Goal: Task Accomplishment & Management: Manage account settings

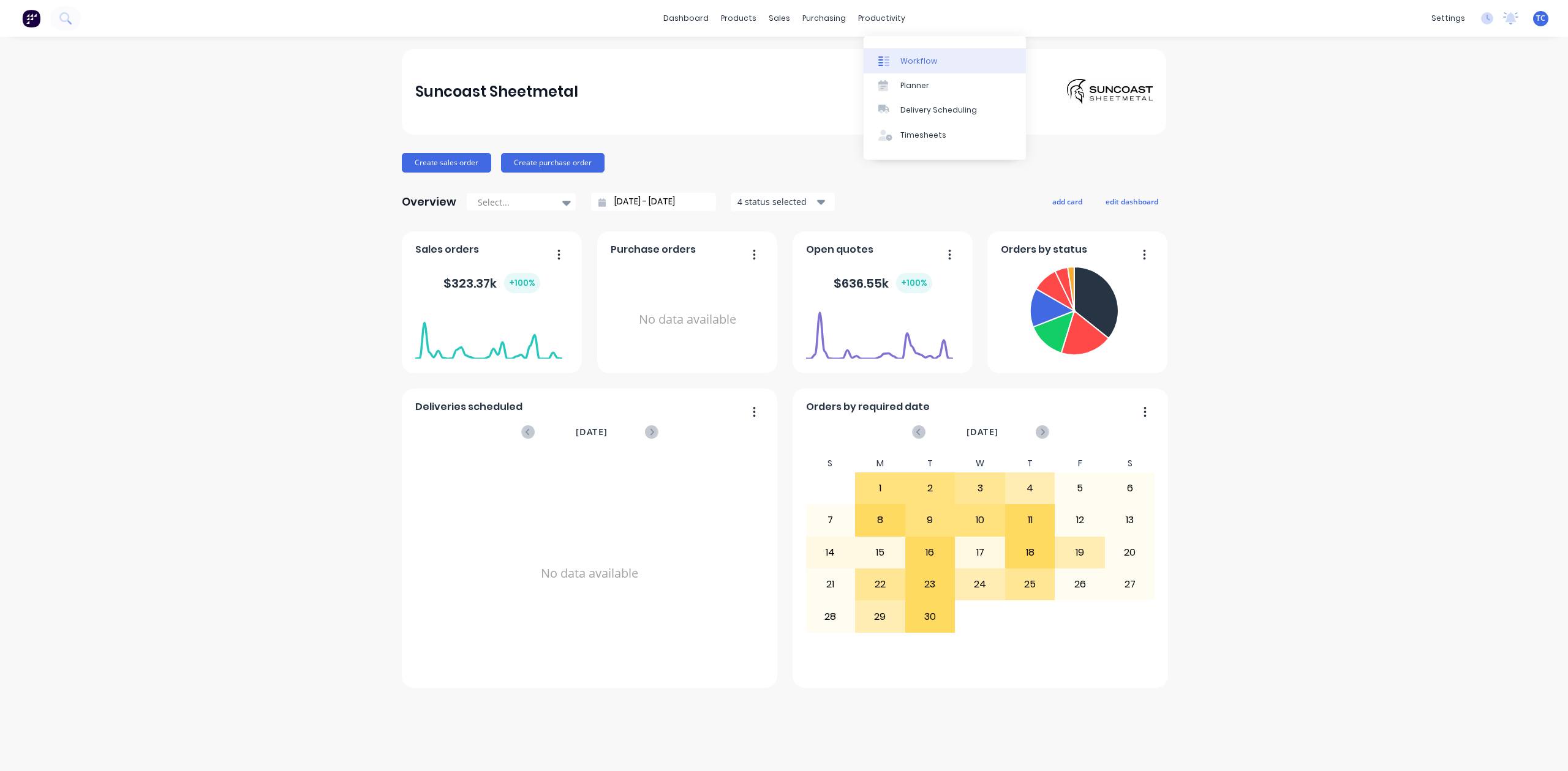
click at [926, 64] on div "Workflow" at bounding box center [918, 61] width 37 height 11
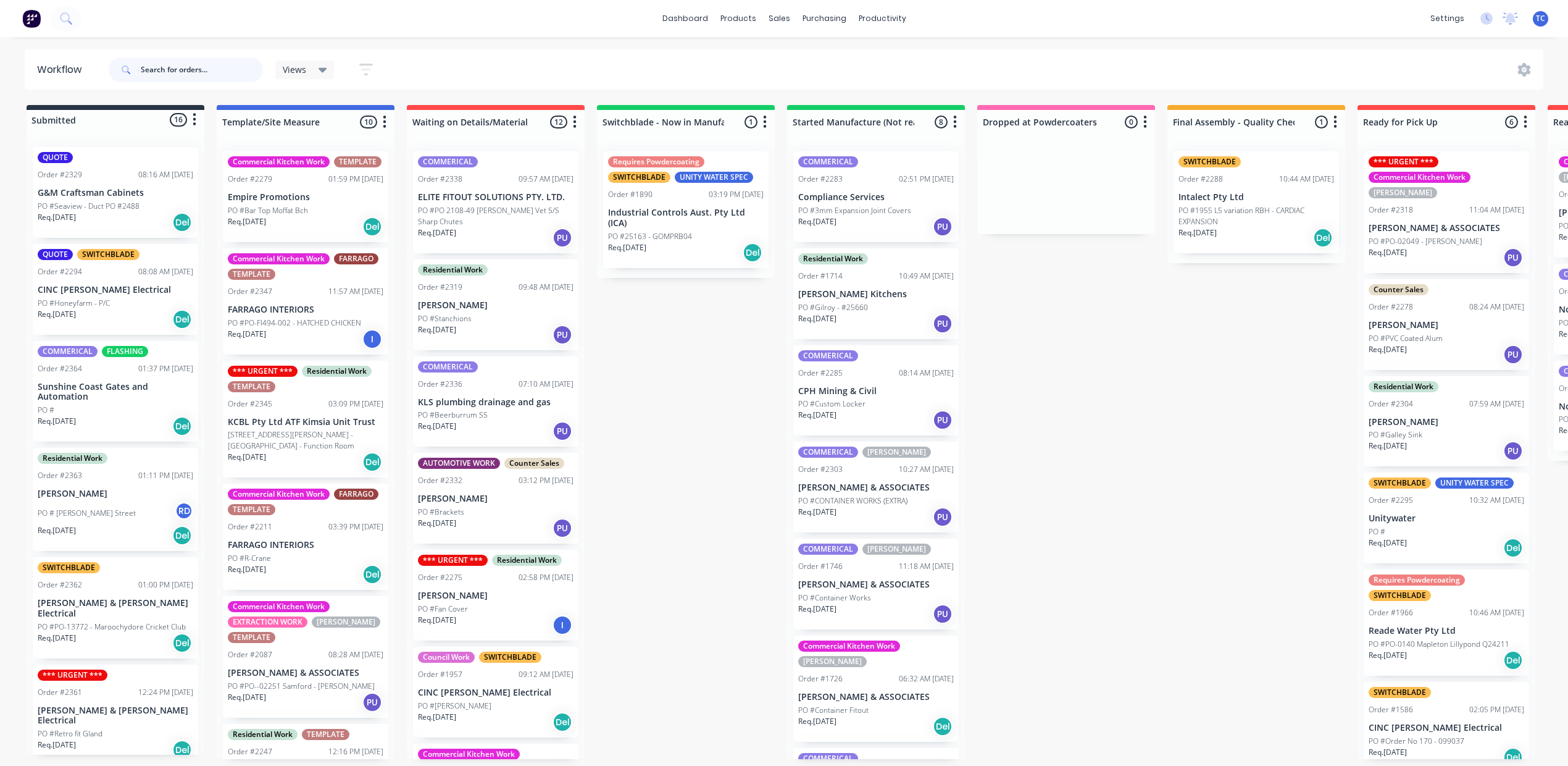
click at [240, 78] on input "text" at bounding box center [202, 70] width 122 height 25
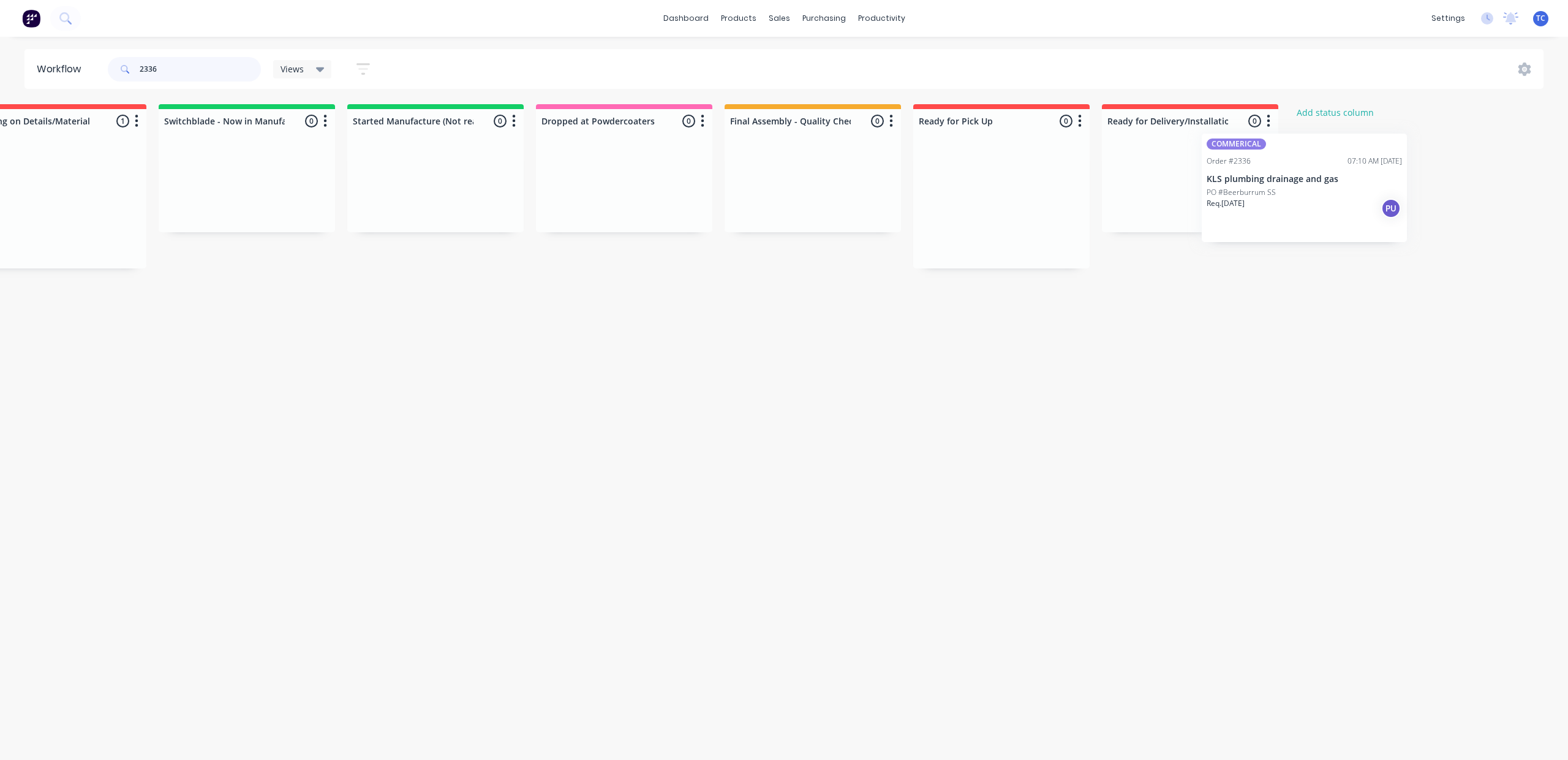
drag, startPoint x: 609, startPoint y: 226, endPoint x: 1301, endPoint y: 202, distance: 692.4
click at [1301, 202] on div "Submitted 0 Status colour #273444 hex #273444 Save Cancel Summaries Total order…" at bounding box center [578, 186] width 2042 height 164
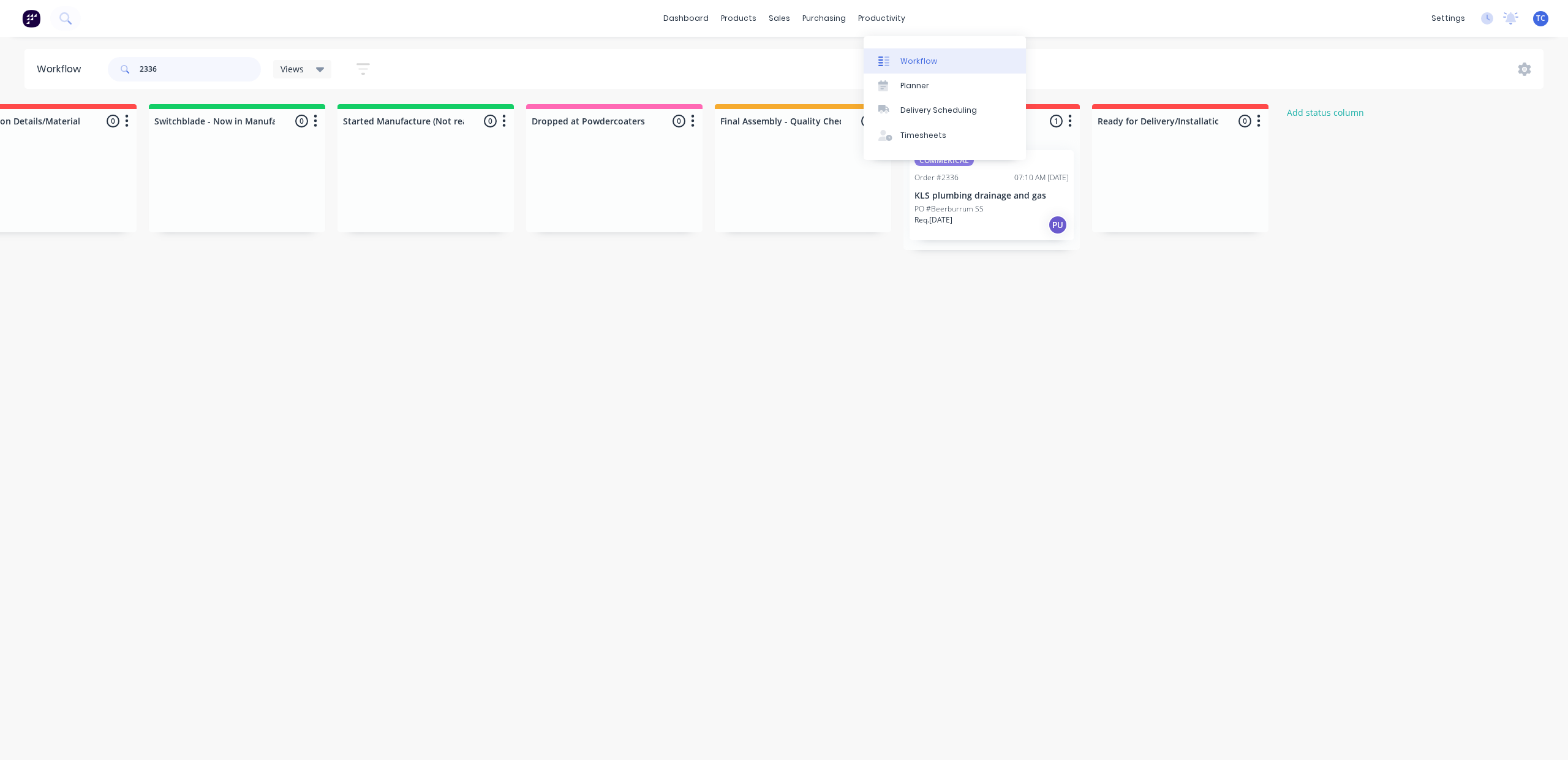
type input "2336"
click at [932, 67] on div "Workflow" at bounding box center [918, 61] width 37 height 11
click at [821, 65] on div "Sales Orders" at bounding box center [819, 61] width 50 height 11
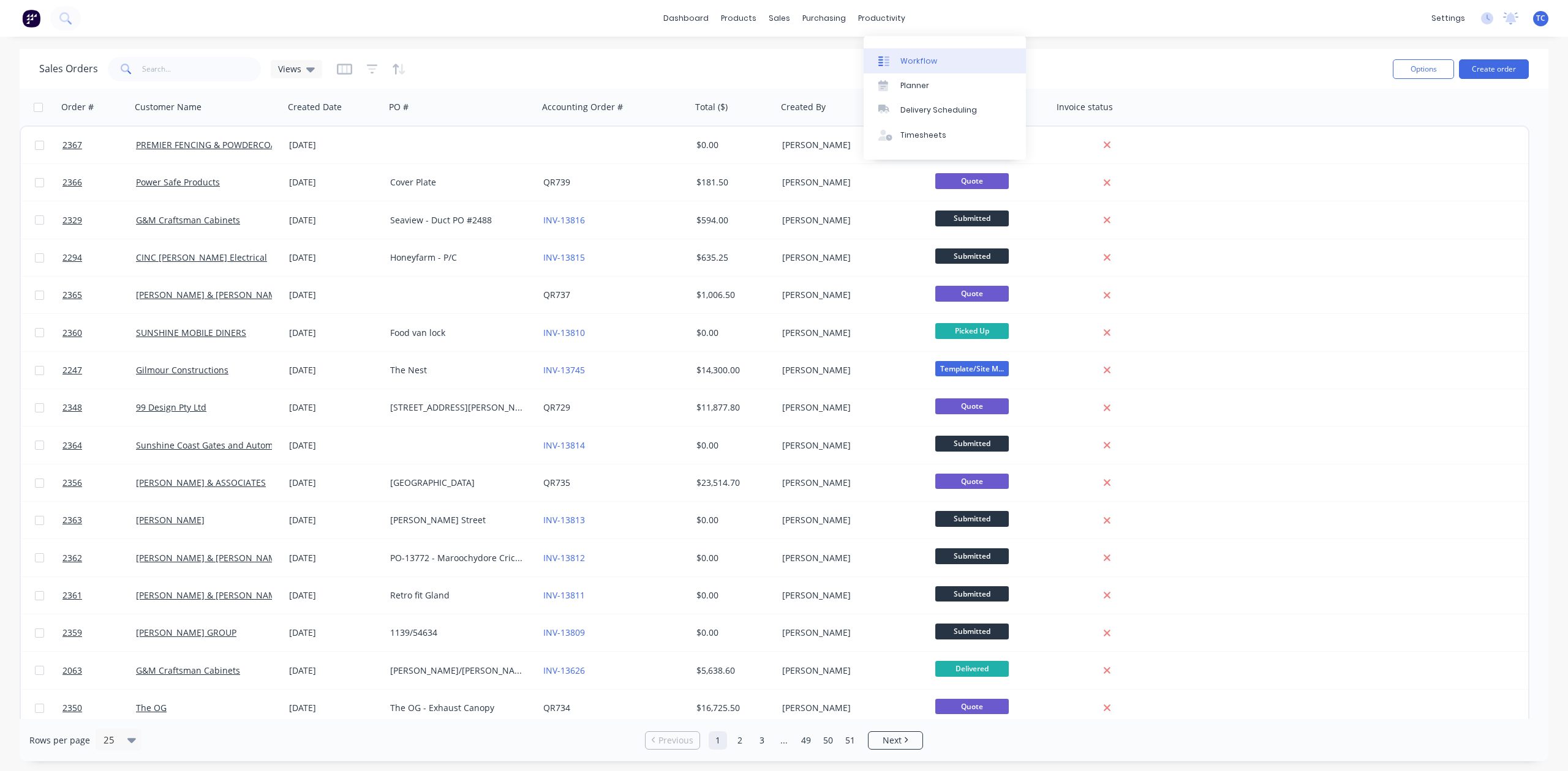
click at [924, 66] on div "Workflow" at bounding box center [918, 61] width 37 height 11
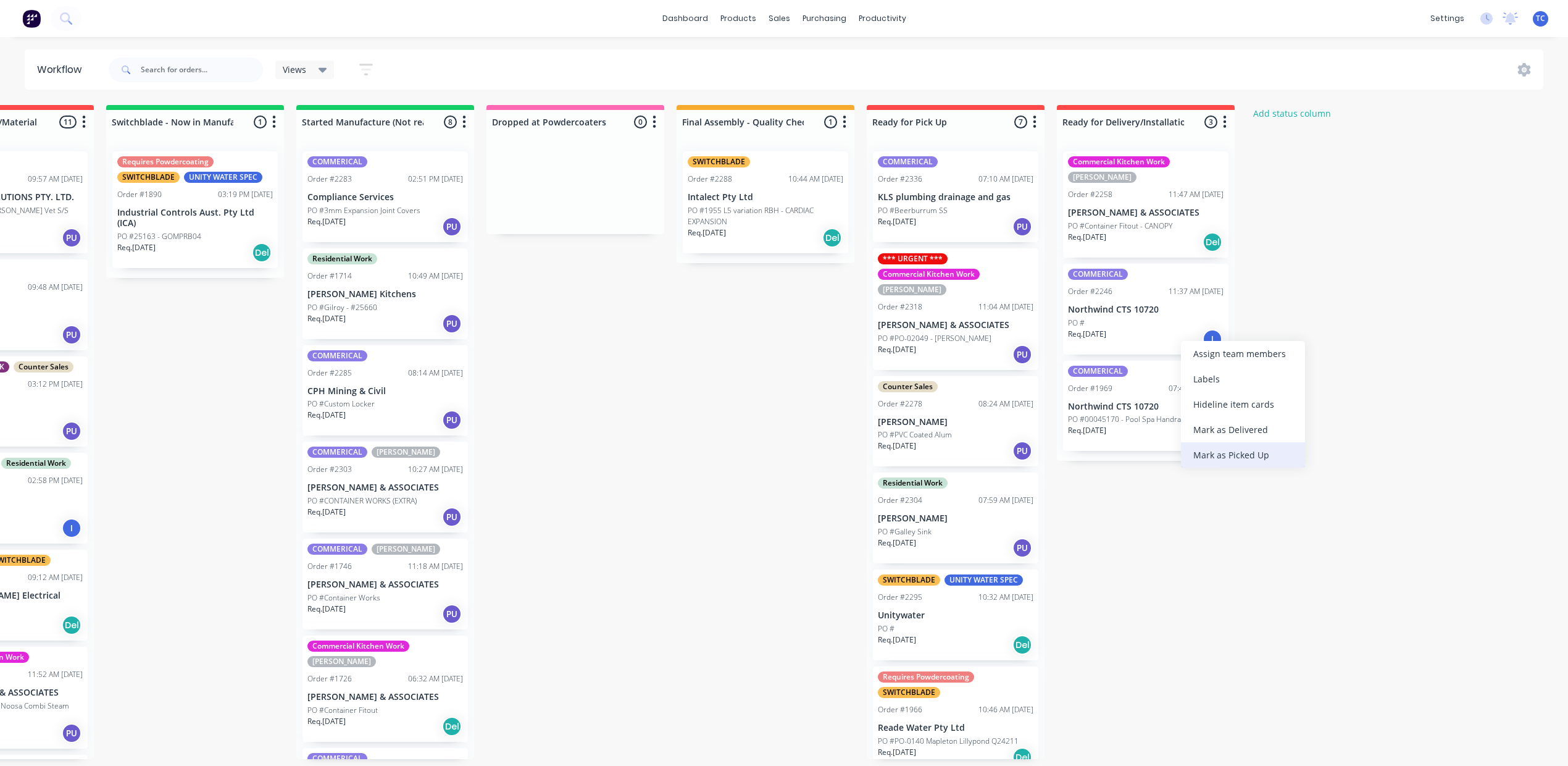
click at [1226, 467] on div "Mark as Picked Up" at bounding box center [1243, 455] width 124 height 26
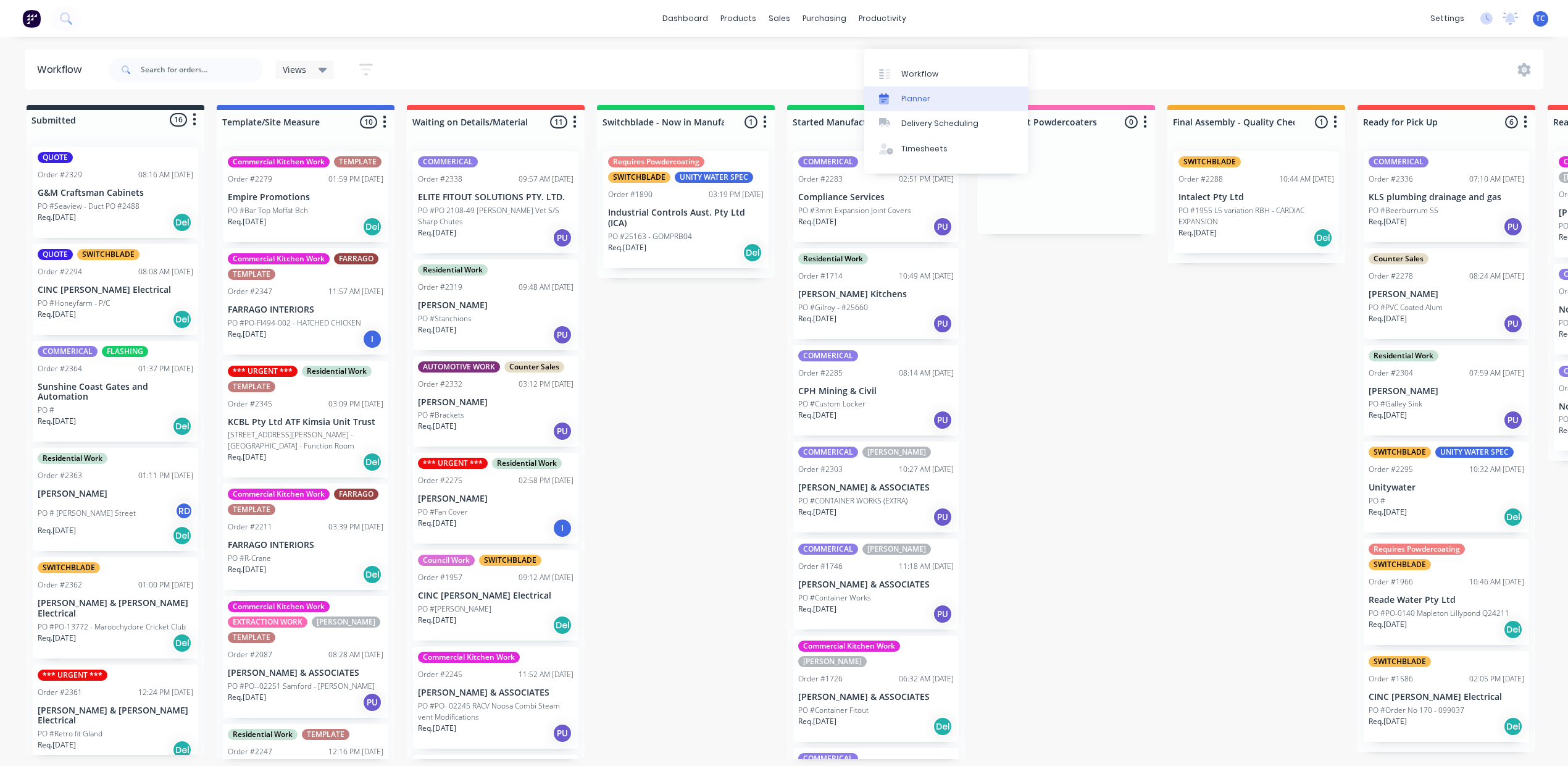
click at [914, 101] on div "Planner" at bounding box center [916, 98] width 29 height 11
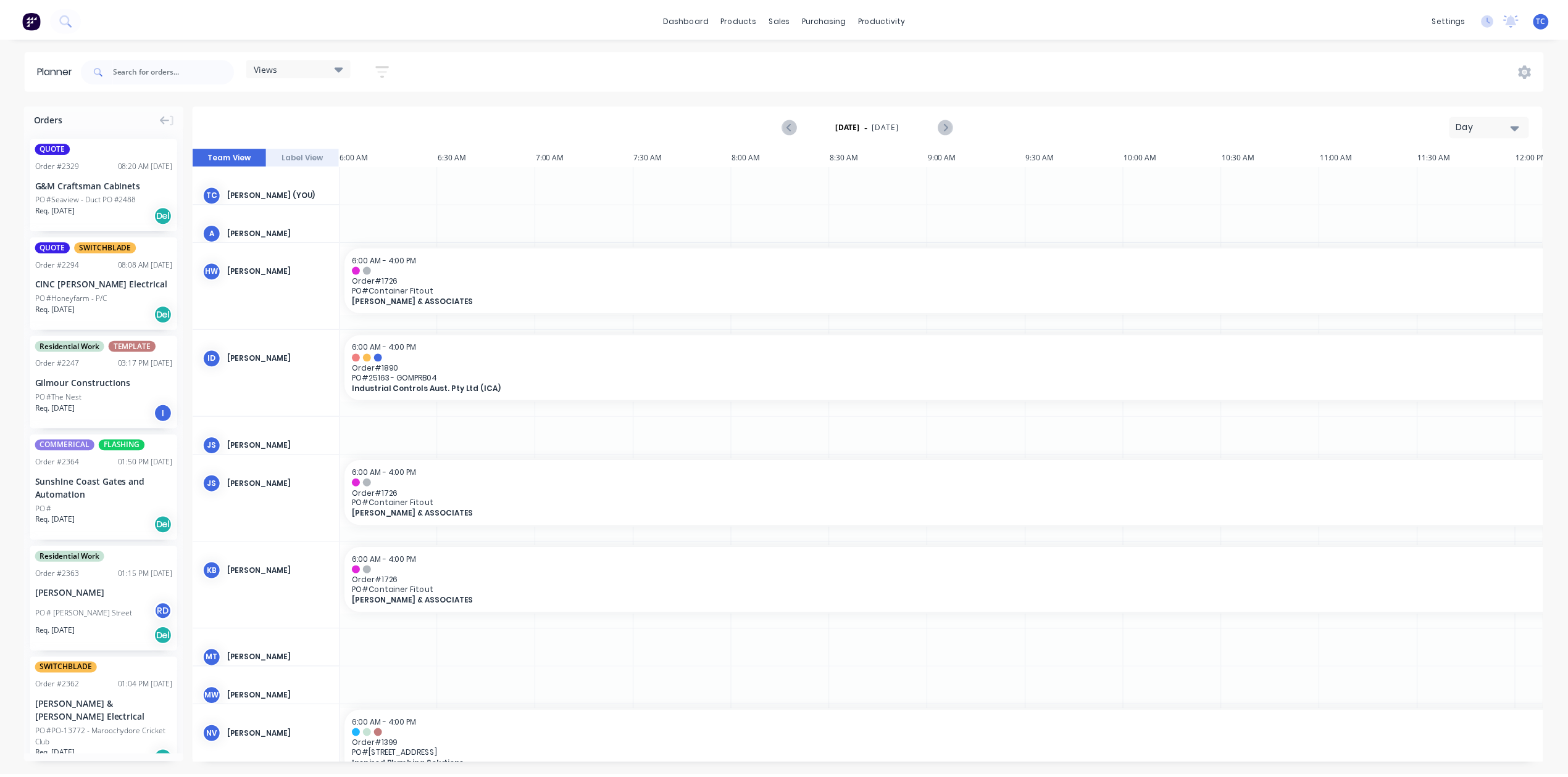
scroll to position [0, 988]
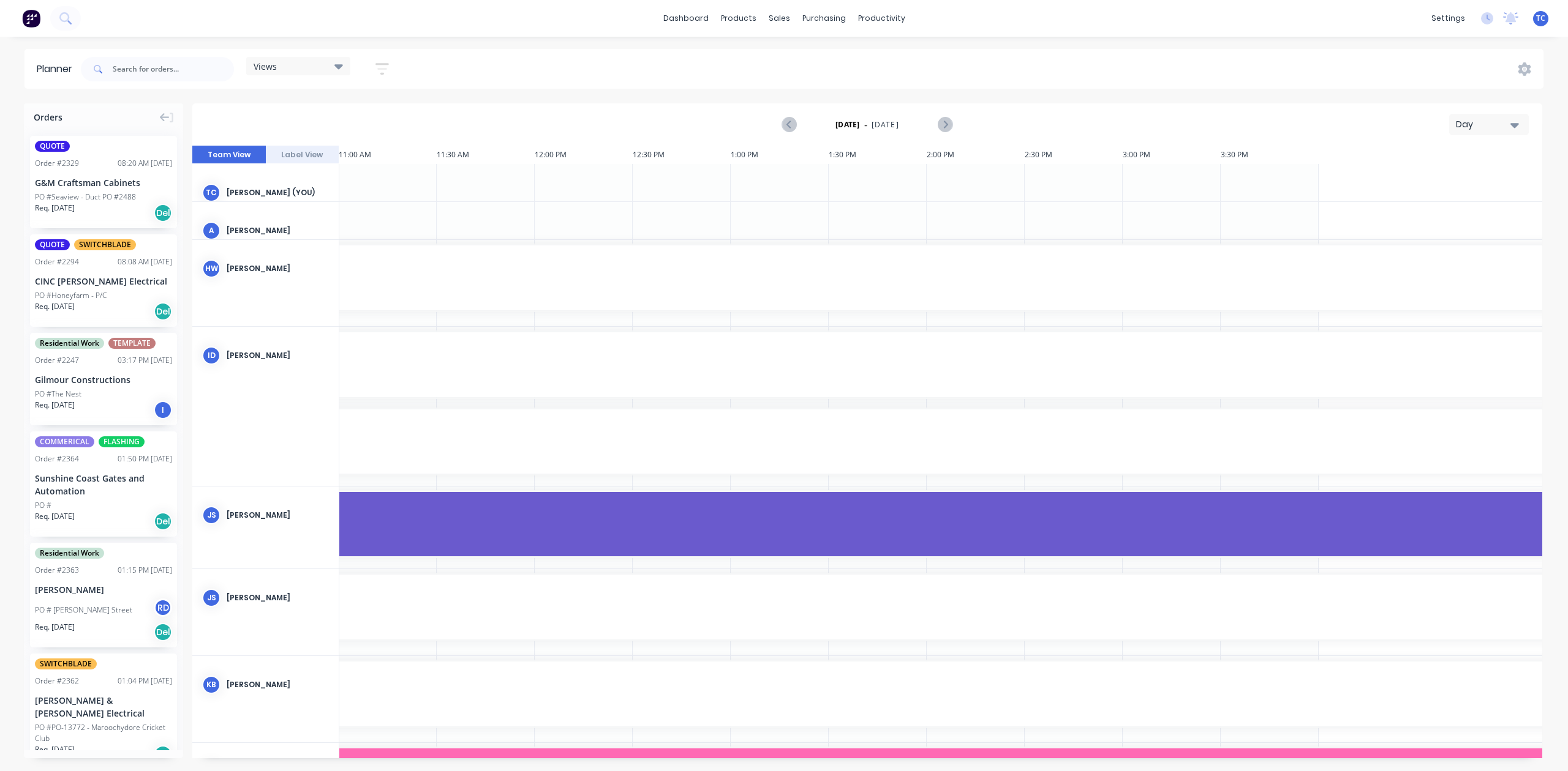
click at [1510, 128] on icon "button" at bounding box center [1515, 125] width 9 height 5
click at [1461, 215] on div "Month" at bounding box center [1474, 207] width 121 height 25
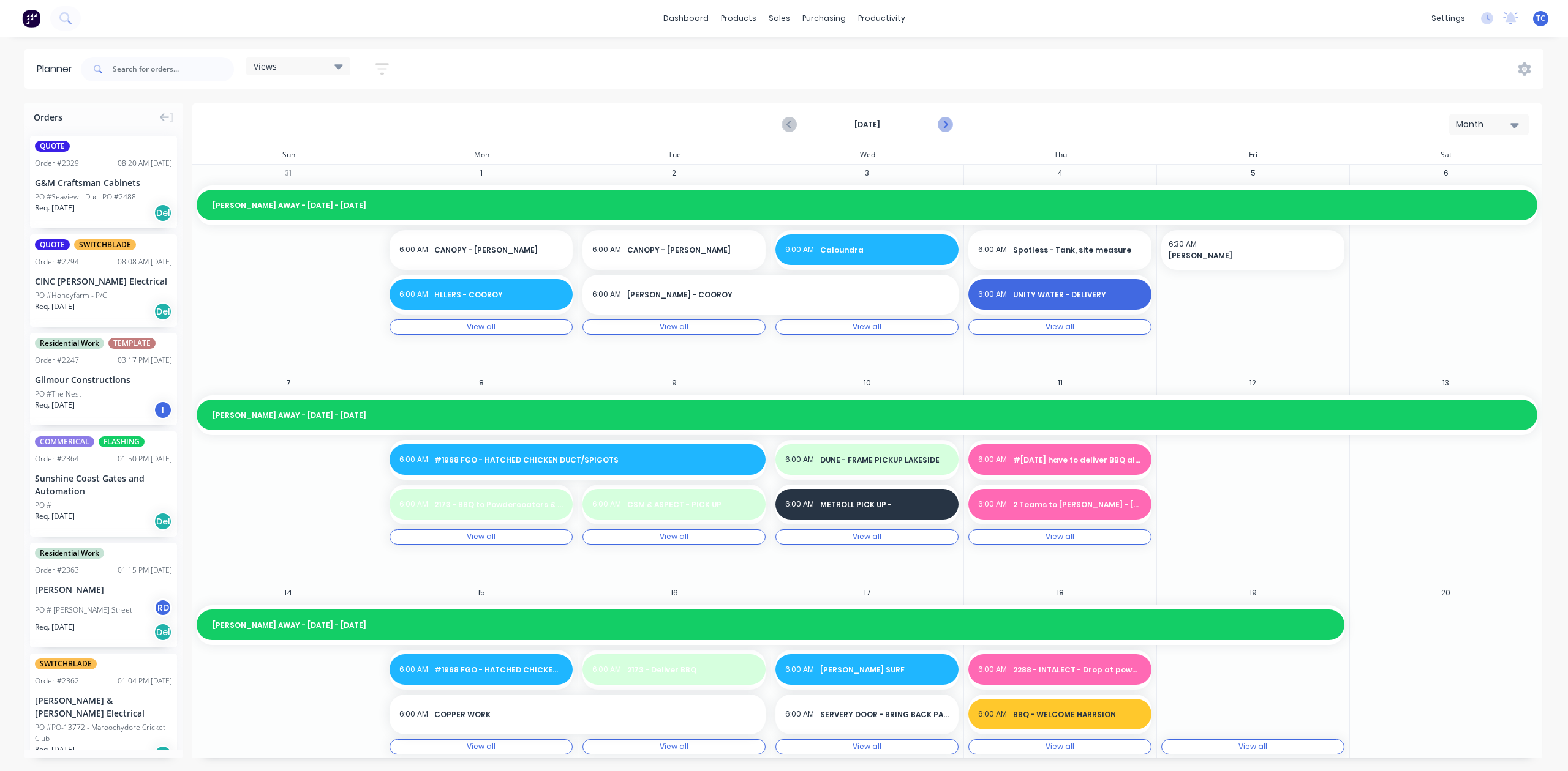
click at [942, 130] on icon "Next page" at bounding box center [945, 125] width 6 height 10
click at [935, 138] on div "[DATE] Month Sun Mon Tue Wed Thu Fri Sat 31 [PERSON_NAME] AWAY - [DATE] - [DATE…" at bounding box center [867, 431] width 1350 height 655
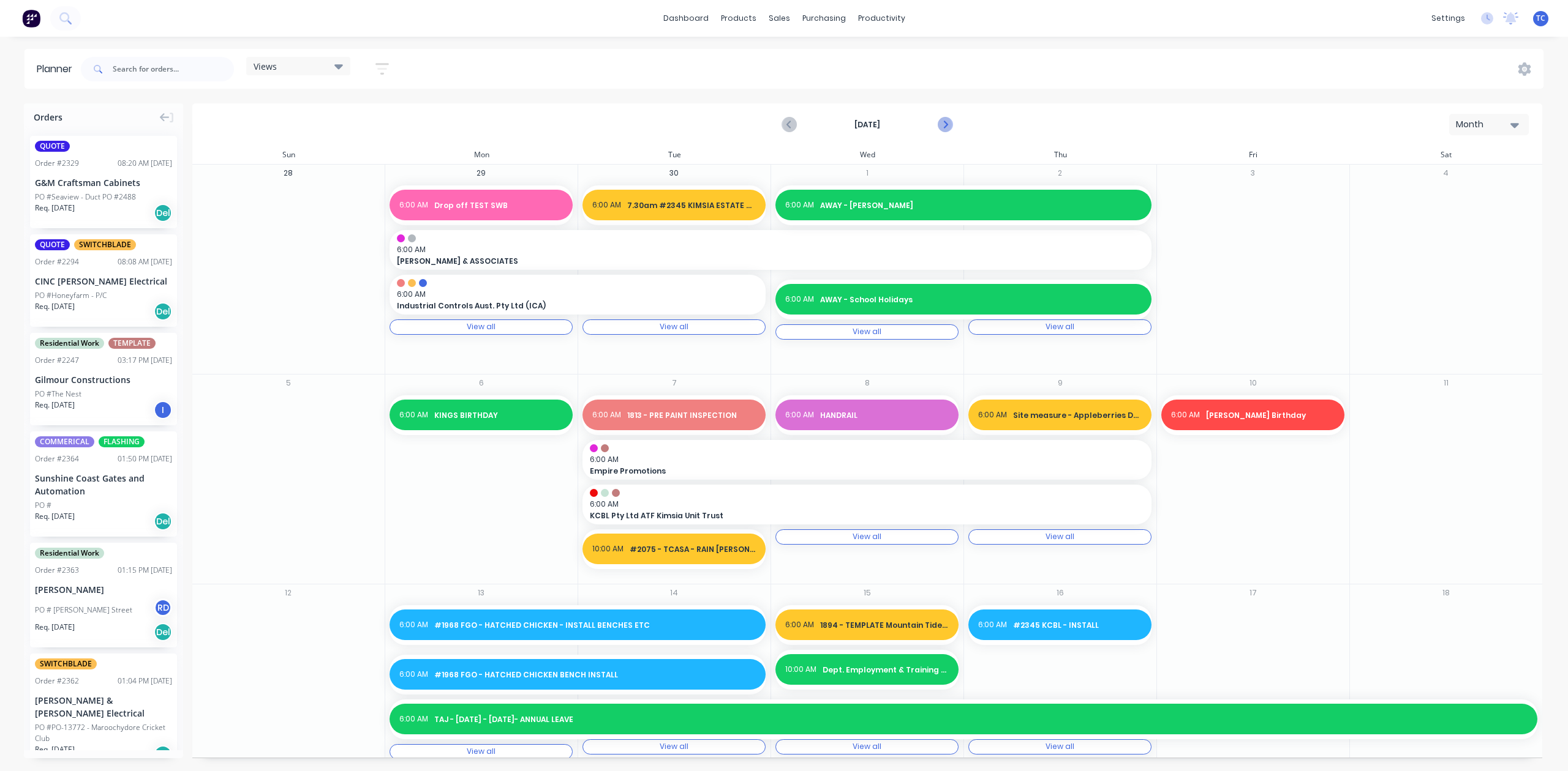
click at [942, 130] on icon "Next page" at bounding box center [945, 125] width 6 height 10
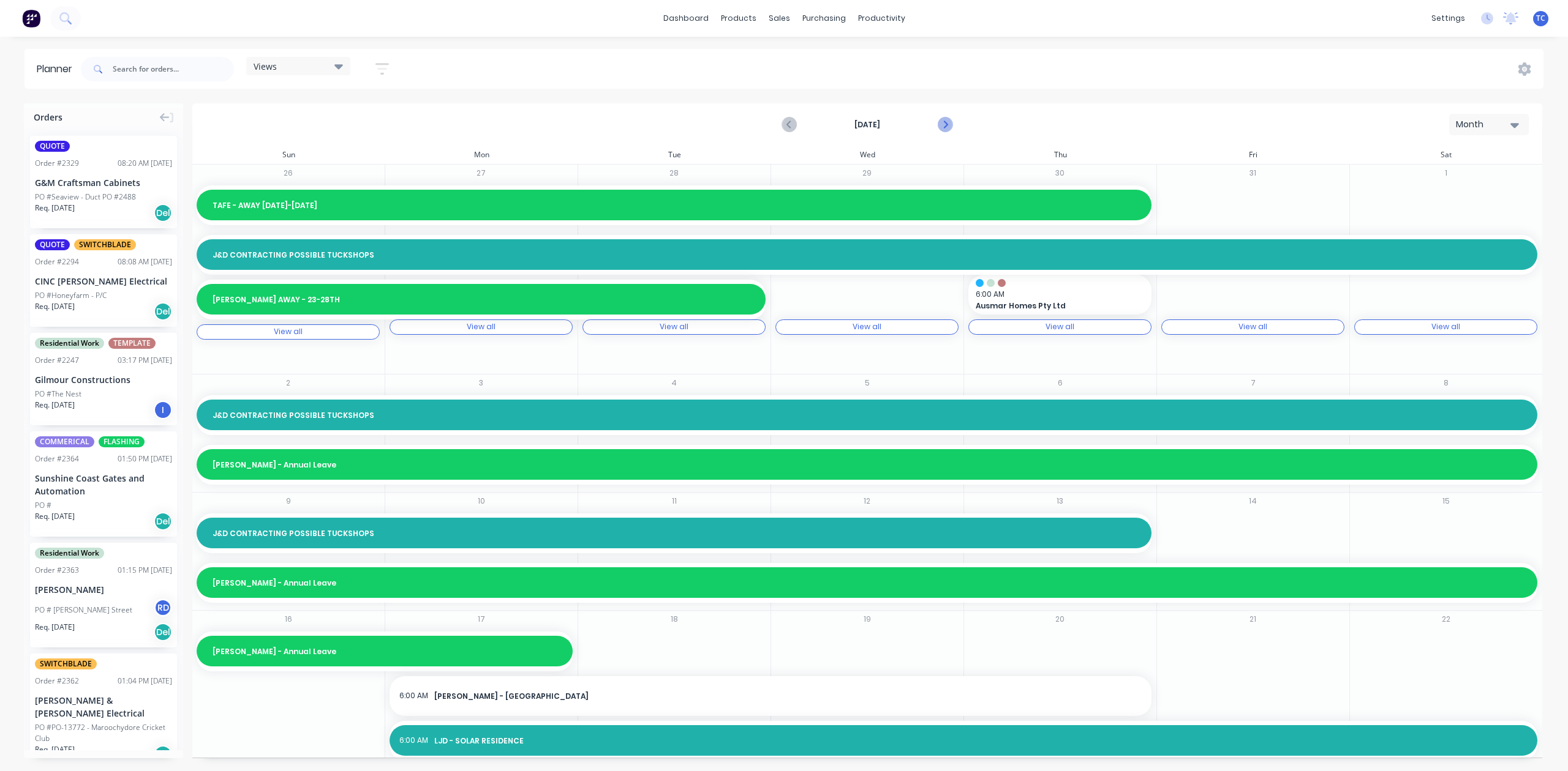
click at [938, 132] on icon "Next page" at bounding box center [945, 125] width 14 height 14
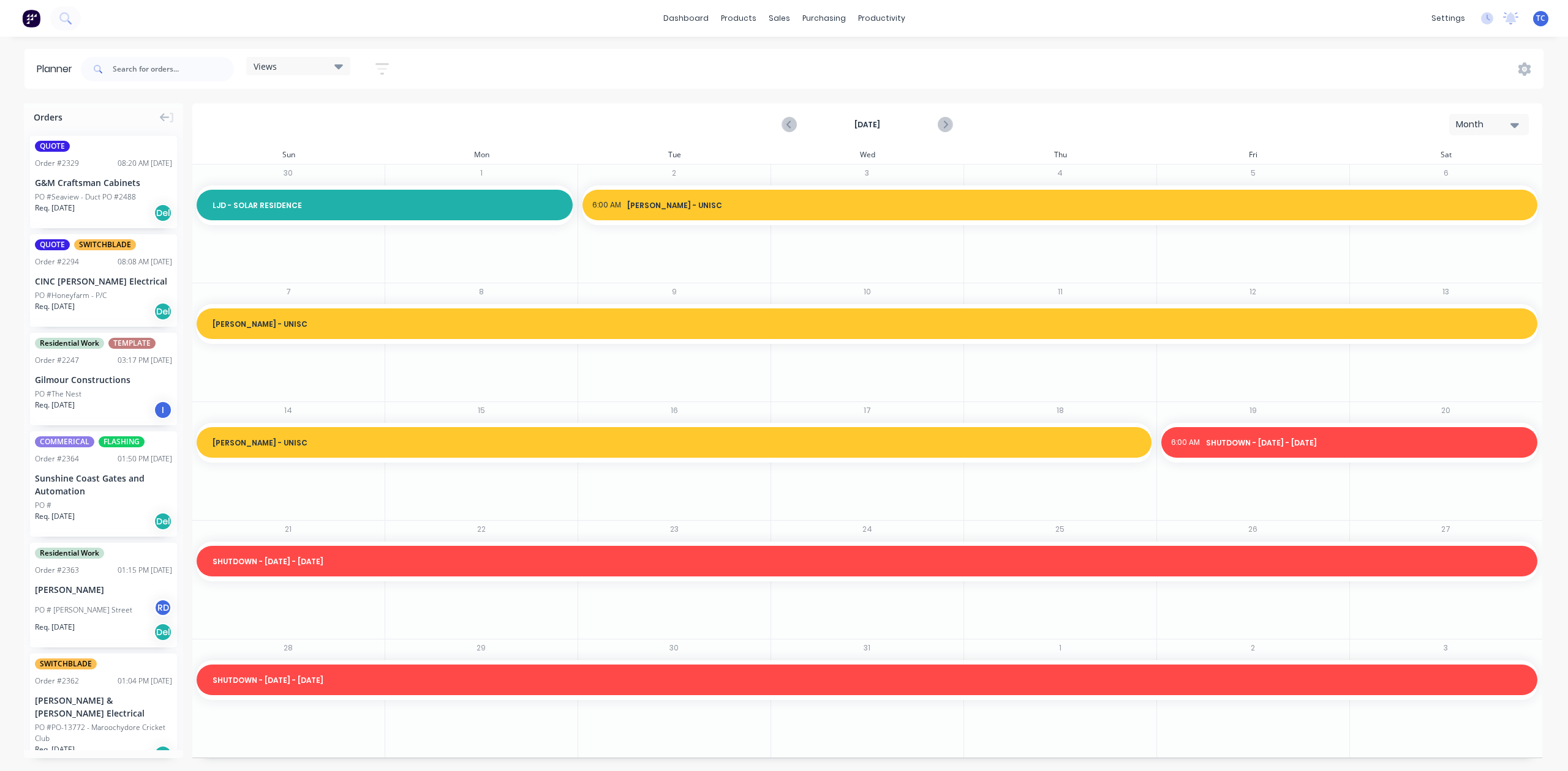
click at [1231, 384] on div "12" at bounding box center [1253, 343] width 193 height 119
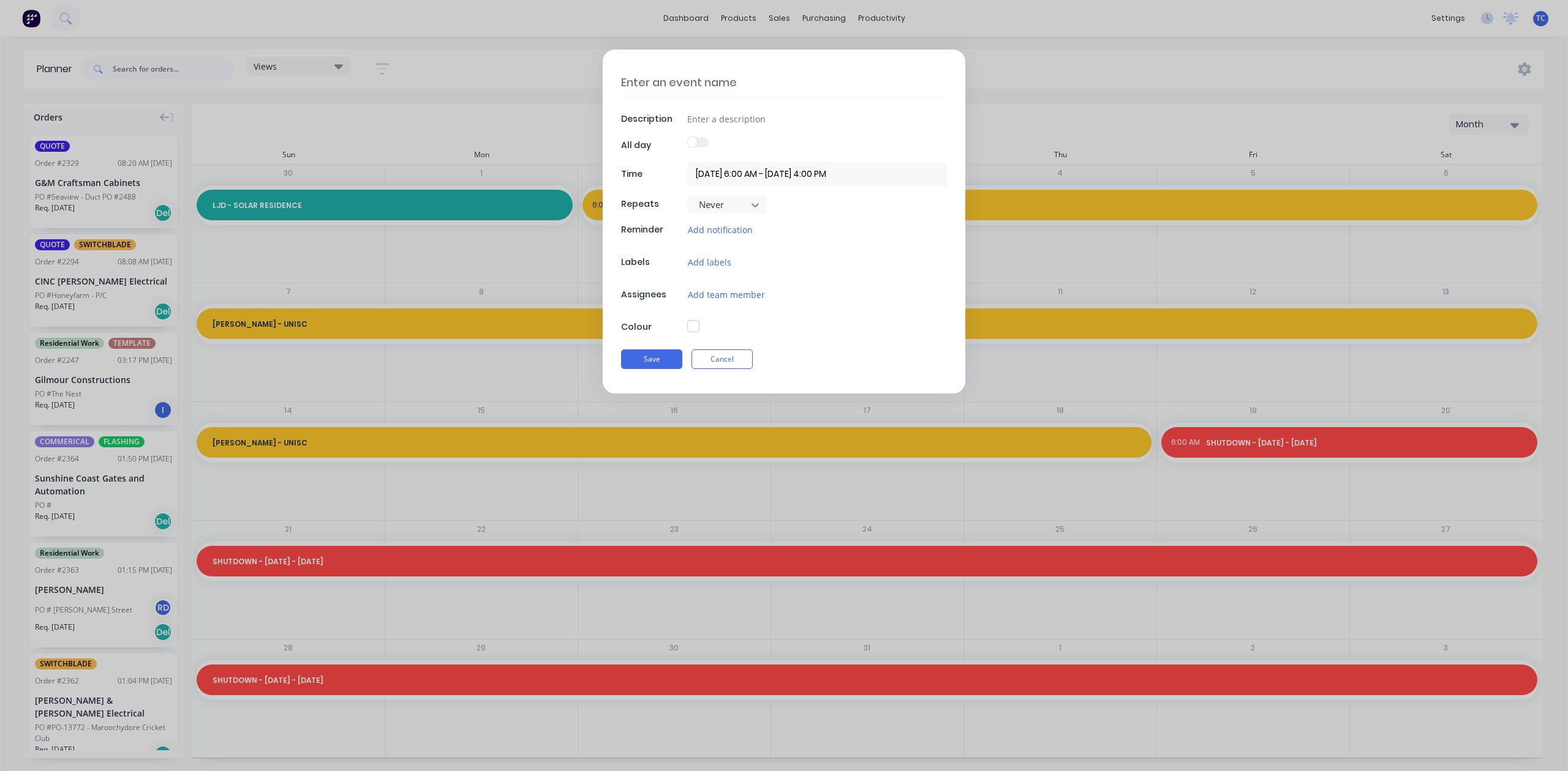
type textarea "x"
click at [643, 84] on textarea at bounding box center [784, 82] width 326 height 29
type textarea "G"
type textarea "x"
type textarea "Gr"
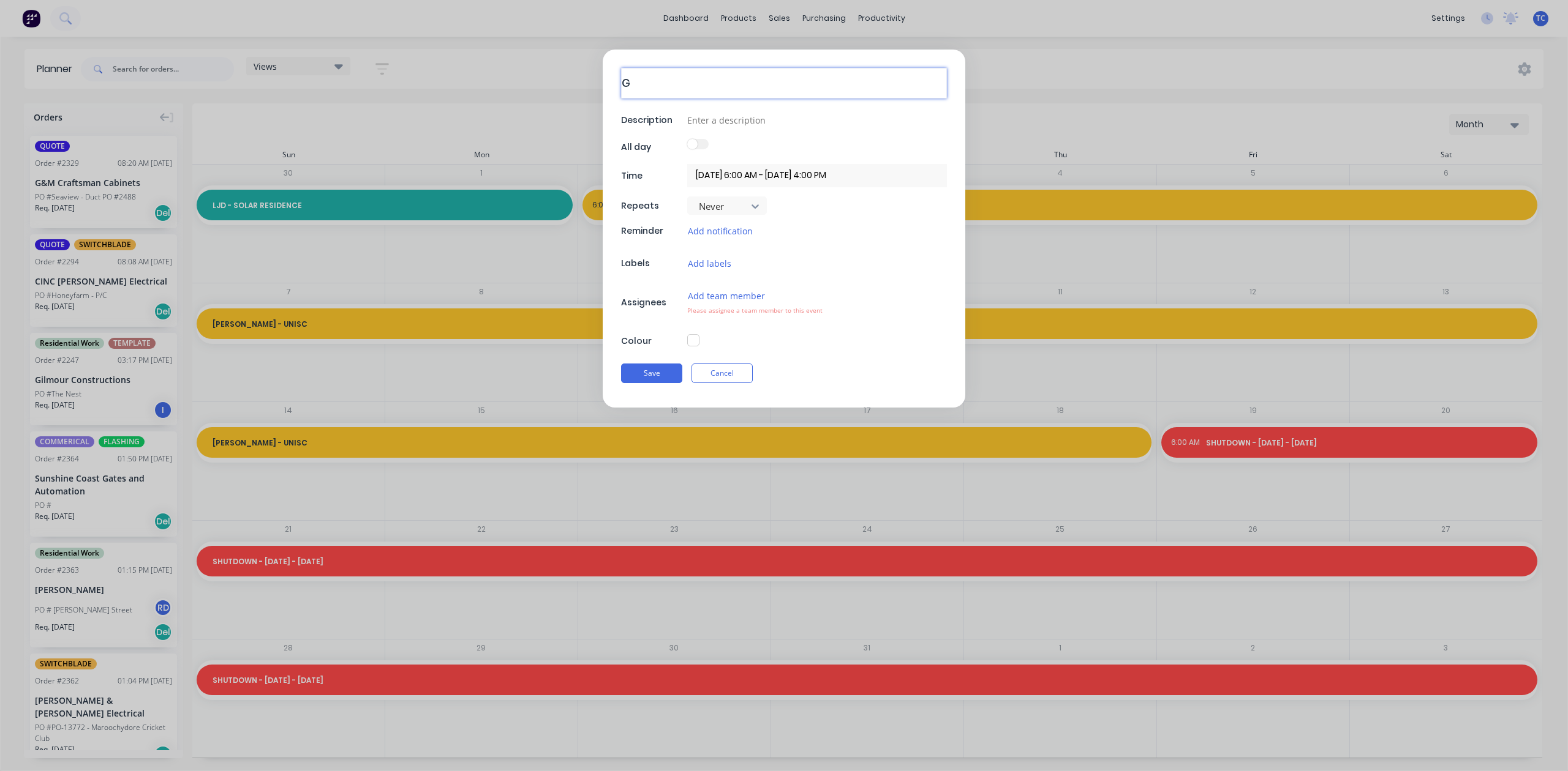
type textarea "x"
type textarea "Gre"
type textarea "x"
type textarea "Gree"
type textarea "x"
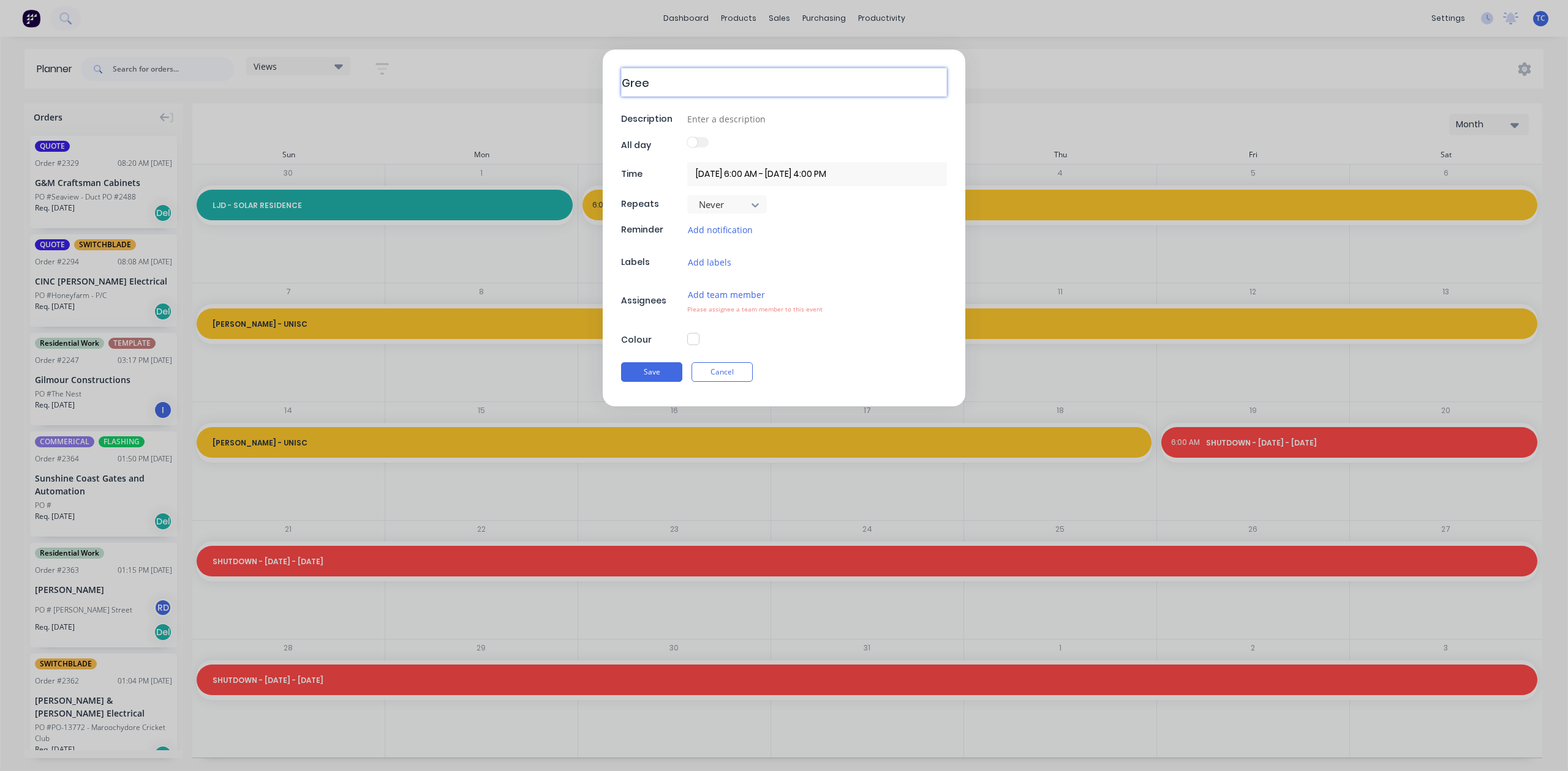
type textarea "Green"
type textarea "x"
type textarea "Green"
type textarea "x"
type textarea "Green Z"
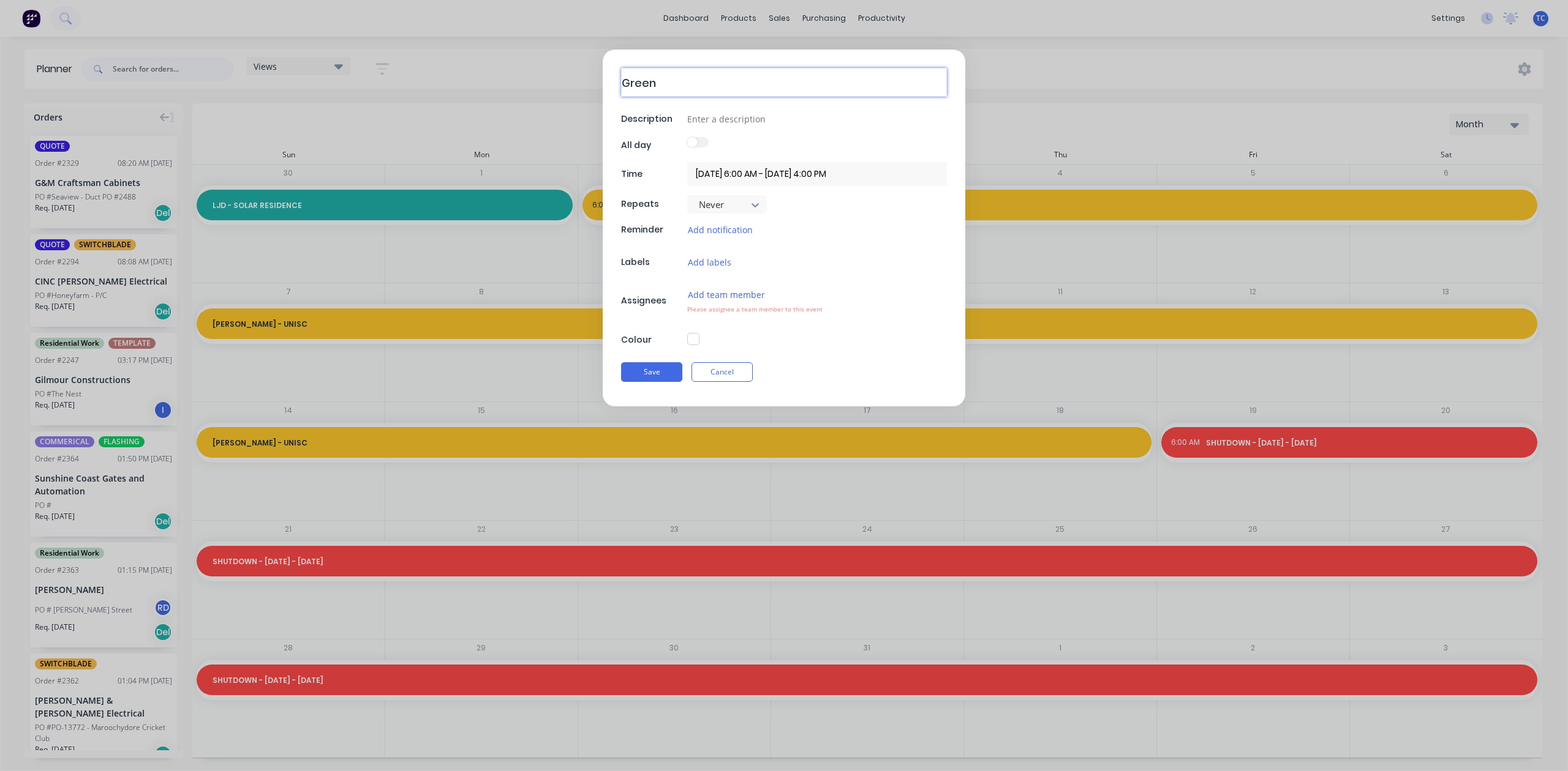
type textarea "x"
type textarea "Green Ze"
type textarea "x"
type textarea "[PERSON_NAME]"
type textarea "x"
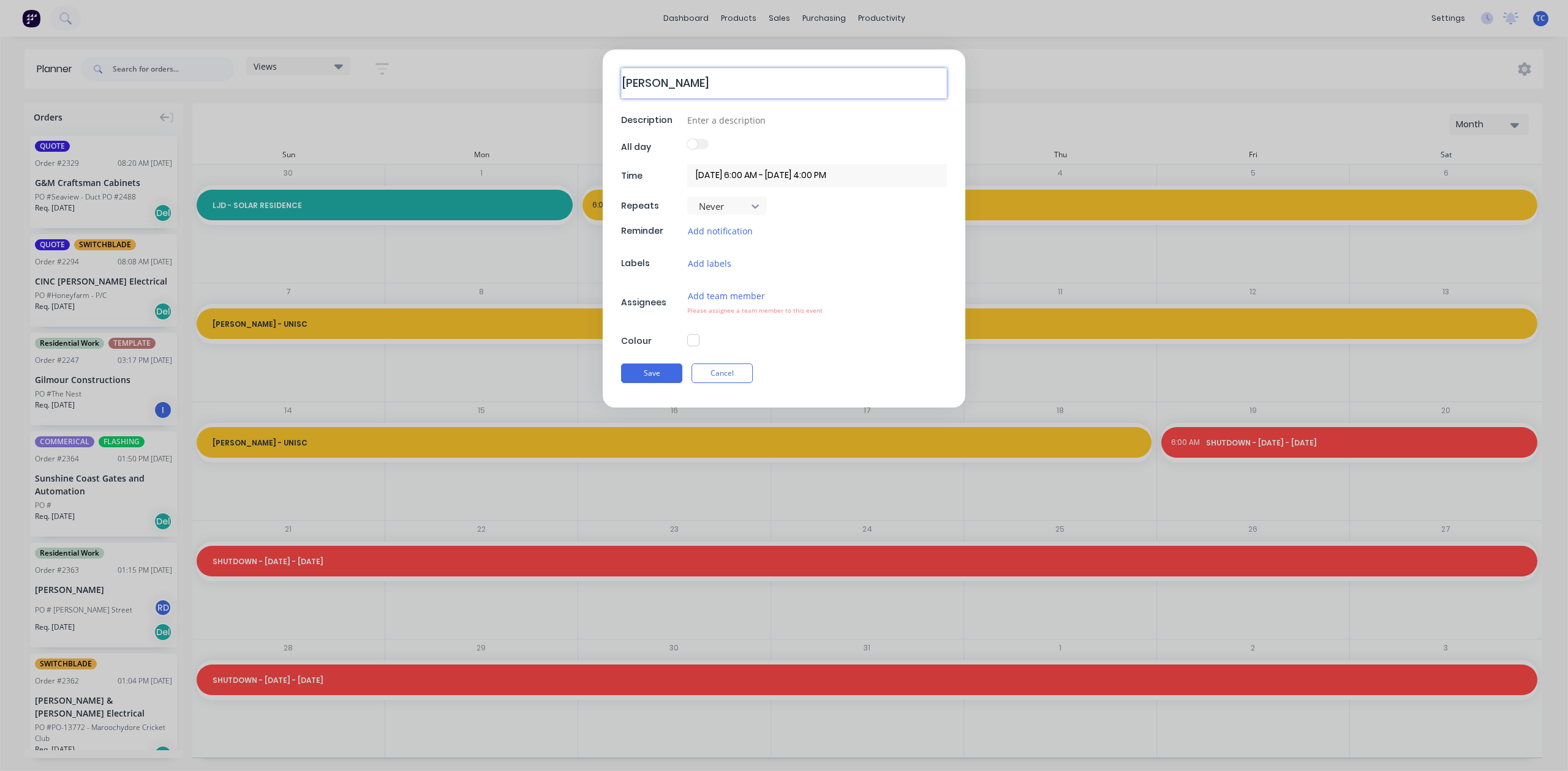
type textarea "Green Zebr"
type textarea "x"
type textarea "Green Zebra"
type textarea "x"
type textarea "Green Zebra"
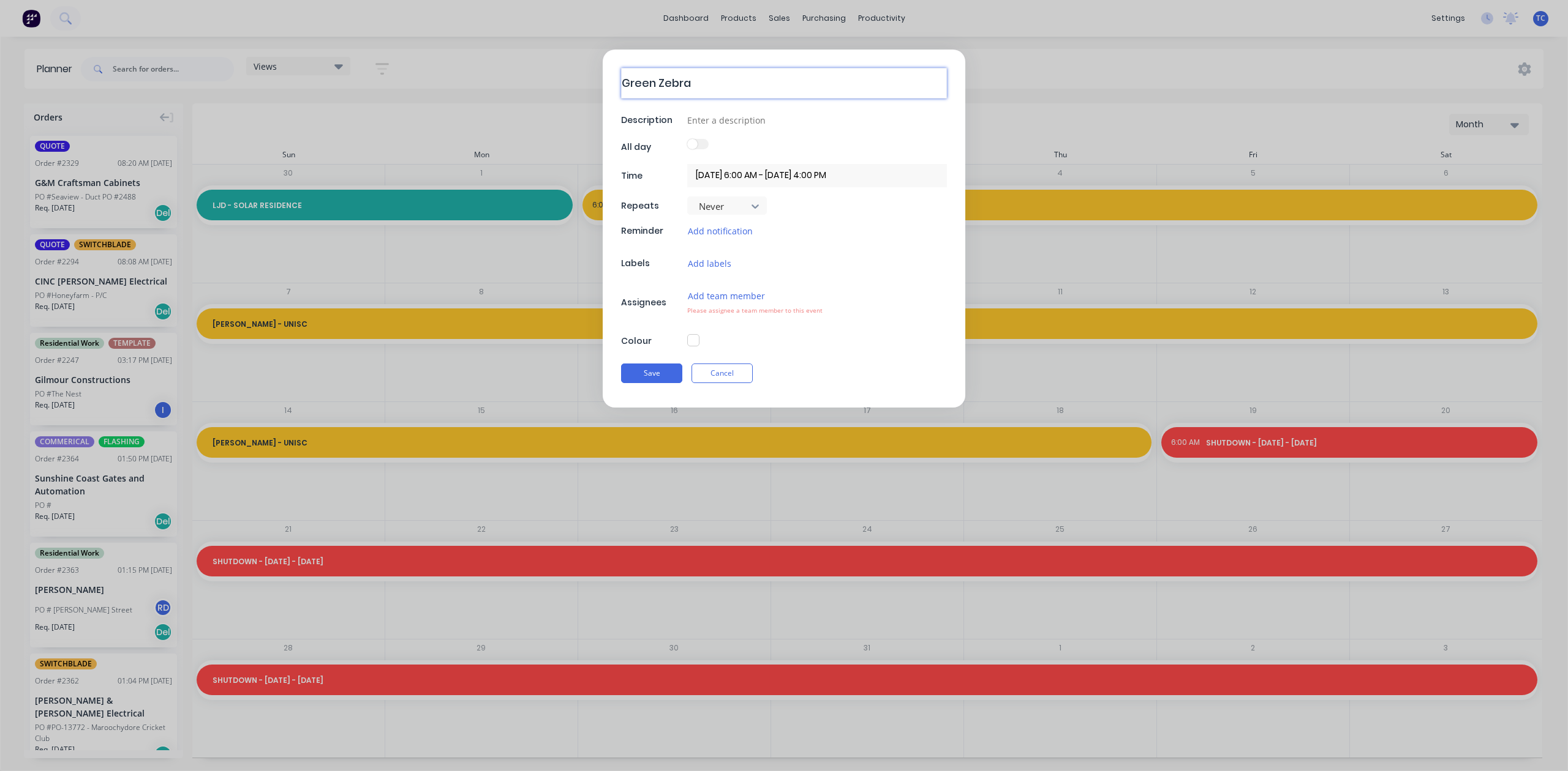
type textarea "x"
type textarea "Green Zebra -"
type textarea "x"
type textarea "Green Zebra -"
type textarea "x"
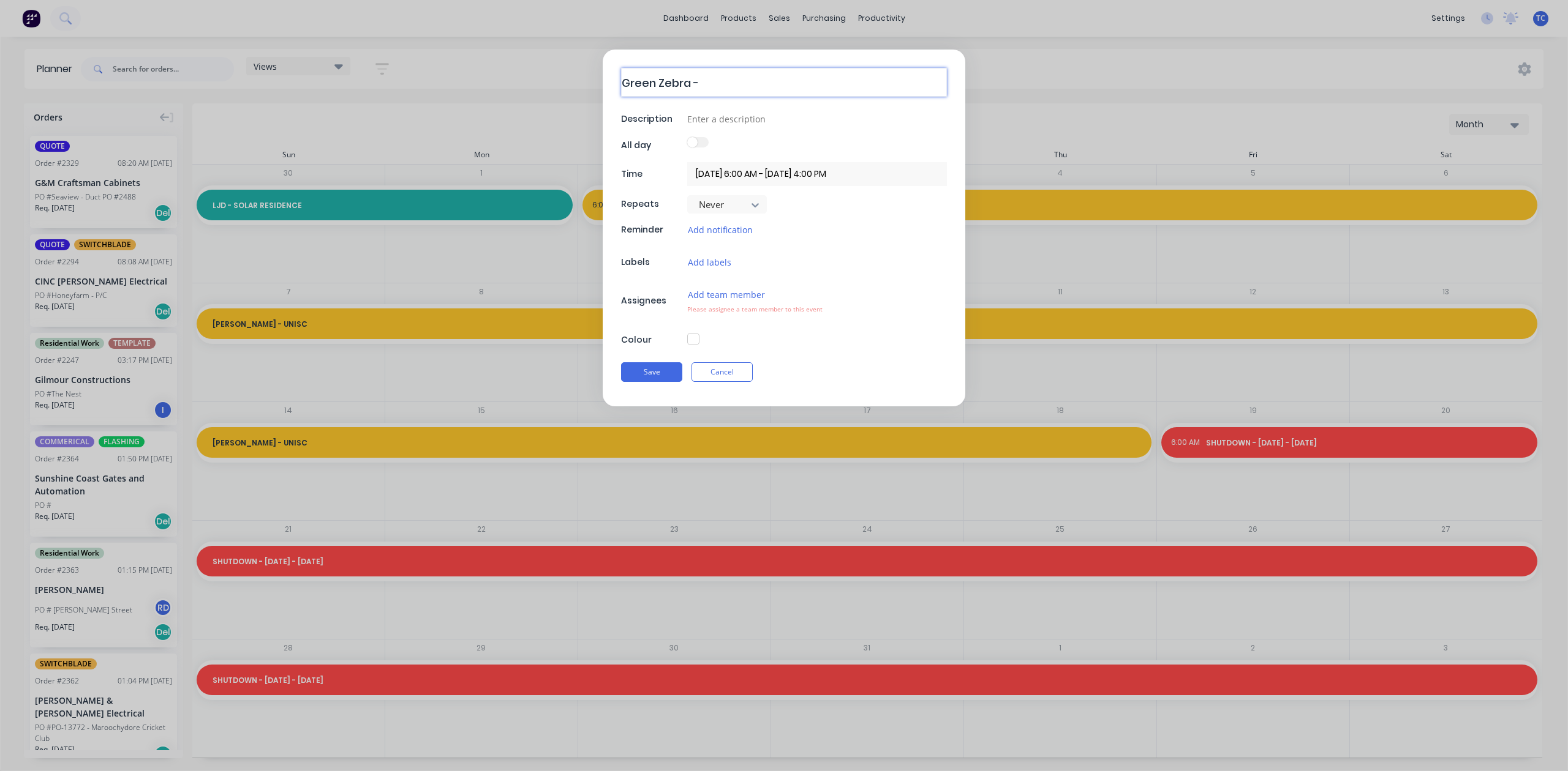
type textarea "Green Zebra - C"
type textarea "x"
type textarea "Green Zebra - Ch"
type textarea "x"
type textarea "Green Zebra - Chr"
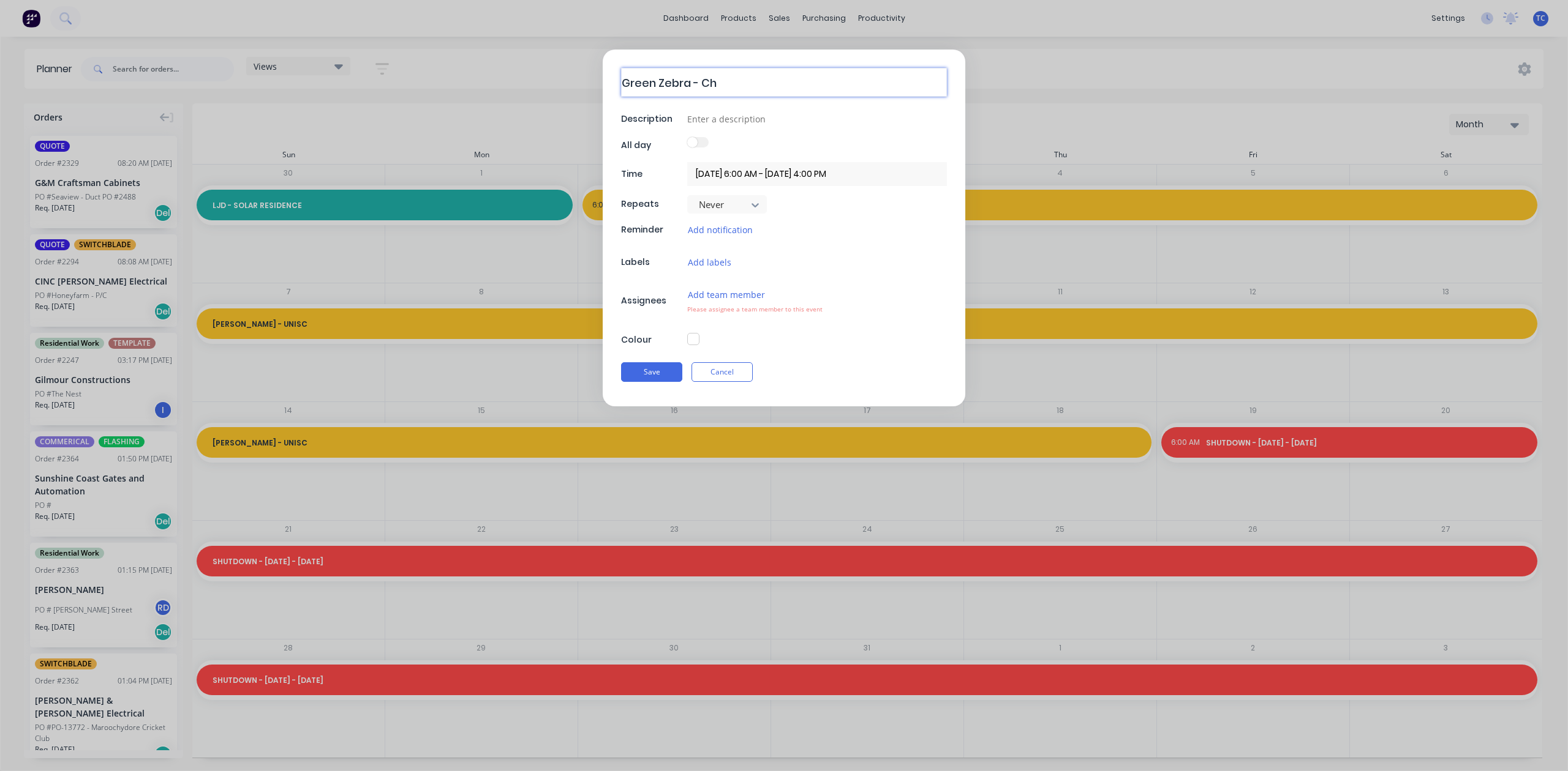
type textarea "x"
type textarea "Green Zebra - Chri"
type textarea "x"
type textarea "Green Zebra - [PERSON_NAME]"
type textarea "x"
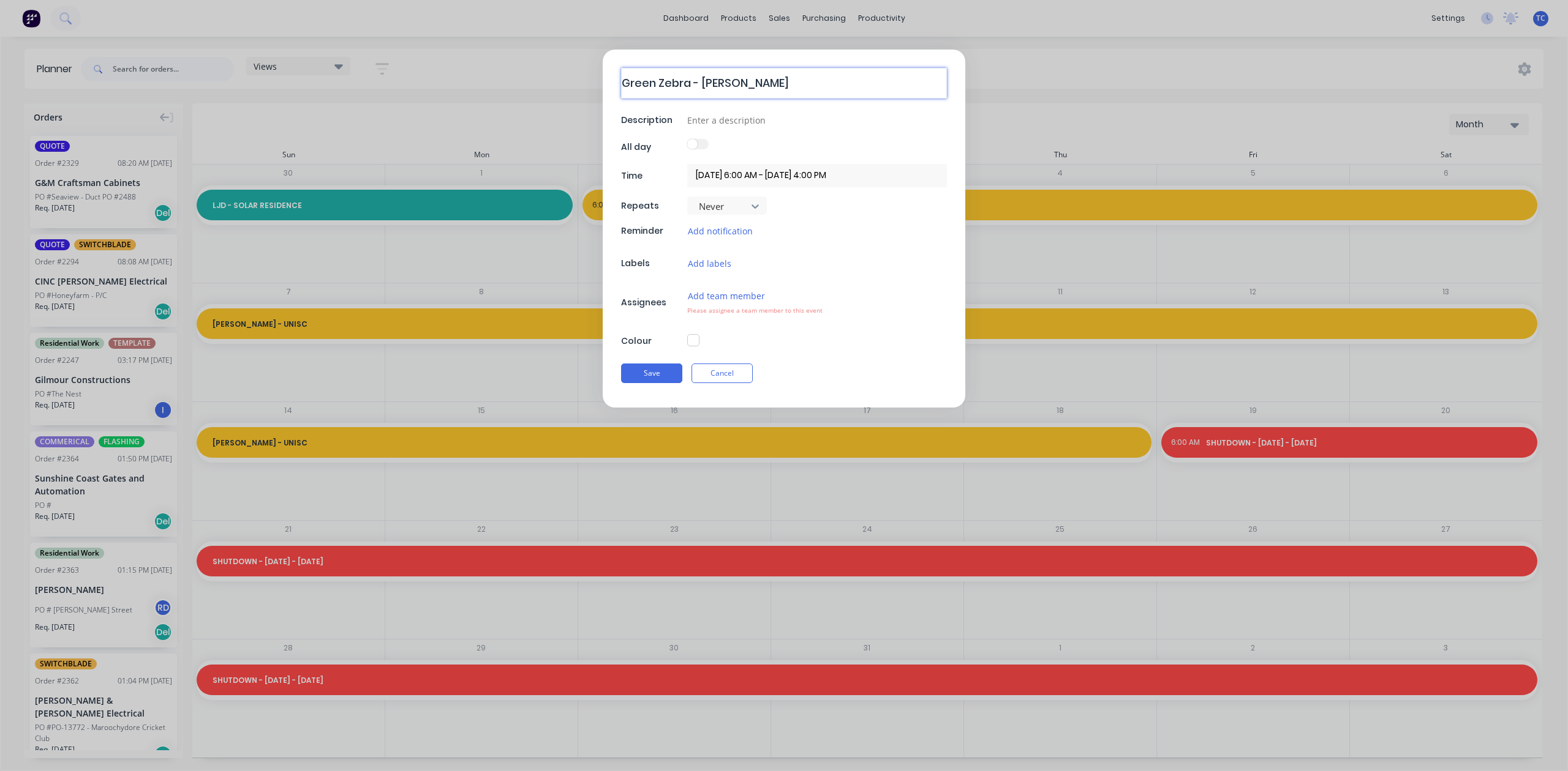
type textarea "Green Zebra - [PERSON_NAME]"
type textarea "x"
type textarea "Green Zebra - Christm"
type textarea "x"
type textarea "Green Zebra - Christma"
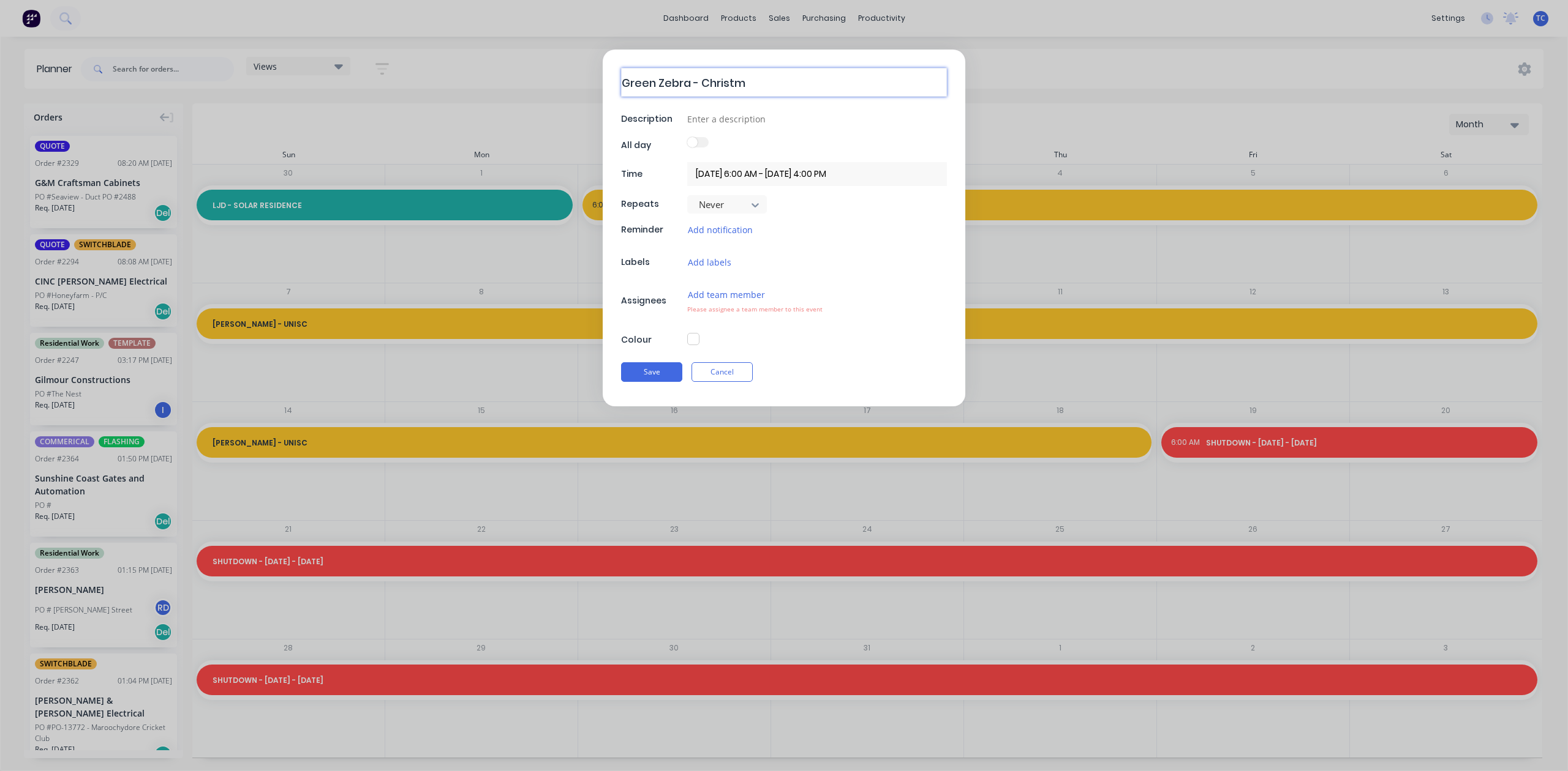
type textarea "x"
type textarea "Green Zebra - Christmas"
type textarea "x"
type textarea "Green Zebra - Christmas"
type textarea "x"
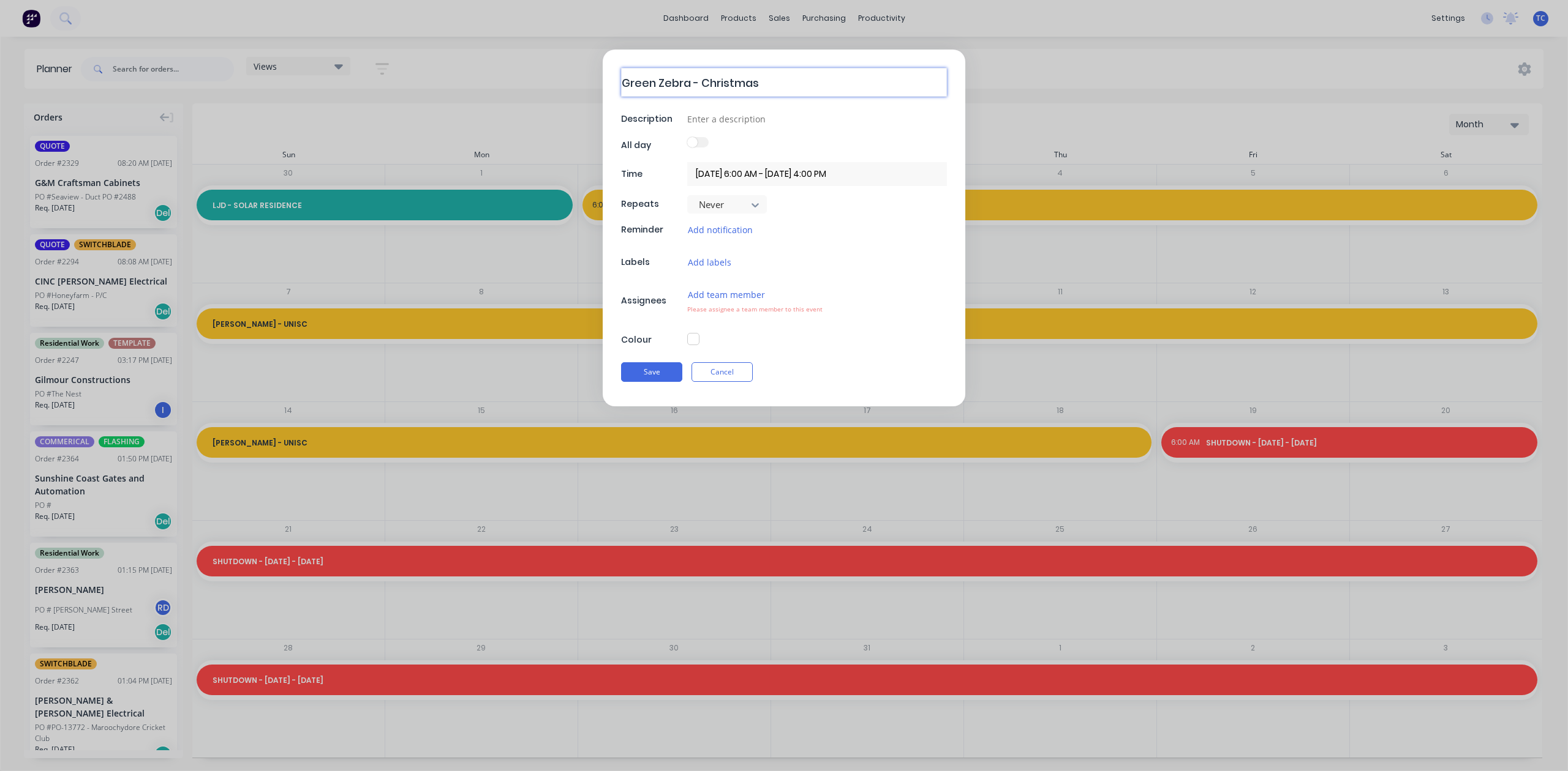
type textarea "Green Zebra - Christmas P"
type textarea "x"
type textarea "Green Zebra - Christmas Pa"
type textarea "x"
type textarea "Green Zebra - Christmas Par"
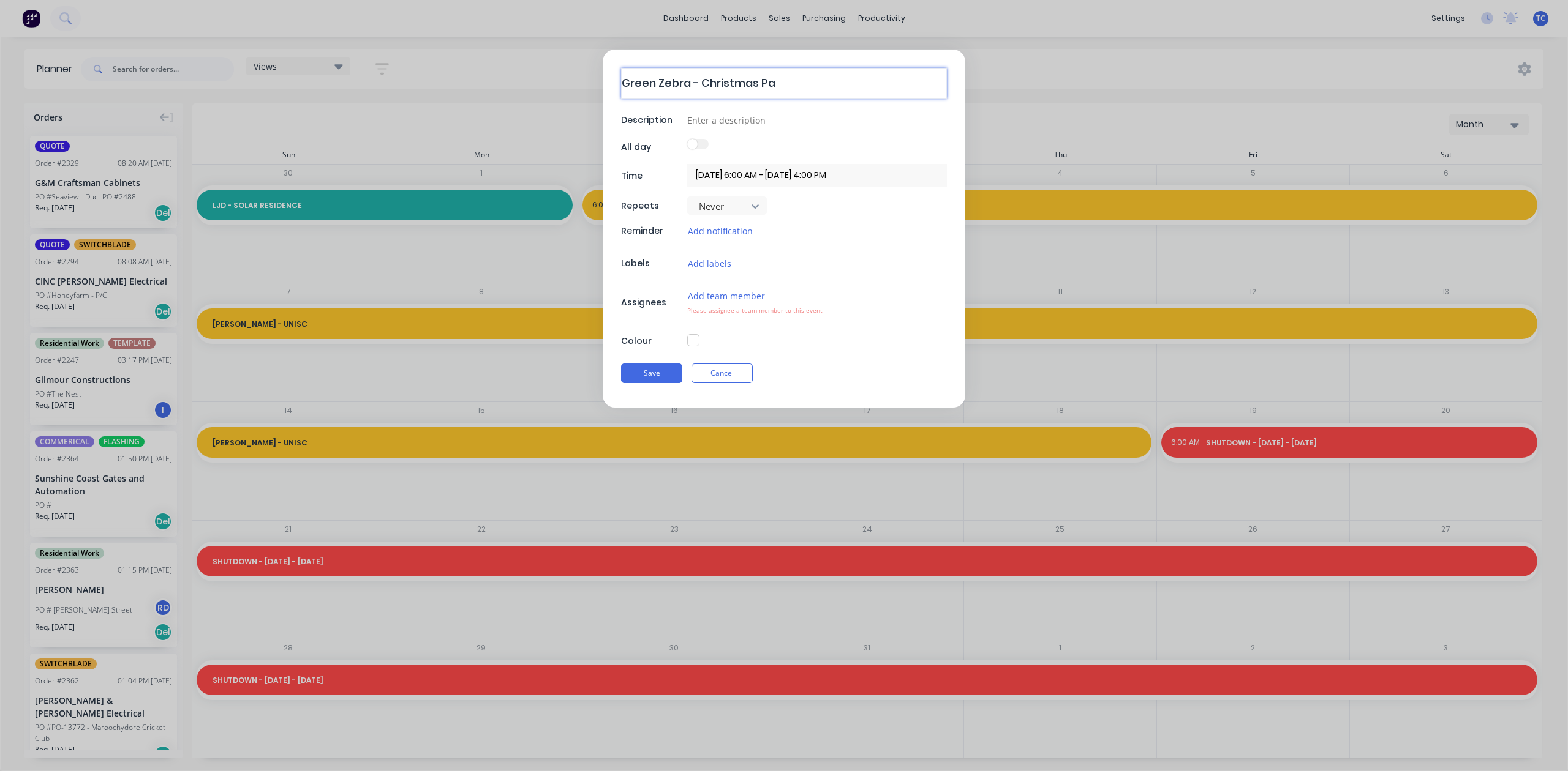
type textarea "x"
type textarea "Green Zebra - Christmas Part"
type textarea "x"
type textarea "Green Zebra - Christmas Party"
type textarea "x"
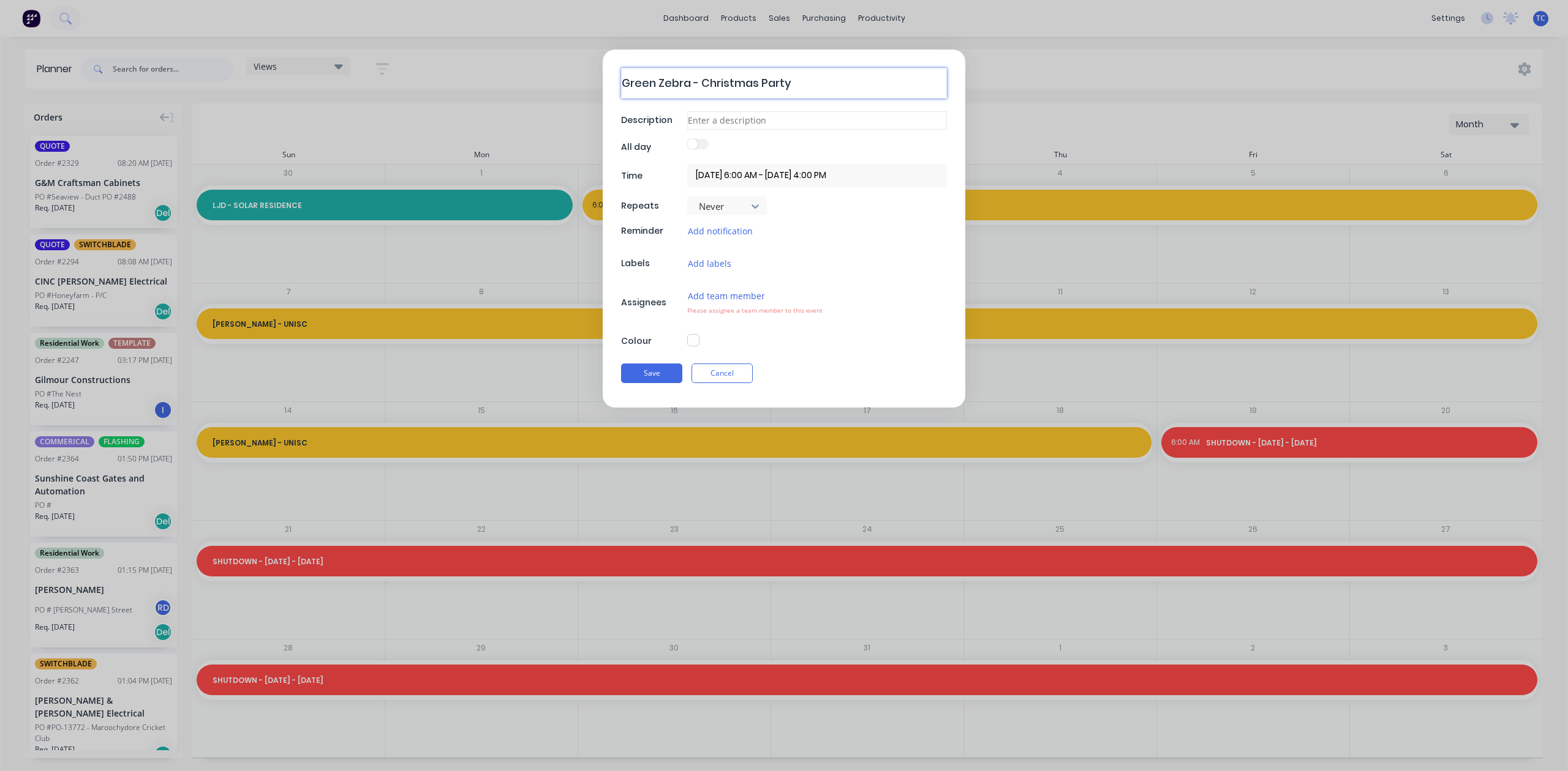
type textarea "Green Zebra - Christmas Party"
type textarea "x"
click at [702, 122] on input at bounding box center [817, 119] width 260 height 18
type input "C"
type textarea "x"
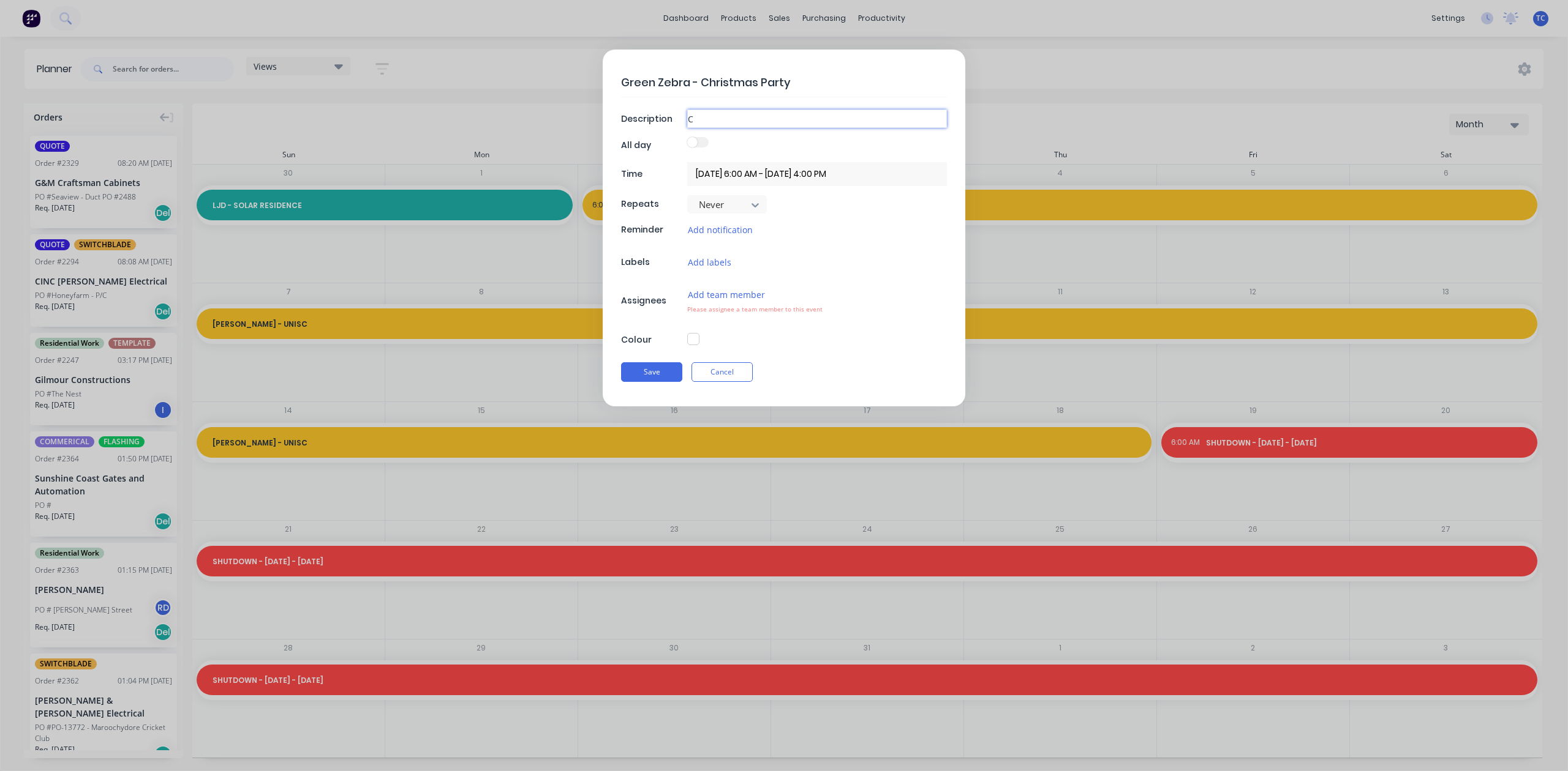
type input "Ch"
type textarea "x"
type input "Chr"
type textarea "x"
type input "Chri"
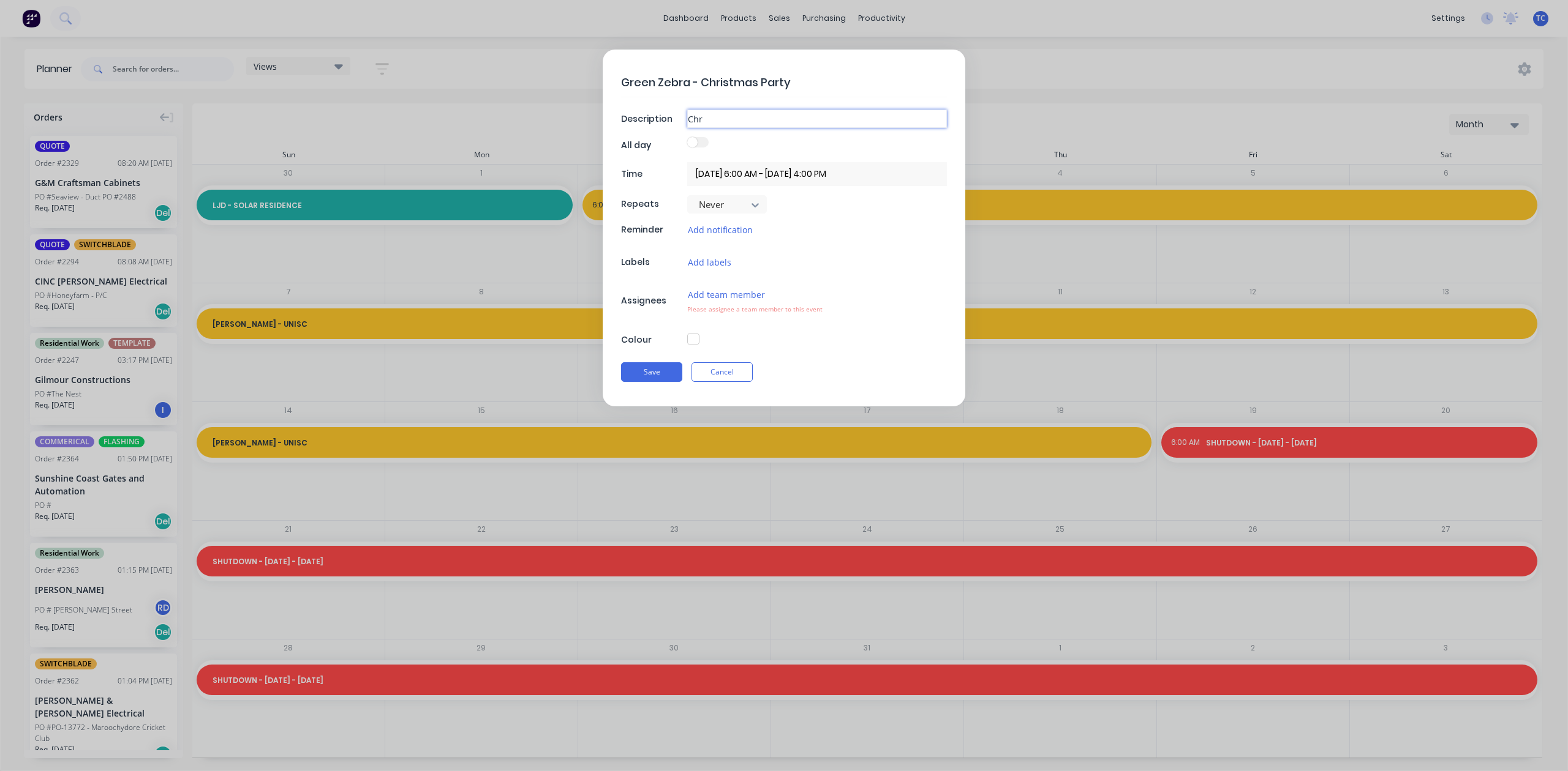
type textarea "x"
type input "[PERSON_NAME]"
type textarea "x"
type input "[DEMOGRAPHIC_DATA]"
type textarea "x"
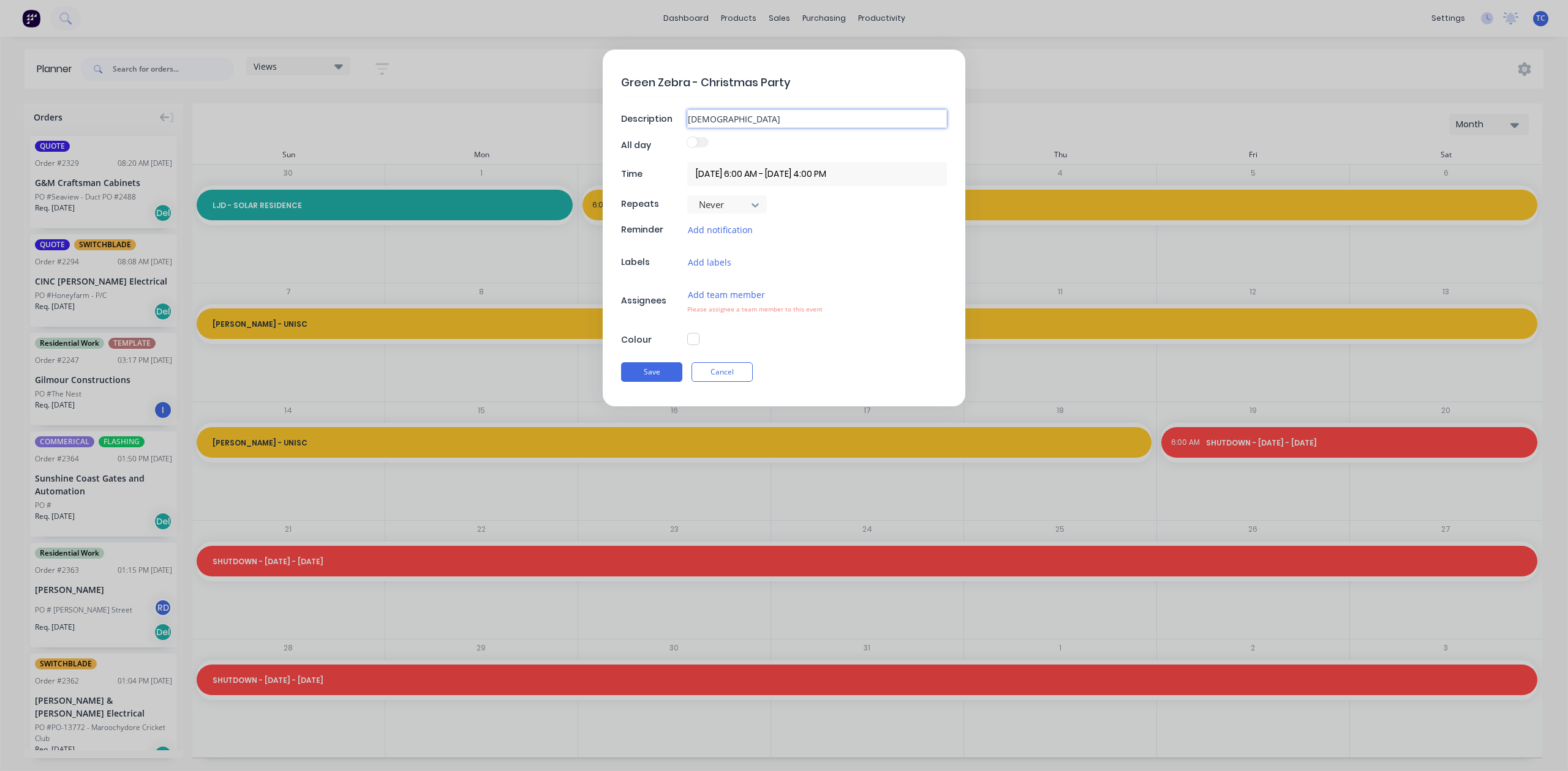
type input "[DEMOGRAPHIC_DATA]"
type textarea "x"
type input "[DEMOGRAPHIC_DATA]"
type textarea "x"
type input "Christmas"
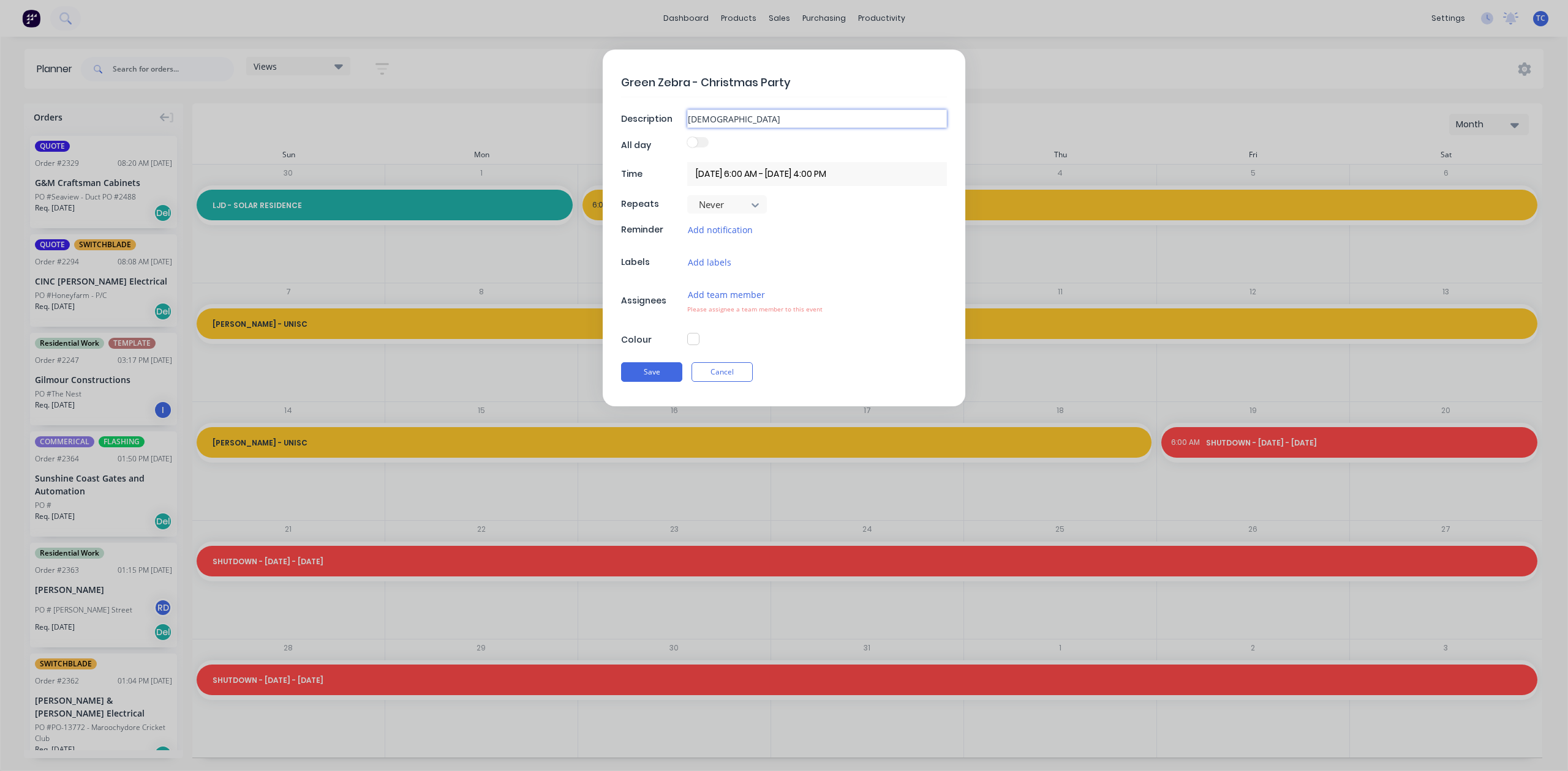
type textarea "x"
type input "Christmas"
type textarea "x"
type input "Christmas P"
type textarea "x"
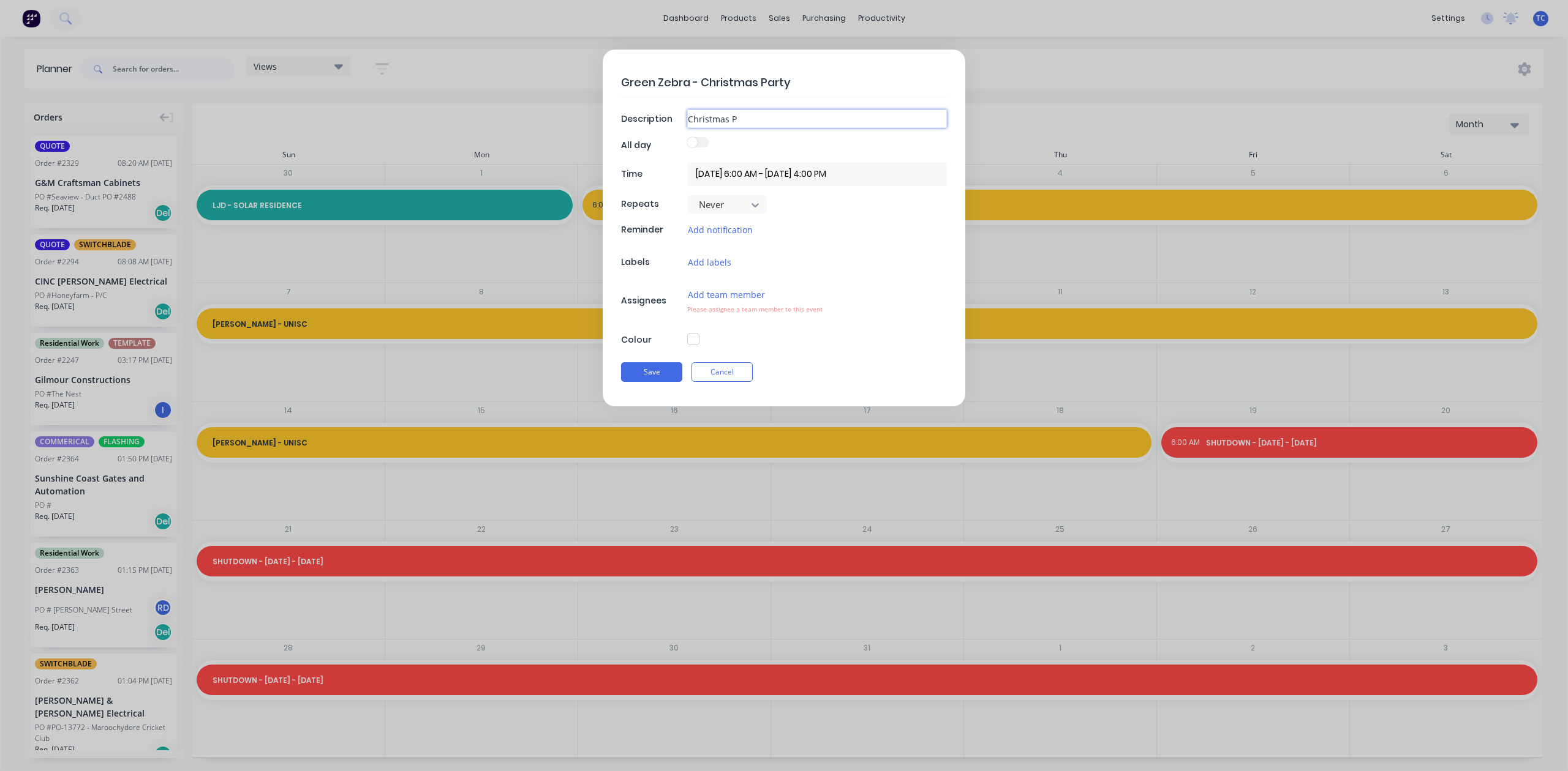
type input "Christmas Pa"
type textarea "x"
type input "Christmas Par"
type textarea "x"
type input "Christmas Part"
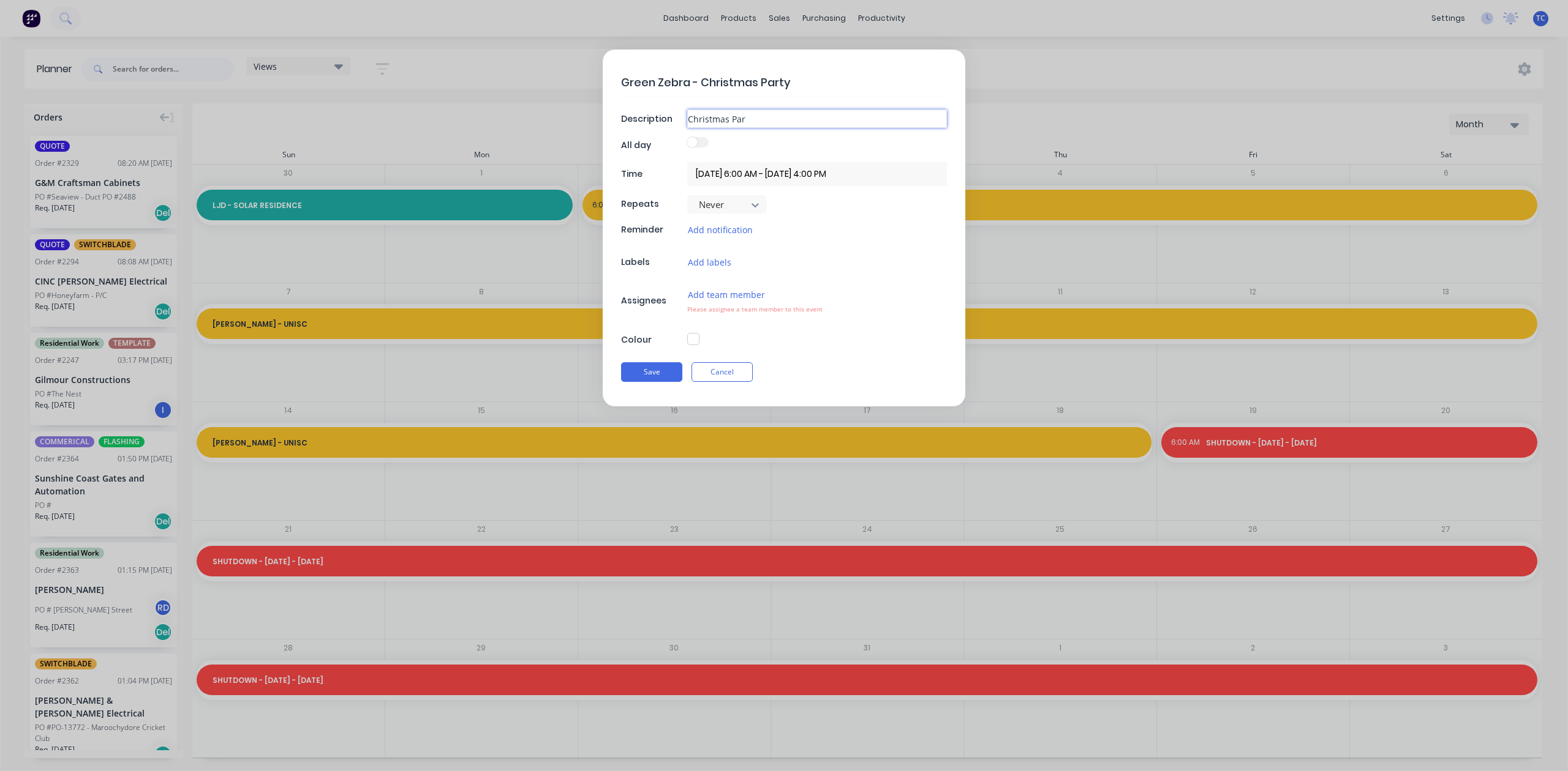
type textarea "x"
type input "Christmas Party"
type textarea "x"
type input "Christmas Party"
type textarea "x"
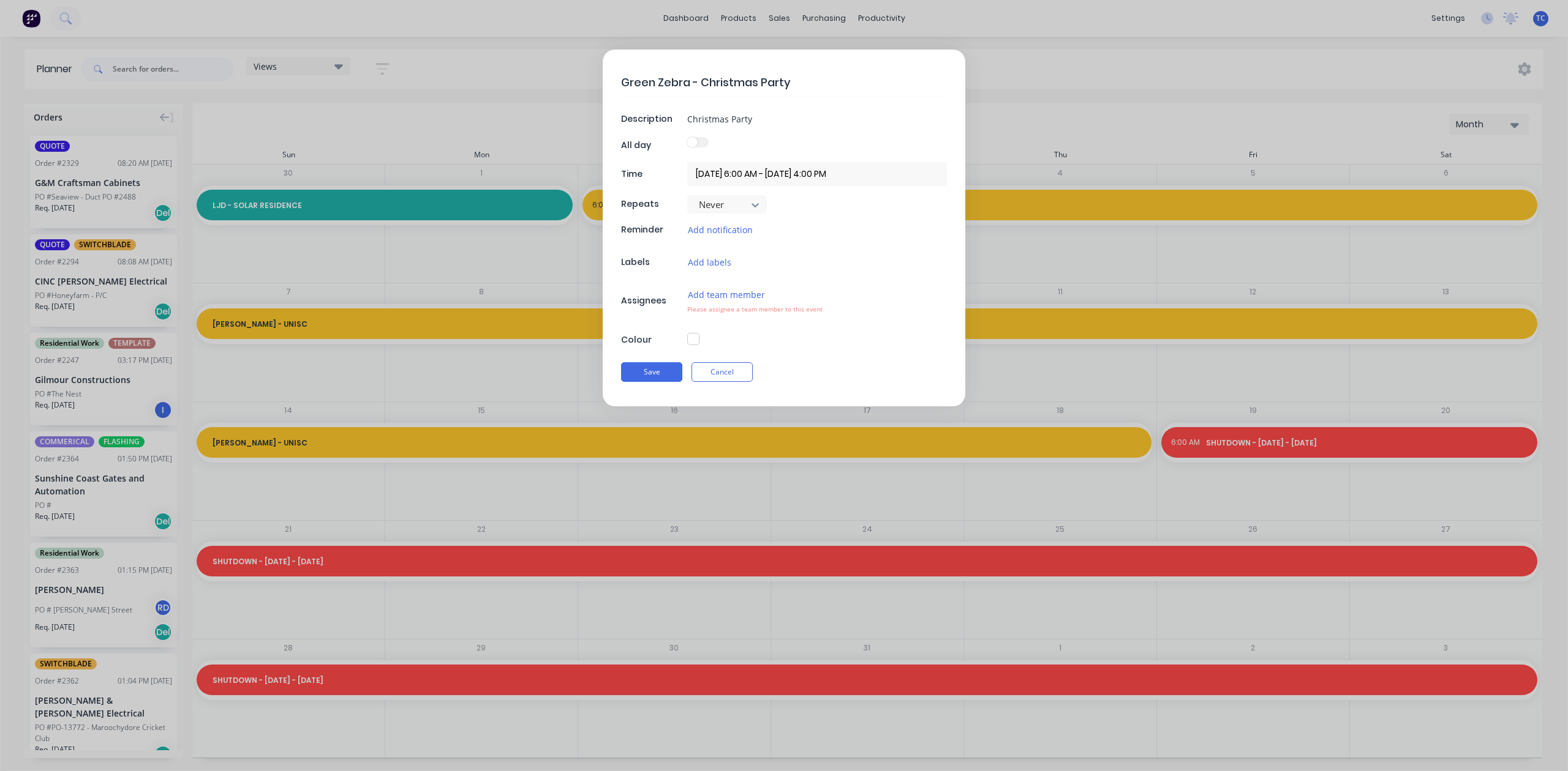
click at [755, 177] on input "[DATE] 6:00 AM - [DATE] 4:00 PM" at bounding box center [817, 174] width 260 height 24
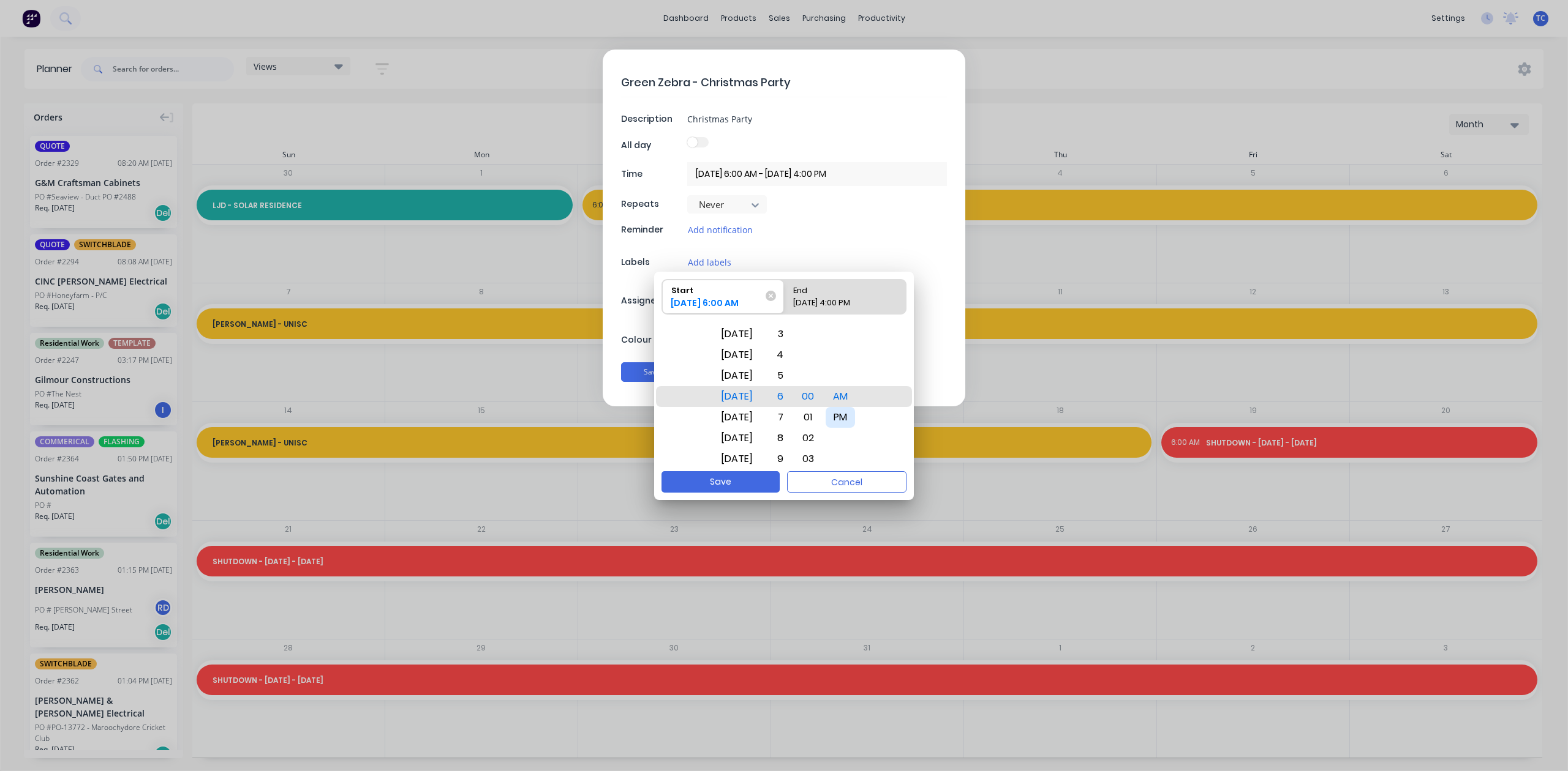
click at [855, 418] on div "PM" at bounding box center [840, 417] width 30 height 21
click at [839, 174] on input "[DATE] 6:00 AM - [DATE] 4:00 PM" at bounding box center [817, 174] width 260 height 24
click at [843, 173] on input "[DATE] 6:00 AM - [DATE] 4:00 PM" at bounding box center [817, 174] width 260 height 24
type input "[DATE] 6:00 AM - [DATE] 9:00 AM"
click at [716, 491] on button "Save" at bounding box center [721, 482] width 119 height 22
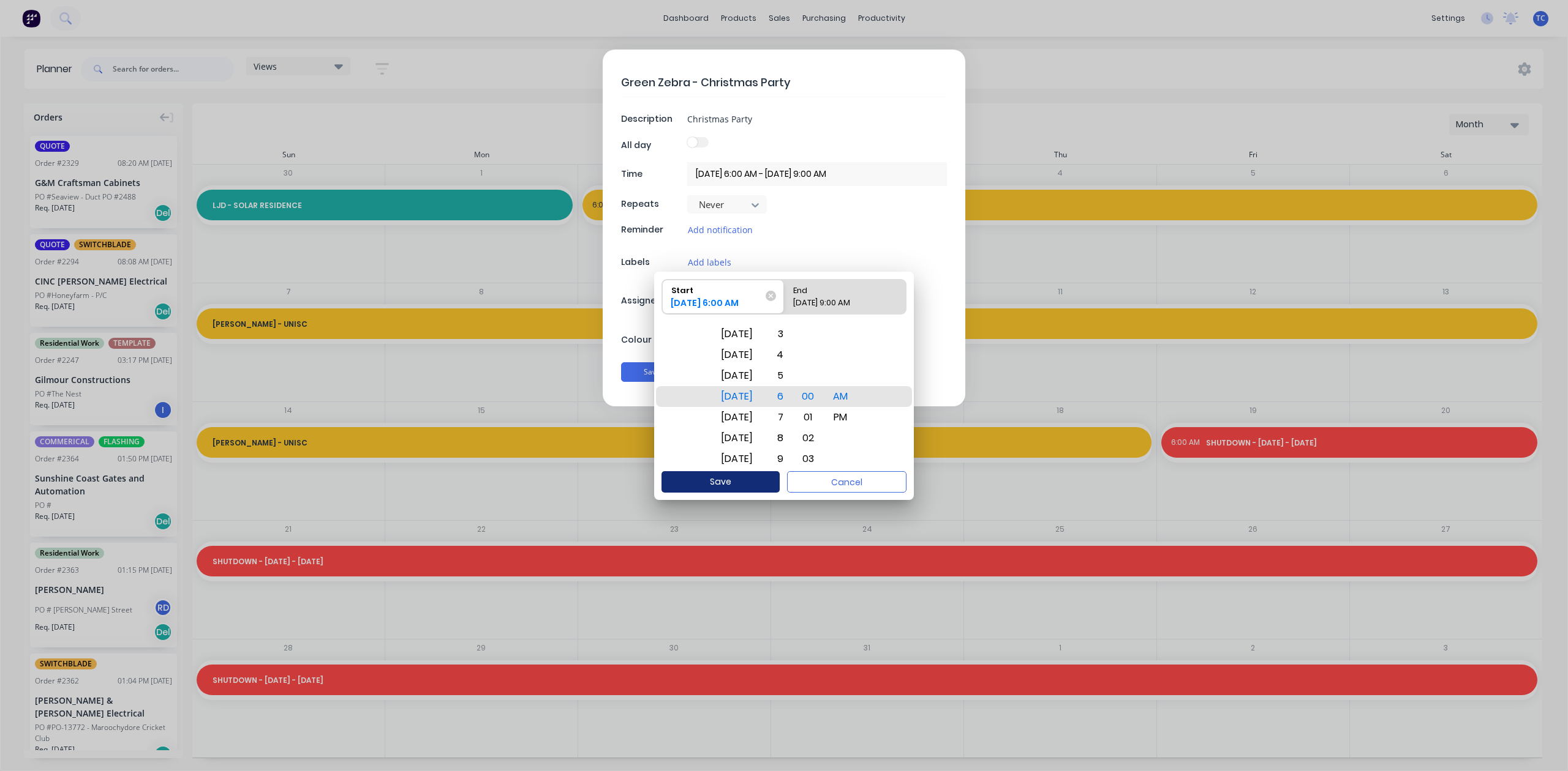
type textarea "x"
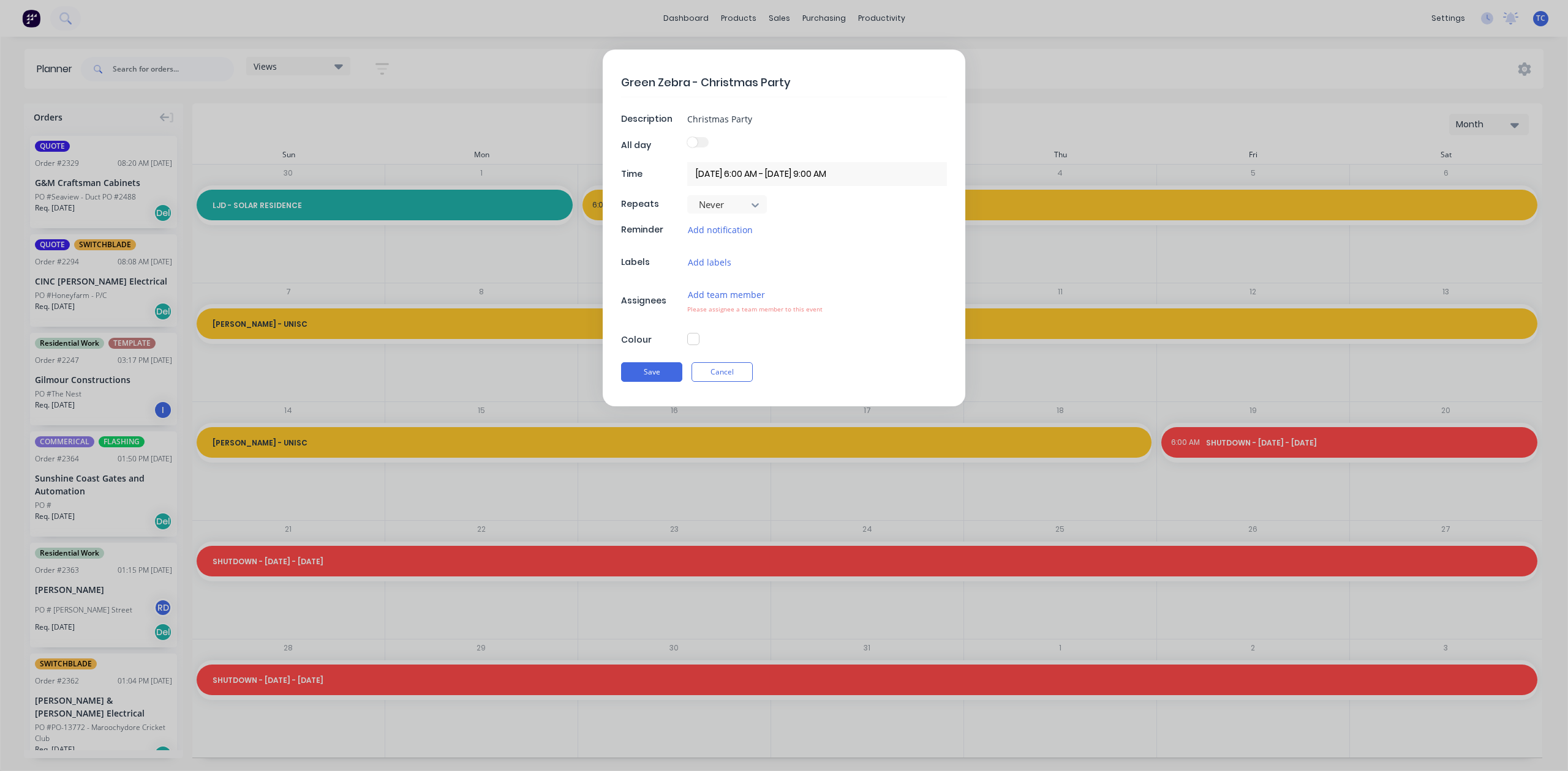
click at [856, 174] on input "[DATE] 6:00 AM - [DATE] 9:00 AM" at bounding box center [817, 174] width 260 height 24
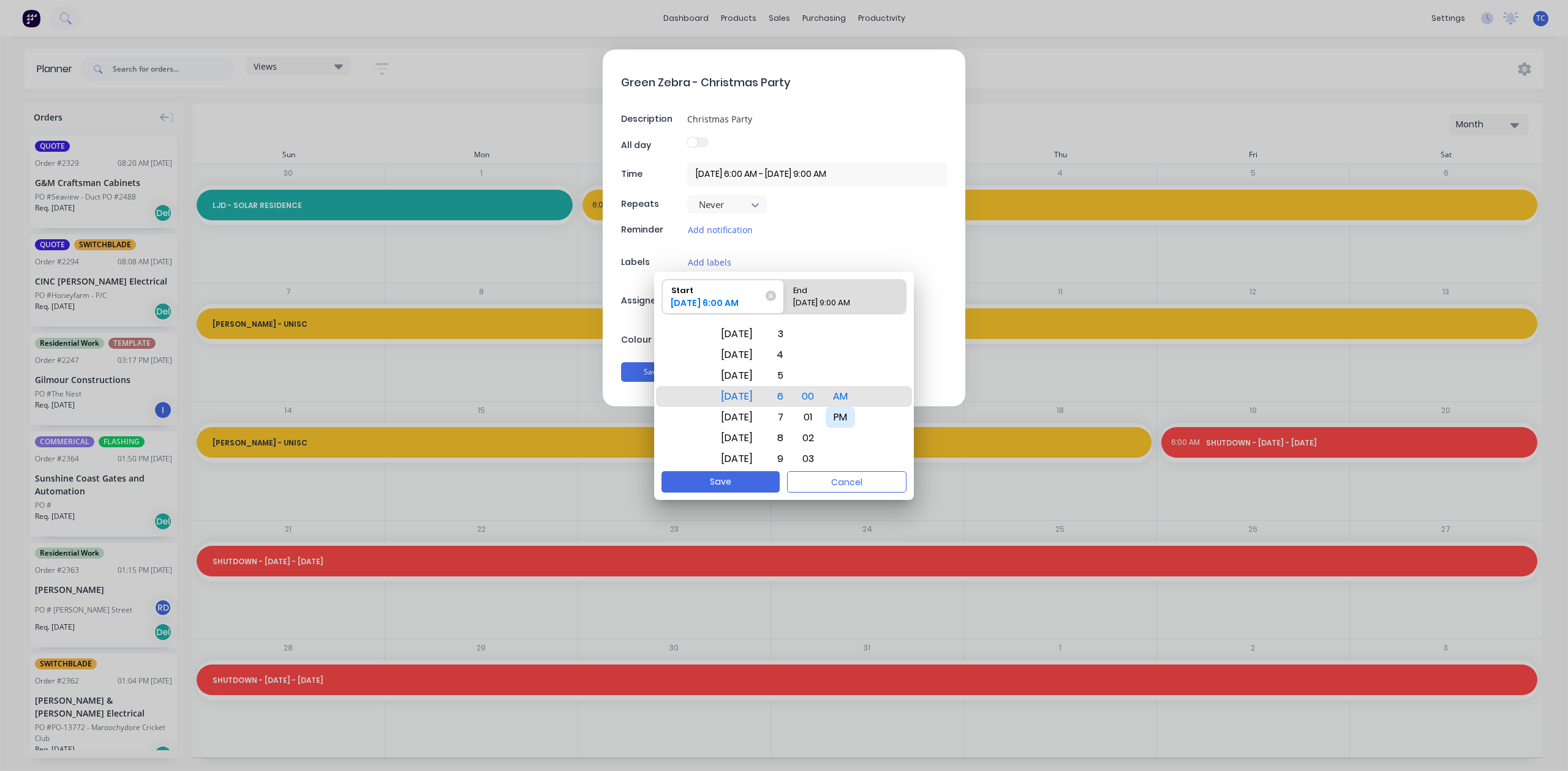
click at [853, 415] on div "PM" at bounding box center [840, 417] width 30 height 21
click at [862, 289] on div "End" at bounding box center [845, 288] width 114 height 17
click at [784, 289] on input "End Please select" at bounding box center [784, 296] width 1 height 34
radio input "true"
click at [790, 458] on div "9" at bounding box center [776, 459] width 27 height 21
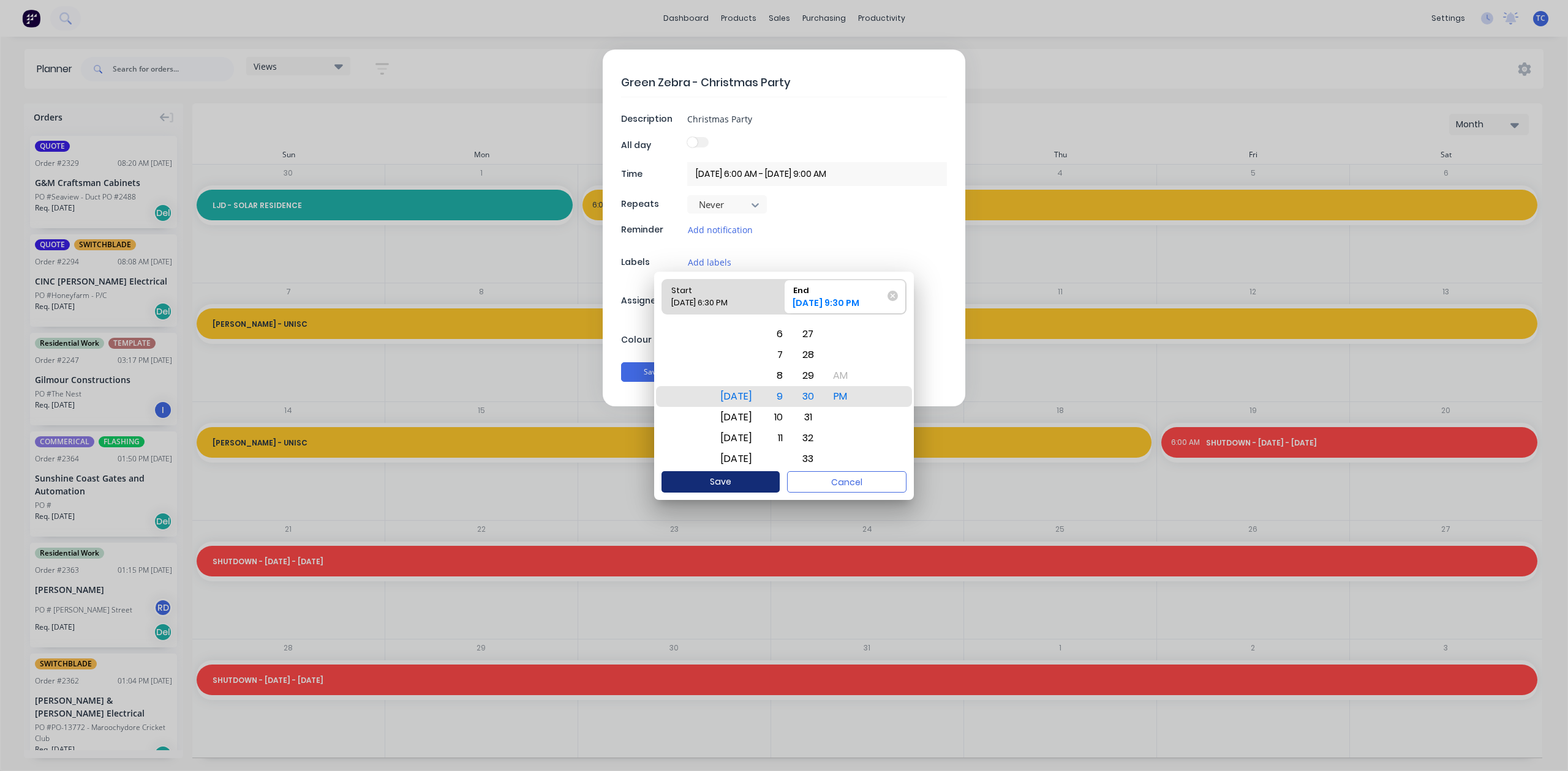
click at [724, 480] on button "Save" at bounding box center [721, 482] width 119 height 22
type input "[DATE] 6:30 PM - [DATE] 9:30 PM"
type textarea "x"
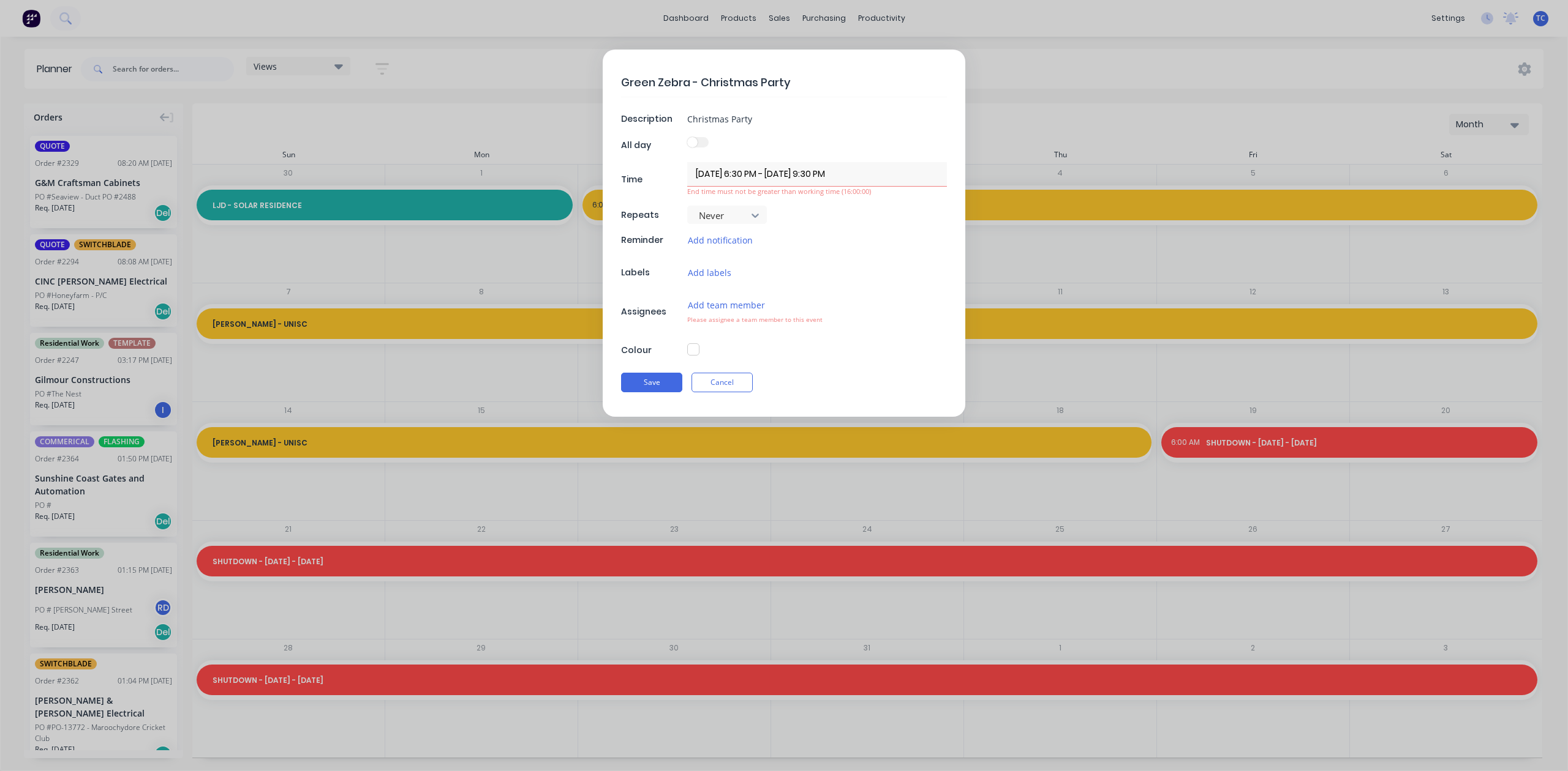
click at [755, 177] on input "[DATE] 6:30 PM - [DATE] 9:30 PM" at bounding box center [817, 174] width 260 height 24
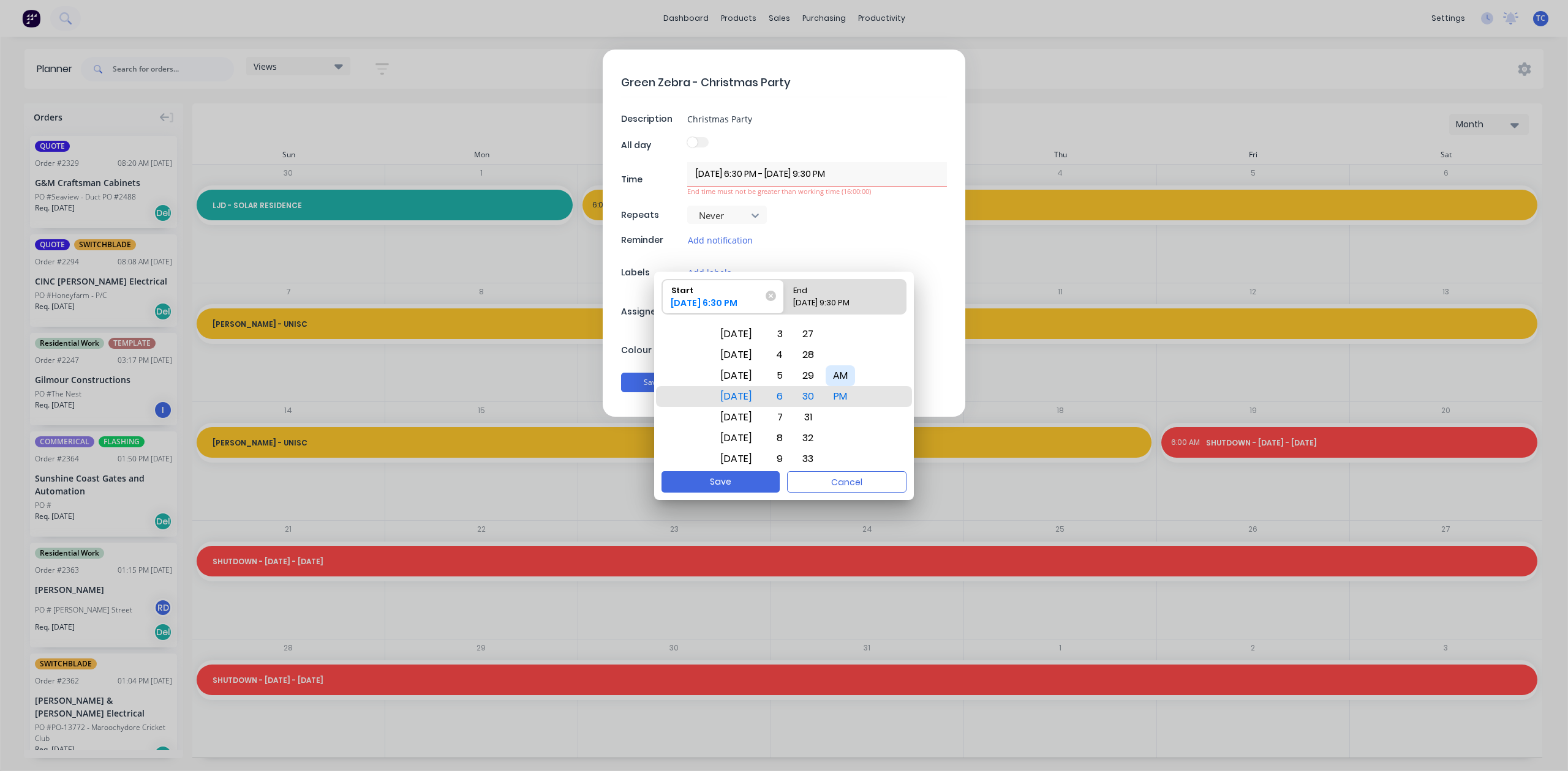
click at [854, 370] on div "AM" at bounding box center [840, 376] width 30 height 21
click at [826, 173] on input "[DATE] 6:30 PM - [DATE] 9:30 PM" at bounding box center [817, 174] width 260 height 24
click at [861, 177] on input "[DATE] 6:30 PM - [DATE] 9:30 PM" at bounding box center [817, 174] width 260 height 24
click at [839, 174] on input "[DATE] 6:30 PM - [DATE] 9:30 PM" at bounding box center [817, 174] width 260 height 24
type input "[DATE] 6:30 PM - [DATE] 6:30 PM"
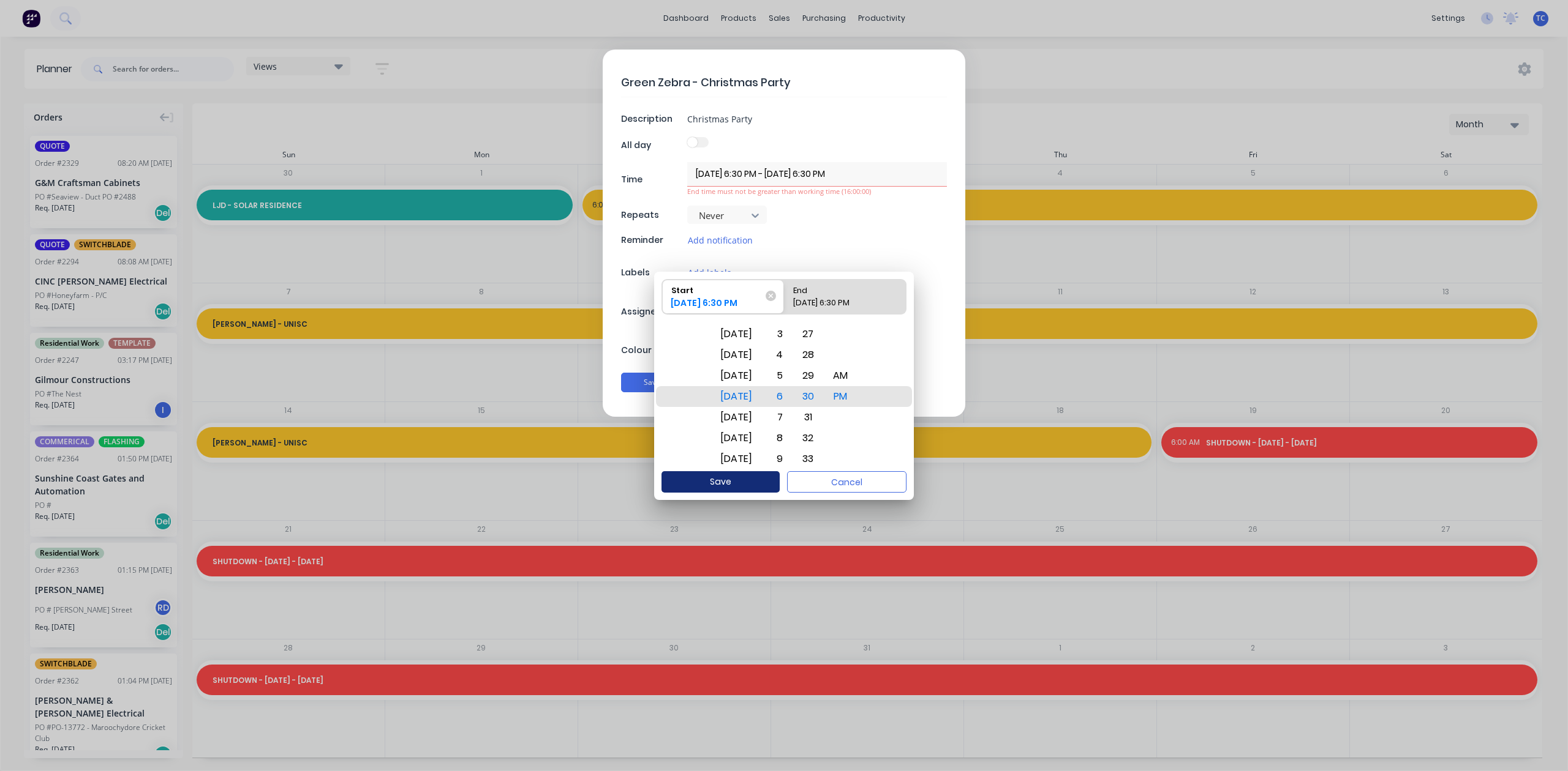
click at [716, 481] on button "Save" at bounding box center [721, 482] width 119 height 22
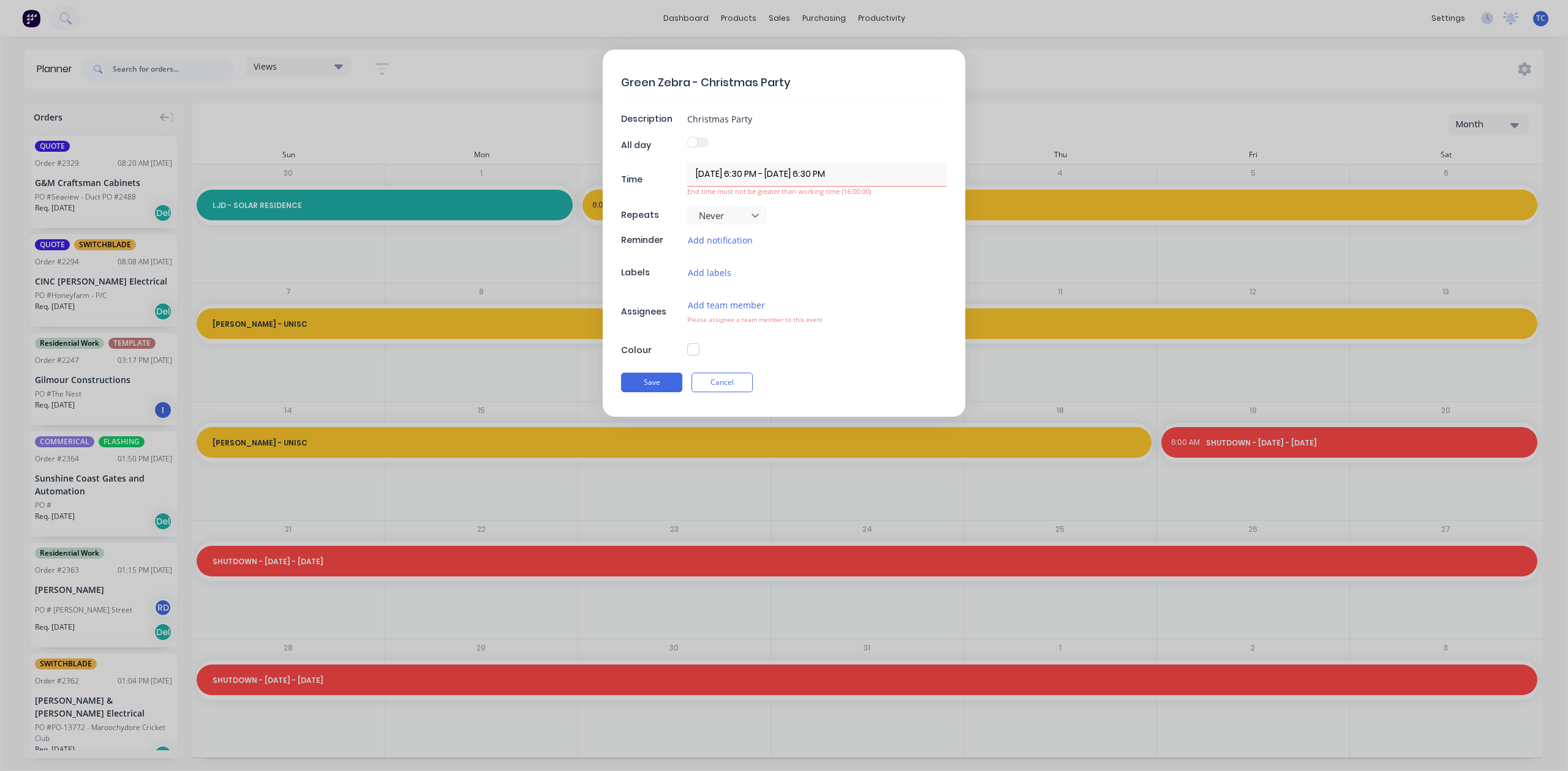
click at [691, 356] on button "button" at bounding box center [693, 349] width 12 height 12
type textarea "x"
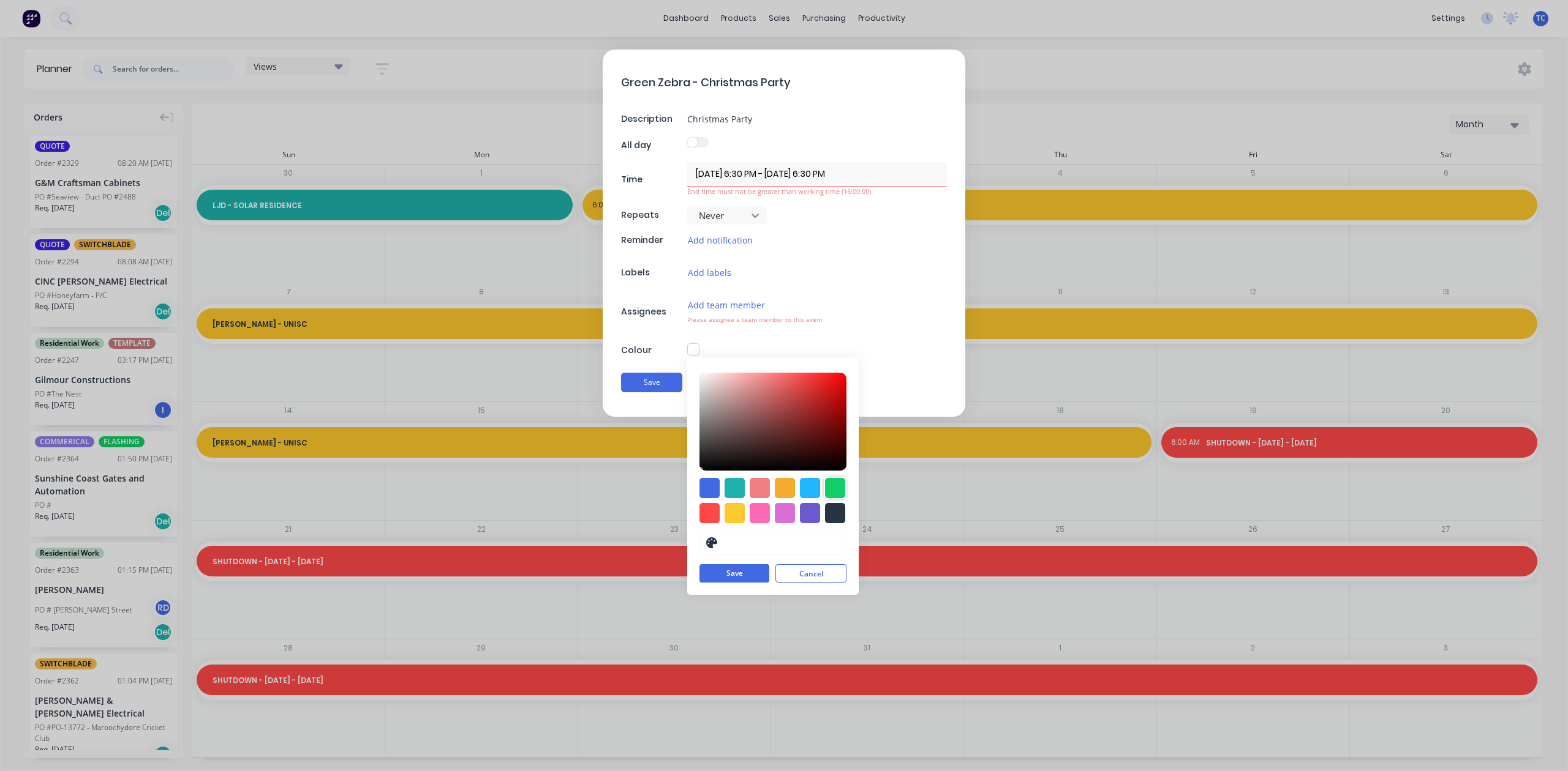
click at [833, 499] on div at bounding box center [835, 488] width 20 height 20
type input "#13CE66"
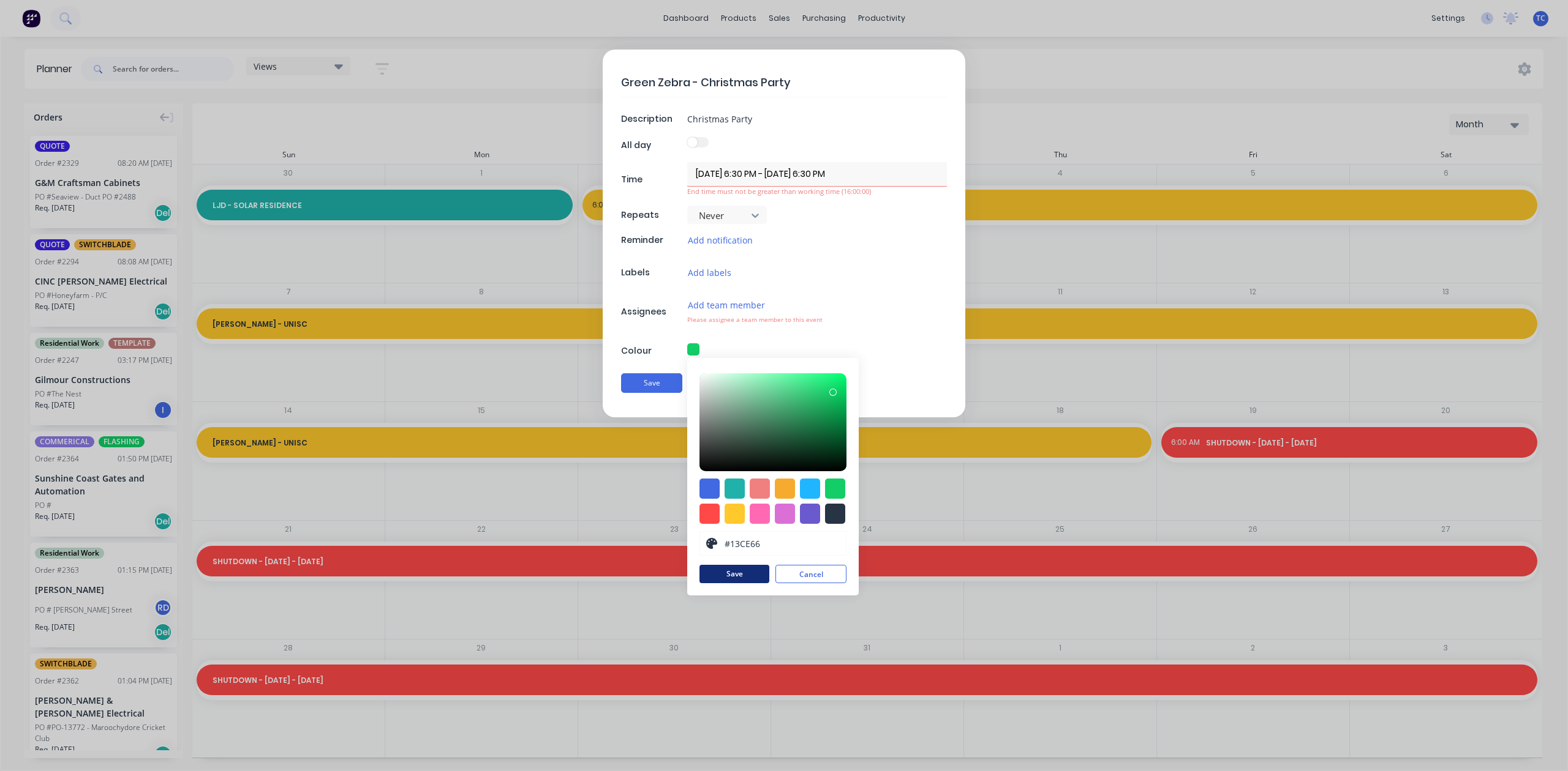
click at [732, 583] on button "Save" at bounding box center [734, 574] width 70 height 18
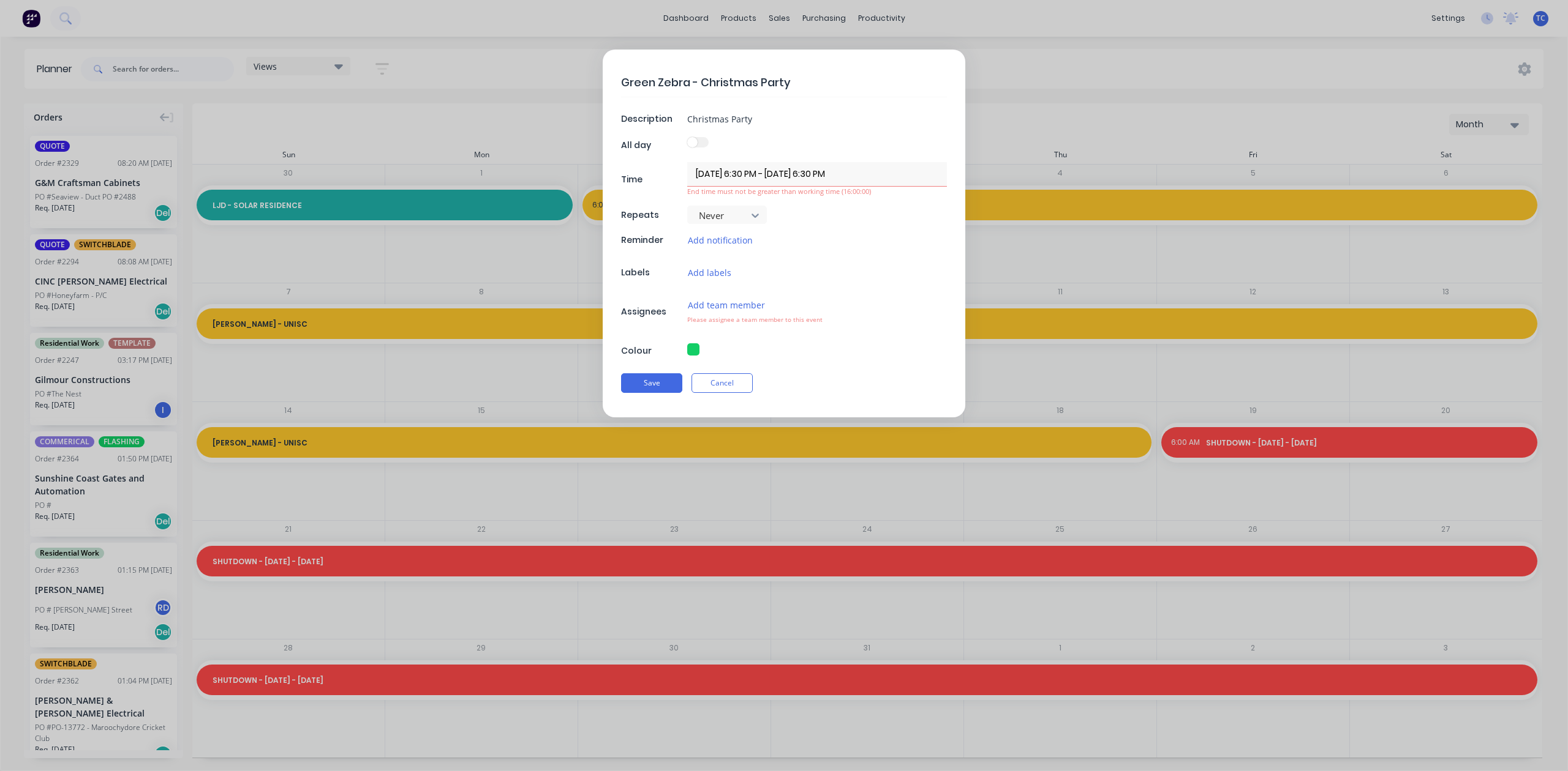
click at [658, 383] on div "Save Cancel" at bounding box center [784, 383] width 326 height 32
click at [693, 143] on span at bounding box center [693, 142] width 10 height 10
click at [658, 392] on button "Save" at bounding box center [651, 383] width 61 height 20
type textarea "x"
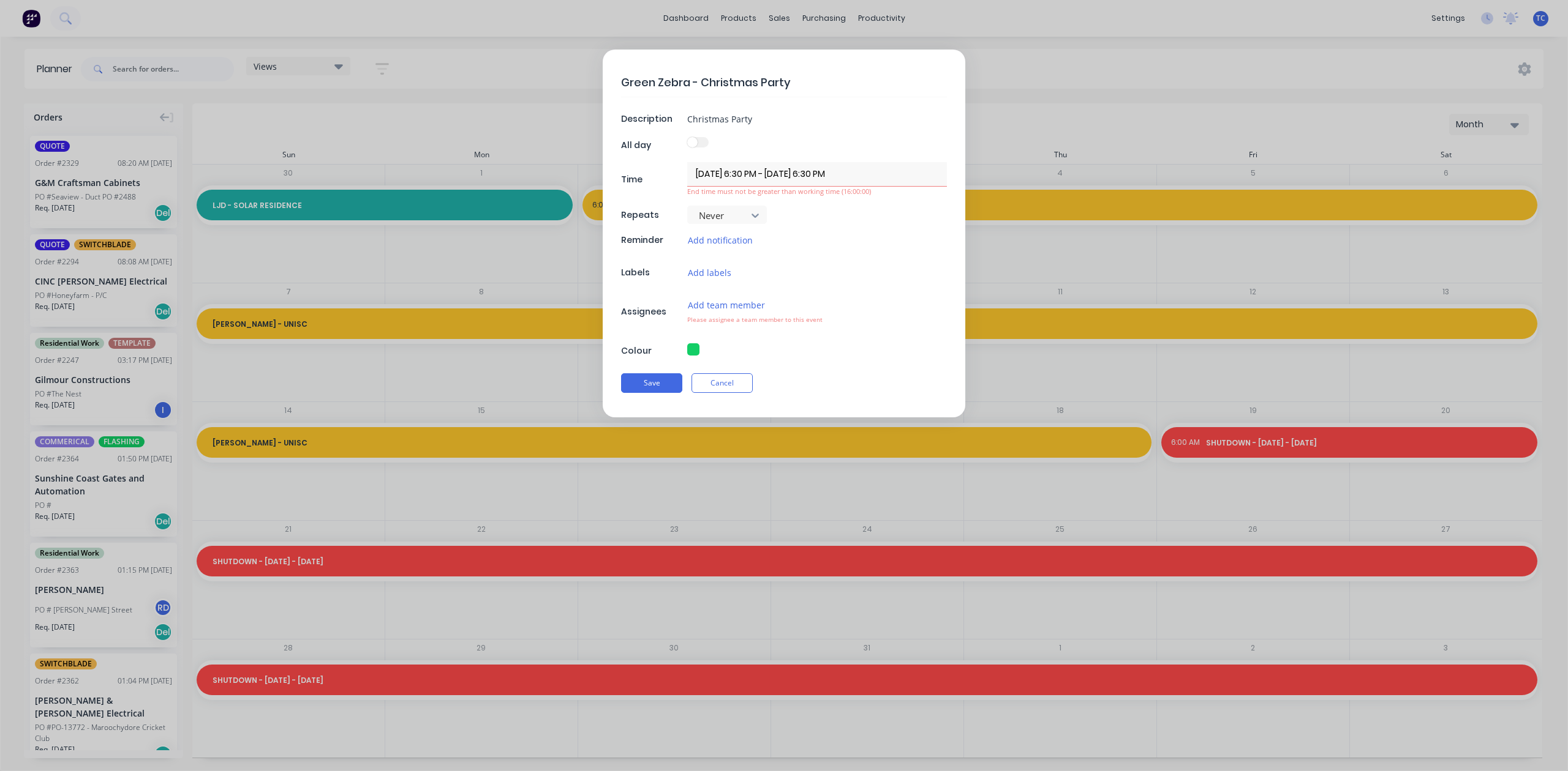
click at [550, 78] on form "Green Zebra - Christmas Party Description Christmas Party All day Time [DATE] 6…" at bounding box center [784, 233] width 1542 height 368
click at [721, 393] on button "Cancel" at bounding box center [721, 383] width 61 height 20
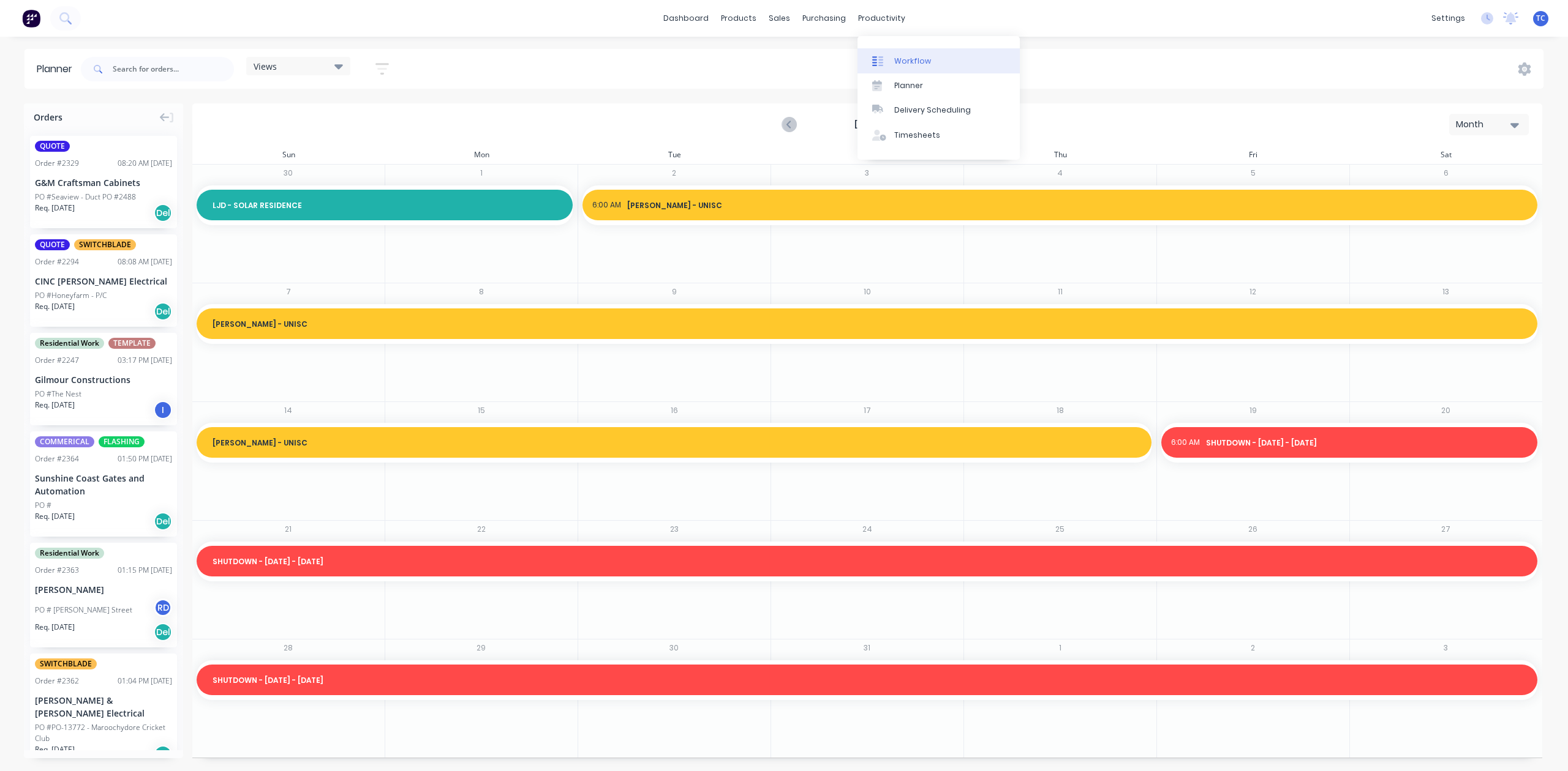
click at [920, 62] on div "Workflow" at bounding box center [912, 61] width 37 height 11
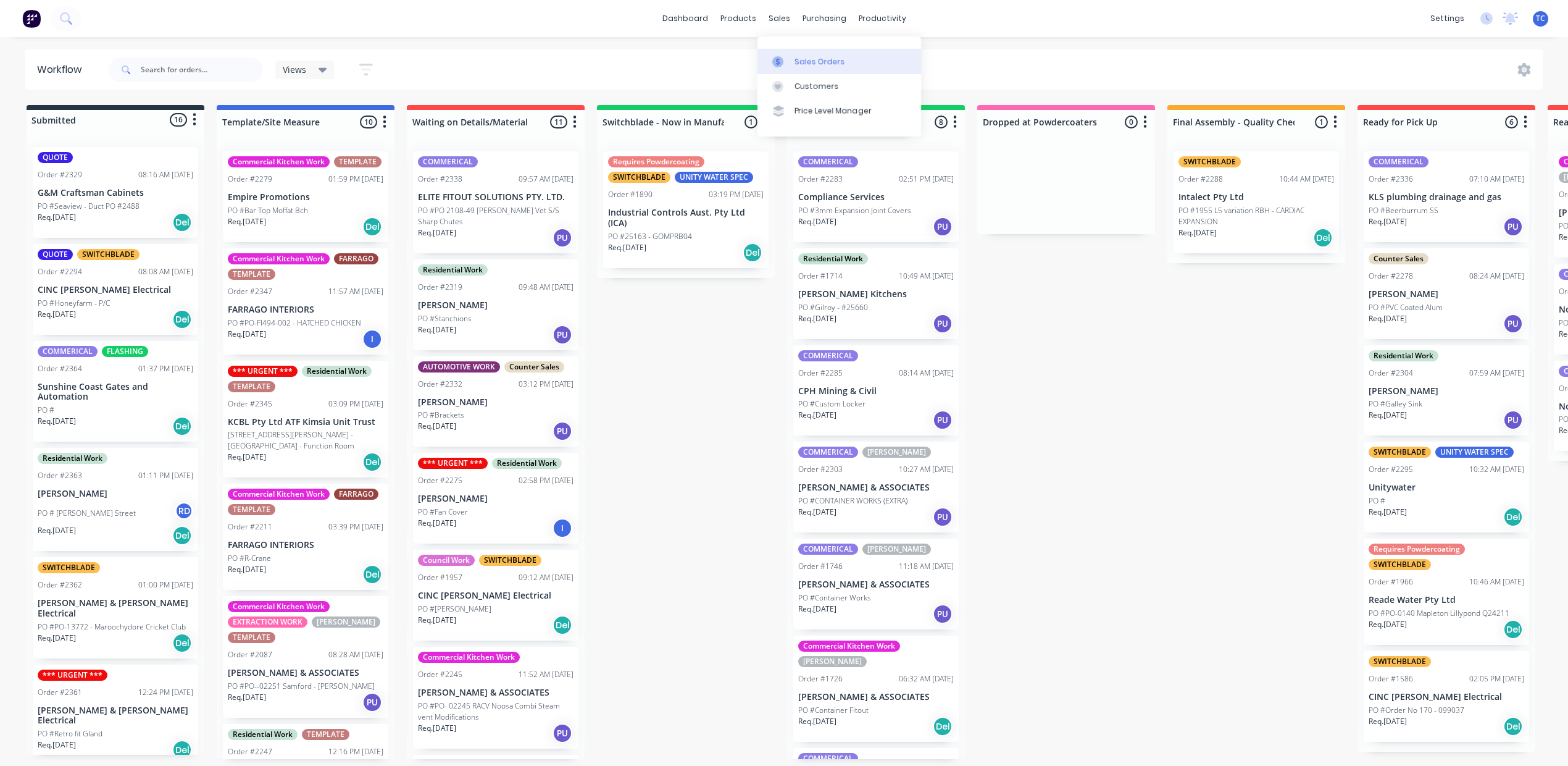
click at [813, 63] on div "Sales Orders" at bounding box center [819, 61] width 50 height 11
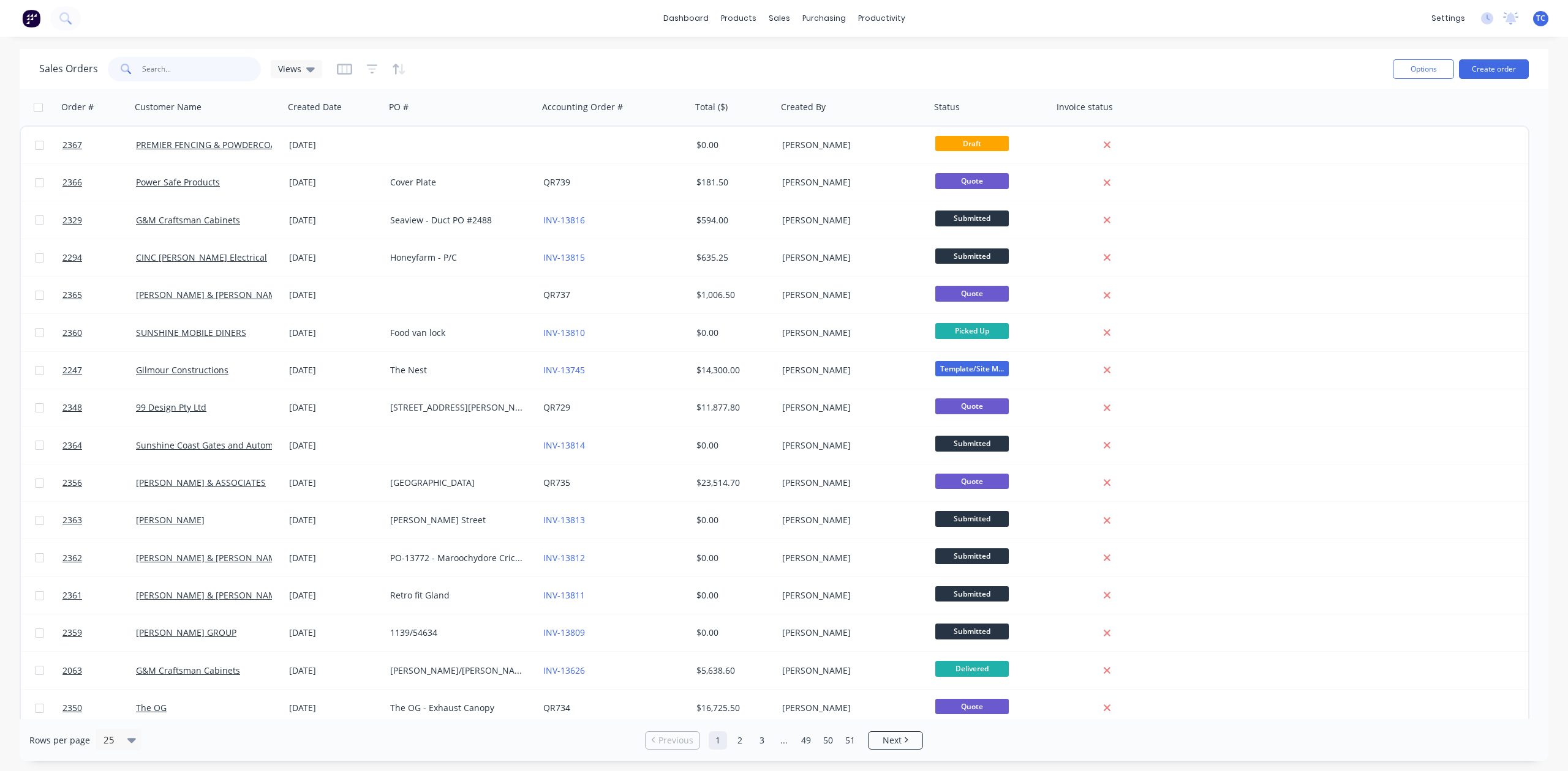
click at [201, 67] on input "text" at bounding box center [202, 69] width 119 height 25
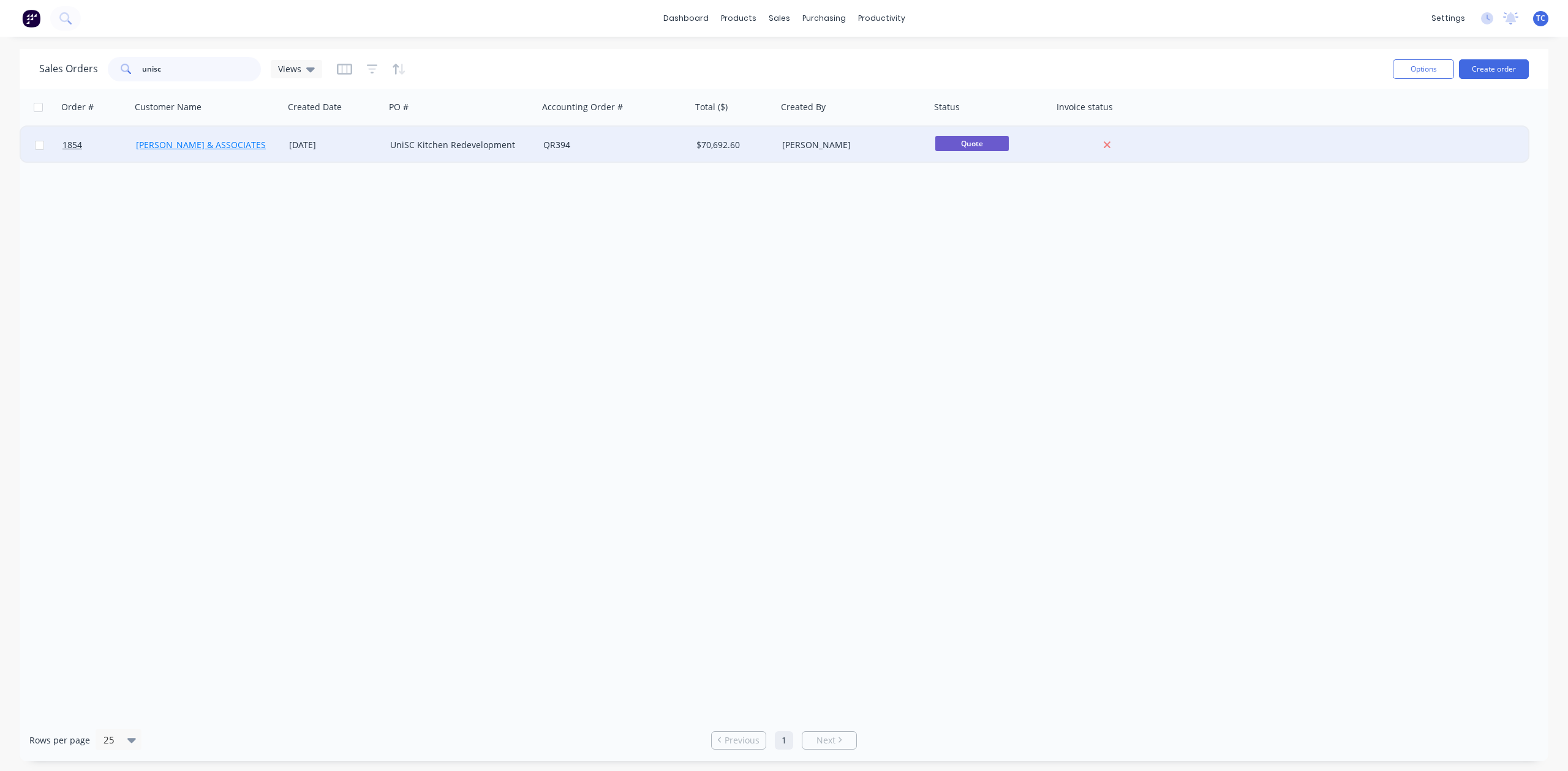
type input "unisc"
click at [192, 145] on link "[PERSON_NAME] & ASSOCIATES" at bounding box center [201, 145] width 130 height 12
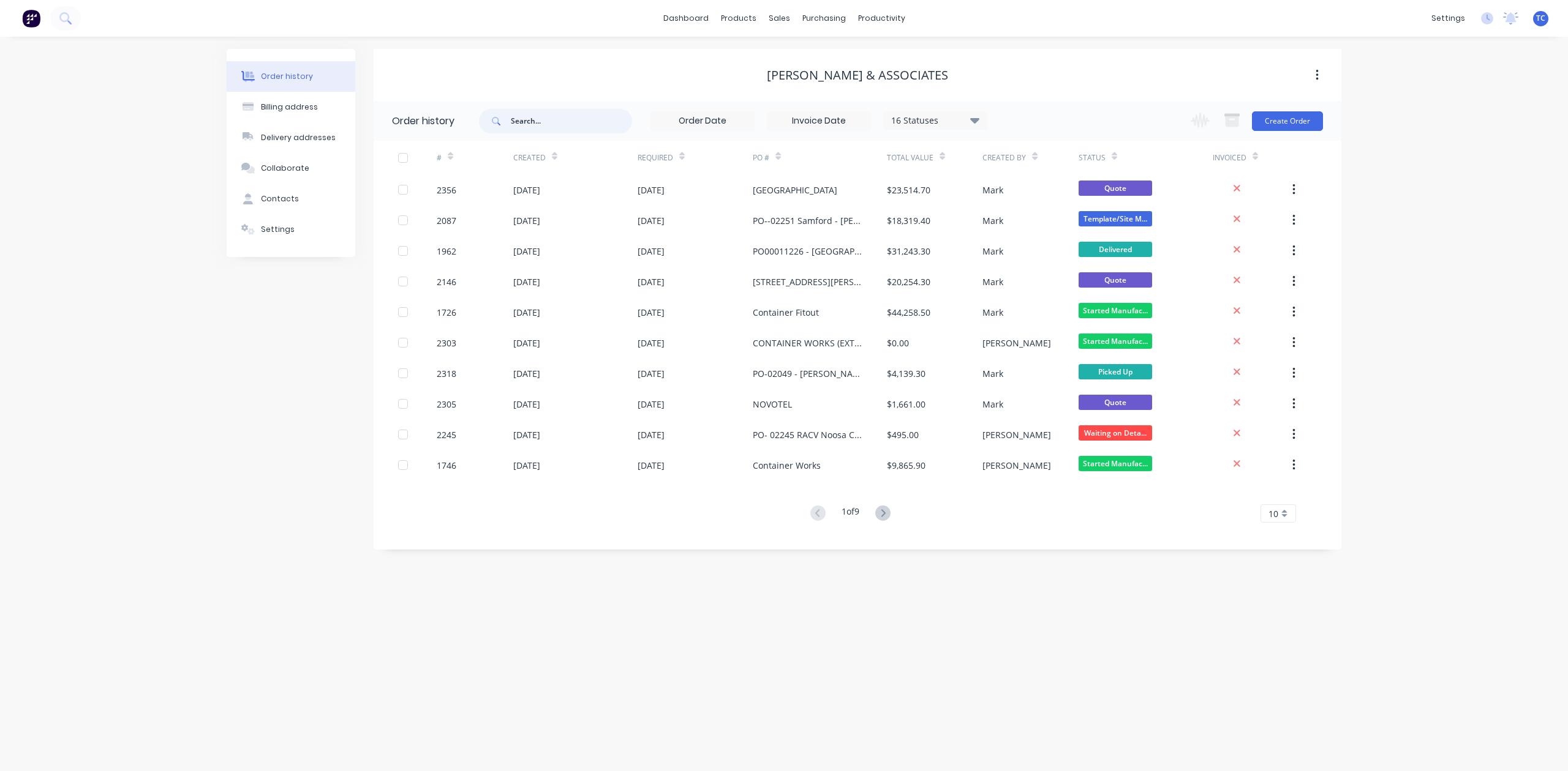
click at [554, 126] on input "text" at bounding box center [572, 121] width 121 height 25
type input "unisc"
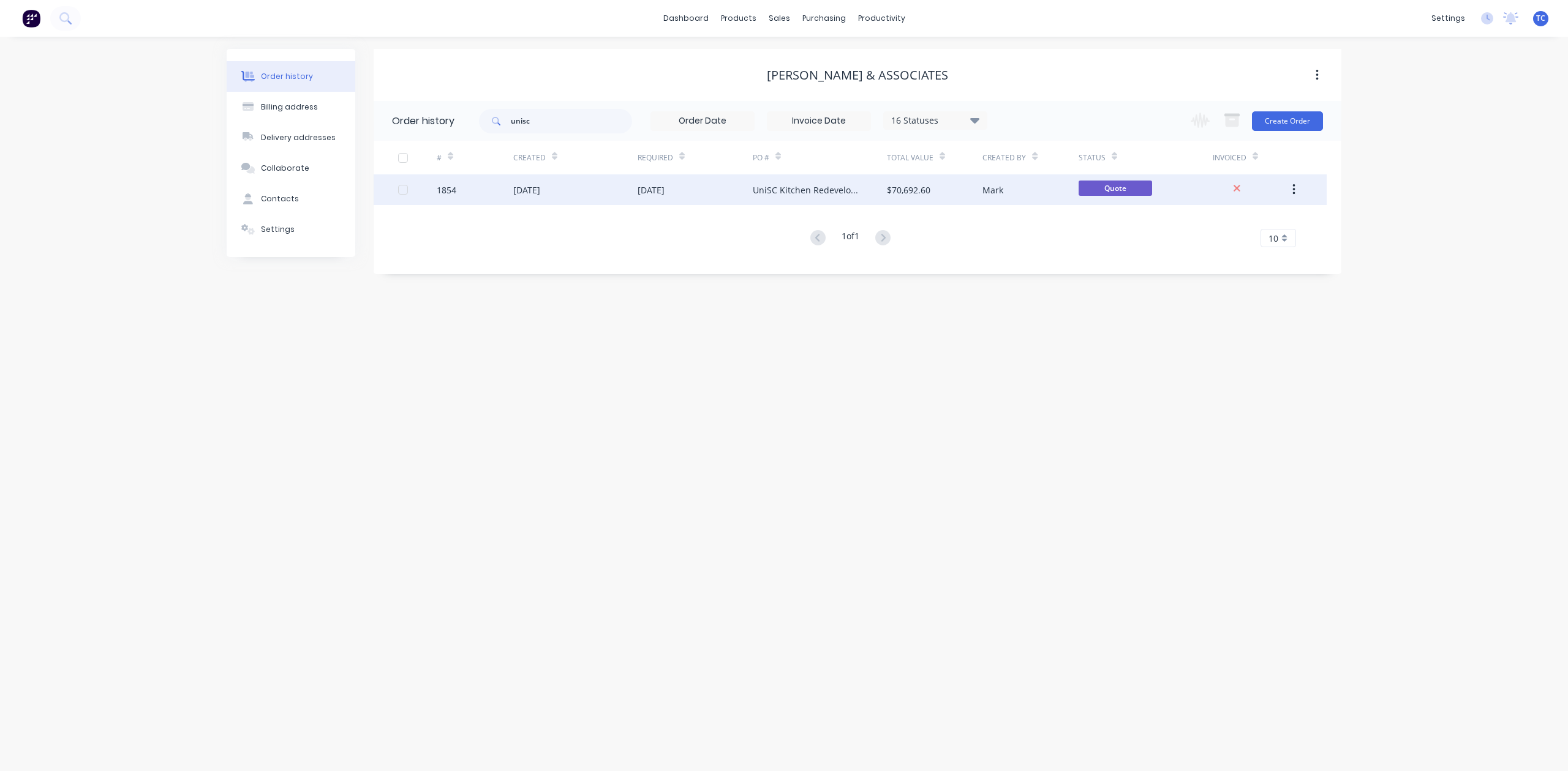
click at [664, 191] on div "[DATE]" at bounding box center [651, 190] width 27 height 13
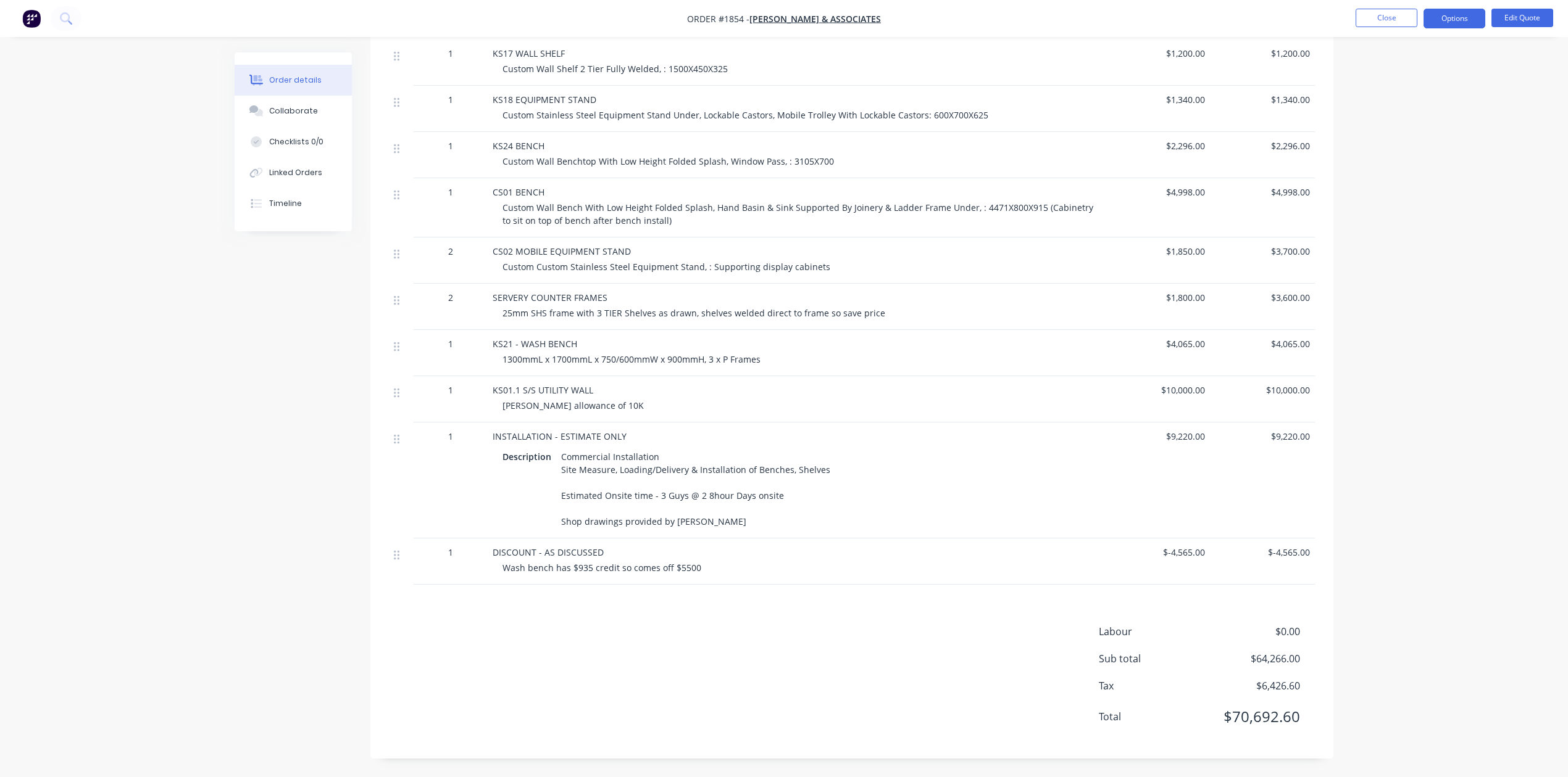
scroll to position [1282, 0]
click at [1451, 16] on button "Options" at bounding box center [1454, 18] width 62 height 20
click at [1400, 148] on div "Convert to Order" at bounding box center [1417, 149] width 114 height 18
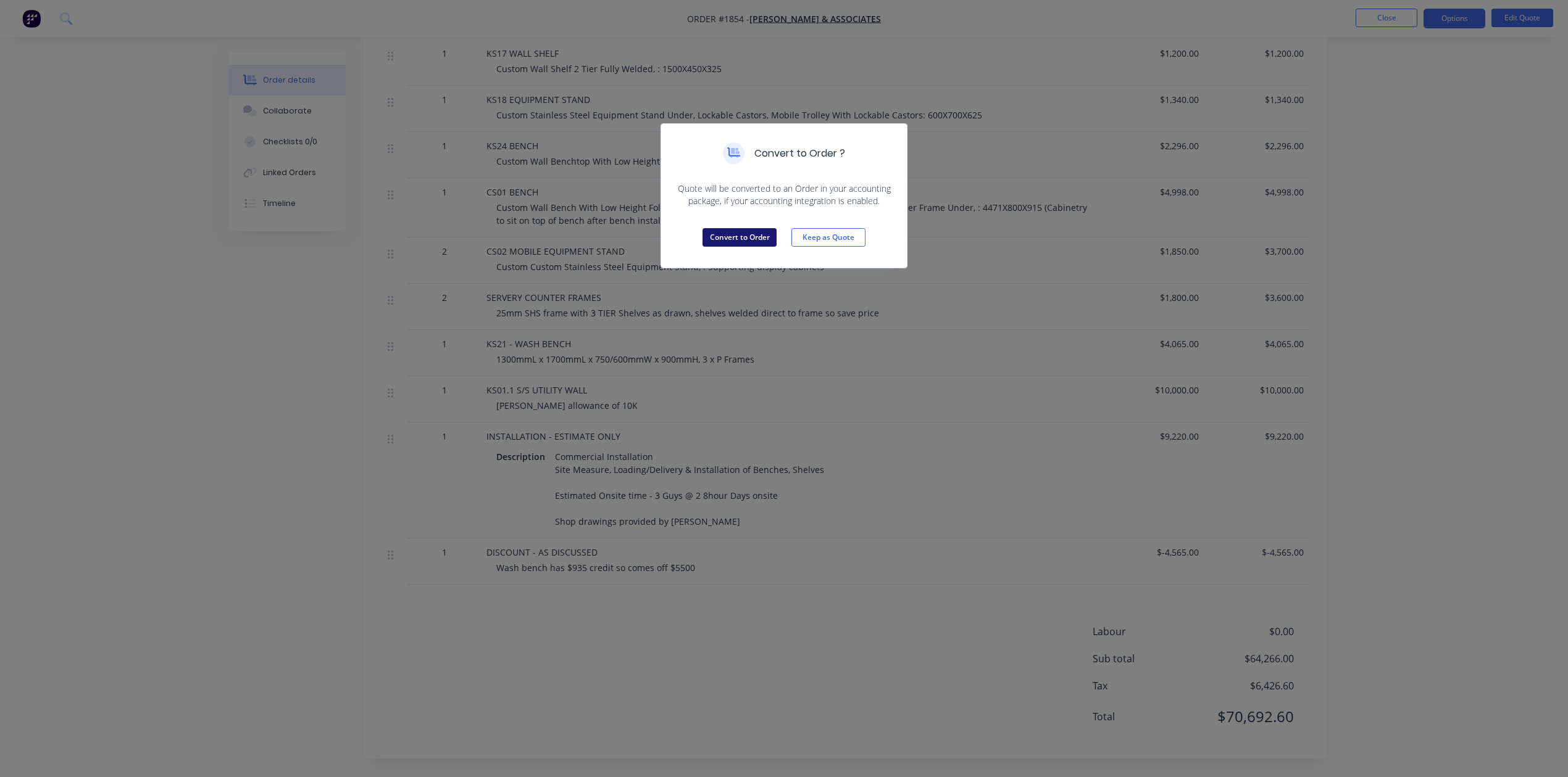
click at [745, 247] on button "Convert to Order" at bounding box center [740, 237] width 74 height 18
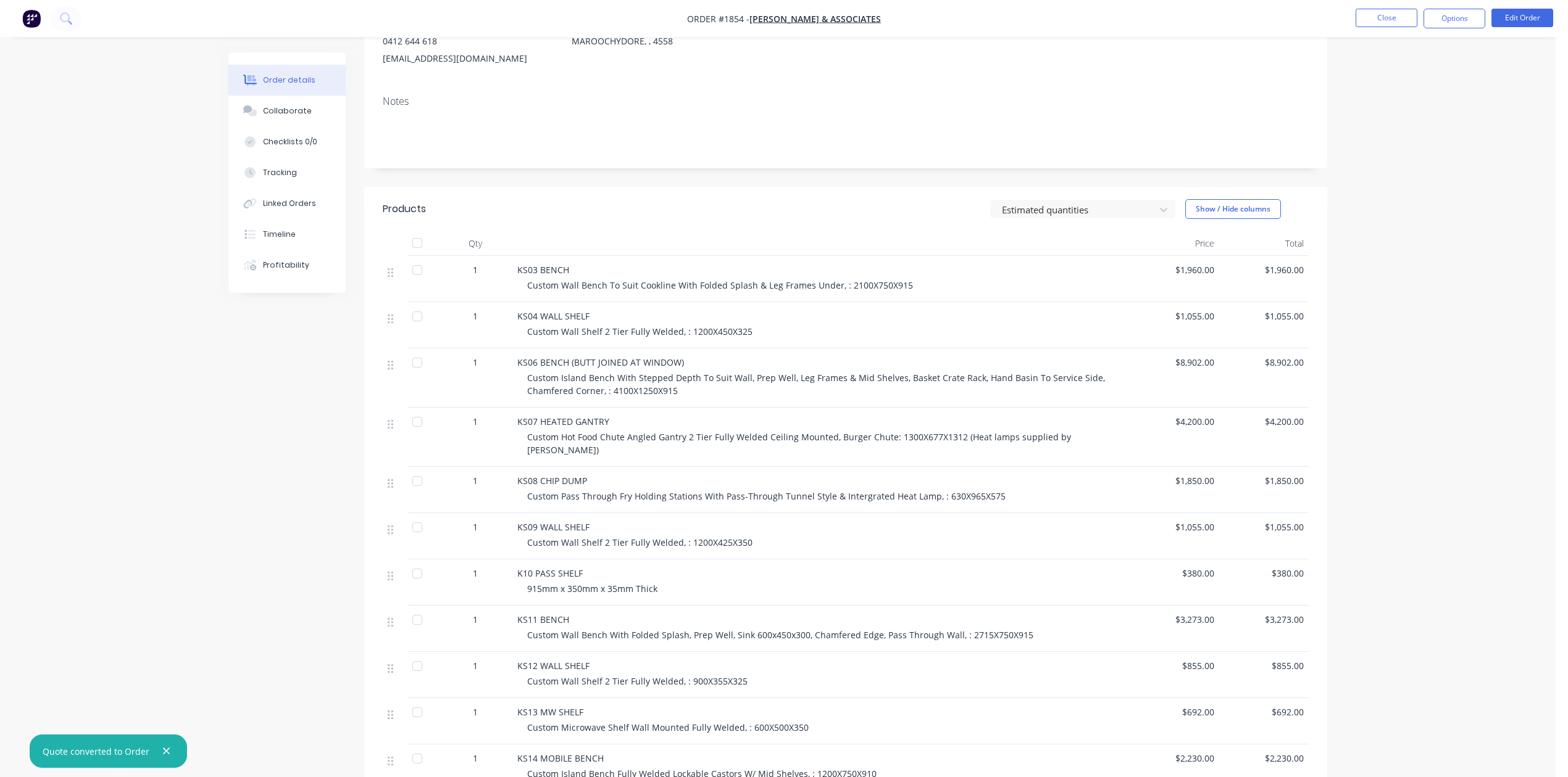
scroll to position [0, 0]
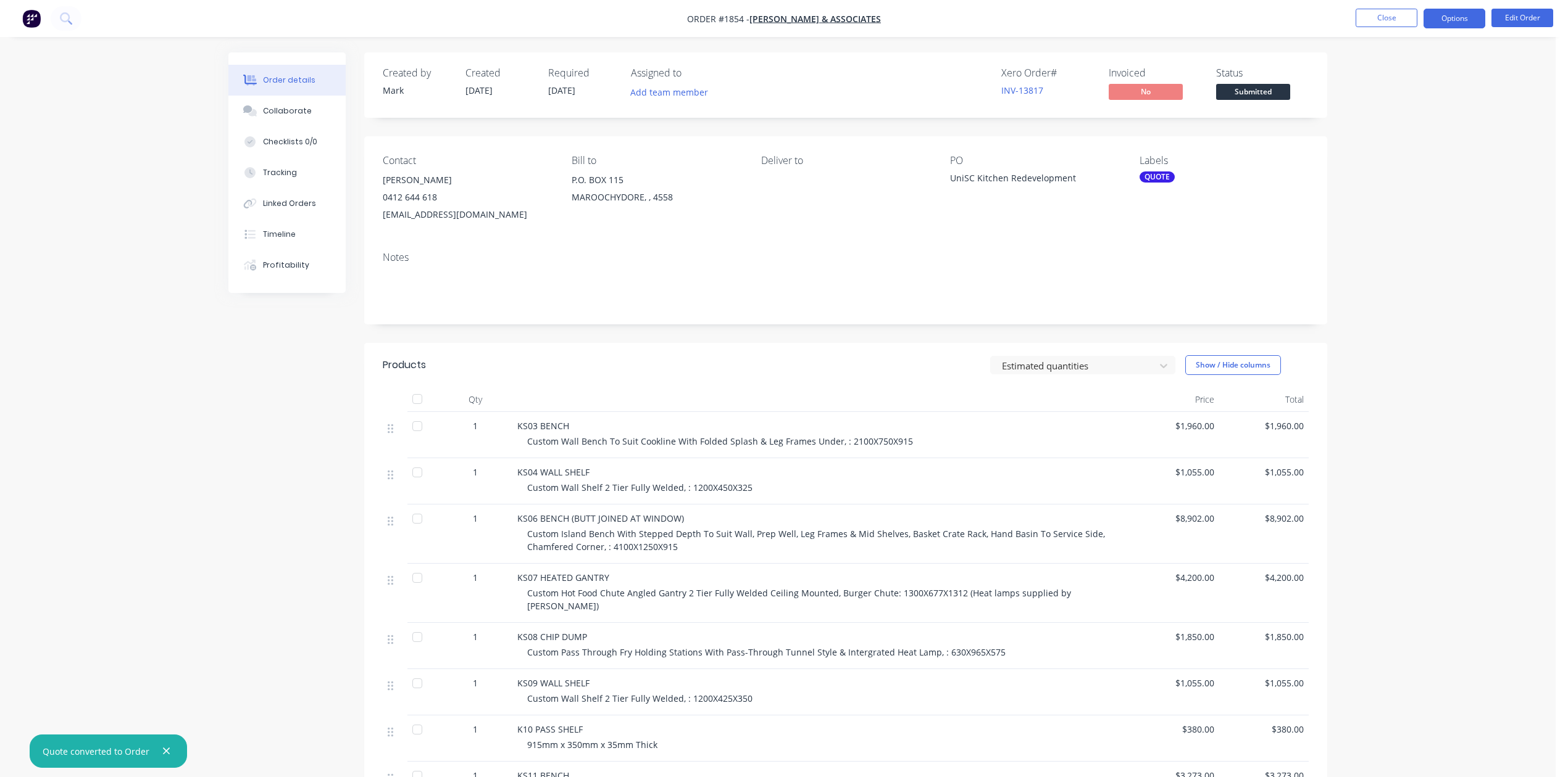
click at [1449, 18] on button "Options" at bounding box center [1454, 18] width 62 height 20
click at [1519, 20] on button "Edit Order" at bounding box center [1522, 17] width 62 height 18
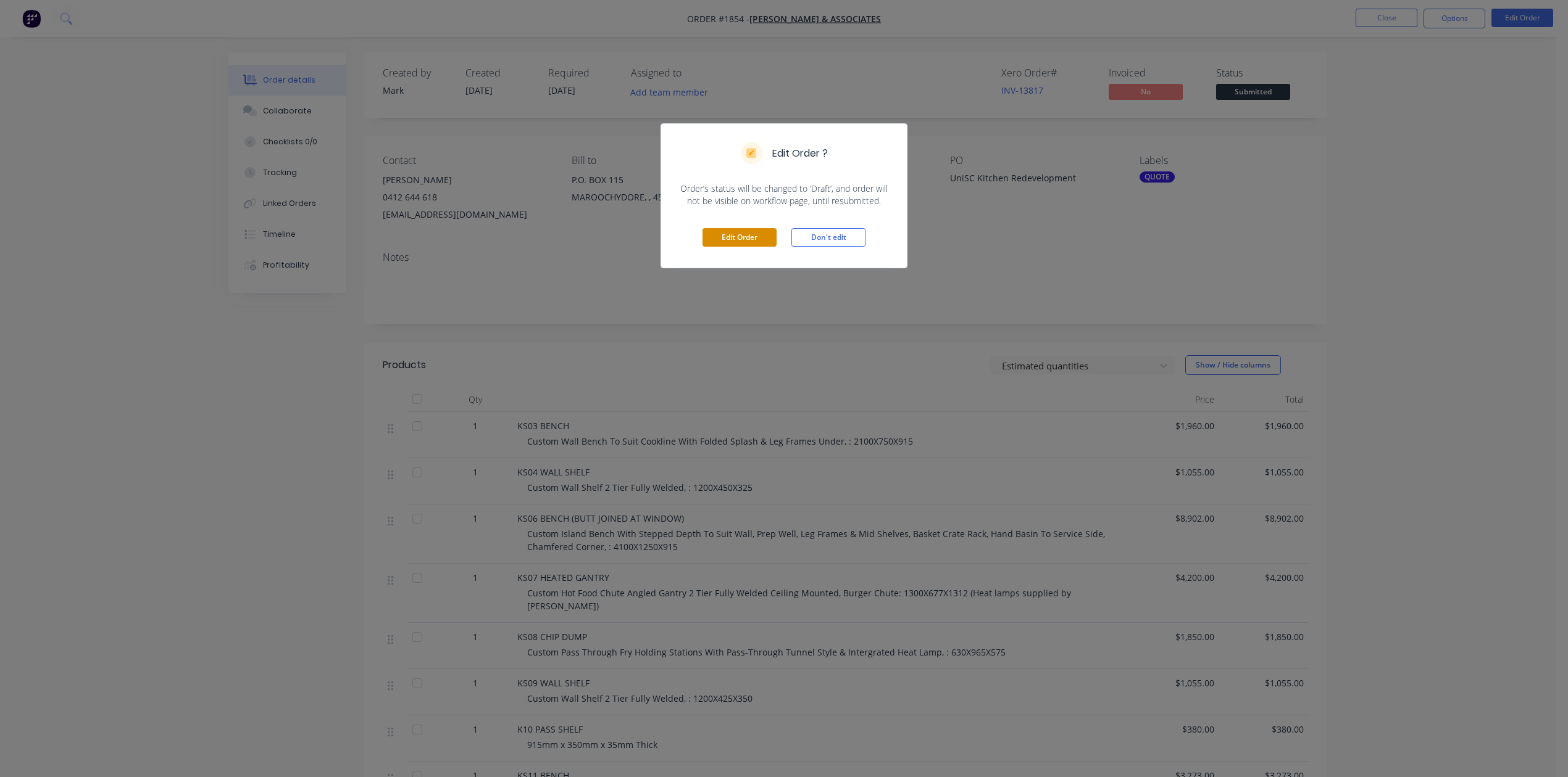
click at [754, 247] on button "Edit Order" at bounding box center [740, 237] width 74 height 18
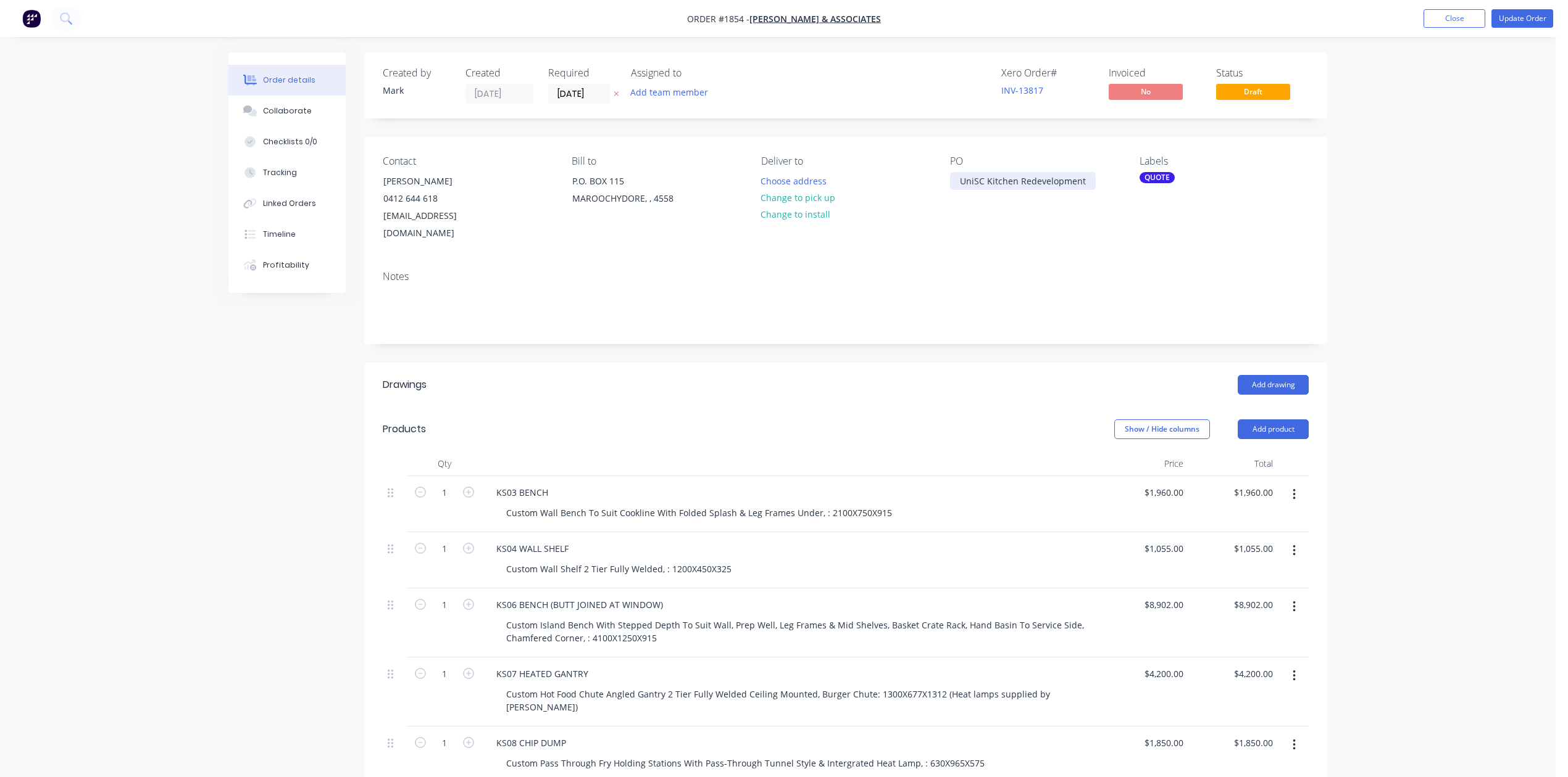
drag, startPoint x: 960, startPoint y: 210, endPoint x: 1097, endPoint y: 232, distance: 138.8
click at [1096, 190] on div "UniSC Kitchen Redevelopment" at bounding box center [1023, 181] width 146 height 18
click at [954, 190] on div "UniSC Kitchen Redevelopment" at bounding box center [1023, 181] width 146 height 18
click at [1057, 203] on div "00011236 - UniSC Kitchen Redevelopment" at bounding box center [1027, 187] width 154 height 31
click at [1133, 213] on div "Contact [PERSON_NAME] [PHONE_NUMBER] [EMAIL_ADDRESS][DOMAIN_NAME] Bill to P.O. …" at bounding box center [846, 199] width 963 height 124
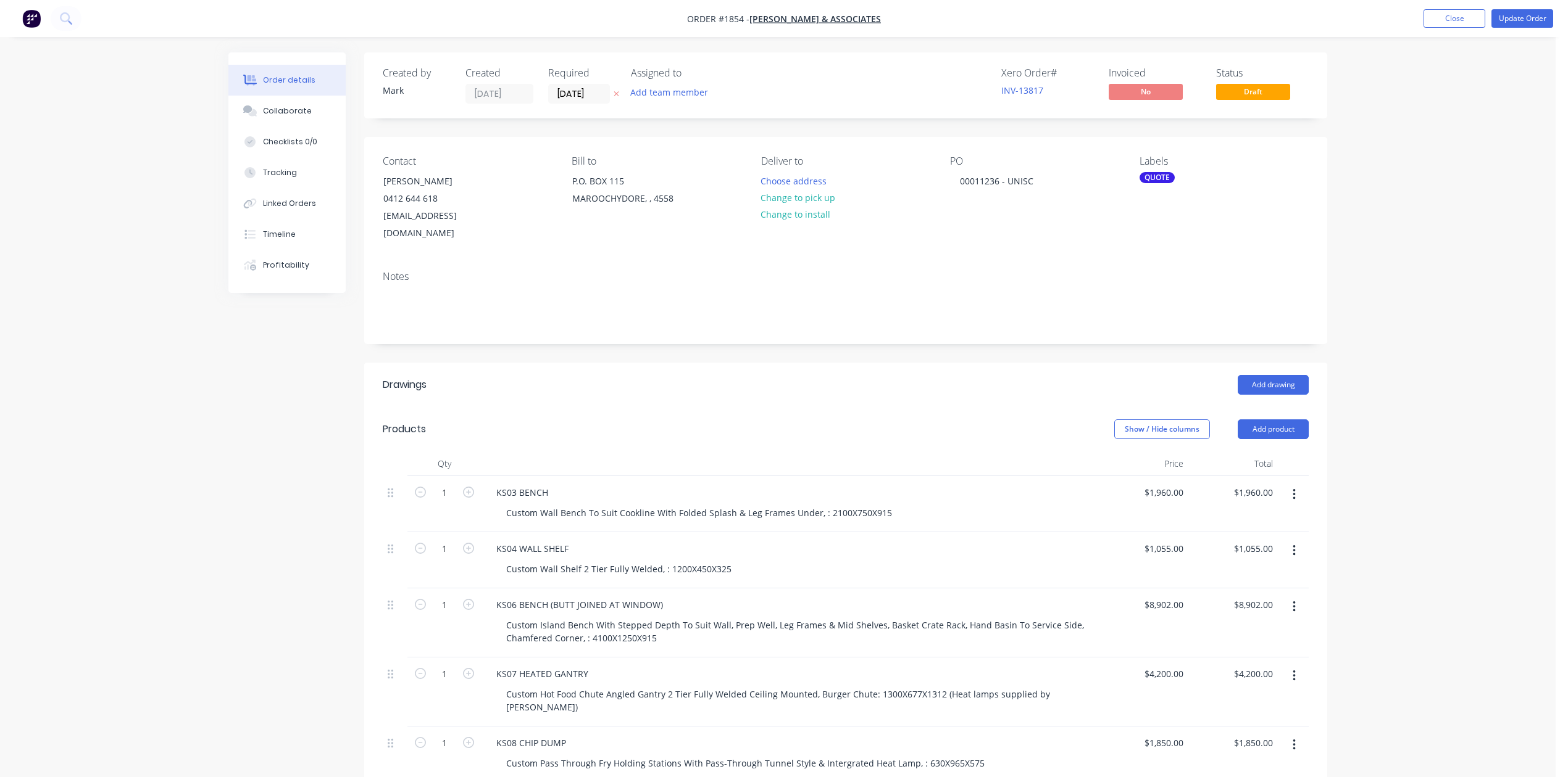
click at [1154, 184] on div "QUOTE" at bounding box center [1157, 177] width 35 height 11
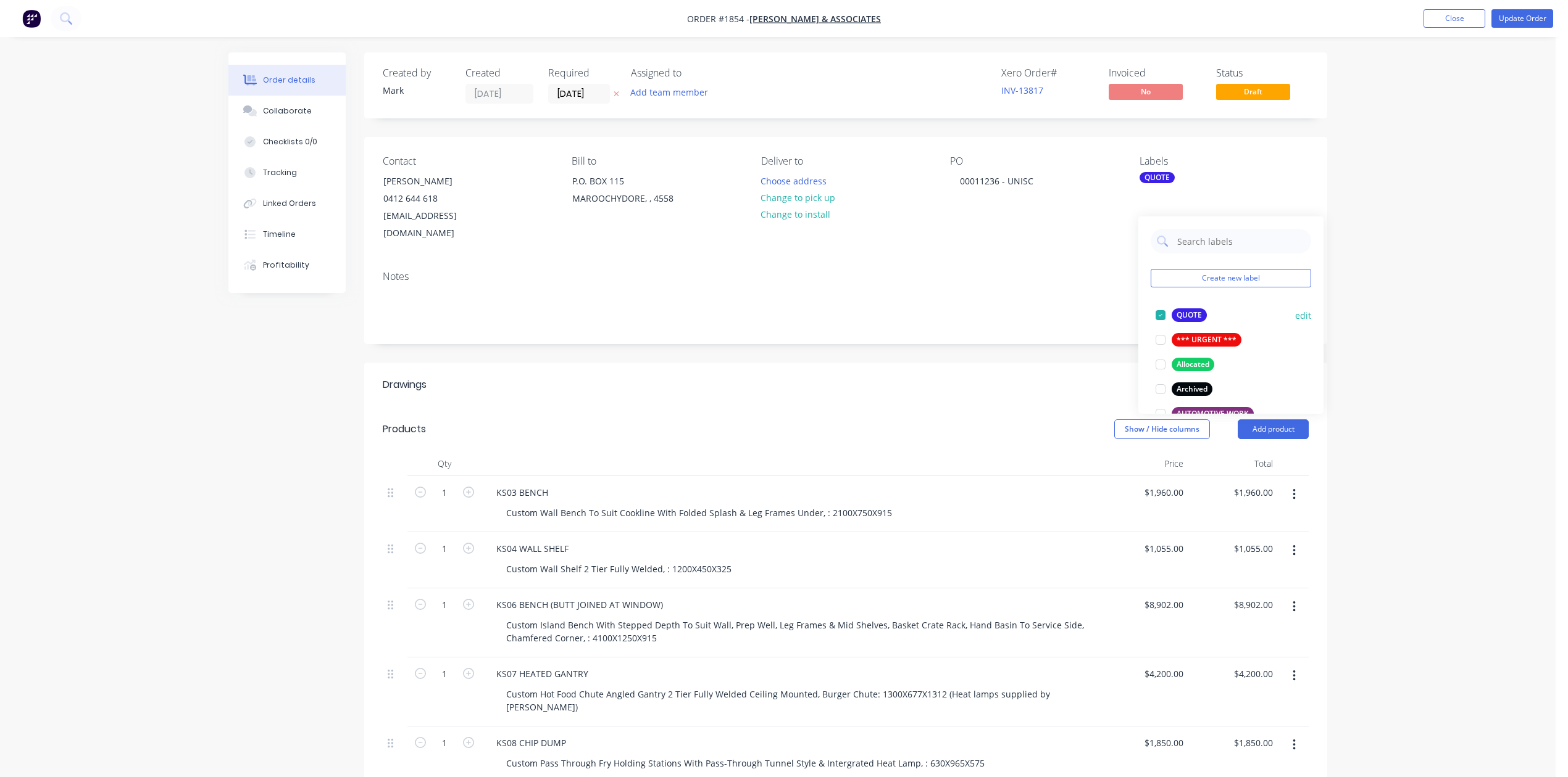
click at [1158, 315] on div at bounding box center [1161, 315] width 25 height 25
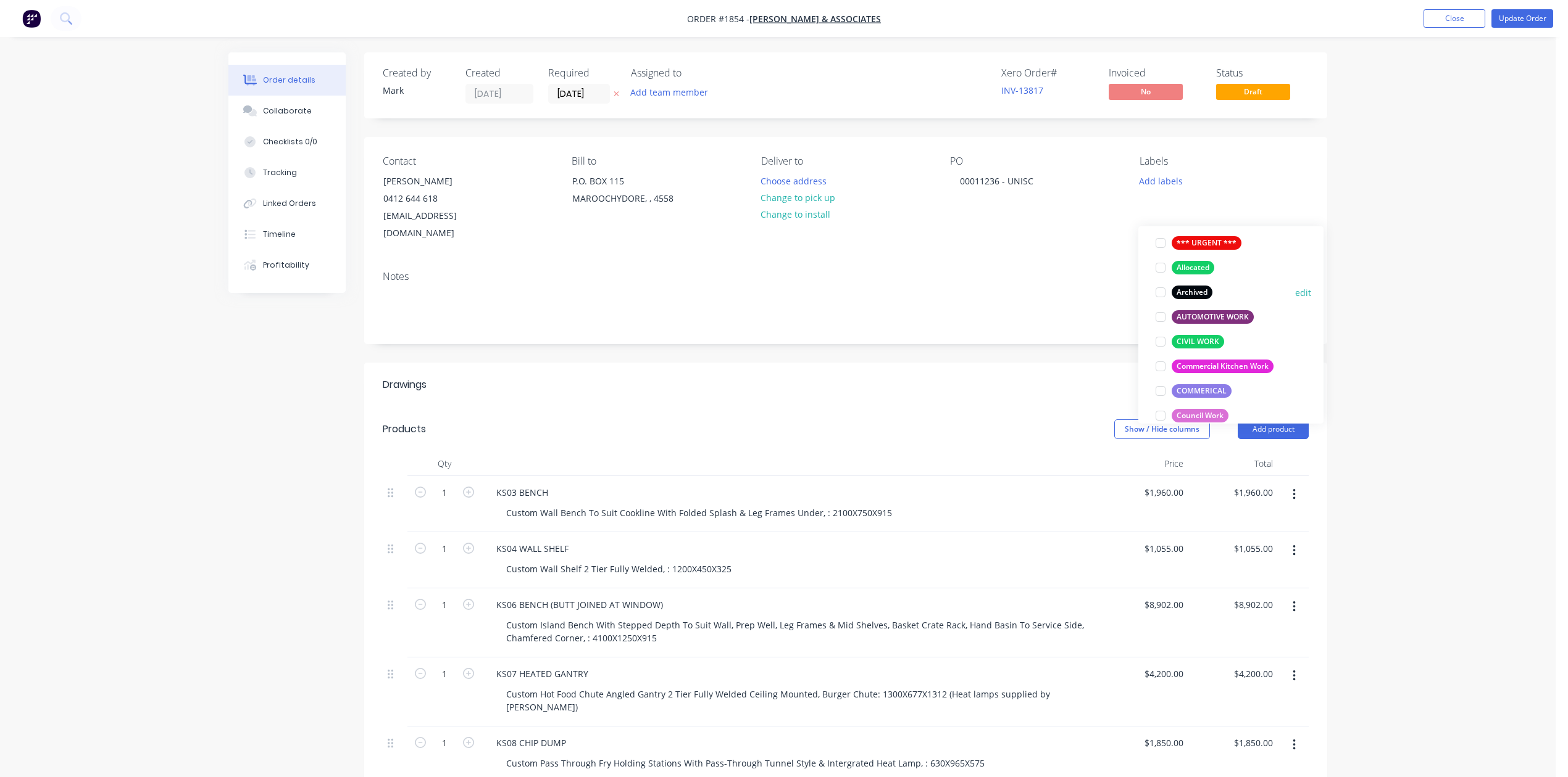
scroll to position [164, 0]
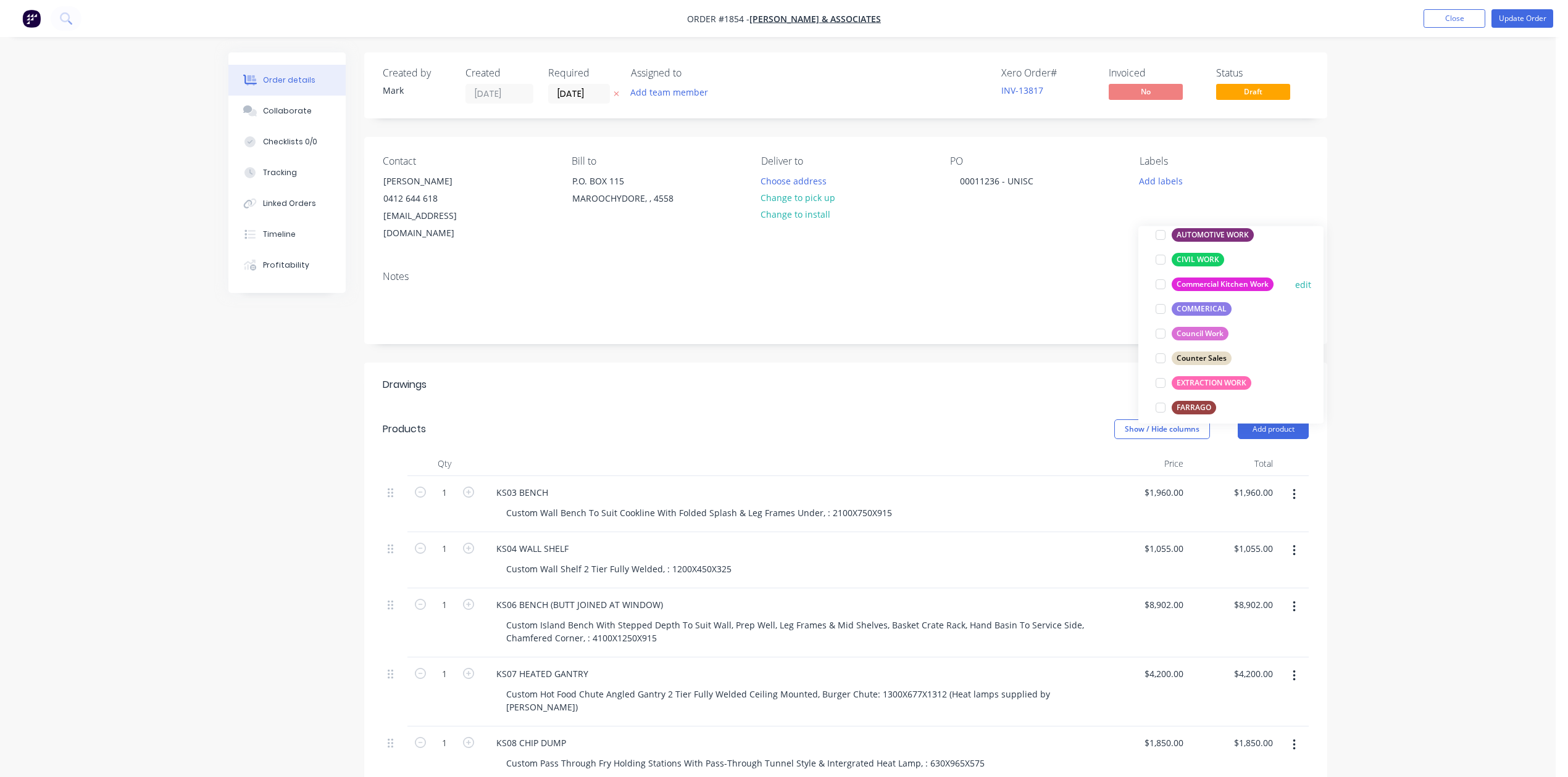
click at [1161, 286] on div at bounding box center [1161, 285] width 25 height 25
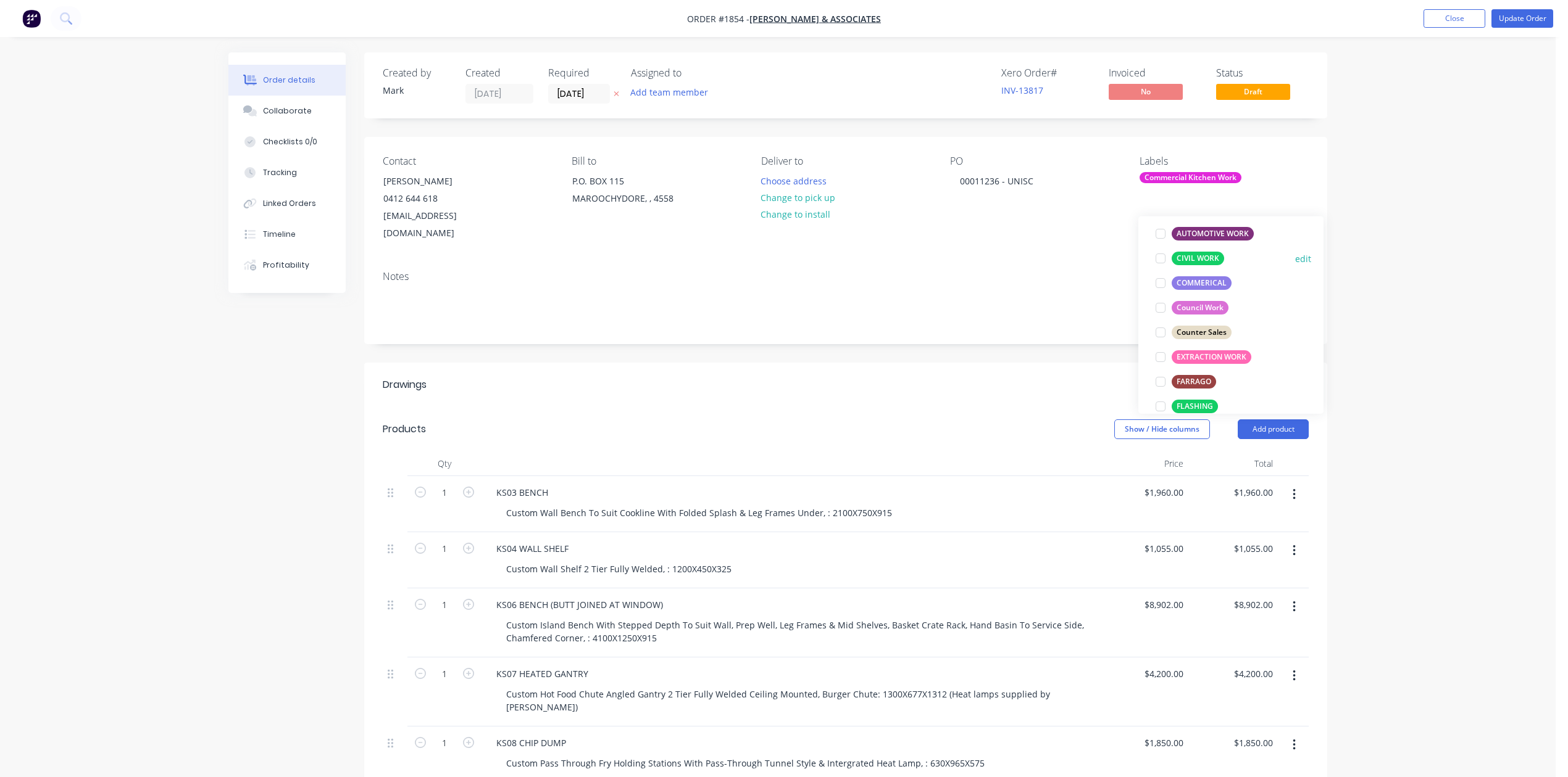
scroll to position [288, 0]
click at [1159, 329] on div at bounding box center [1161, 324] width 25 height 25
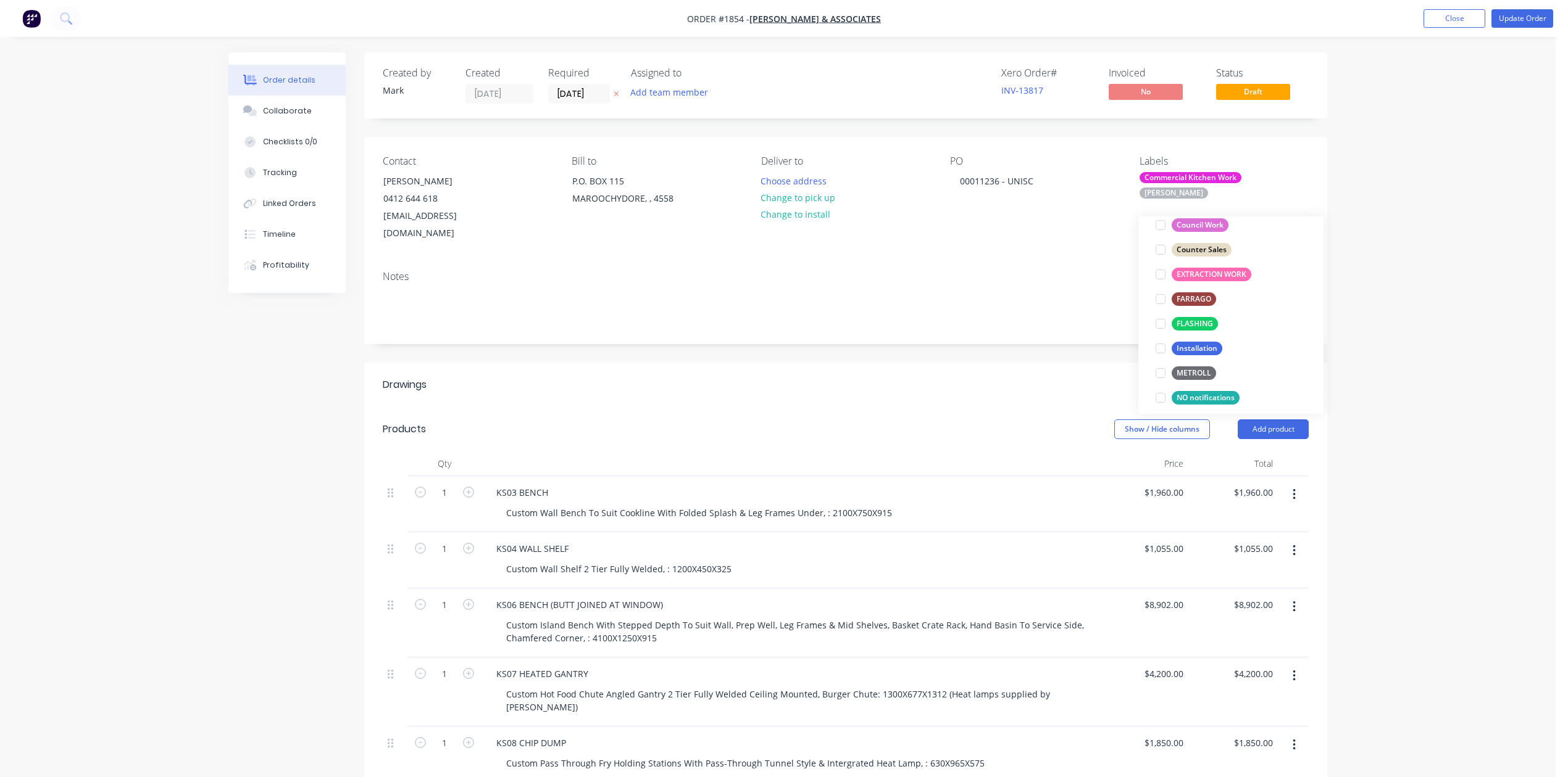
scroll to position [16, 0]
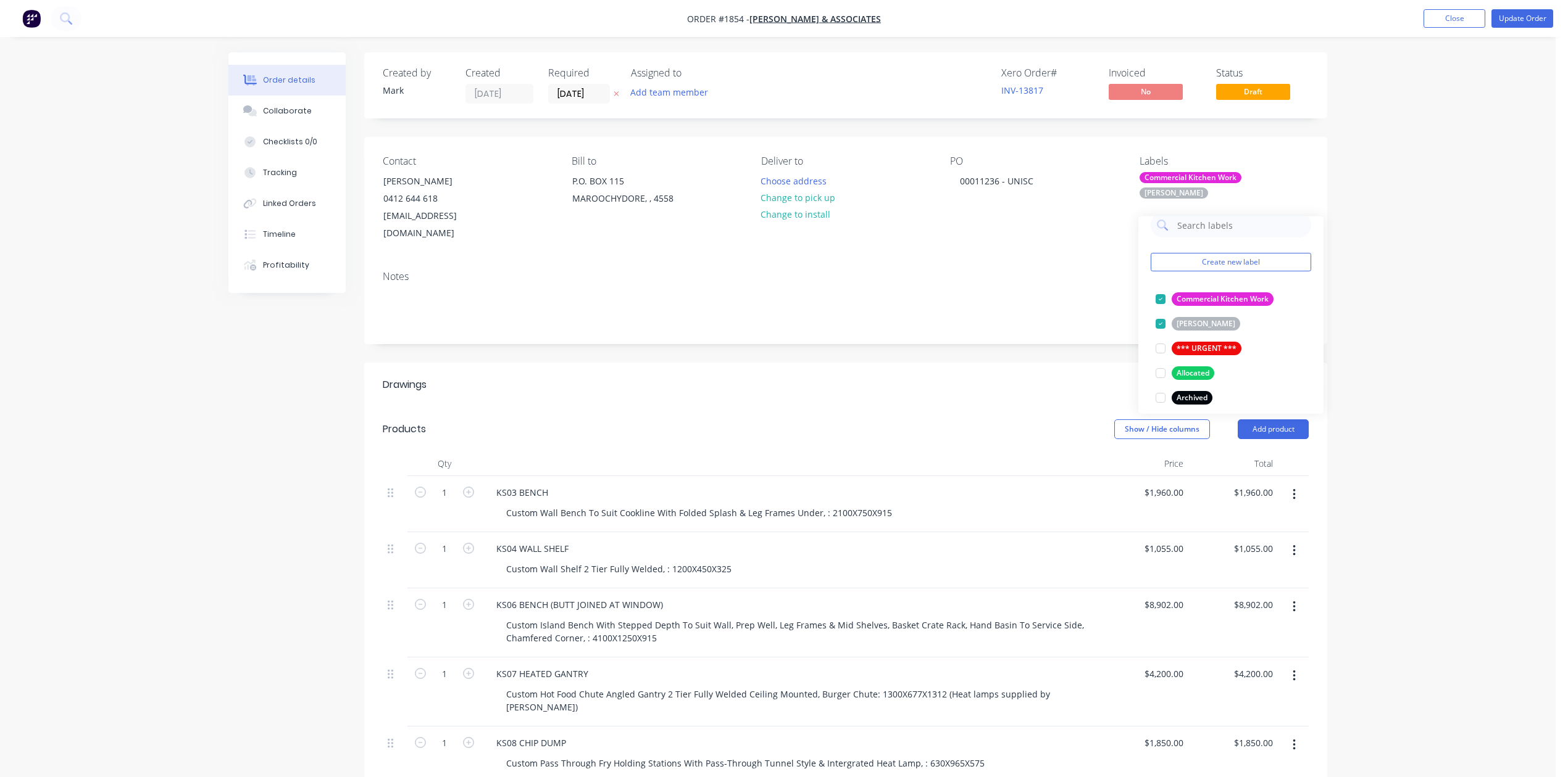
click at [1073, 283] on div "Notes" at bounding box center [845, 277] width 926 height 12
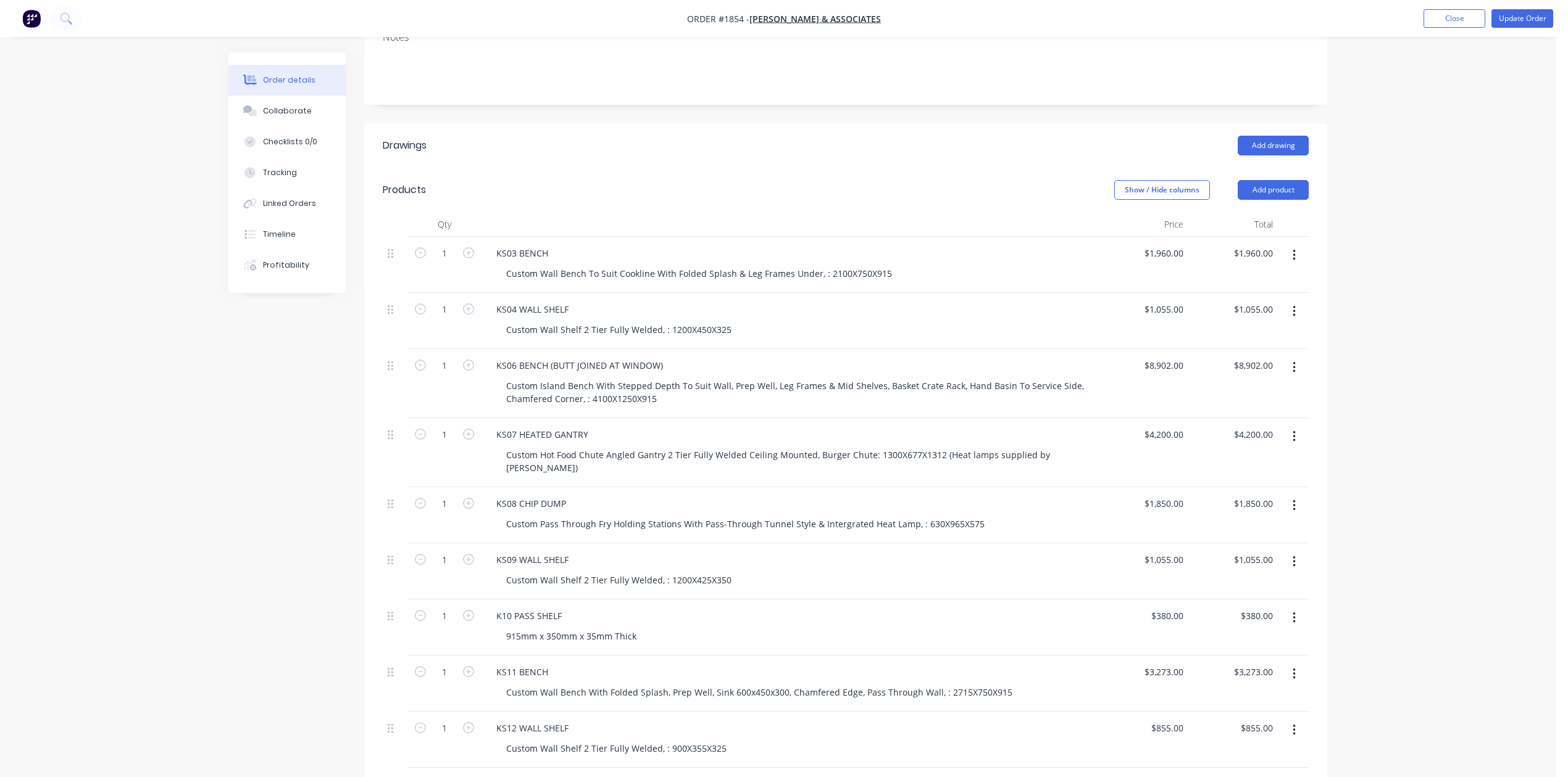
scroll to position [247, 0]
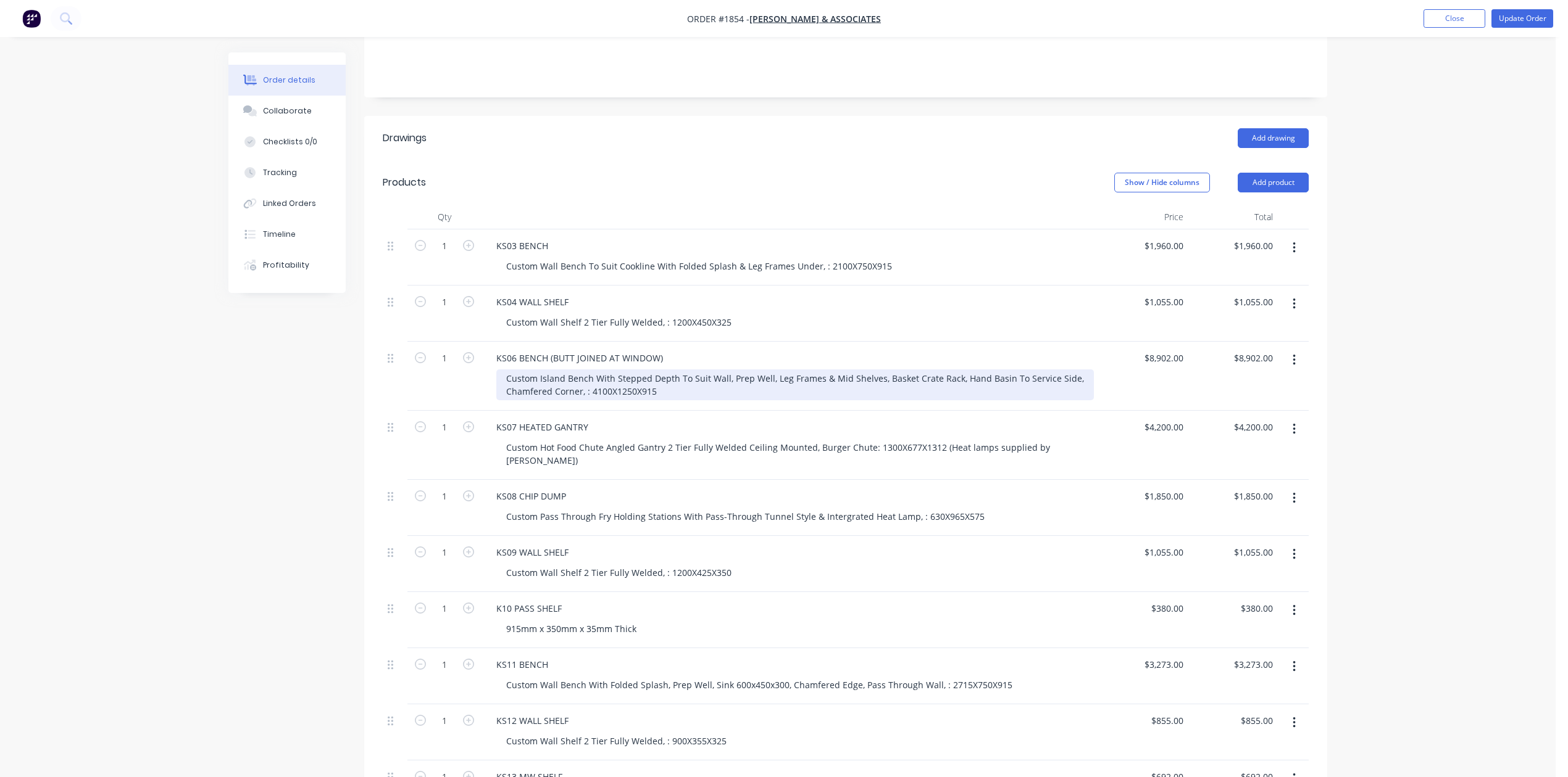
click at [865, 401] on div "Custom Island Bench With Stepped Depth To Suit Wall, Prep Well, Leg Frames & Mi…" at bounding box center [795, 384] width 597 height 31
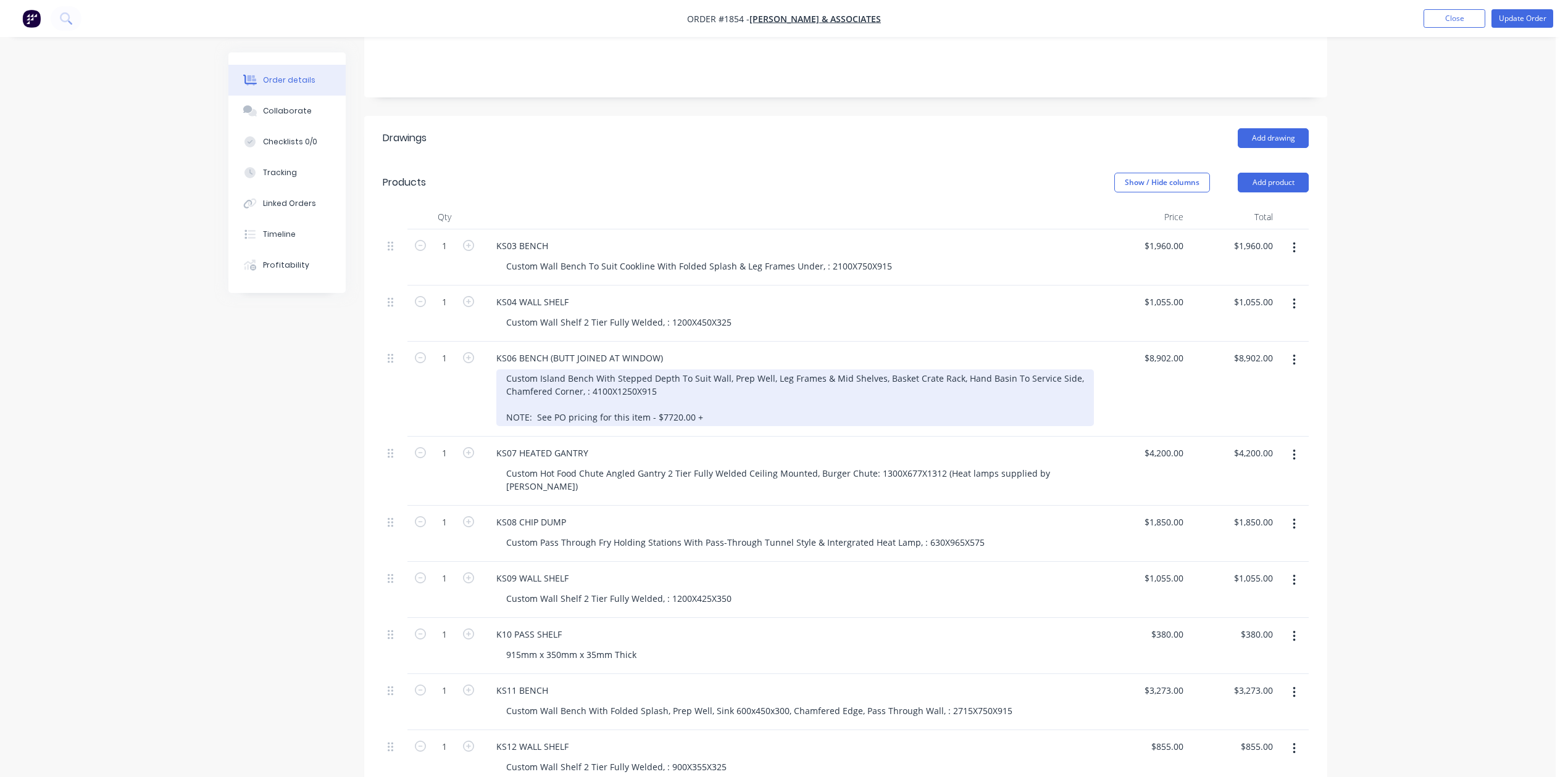
click at [936, 426] on div "Custom Island Bench With Stepped Depth To Suit Wall, Prep Well, Leg Frames & Mi…" at bounding box center [795, 398] width 597 height 57
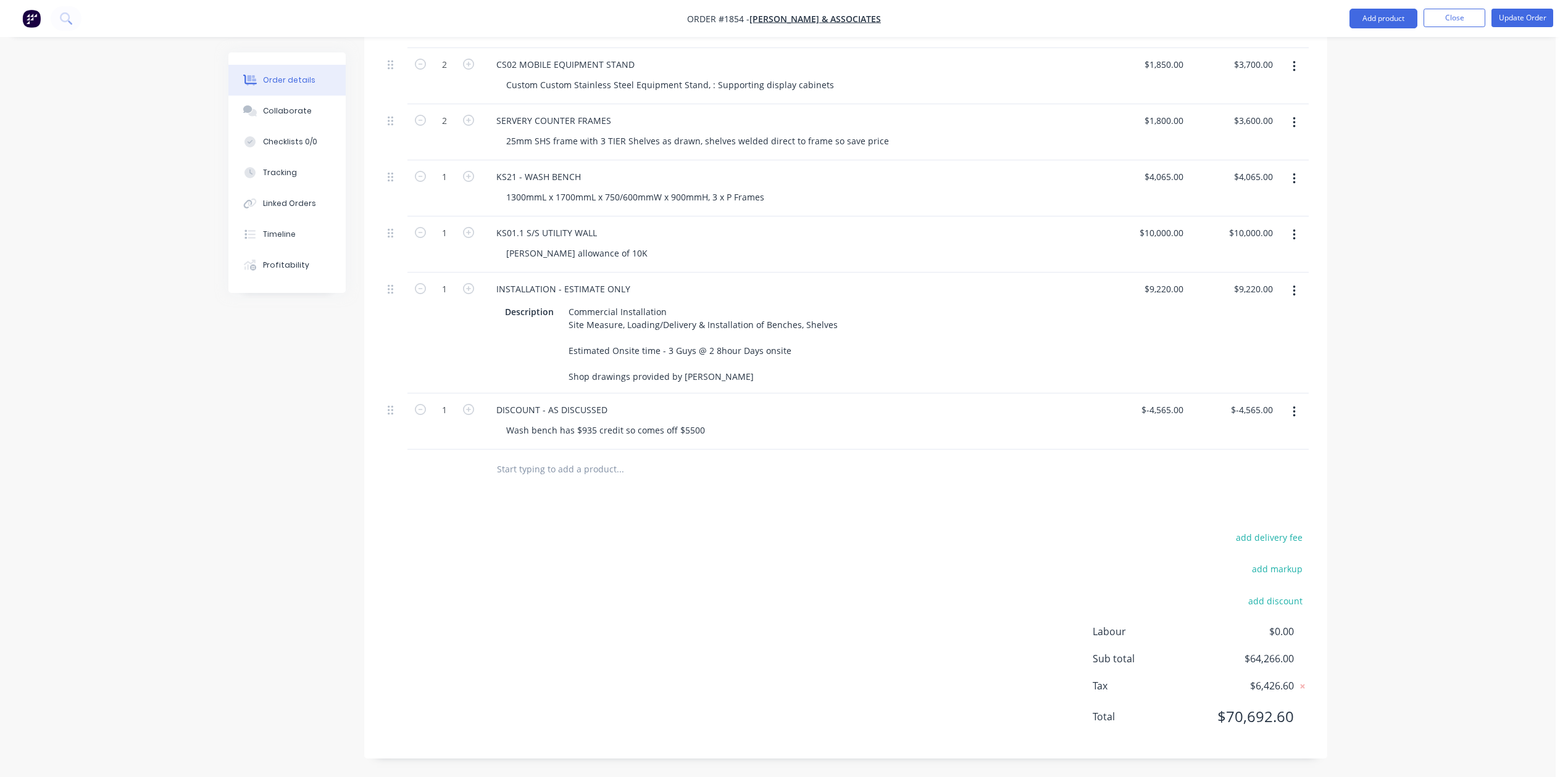
scroll to position [1645, 0]
click at [1293, 242] on icon "button" at bounding box center [1294, 234] width 3 height 14
click at [1202, 350] on div "Delete" at bounding box center [1250, 342] width 95 height 18
click at [1279, 246] on button "button" at bounding box center [1294, 235] width 29 height 22
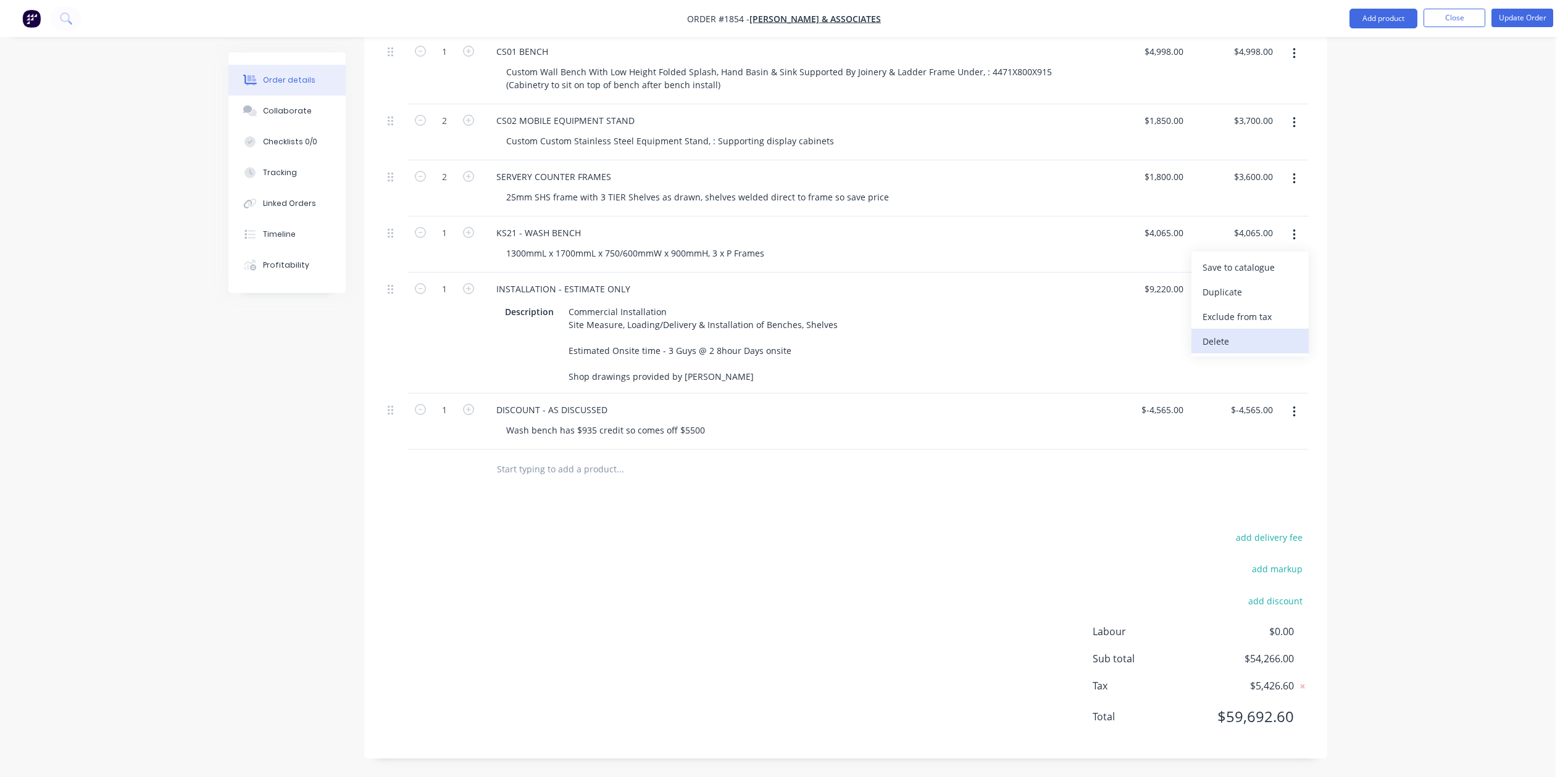
click at [1214, 350] on div "Delete" at bounding box center [1250, 342] width 95 height 18
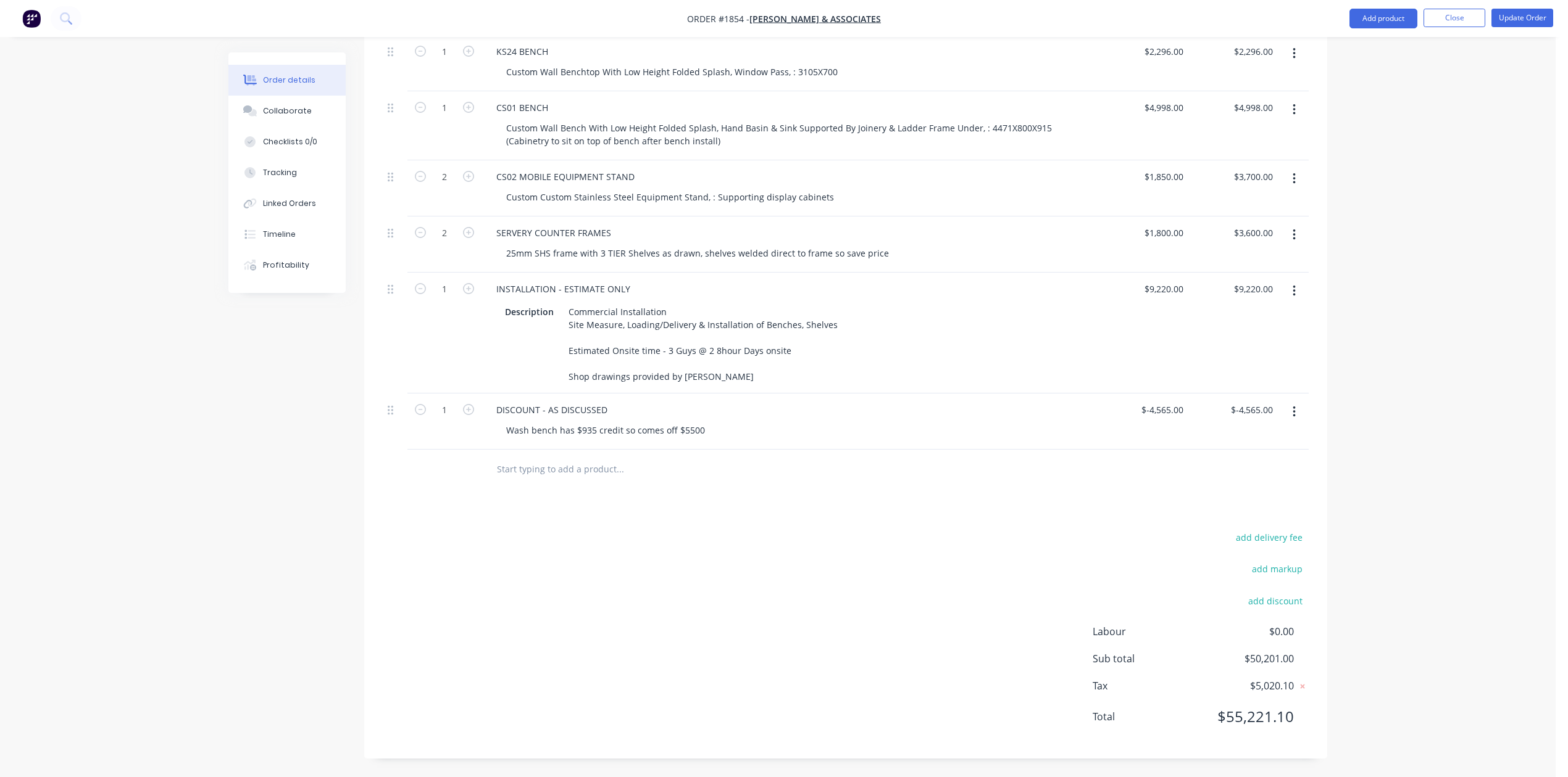
click at [1293, 242] on icon "button" at bounding box center [1294, 234] width 3 height 14
click at [1213, 350] on div "Delete" at bounding box center [1250, 342] width 95 height 18
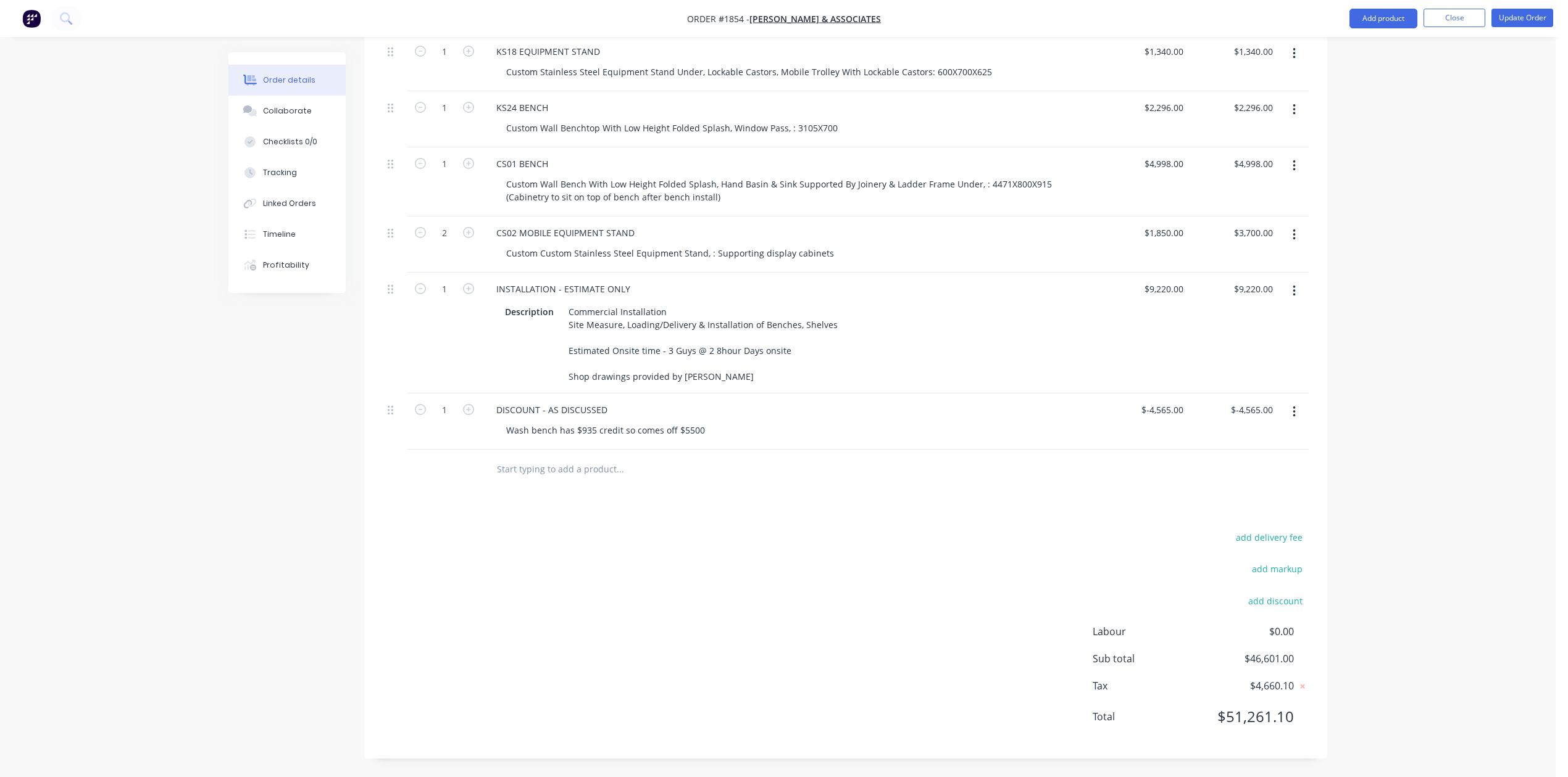
scroll to position [1731, 0]
click at [1293, 406] on icon "button" at bounding box center [1294, 412] width 3 height 14
click at [1212, 510] on div "Delete" at bounding box center [1250, 518] width 95 height 18
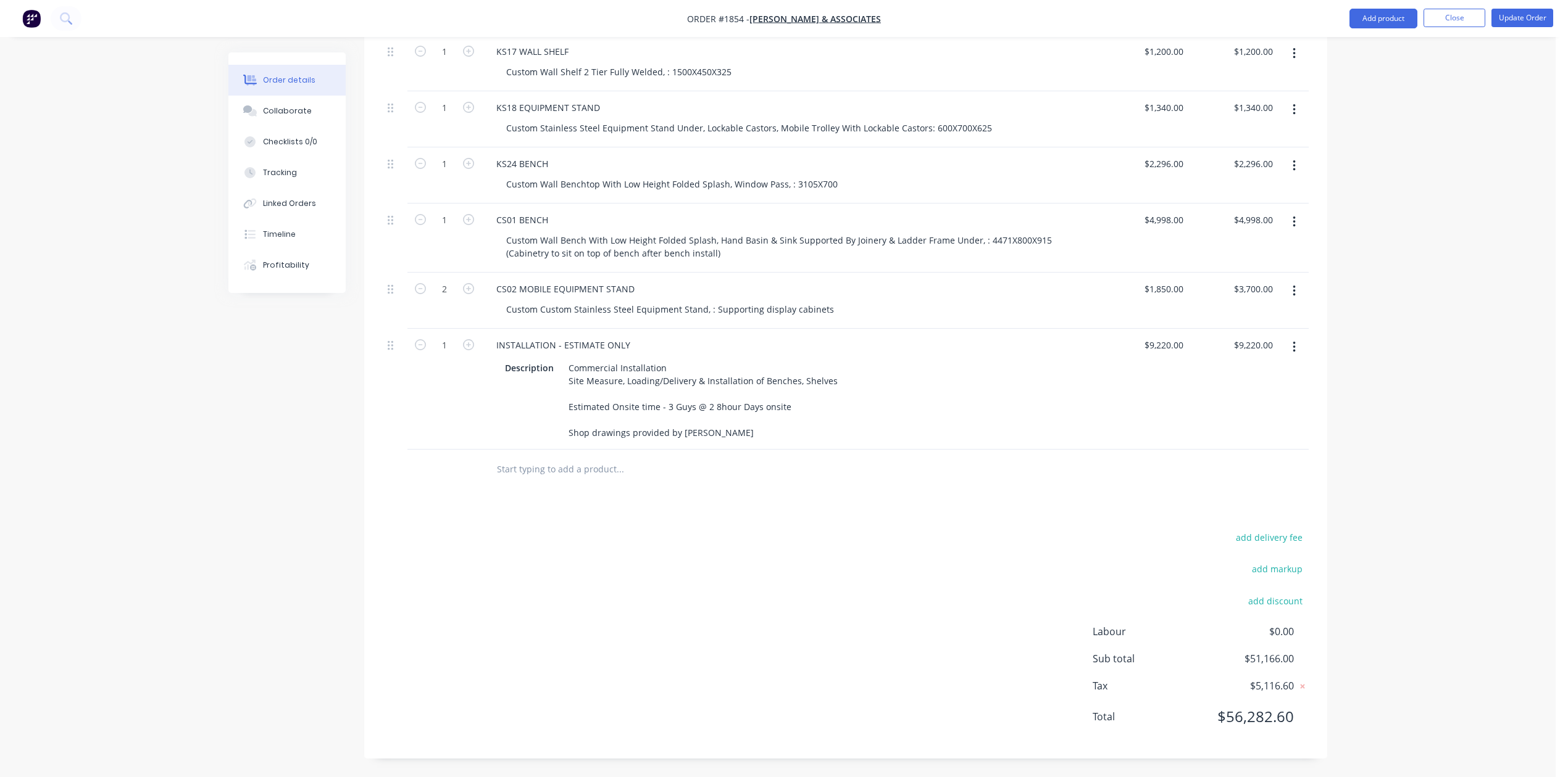
scroll to position [1579, 0]
drag, startPoint x: 1501, startPoint y: 15, endPoint x: 1518, endPoint y: 95, distance: 81.8
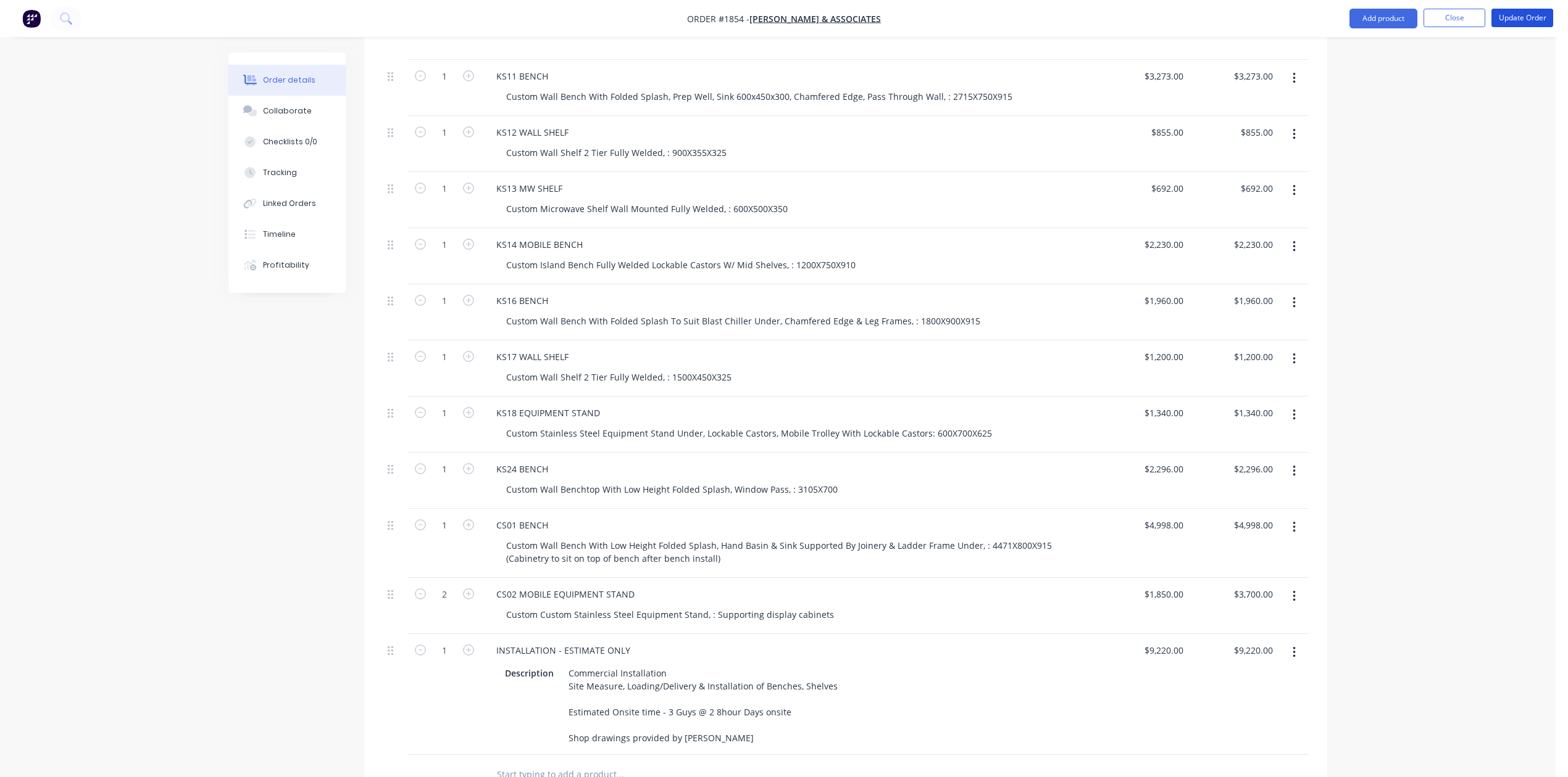
scroll to position [921, 0]
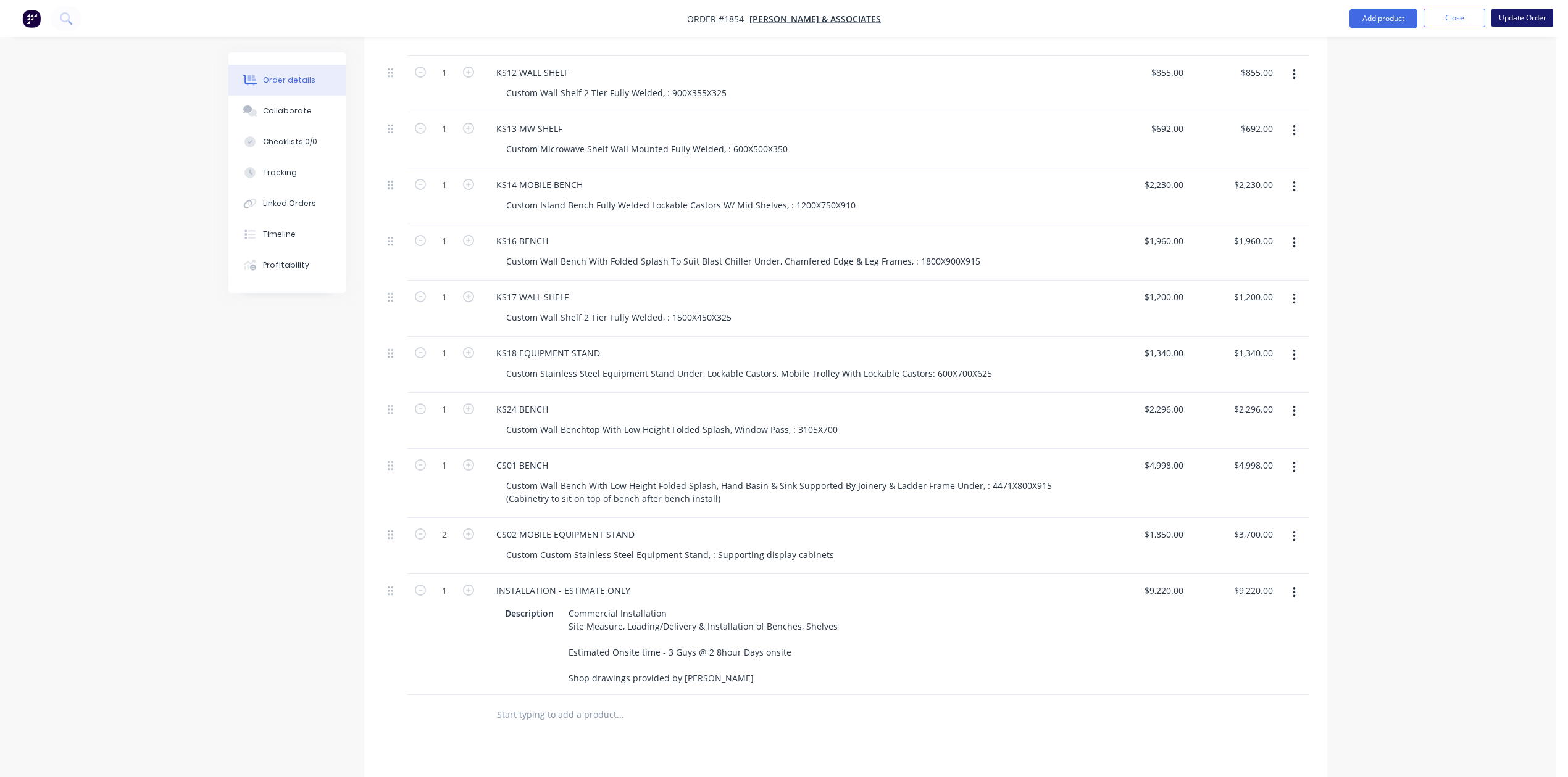
click at [1529, 20] on button "Update Order" at bounding box center [1522, 17] width 62 height 18
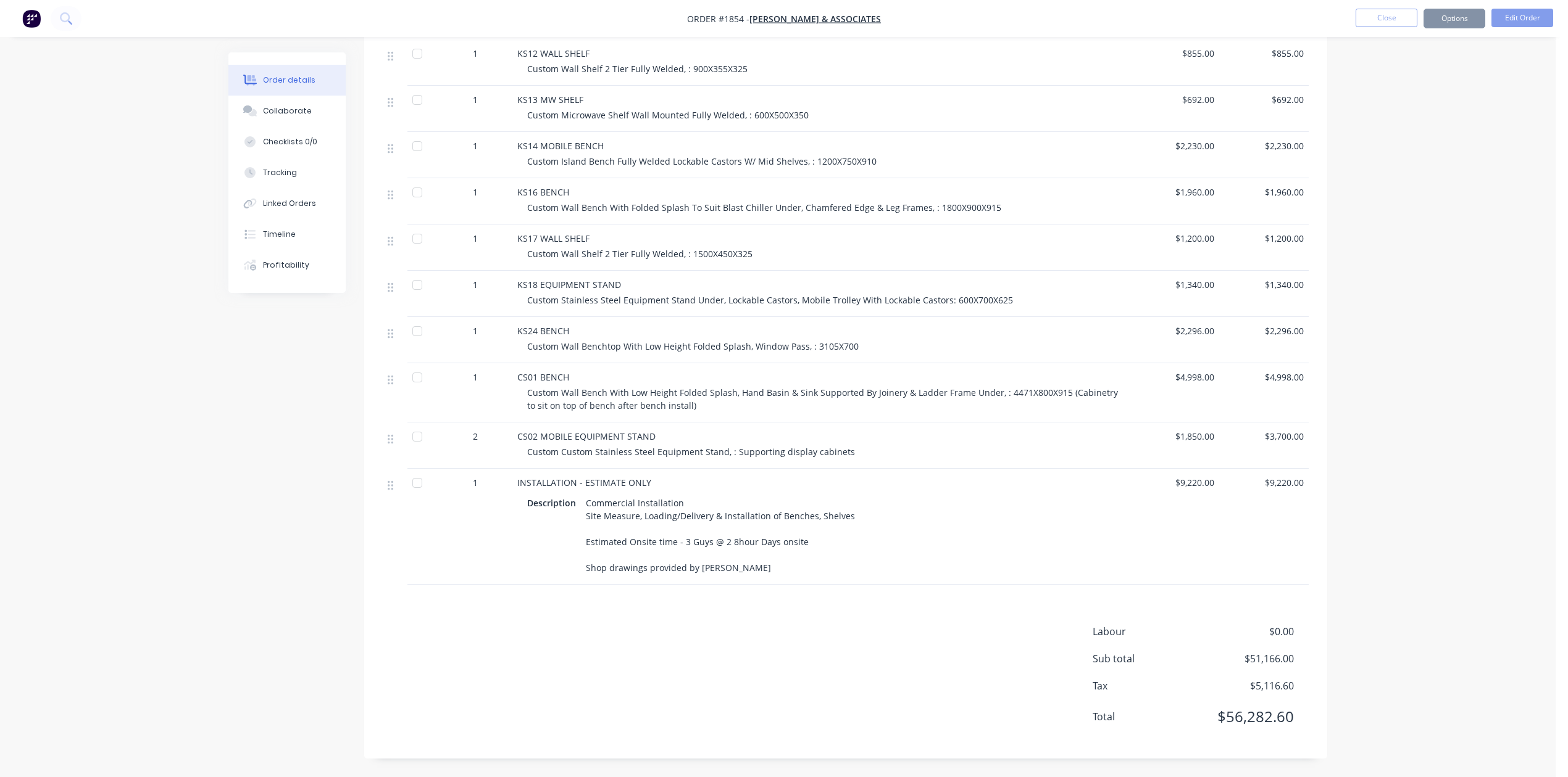
scroll to position [0, 0]
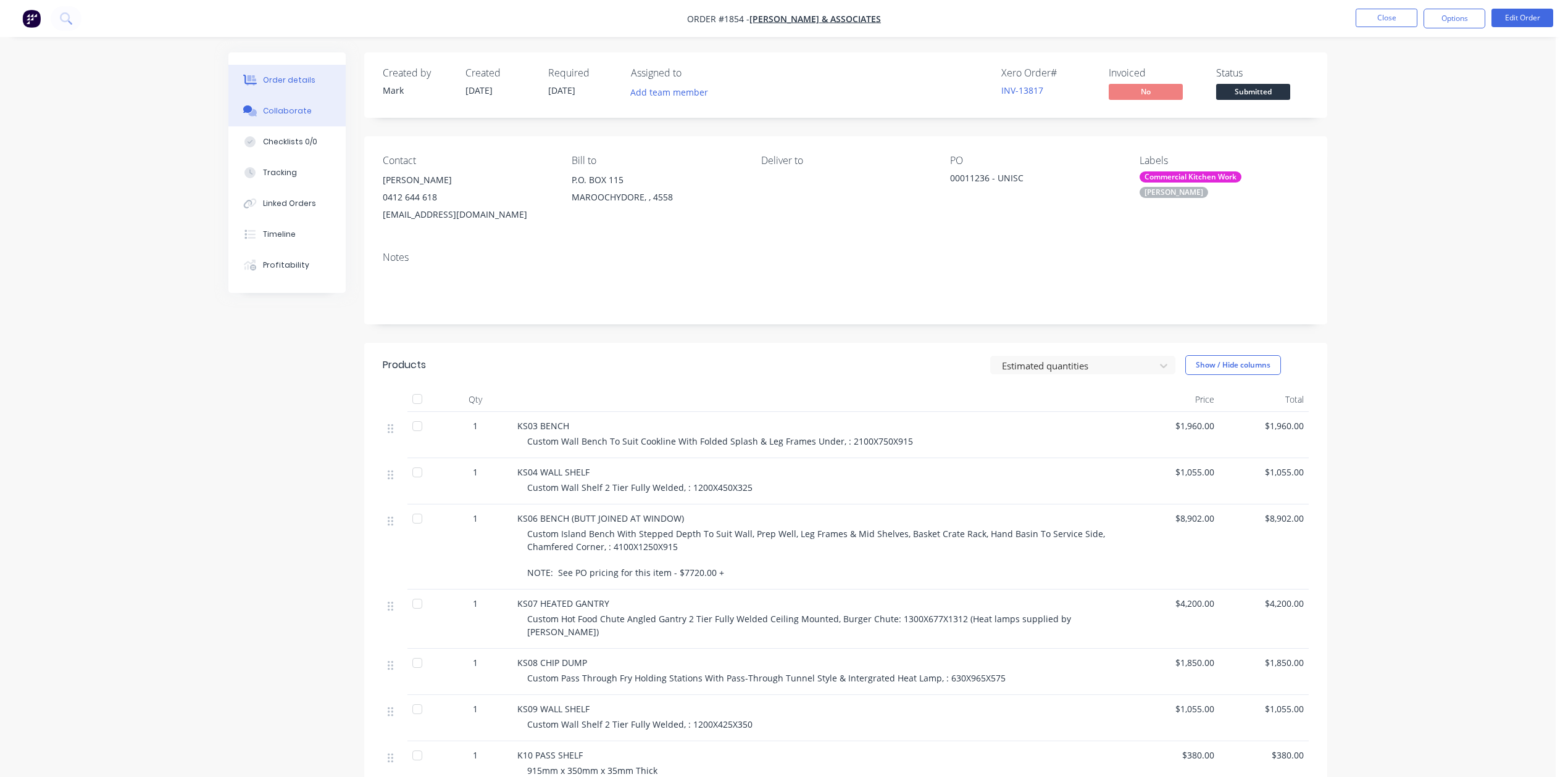
click at [292, 117] on div "Collaborate" at bounding box center [287, 111] width 49 height 11
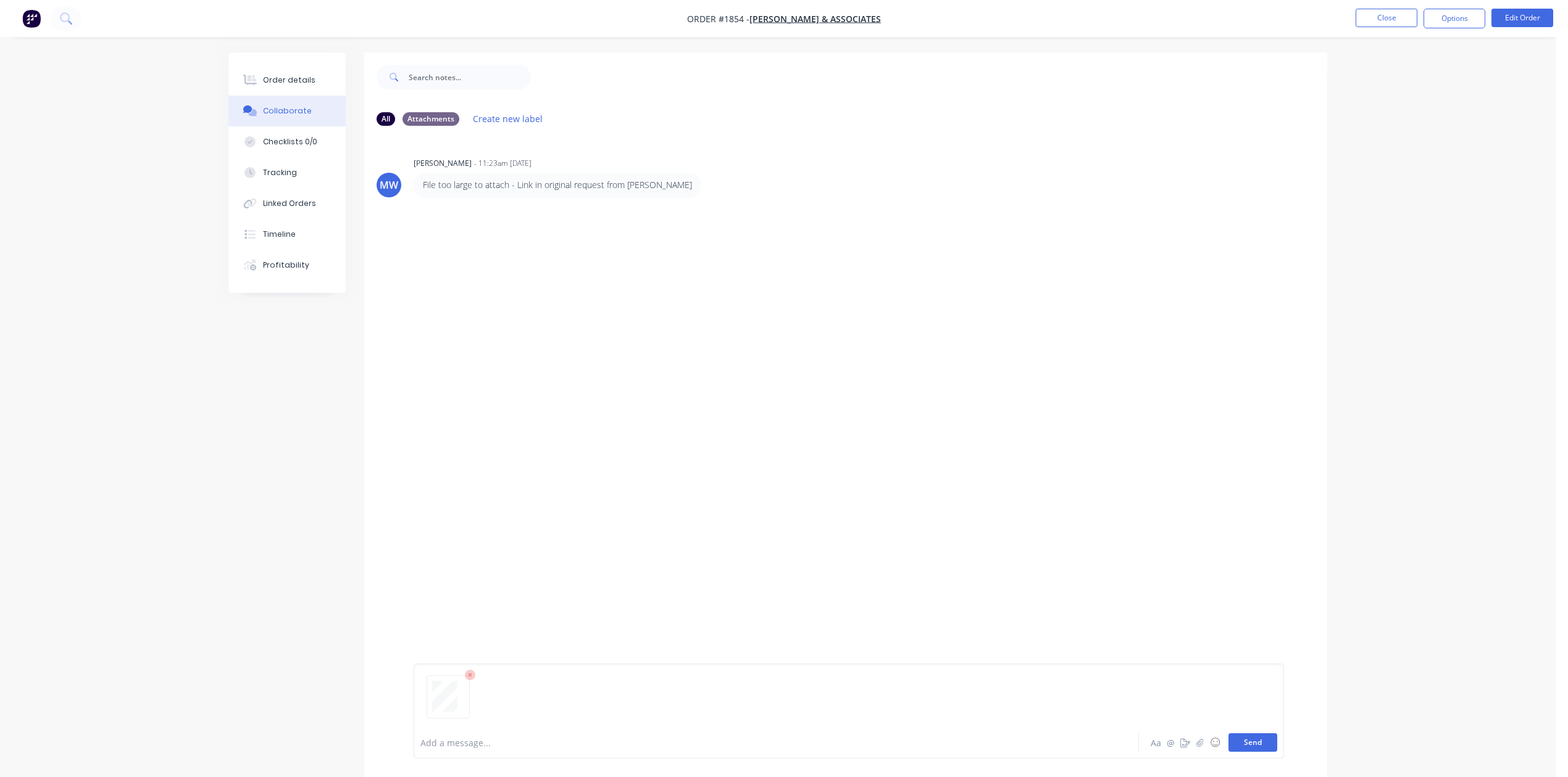
click at [1248, 733] on button "Send" at bounding box center [1253, 742] width 49 height 18
click at [1235, 733] on button "Send" at bounding box center [1253, 742] width 49 height 18
drag, startPoint x: 986, startPoint y: 292, endPoint x: 867, endPoint y: 277, distance: 119.9
click at [985, 288] on div "TC You 11:12am [DATE] Purchase Order PO00011236 - SCSM.pdf Labels Download Dele…" at bounding box center [846, 272] width 963 height 111
click at [497, 314] on div at bounding box center [458, 285] width 78 height 57
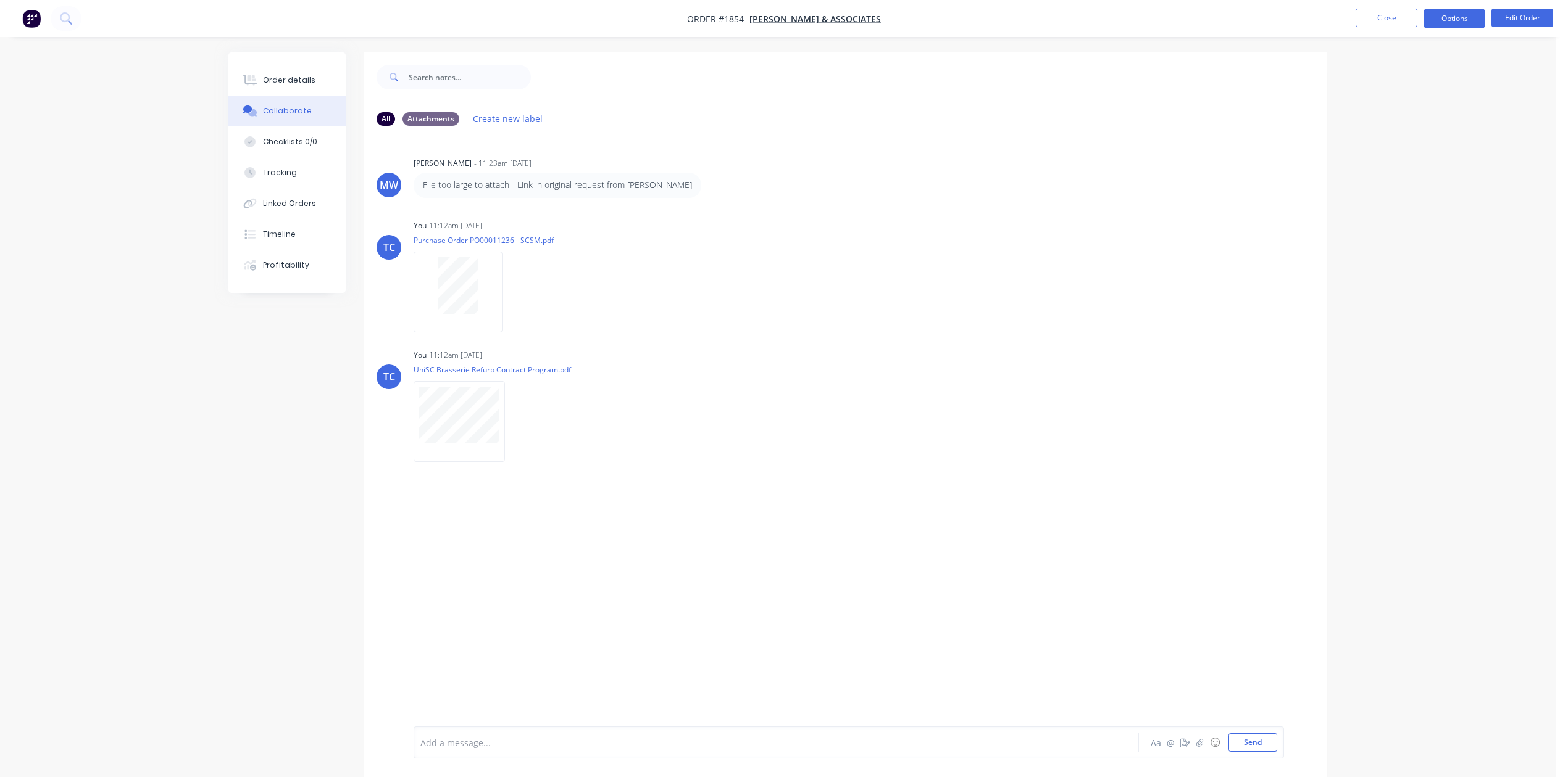
click at [1445, 9] on button "Options" at bounding box center [1454, 18] width 62 height 20
click at [1539, 109] on div "Order details Collaborate Checklists 0/0 Tracking Linked Orders Timeline Profit…" at bounding box center [777, 398] width 1556 height 796
click at [1374, 18] on button "Close" at bounding box center [1386, 17] width 62 height 18
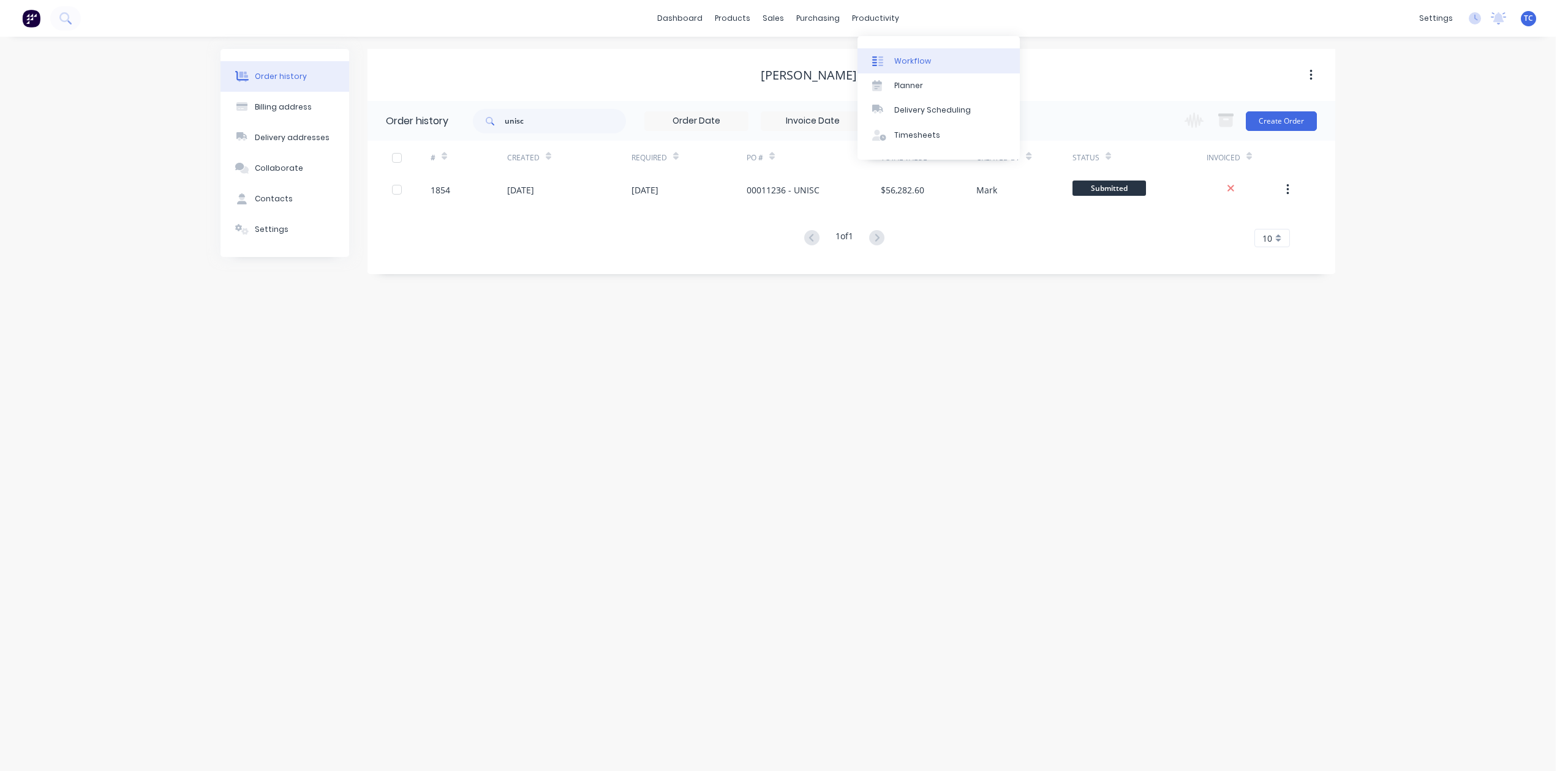
click at [920, 66] on div "Workflow" at bounding box center [912, 61] width 37 height 11
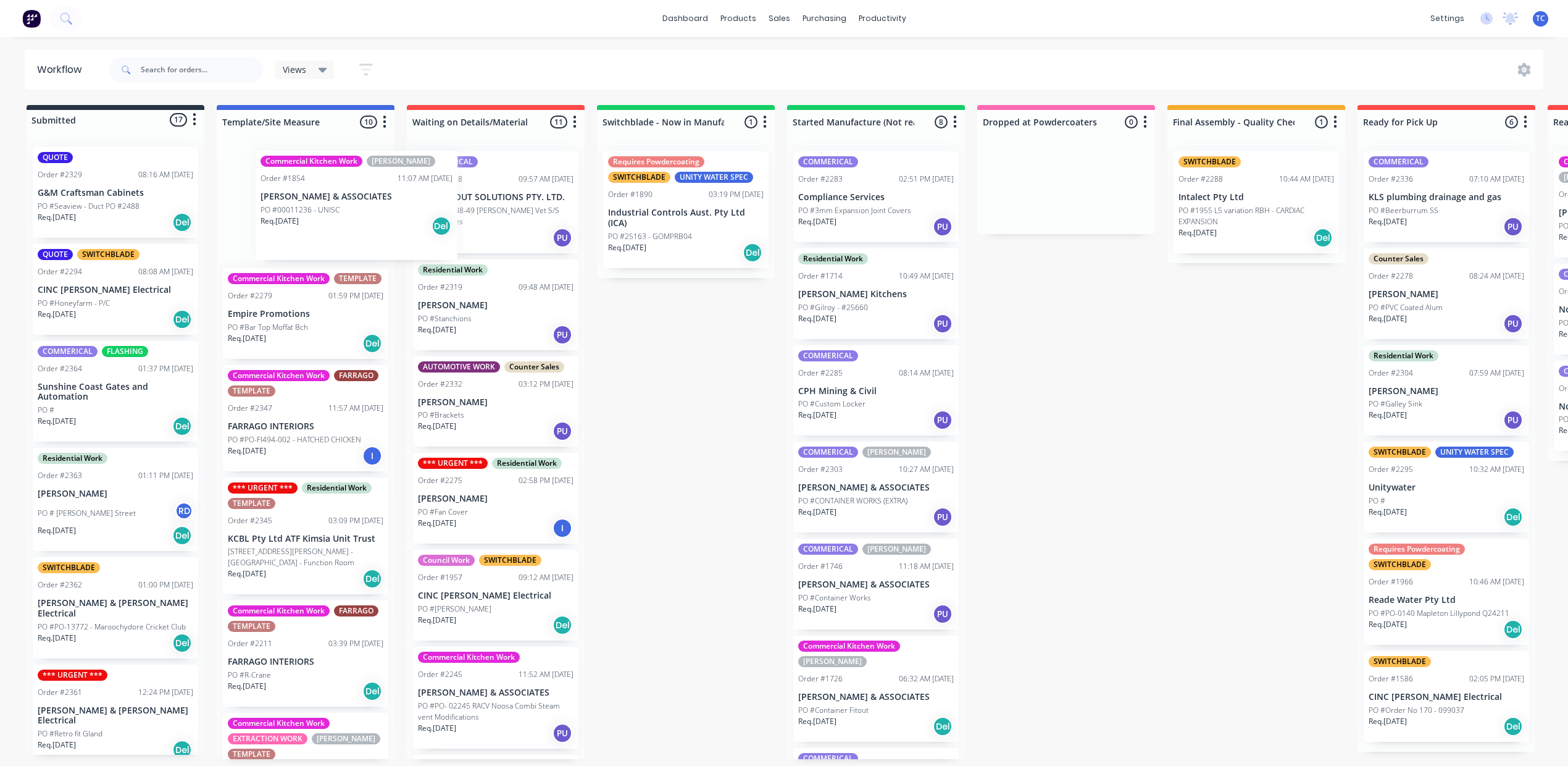
drag, startPoint x: 125, startPoint y: 226, endPoint x: 347, endPoint y: 223, distance: 222.0
click at [347, 223] on div "Submitted 17 Status colour #273444 hex #273444 Save Cancel Summaries Total orde…" at bounding box center [1019, 431] width 2058 height 654
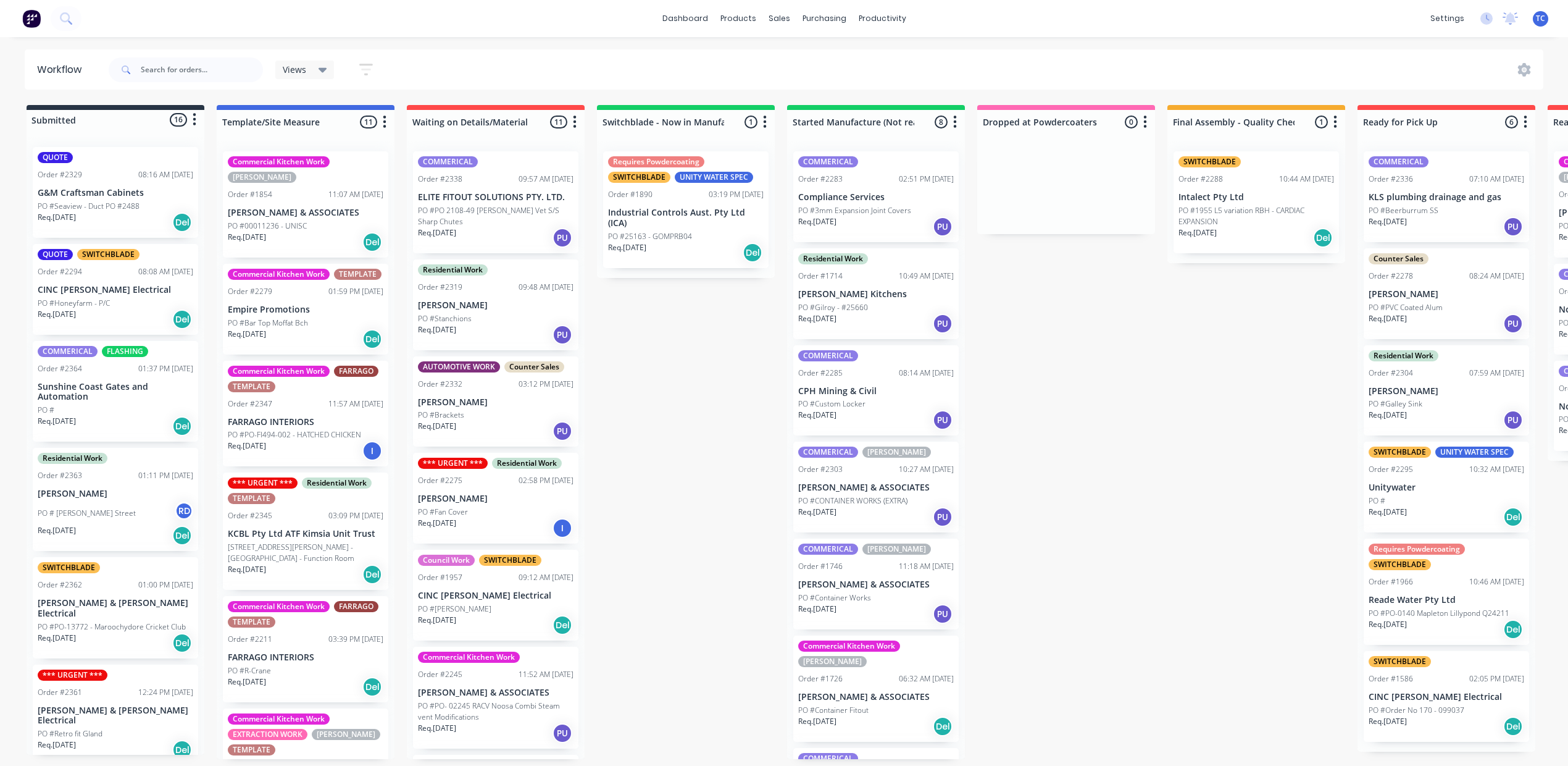
click at [361, 238] on div "Req. [DATE] Del" at bounding box center [305, 242] width 155 height 21
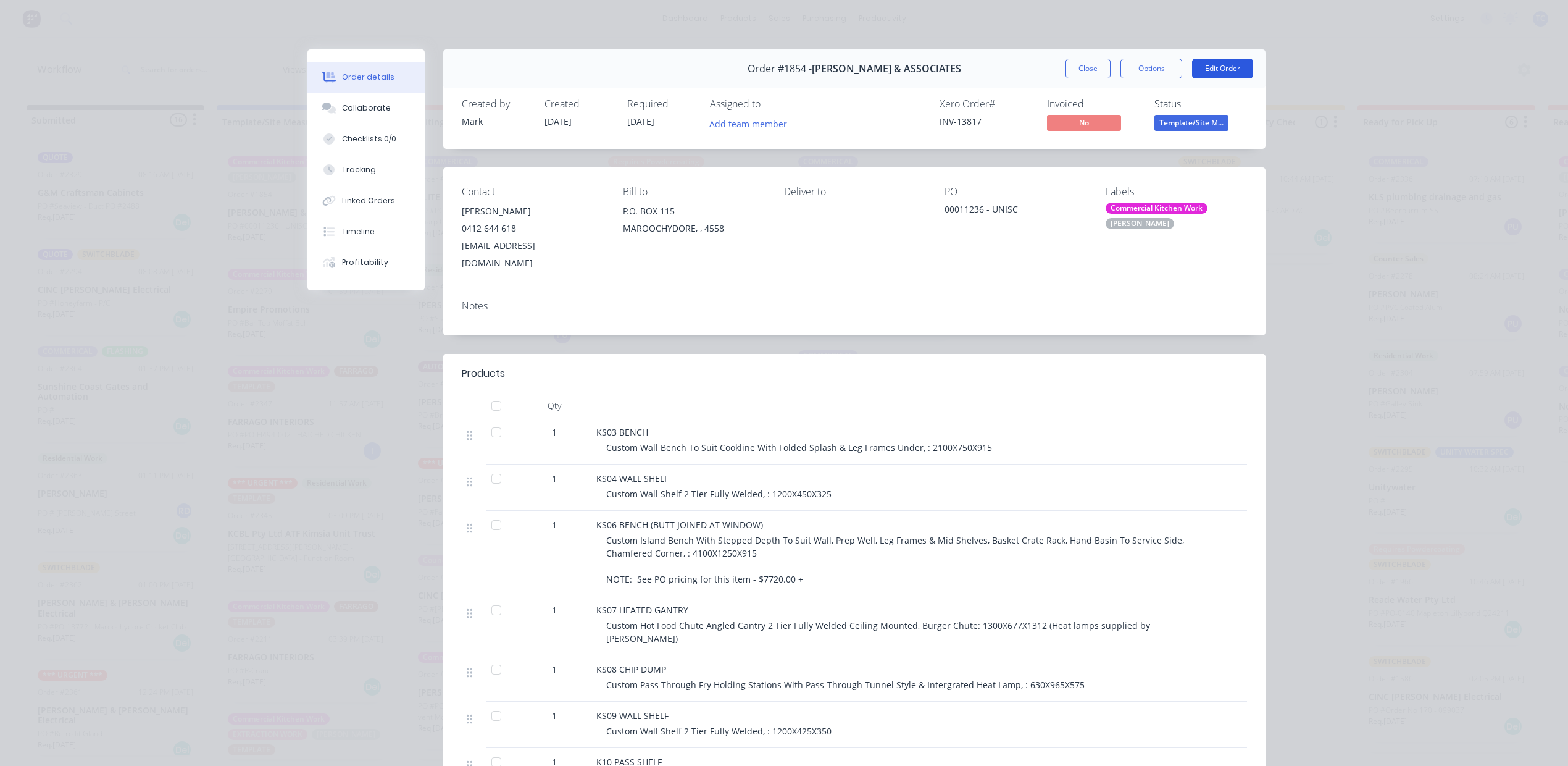
click at [1204, 79] on button "Edit Order" at bounding box center [1223, 68] width 61 height 20
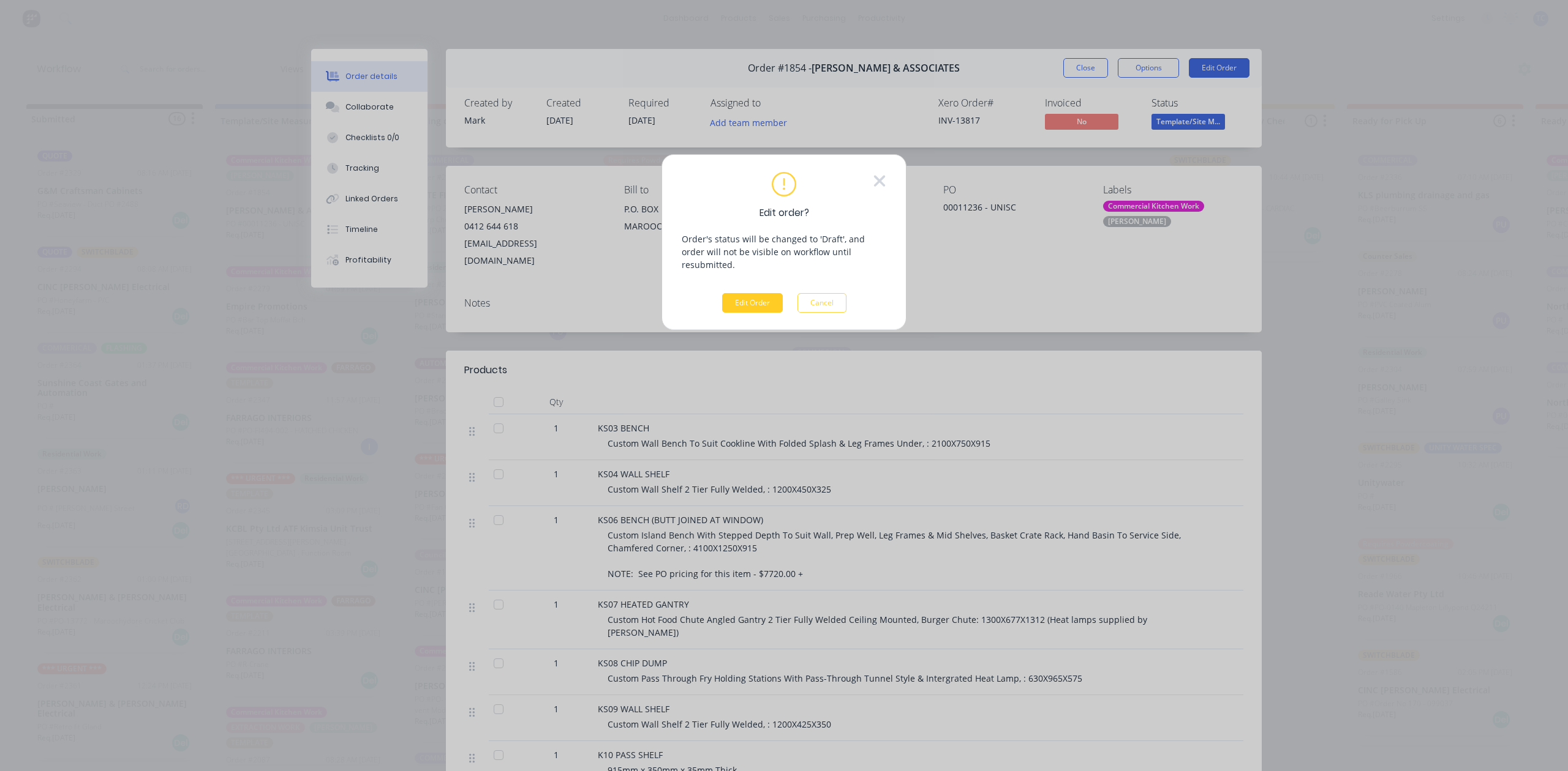
click at [743, 313] on button "Edit Order" at bounding box center [753, 303] width 61 height 20
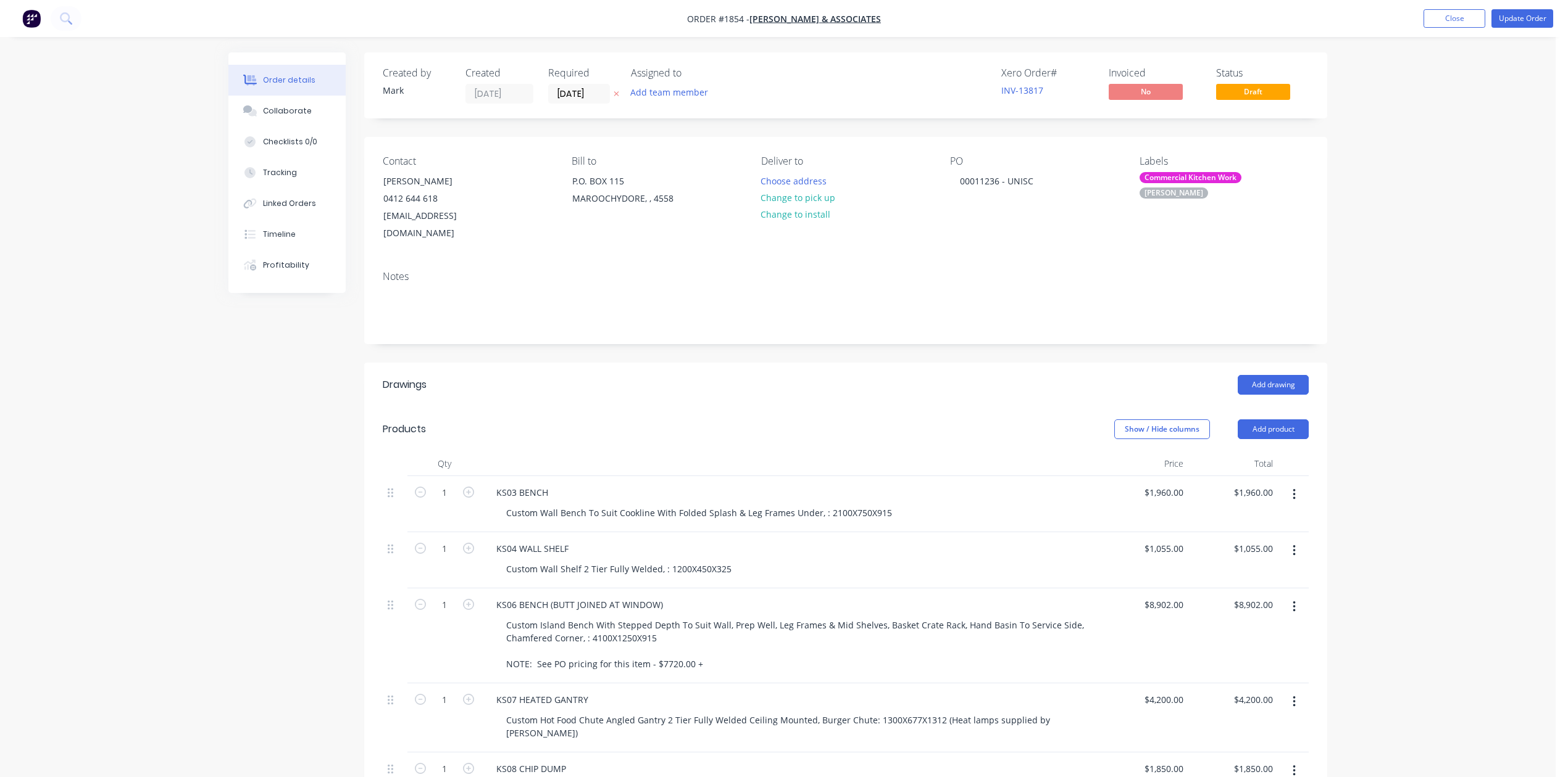
click at [619, 98] on icon "button" at bounding box center [616, 94] width 6 height 7
click at [615, 99] on input at bounding box center [581, 93] width 66 height 18
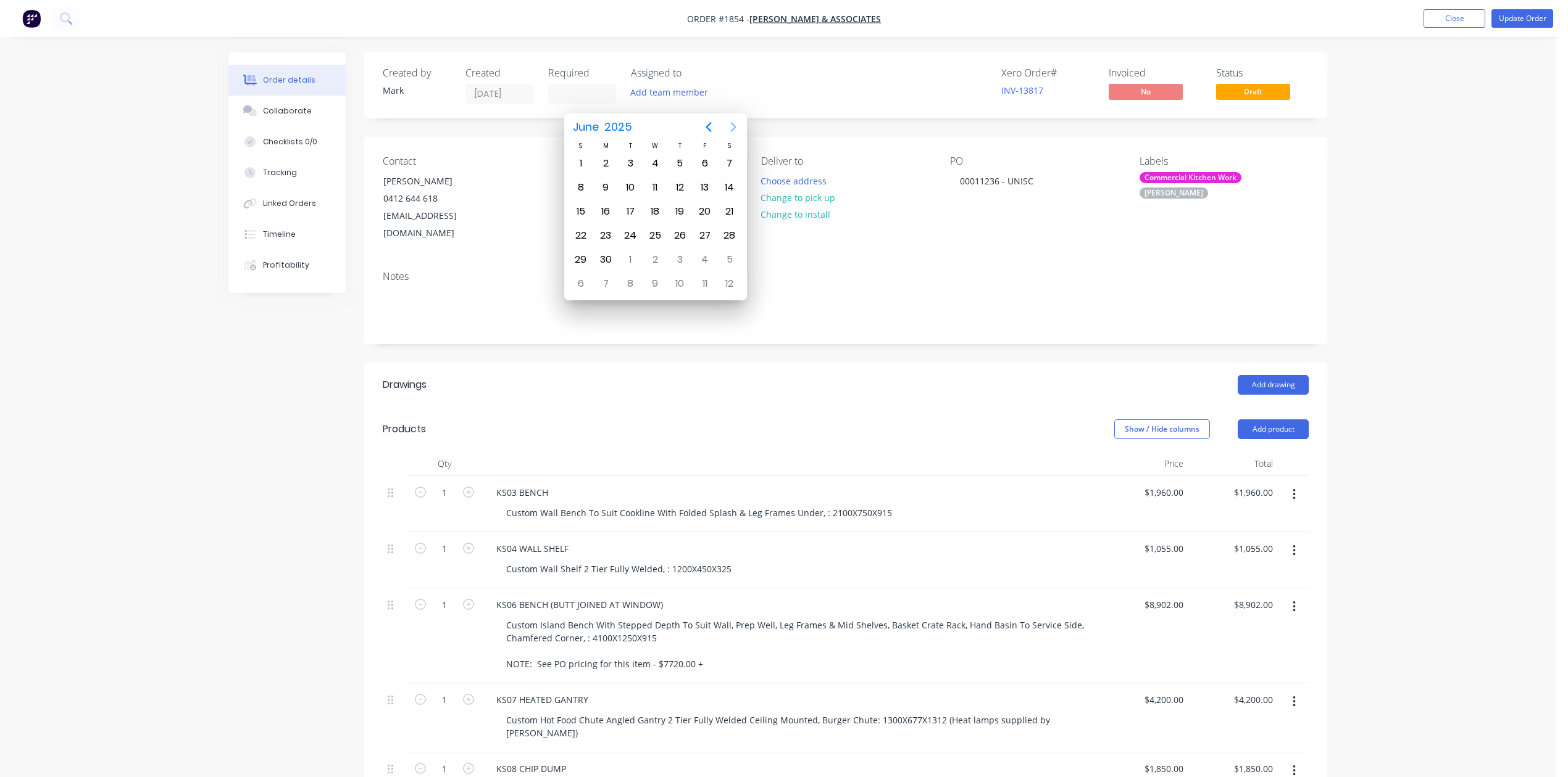
click at [729, 126] on icon "Next page" at bounding box center [733, 127] width 15 height 15
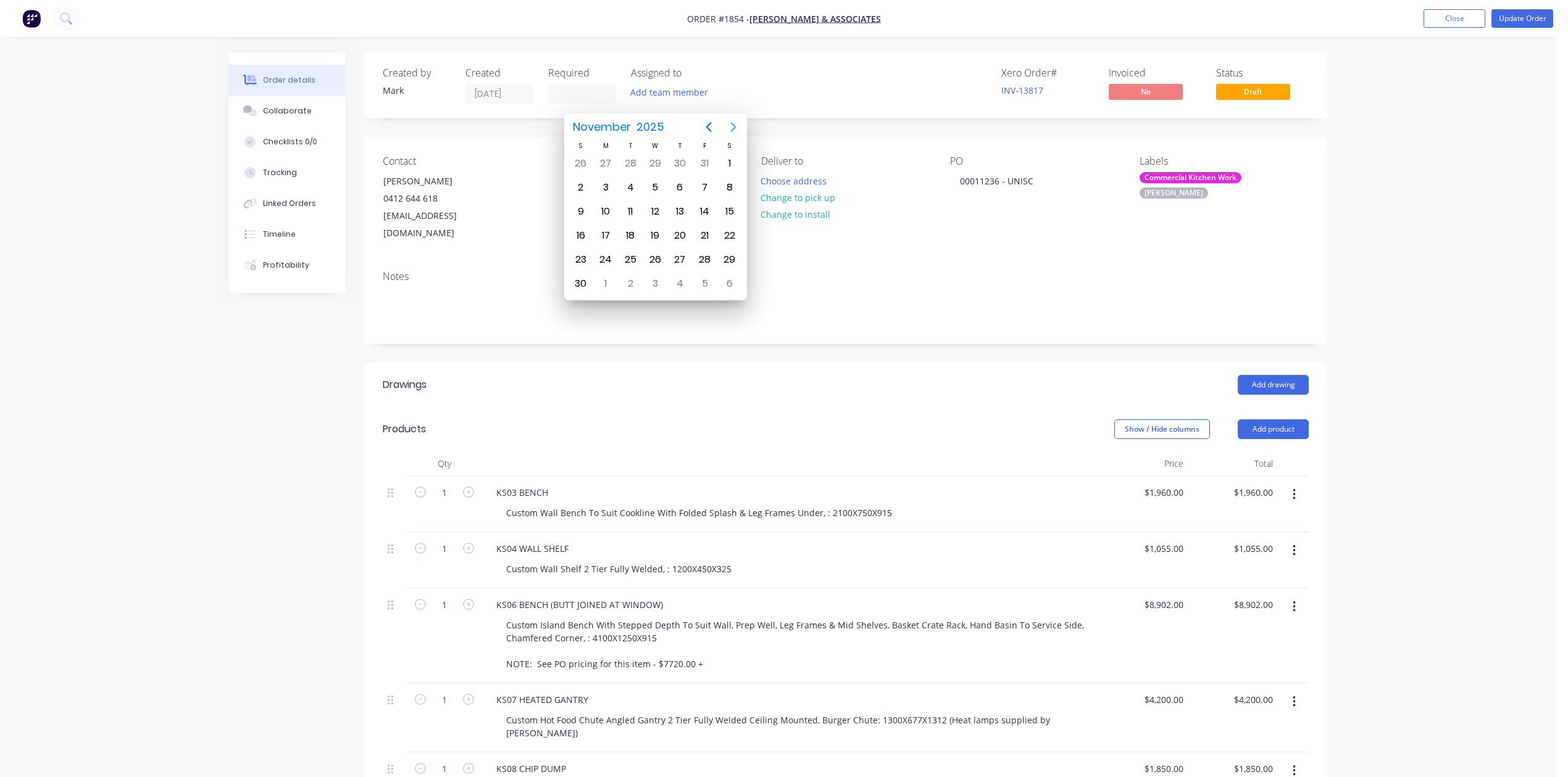
click at [729, 126] on icon "Next page" at bounding box center [733, 127] width 15 height 15
click at [709, 257] on div "30" at bounding box center [705, 259] width 18 height 18
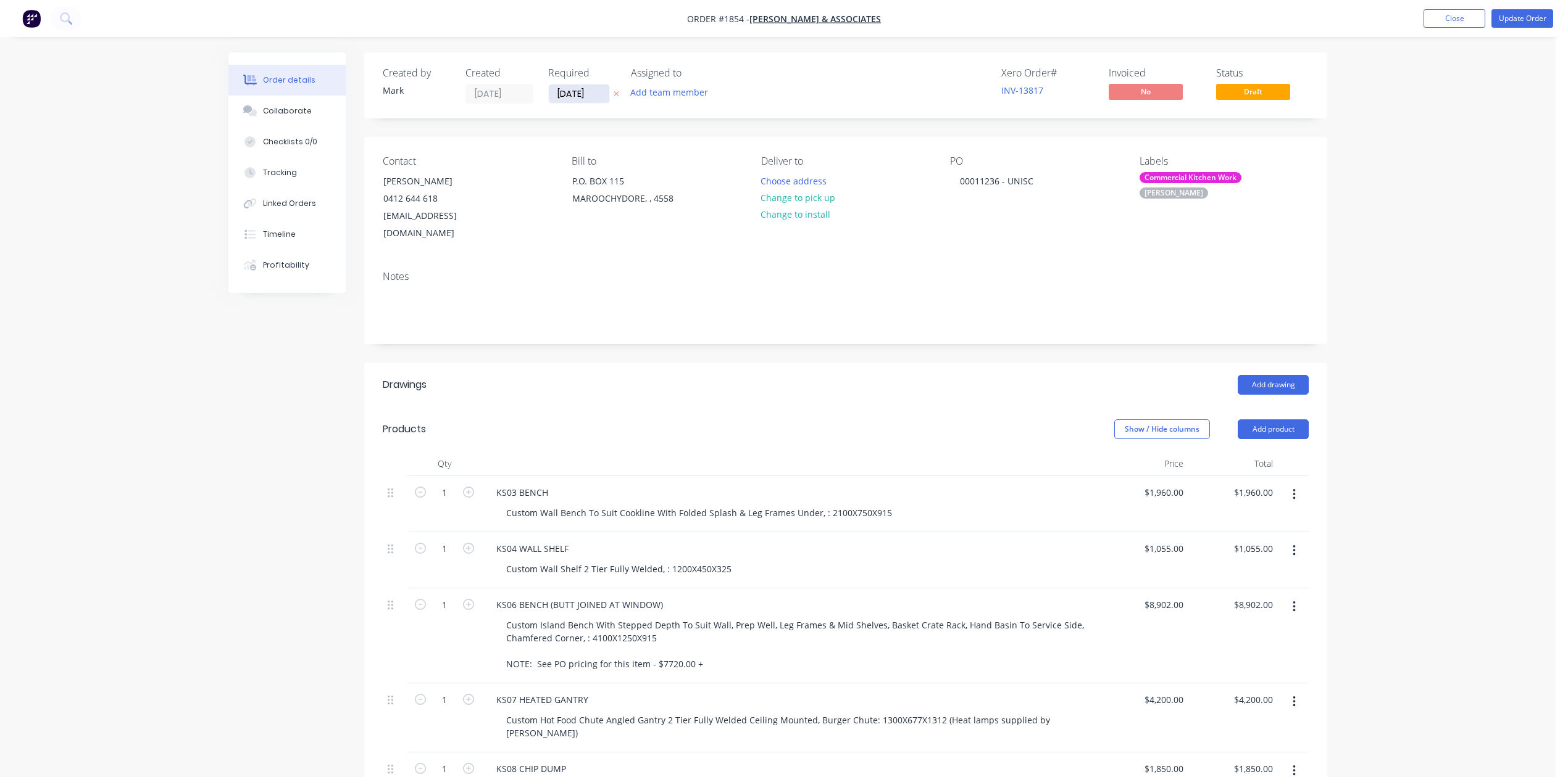
click at [609, 95] on input "[DATE]" at bounding box center [579, 93] width 60 height 18
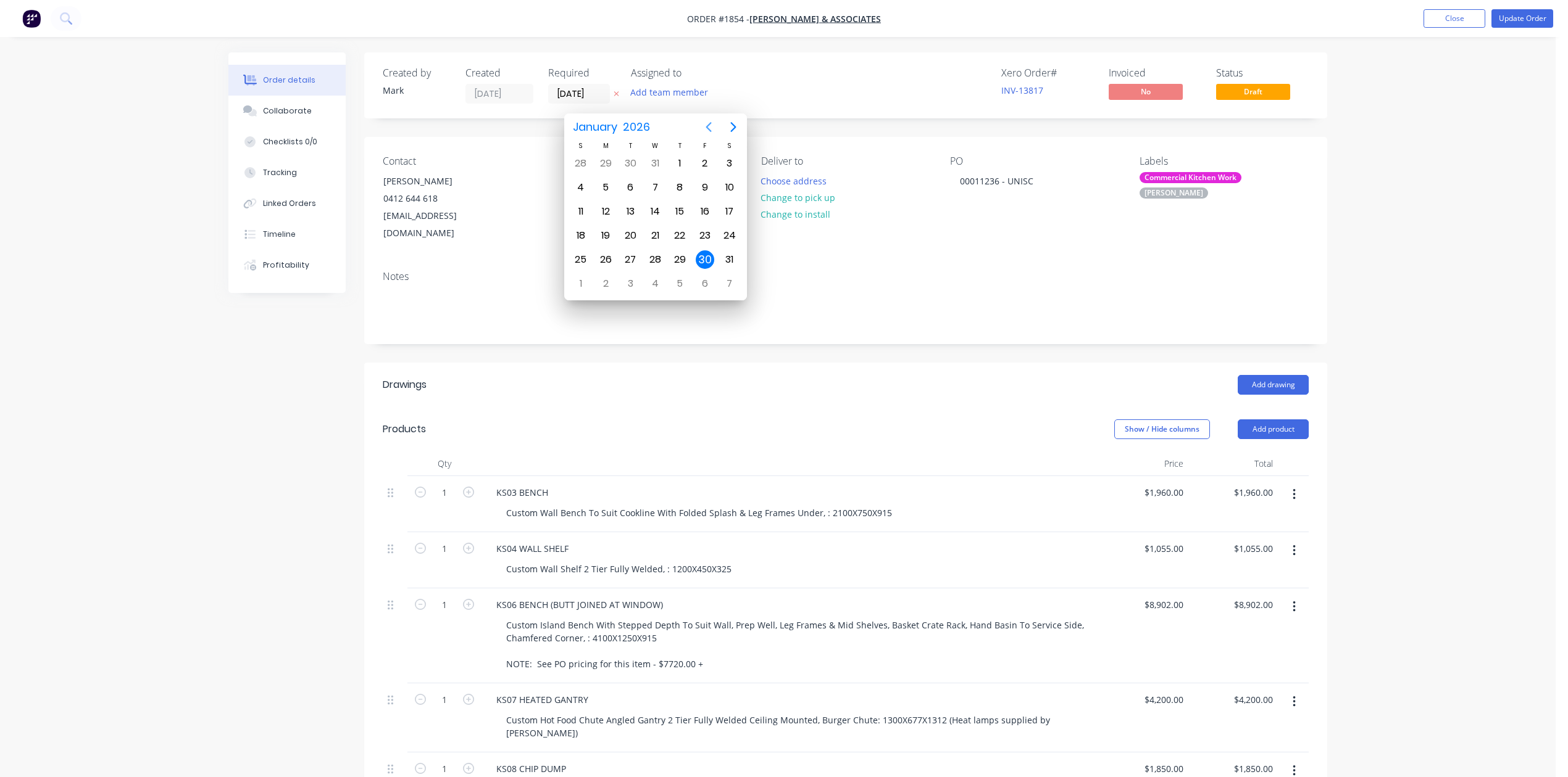
click at [710, 129] on icon "Previous page" at bounding box center [708, 127] width 15 height 15
click at [678, 210] on div "18" at bounding box center [679, 211] width 18 height 18
type input "[DATE]"
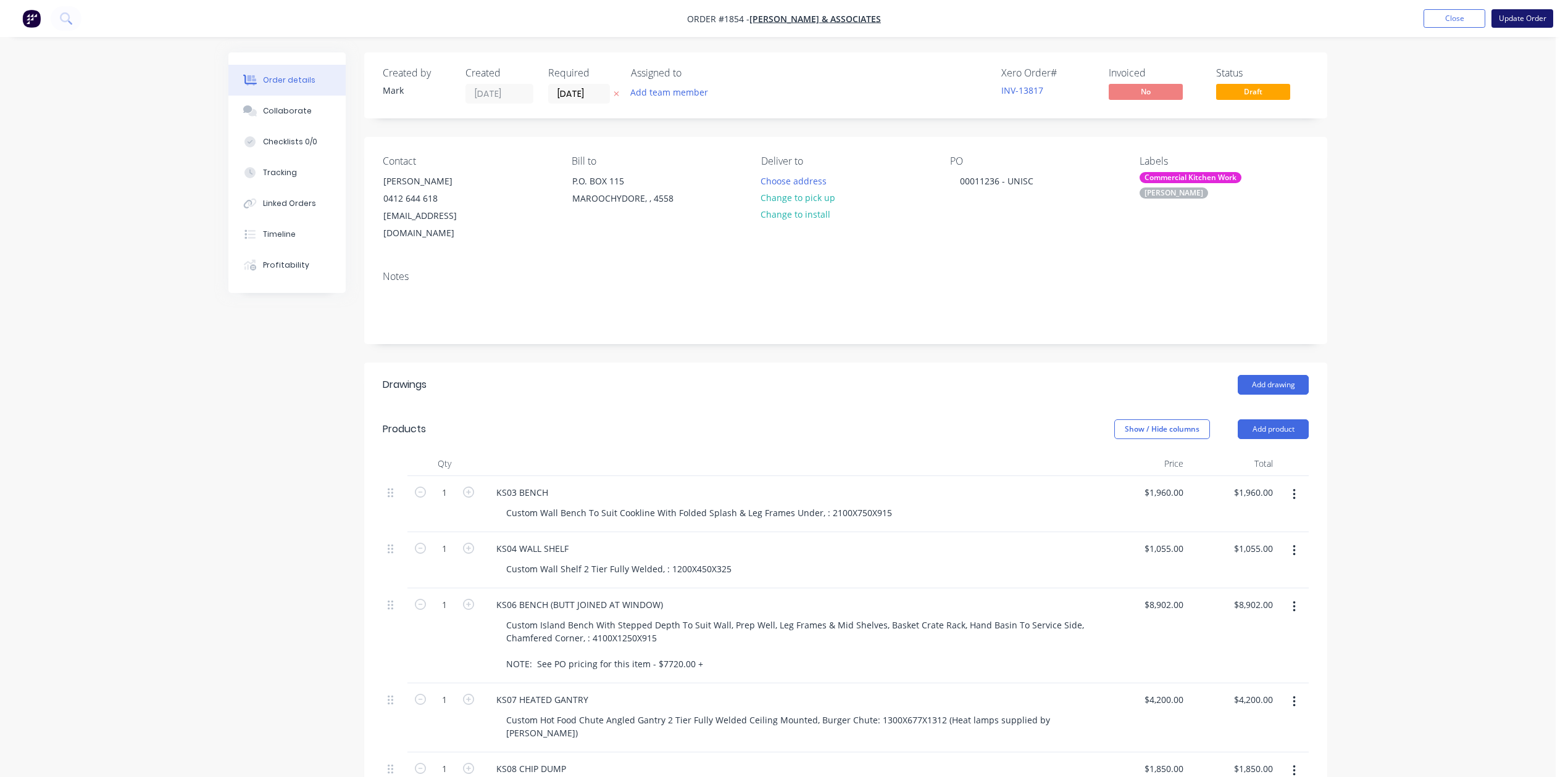
click at [1502, 17] on button "Update Order" at bounding box center [1522, 18] width 62 height 18
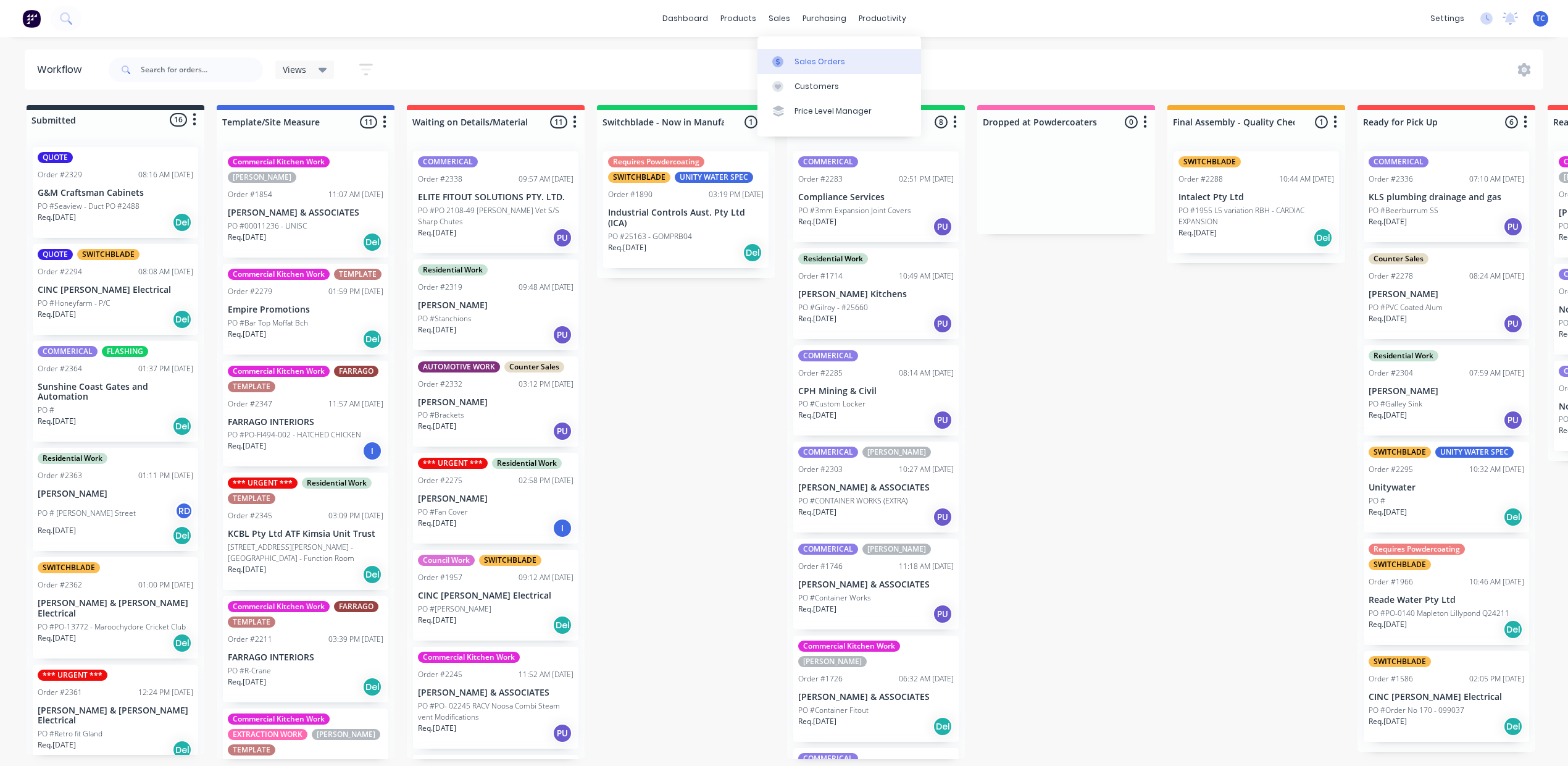
click at [830, 67] on div "Sales Orders" at bounding box center [819, 61] width 50 height 11
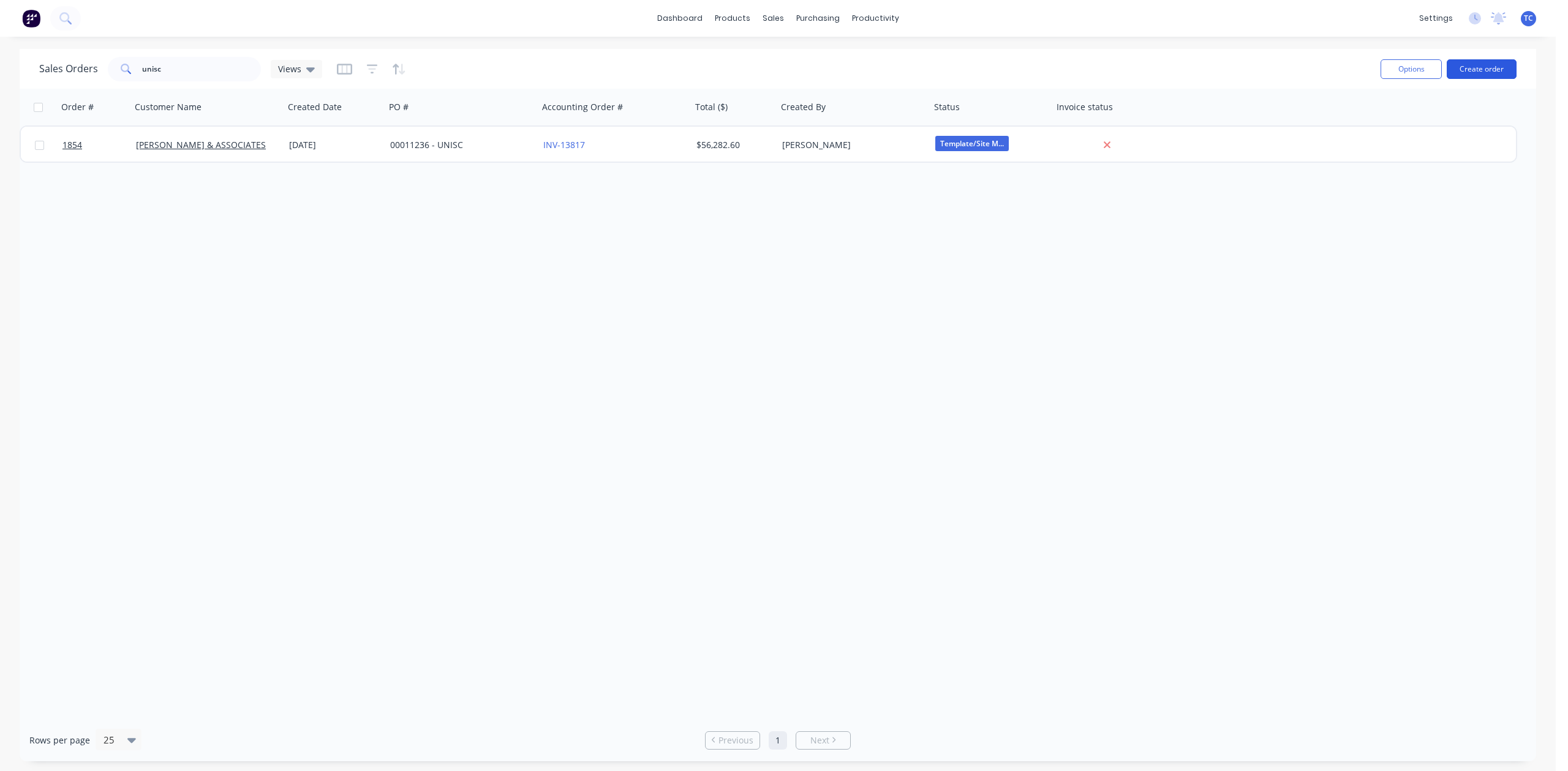
click at [1481, 71] on button "Create order" at bounding box center [1481, 69] width 70 height 20
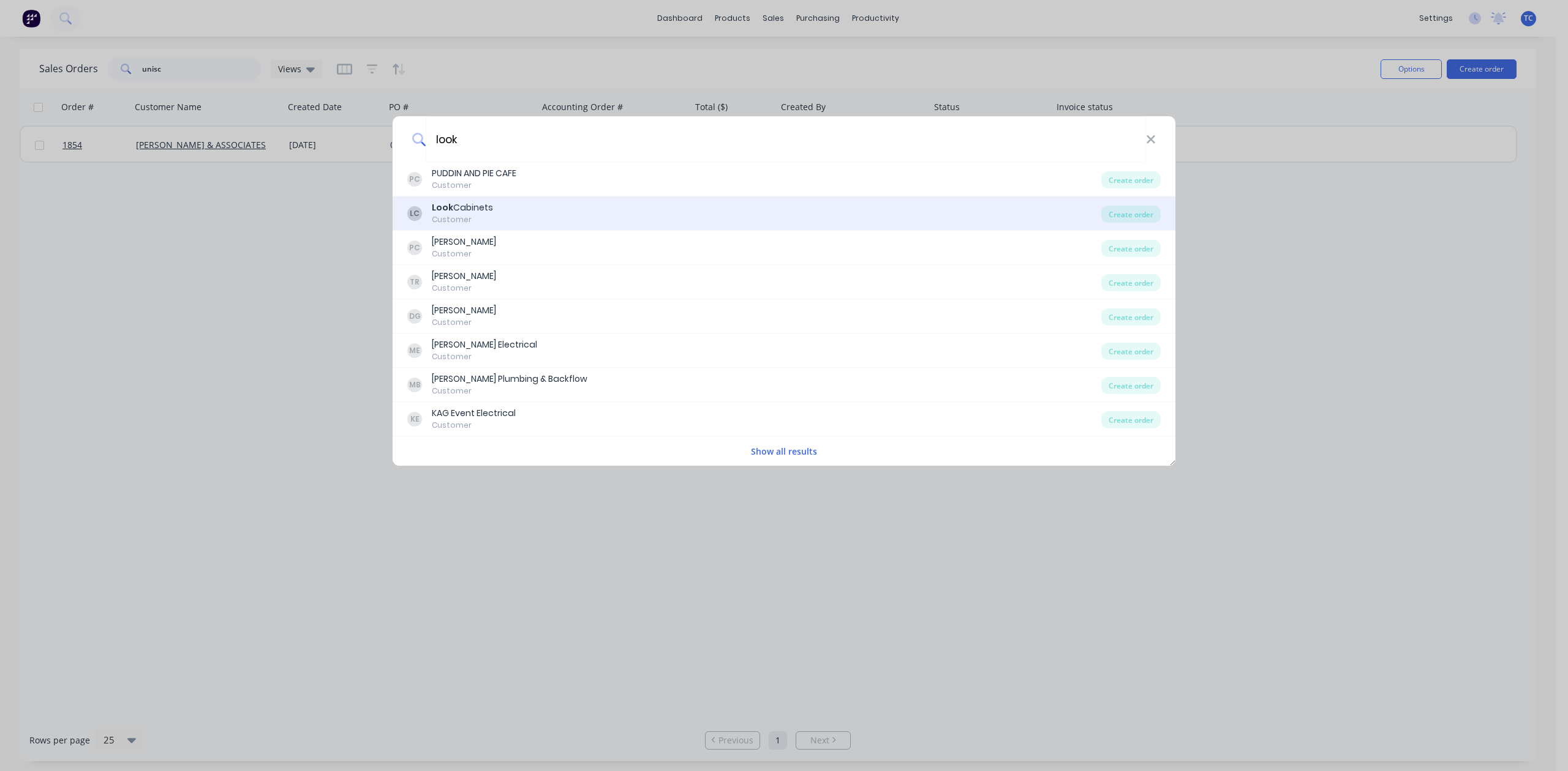
type input "look"
click at [452, 209] on div "Look Cabinets" at bounding box center [462, 208] width 61 height 13
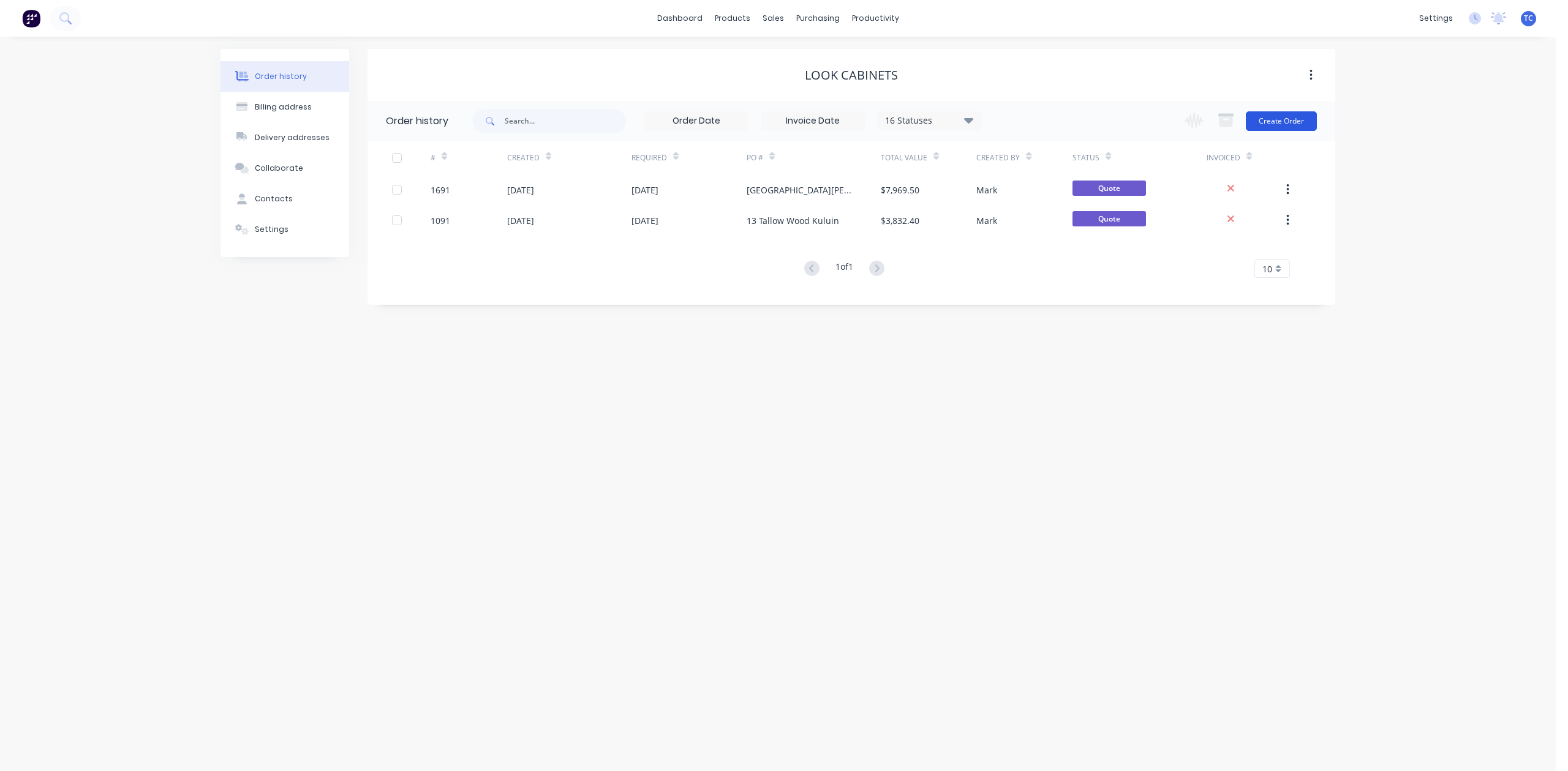
click at [1297, 121] on button "Create Order" at bounding box center [1281, 121] width 71 height 20
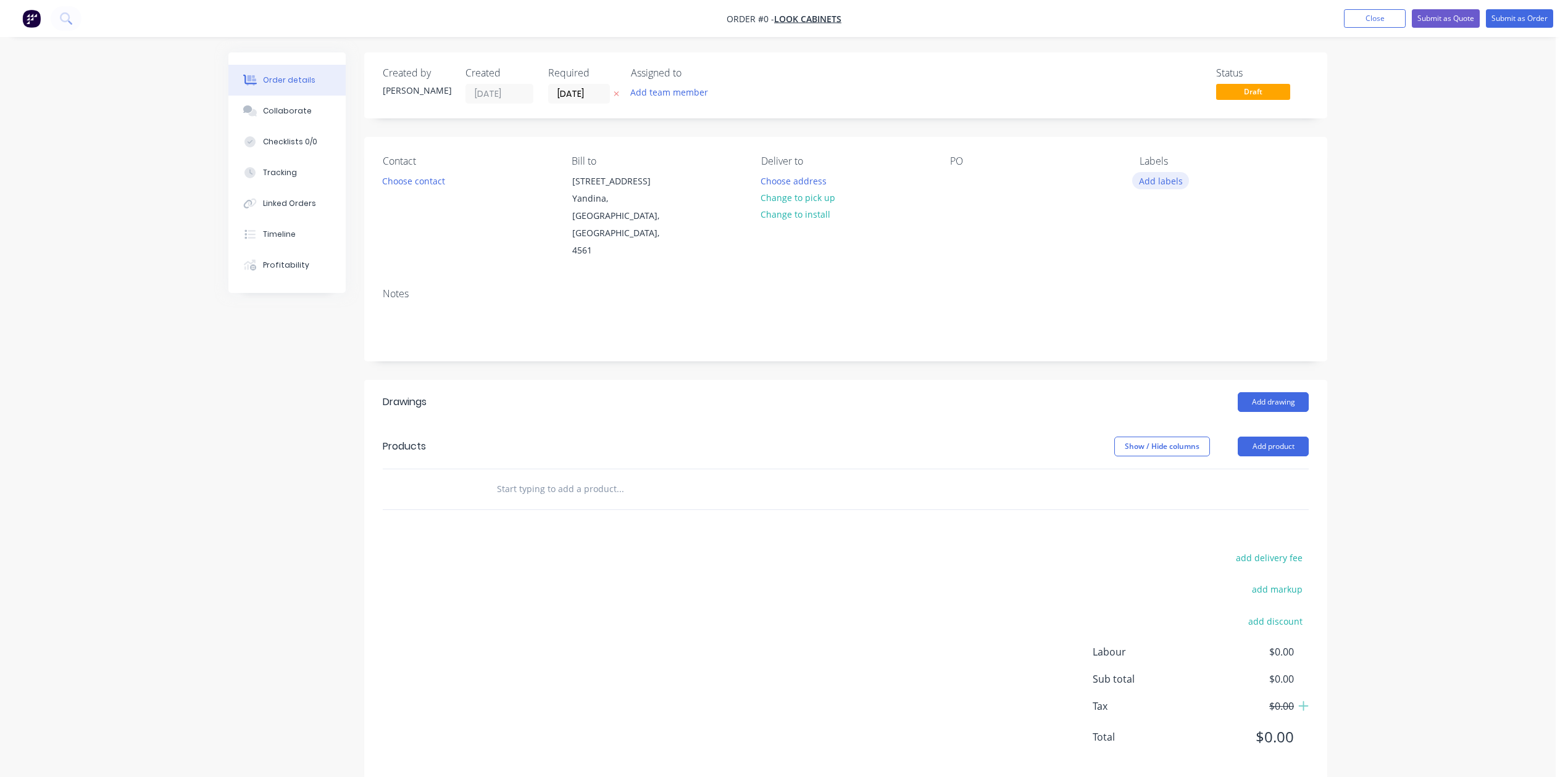
click at [1182, 189] on button "Add labels" at bounding box center [1161, 180] width 57 height 17
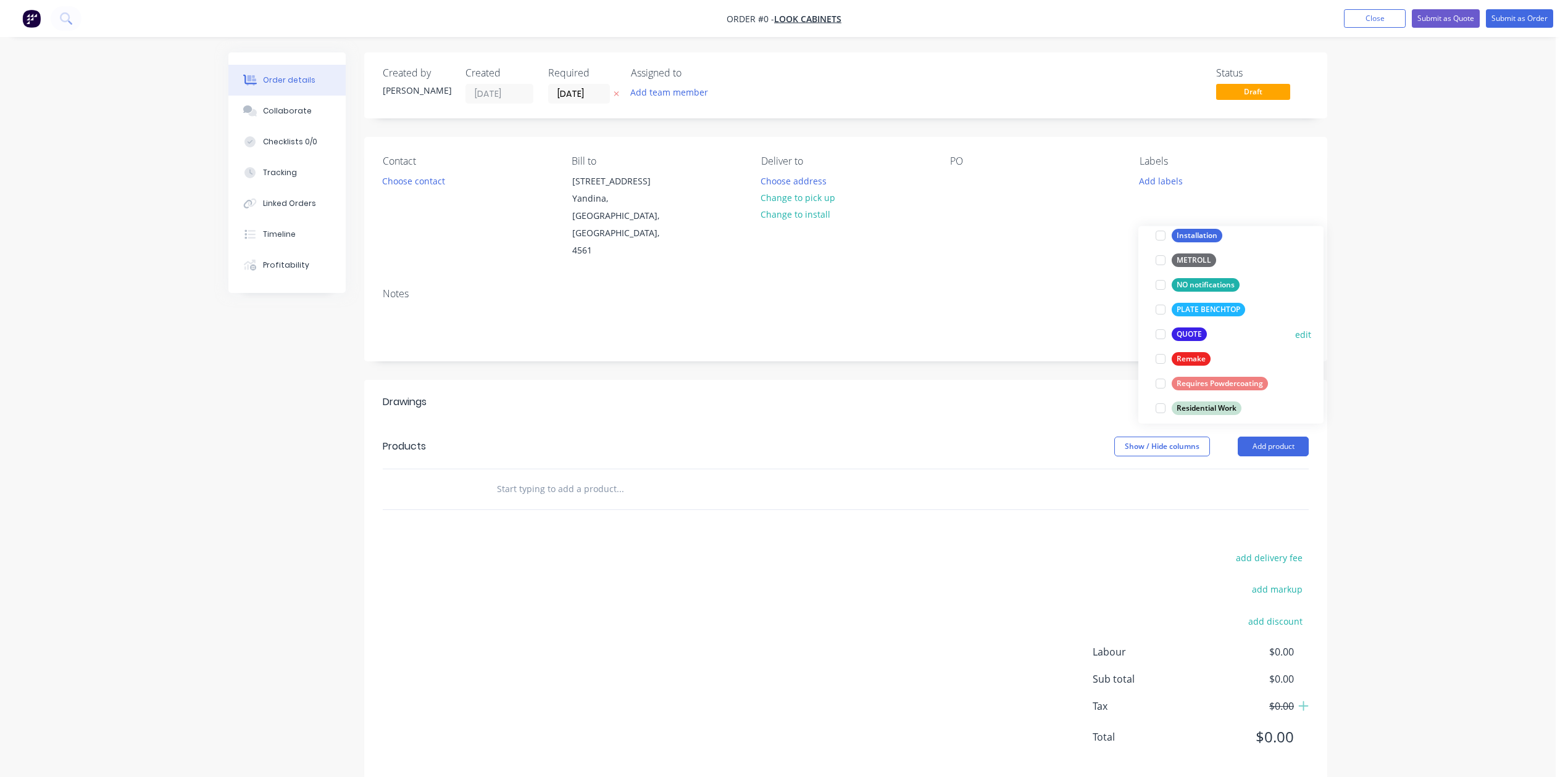
scroll to position [411, 0]
click at [1158, 338] on div at bounding box center [1161, 334] width 25 height 25
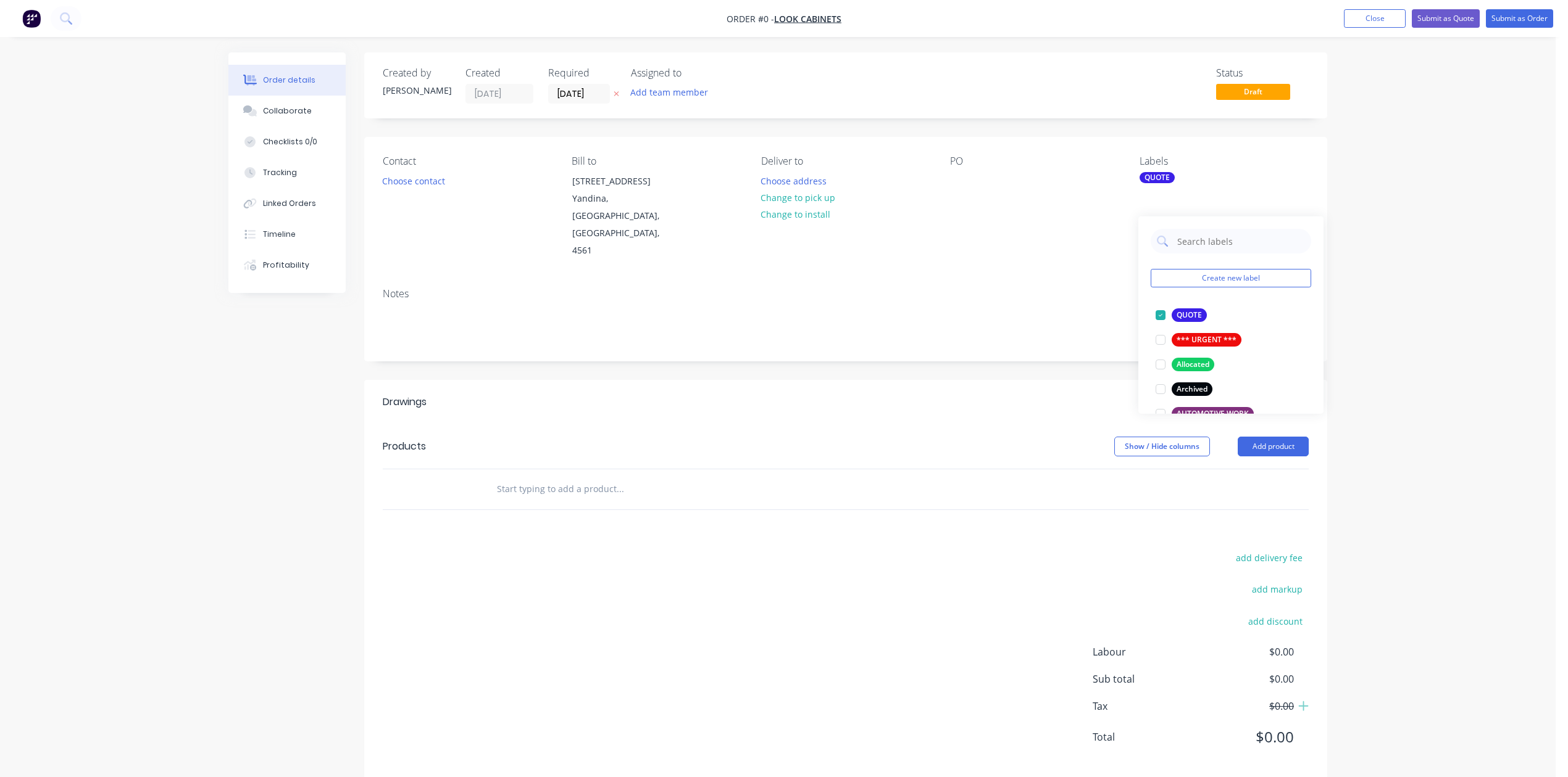
click at [1075, 299] on div "Order details Collaborate Checklists 0/0 Tracking Linked Orders Timeline Profit…" at bounding box center [778, 425] width 1124 height 745
click at [968, 190] on div at bounding box center [960, 181] width 20 height 18
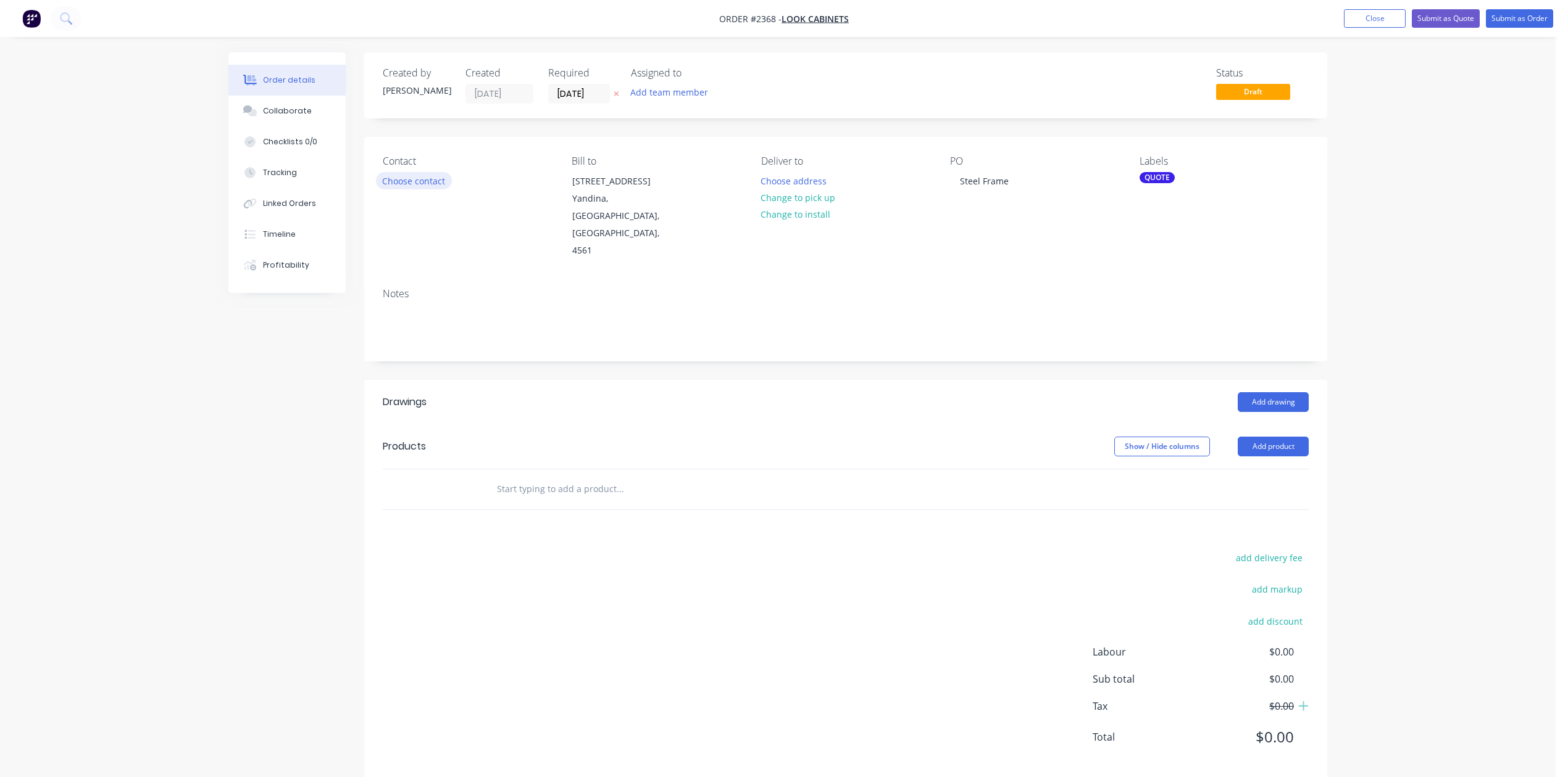
click at [452, 189] on button "Choose contact" at bounding box center [414, 180] width 76 height 17
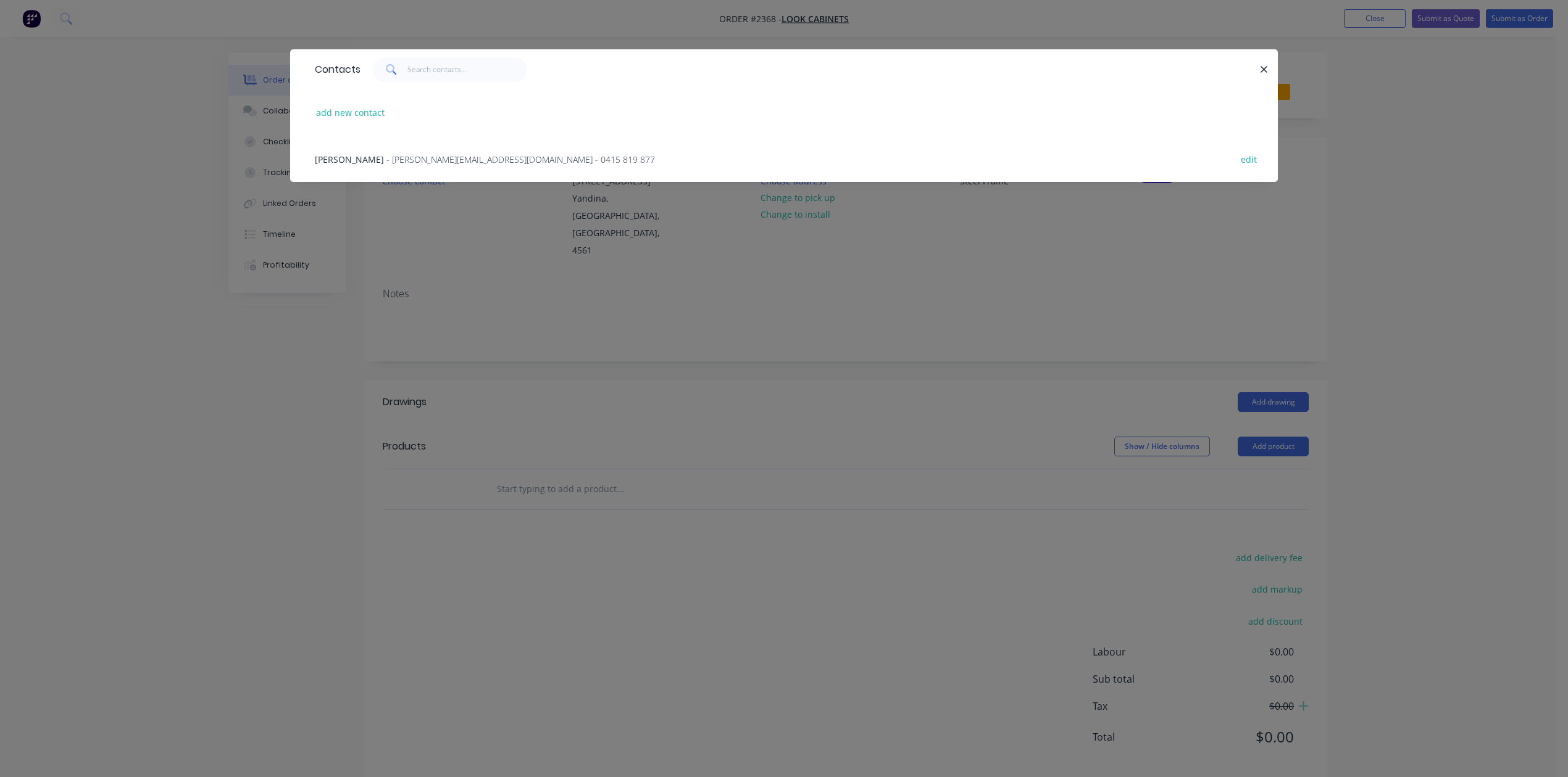
click at [466, 165] on span "- [PERSON_NAME][EMAIL_ADDRESS][DOMAIN_NAME] - 0415 819 877" at bounding box center [520, 159] width 269 height 12
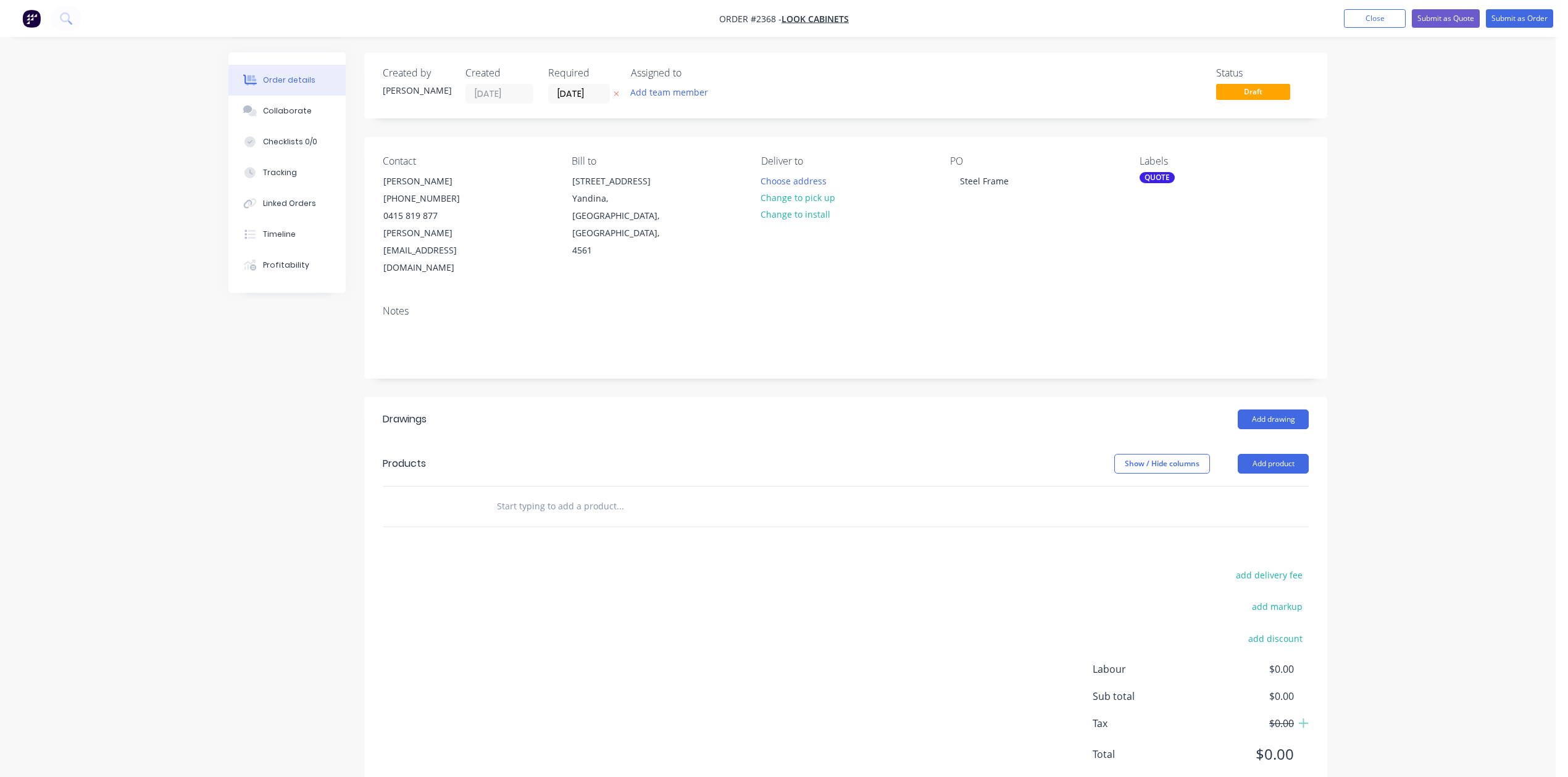
click at [636, 519] on input "text" at bounding box center [619, 507] width 247 height 25
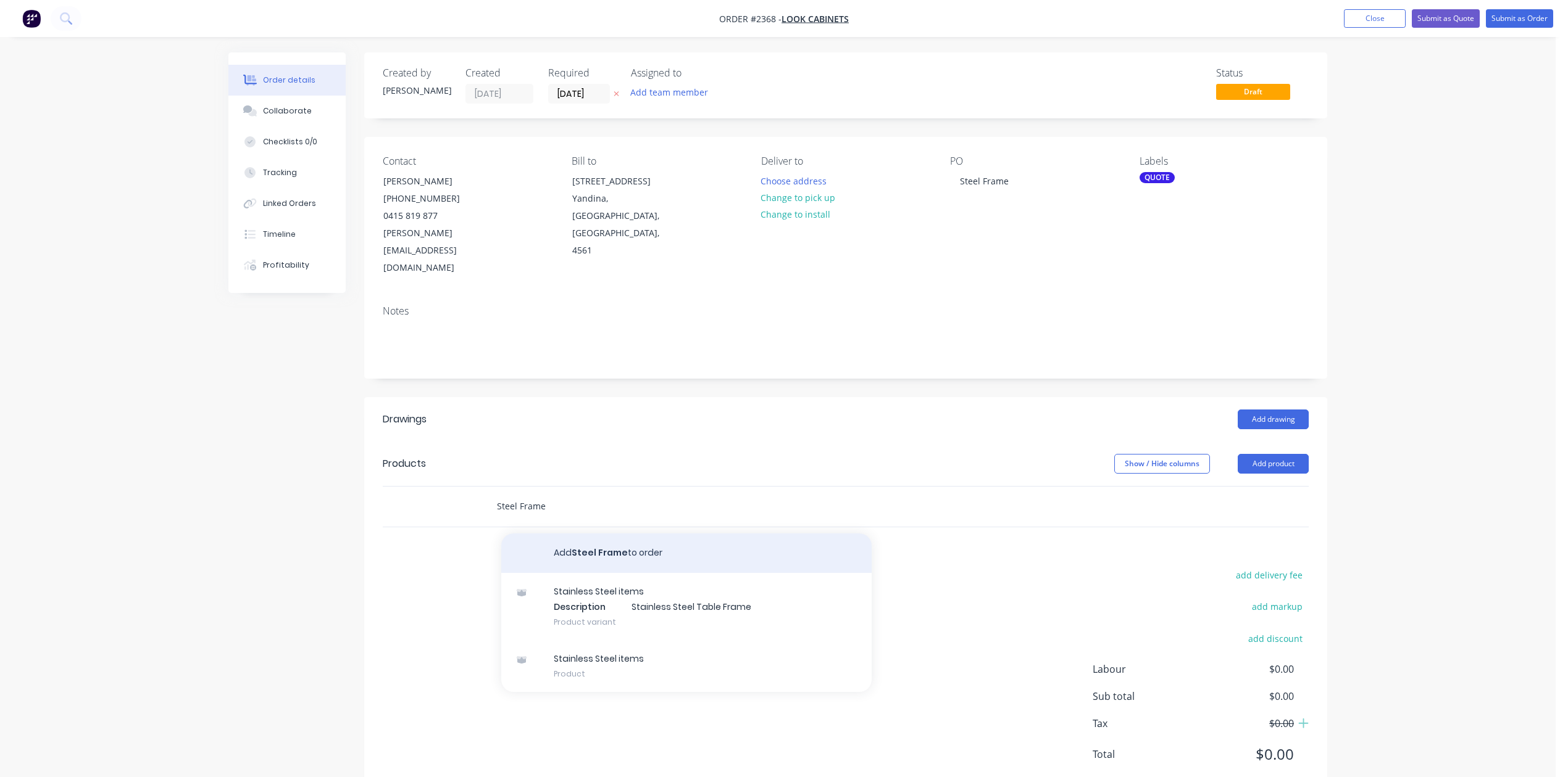
type input "Steel Frame"
click at [632, 573] on button "Add Steel Frame to order" at bounding box center [686, 553] width 370 height 39
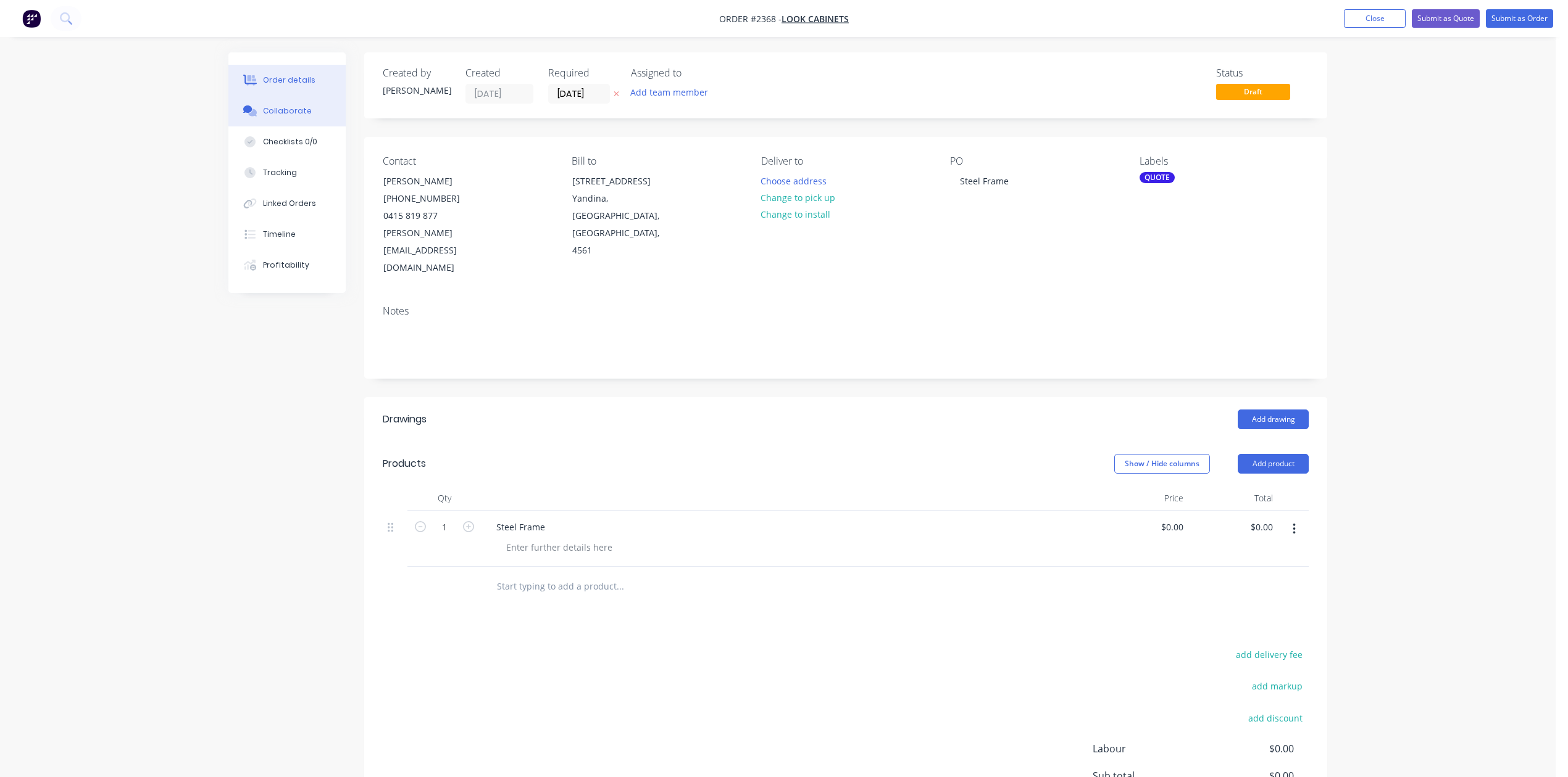
click at [292, 117] on div "Collaborate" at bounding box center [287, 111] width 49 height 11
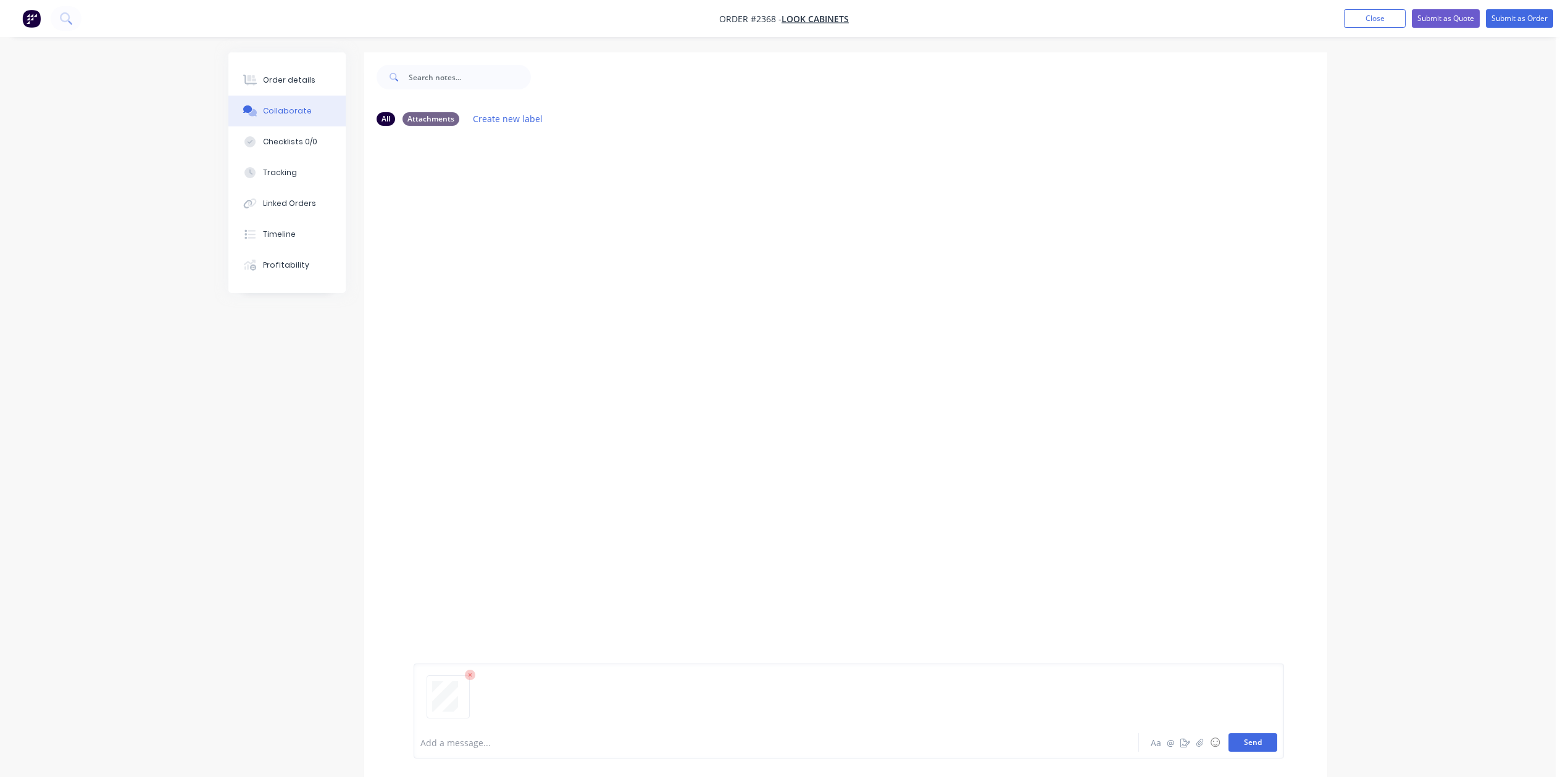
click at [1228, 736] on button "Send" at bounding box center [1253, 742] width 49 height 18
click at [291, 82] on div "Order details" at bounding box center [289, 80] width 52 height 11
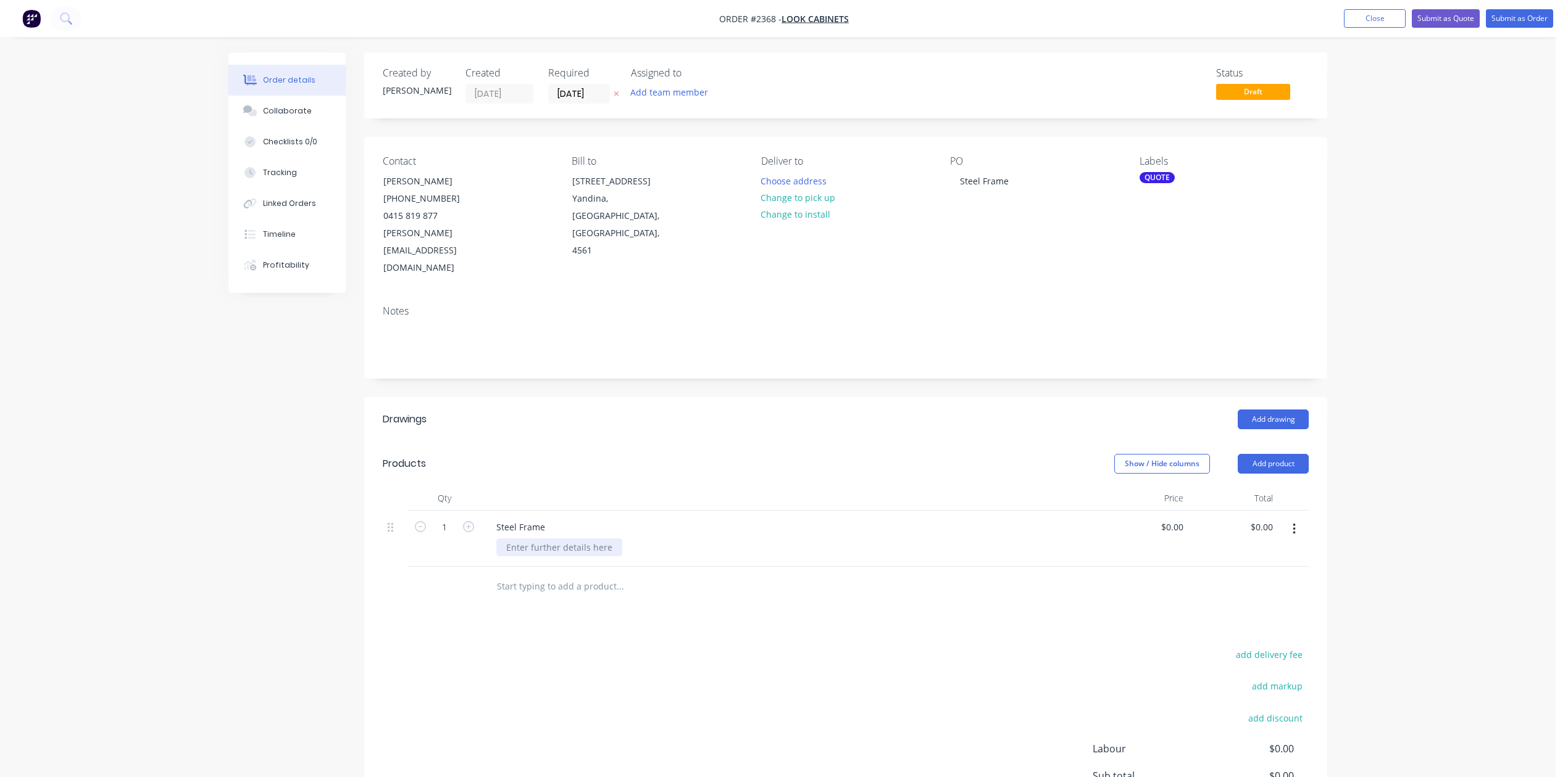
click at [589, 556] on div at bounding box center [559, 548] width 126 height 18
paste div
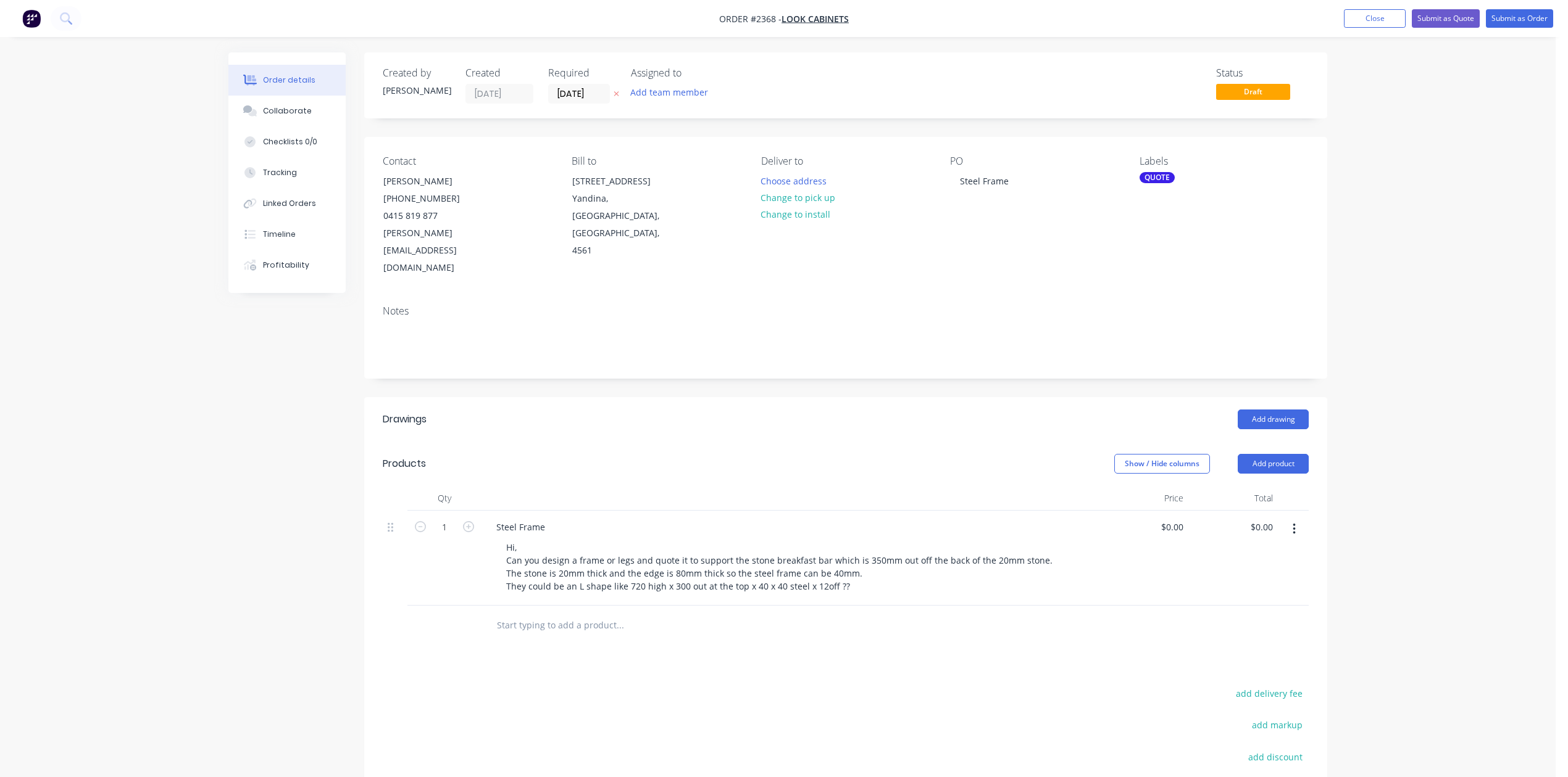
click at [1186, 606] on div "$0.00 $0.00" at bounding box center [1143, 558] width 90 height 95
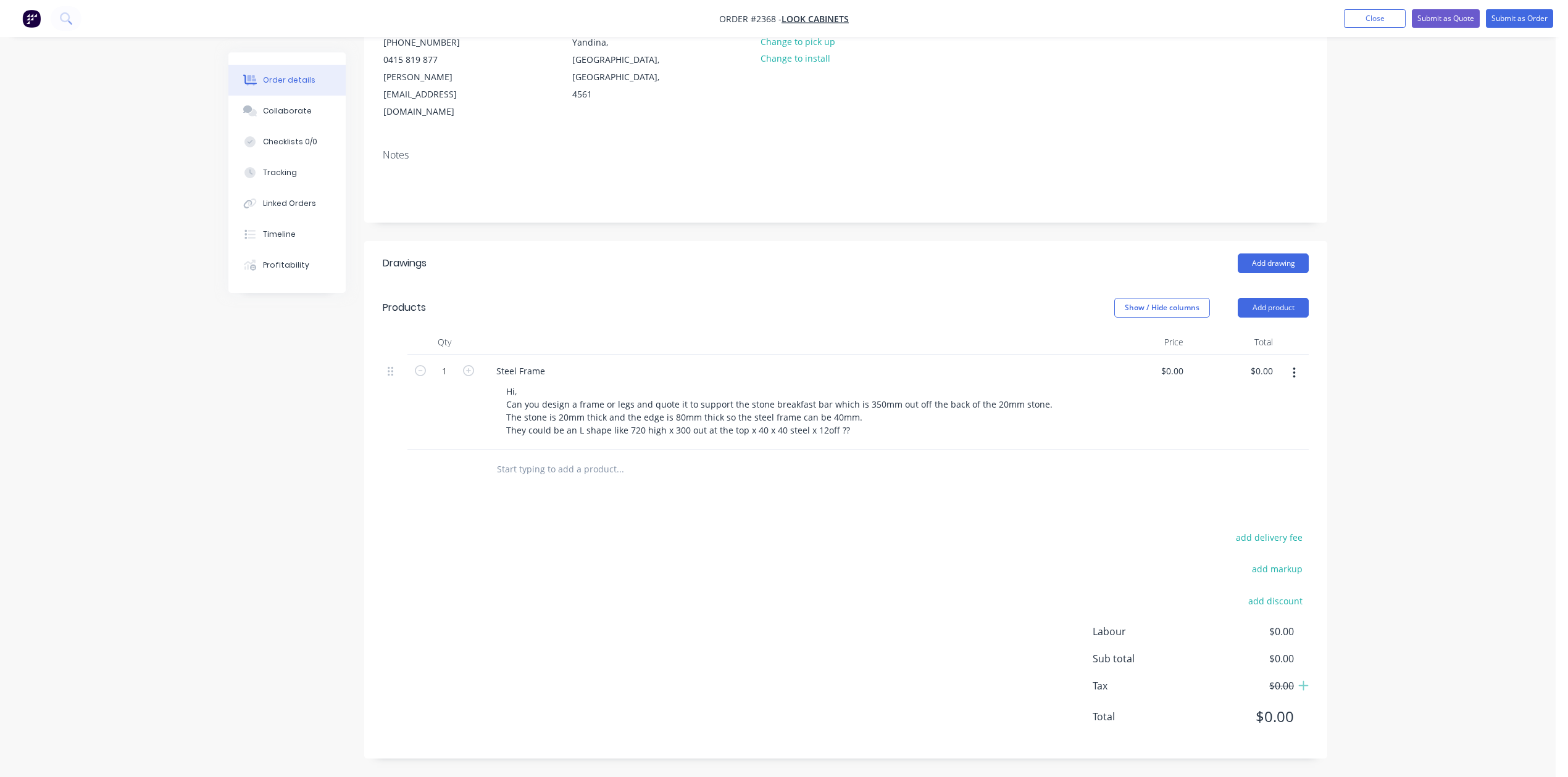
scroll to position [247, 0]
click at [839, 700] on div "add delivery fee add markup add discount Labour $0.00 Sub total $0.00 Tax $0.00…" at bounding box center [845, 635] width 926 height 211
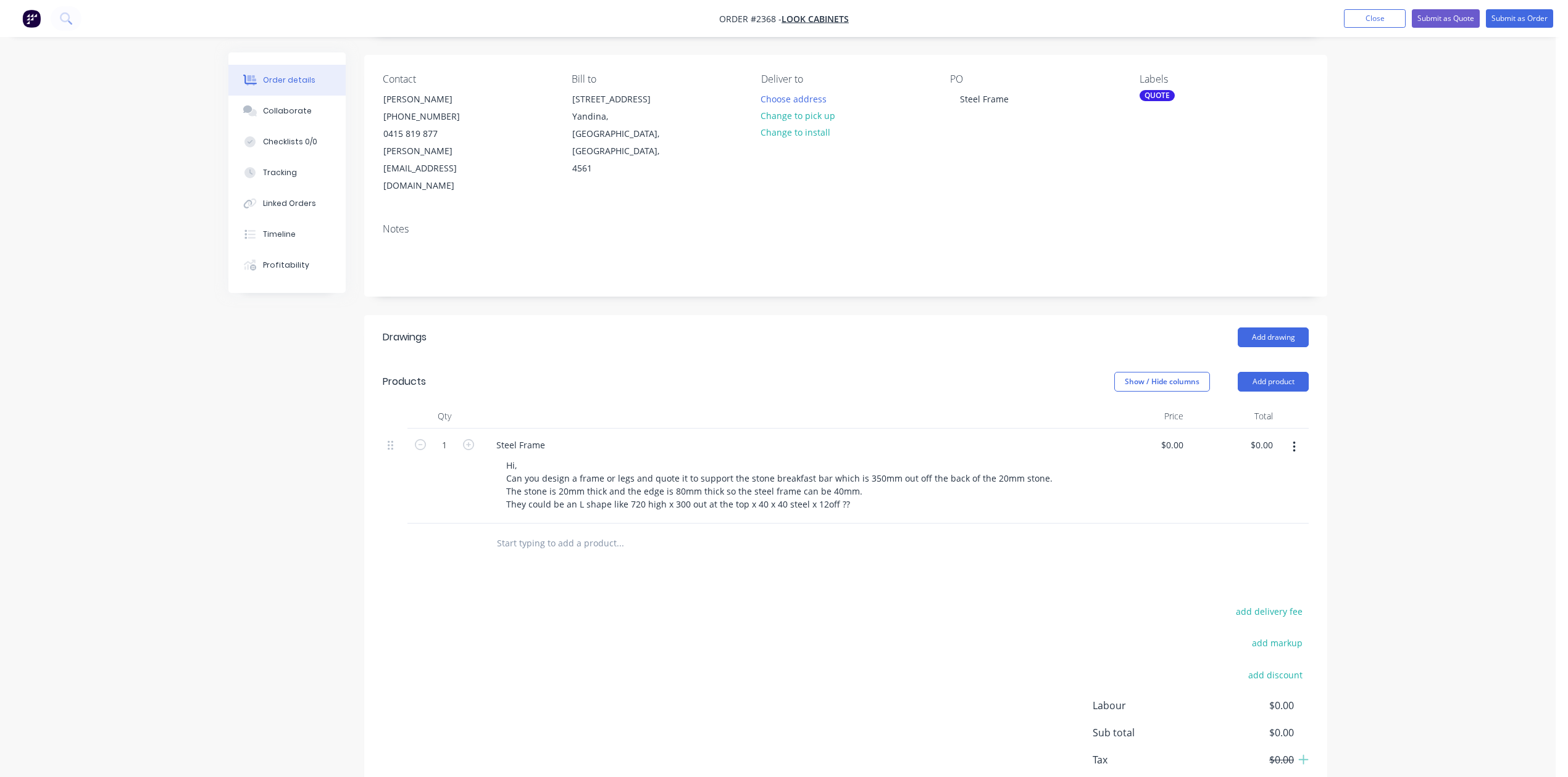
scroll to position [80, 0]
click at [1344, 11] on button "Close" at bounding box center [1374, 18] width 62 height 18
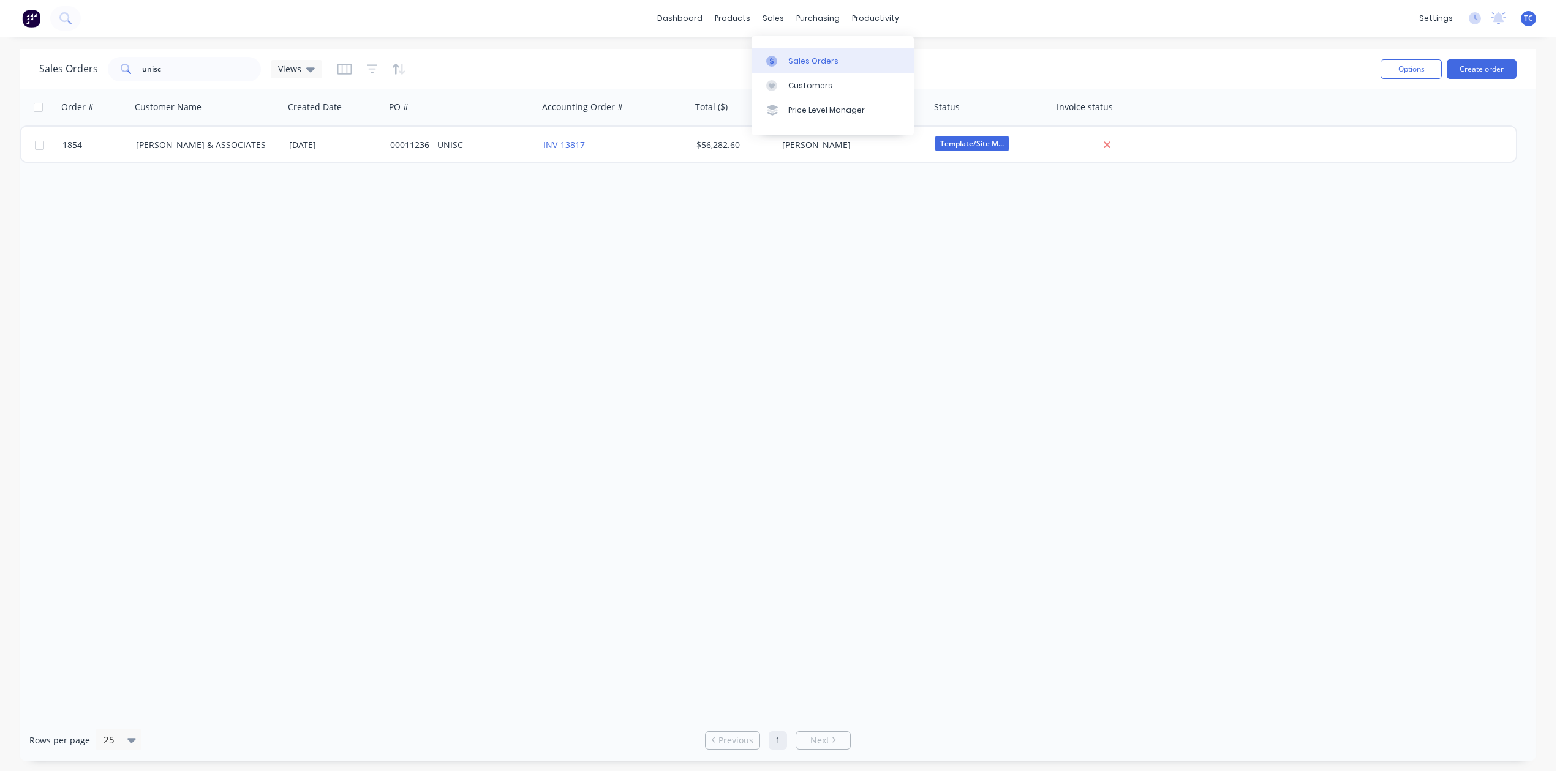
click at [828, 64] on div "Sales Orders" at bounding box center [813, 61] width 50 height 11
drag, startPoint x: 203, startPoint y: 79, endPoint x: 134, endPoint y: 61, distance: 71.3
click at [106, 67] on div "Sales Orders unisc Views" at bounding box center [180, 69] width 283 height 25
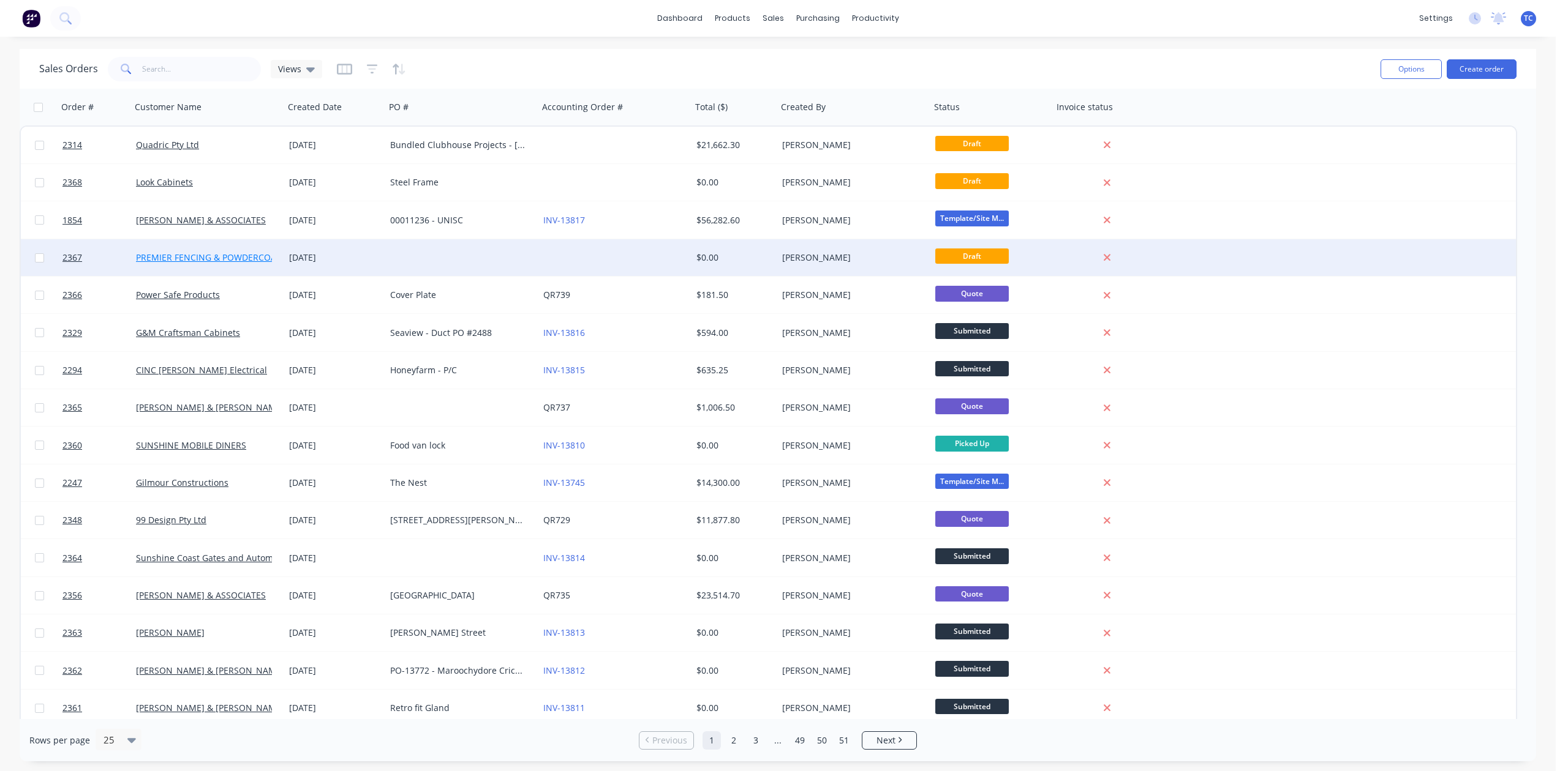
click at [194, 254] on link "PREMIER FENCING & POWDERCOATING" at bounding box center [215, 257] width 160 height 12
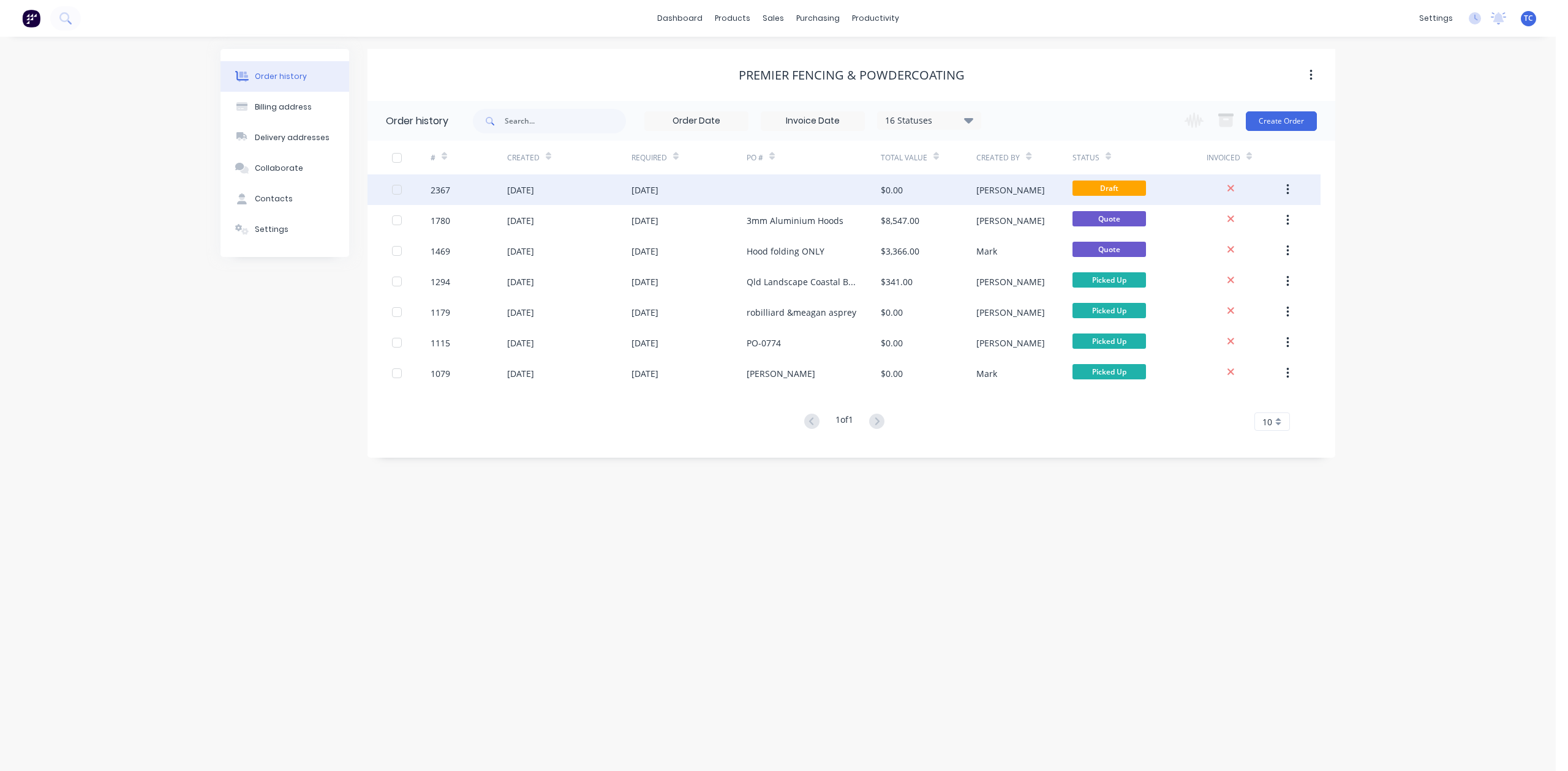
click at [659, 187] on div "[DATE]" at bounding box center [644, 190] width 27 height 13
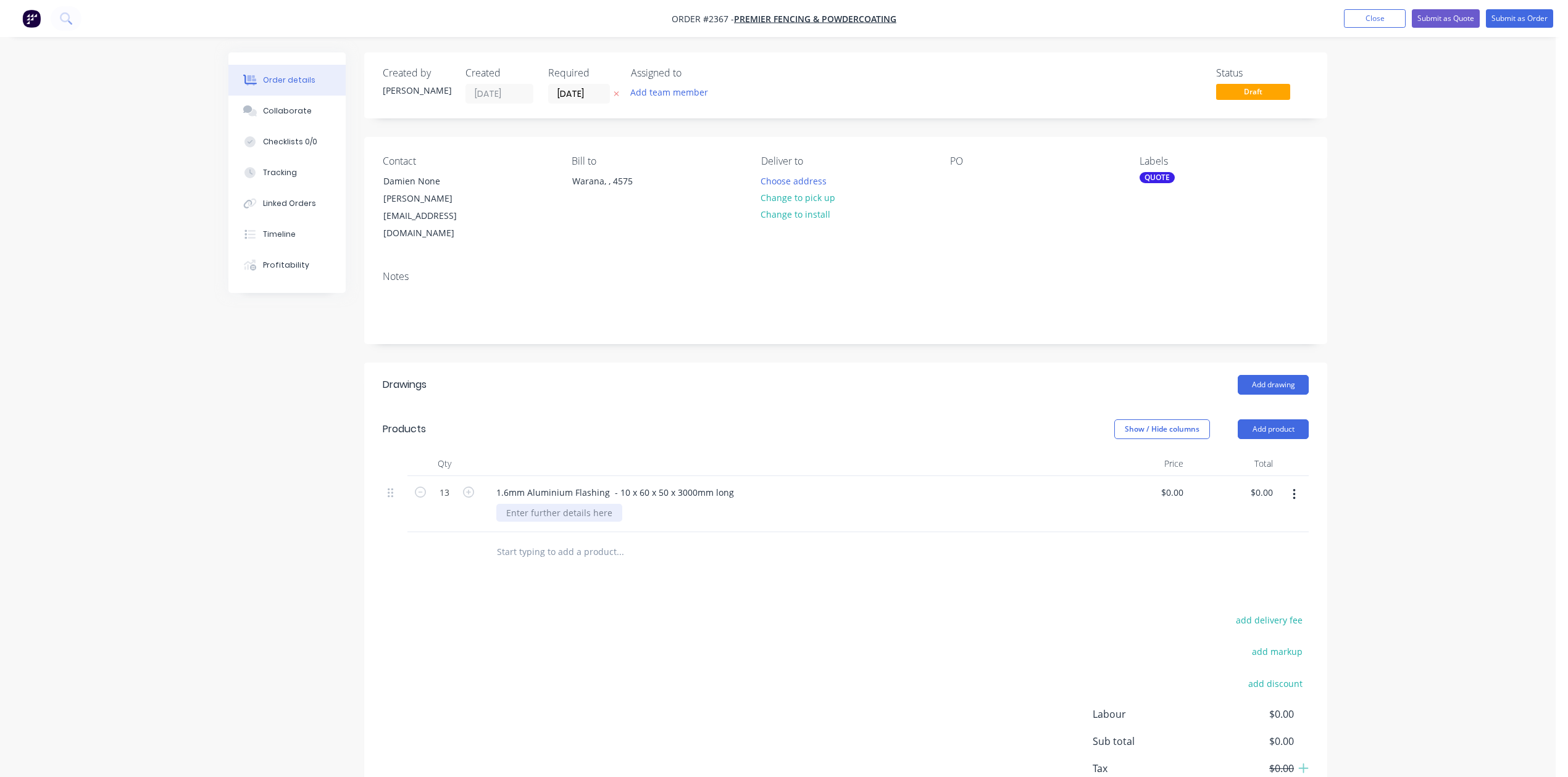
click at [520, 522] on div at bounding box center [559, 513] width 126 height 18
click at [1354, 15] on button "Close" at bounding box center [1374, 18] width 62 height 18
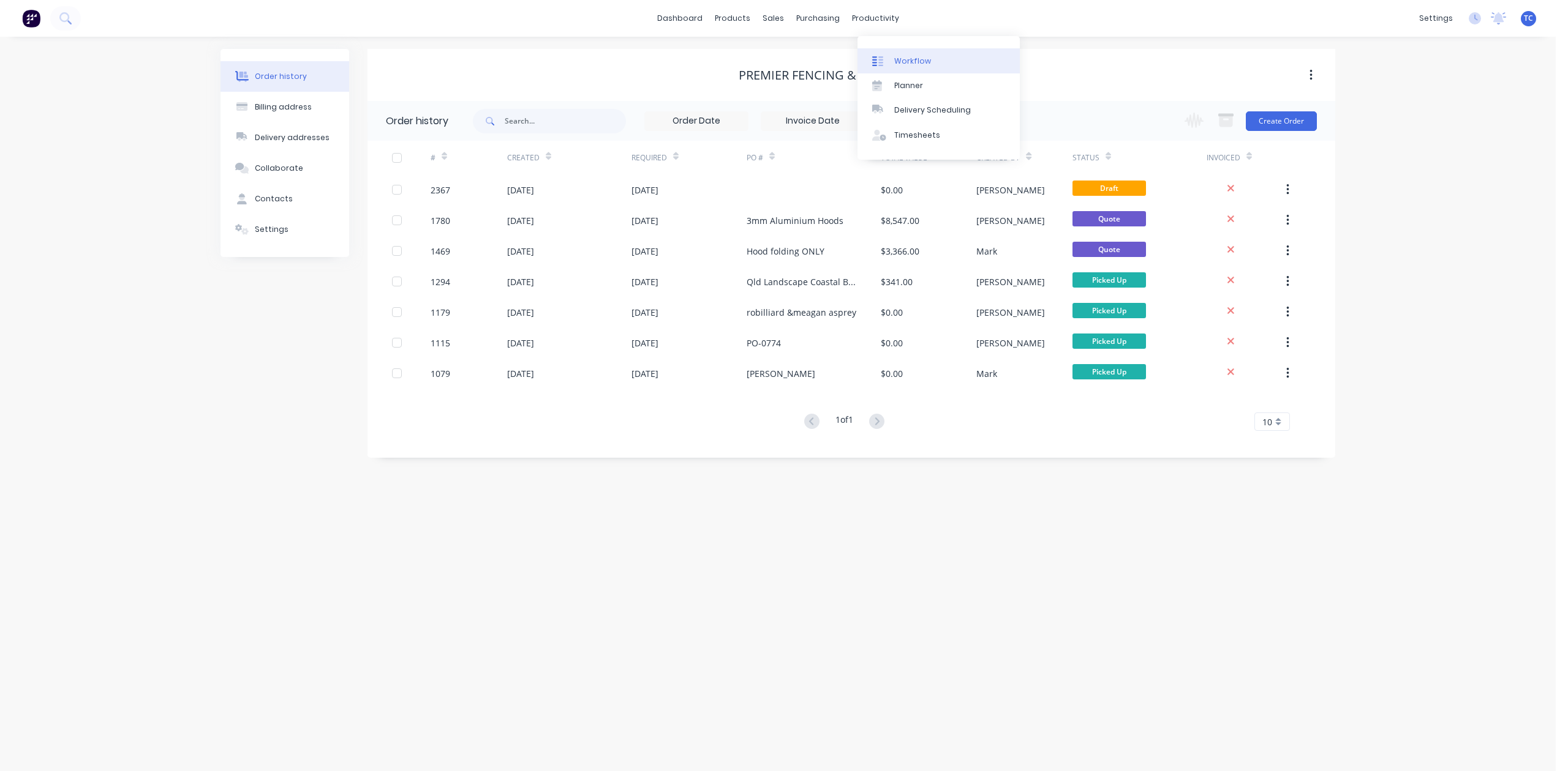
click at [910, 66] on div "Workflow" at bounding box center [912, 61] width 37 height 11
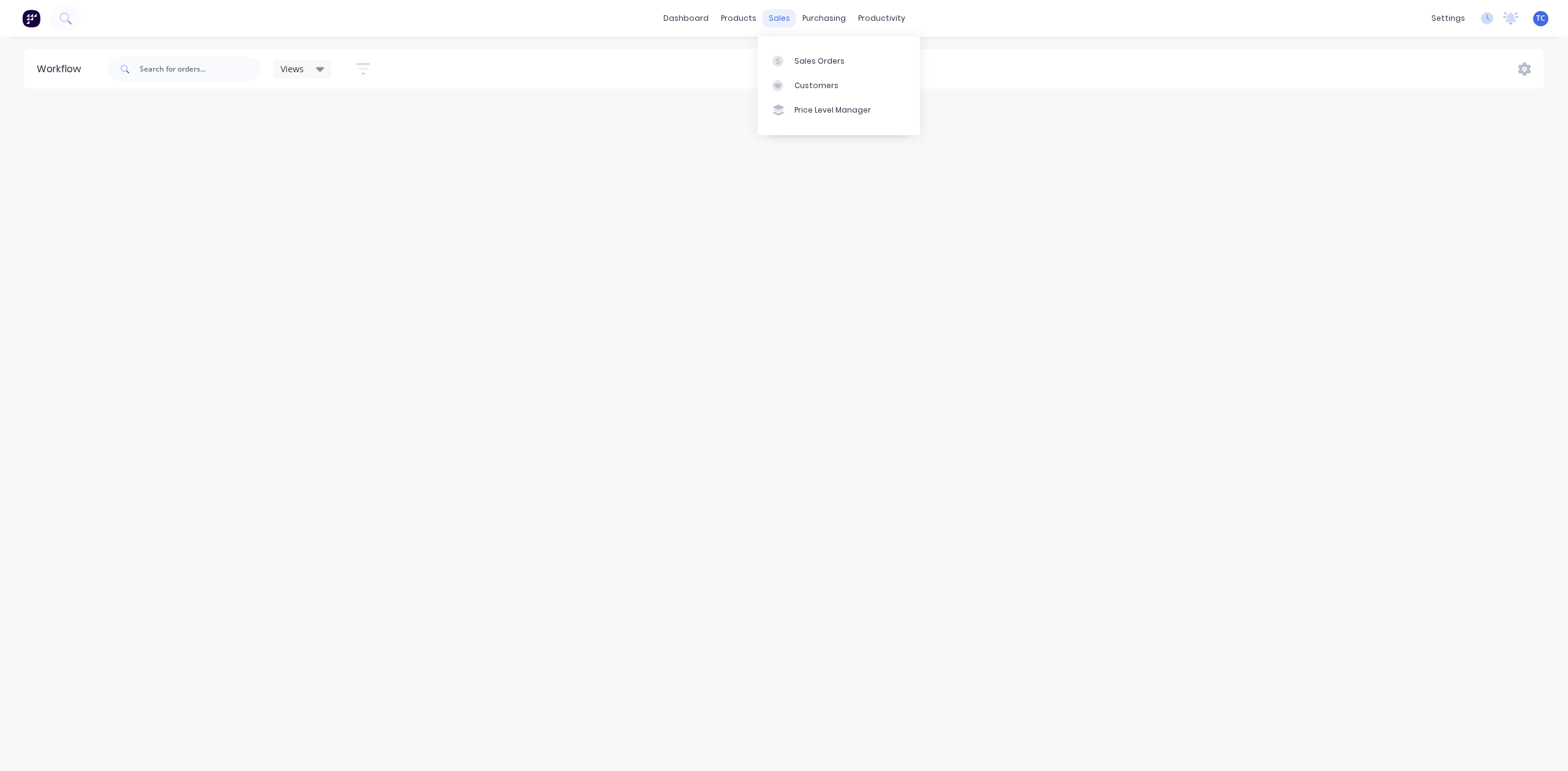
click at [783, 14] on div "sales" at bounding box center [779, 18] width 34 height 18
click at [831, 66] on div "Sales Orders" at bounding box center [819, 61] width 50 height 11
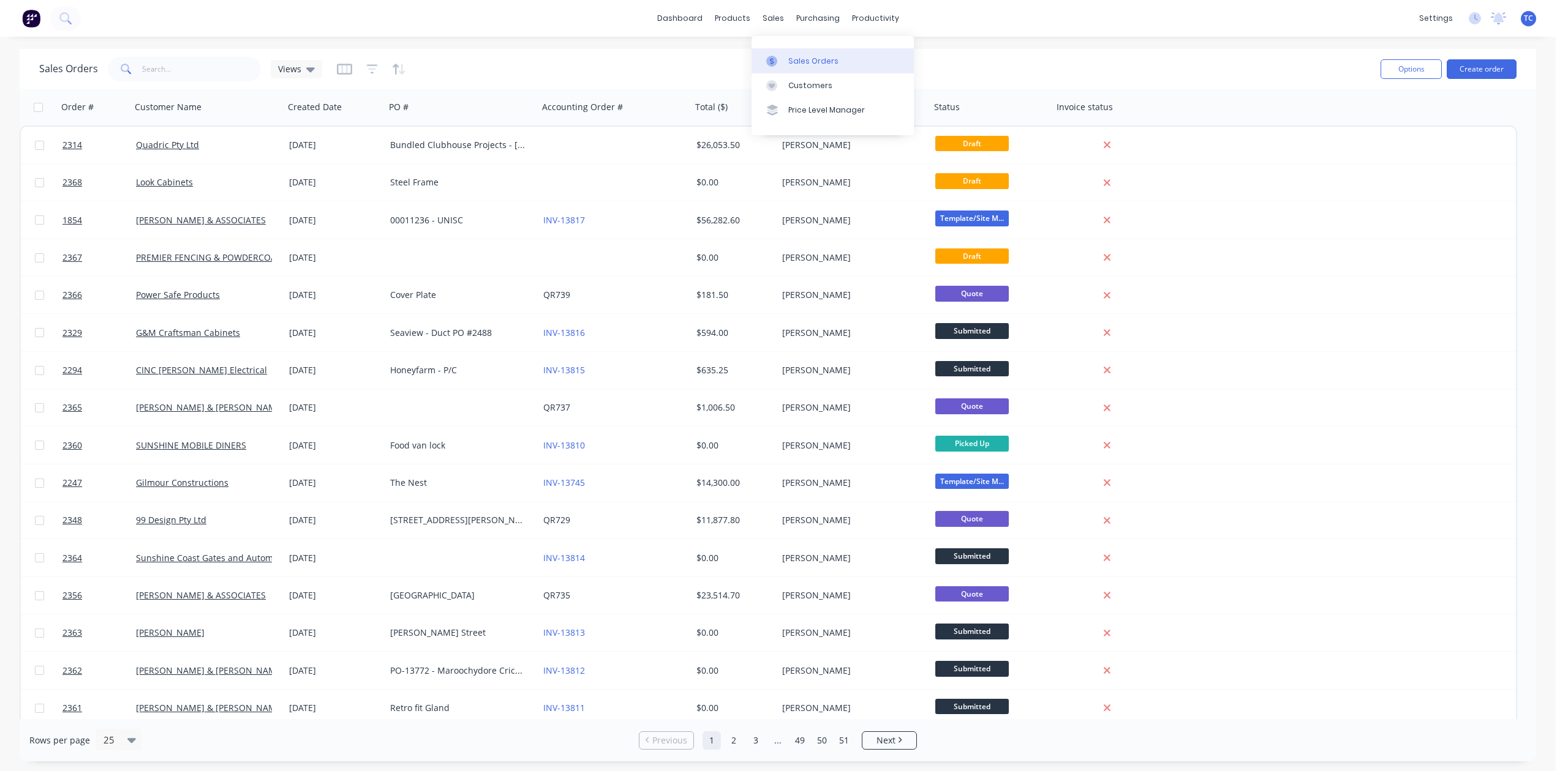
click at [810, 65] on div "Sales Orders" at bounding box center [813, 61] width 50 height 11
click at [807, 66] on div "Sales Orders" at bounding box center [813, 61] width 50 height 11
click at [201, 71] on input "text" at bounding box center [202, 69] width 119 height 25
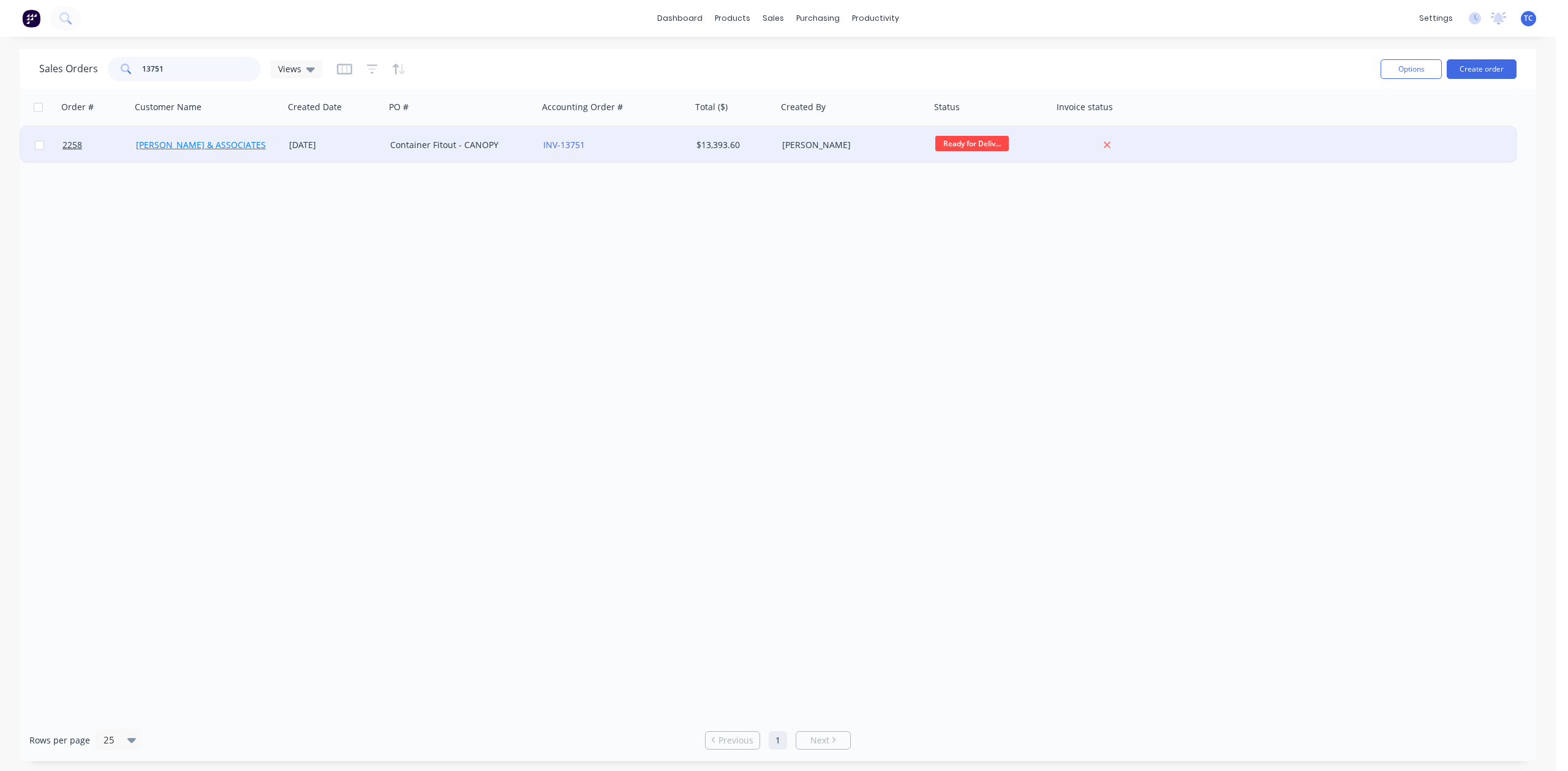
type input "13751"
click at [198, 145] on link "[PERSON_NAME] & ASSOCIATES" at bounding box center [201, 145] width 130 height 12
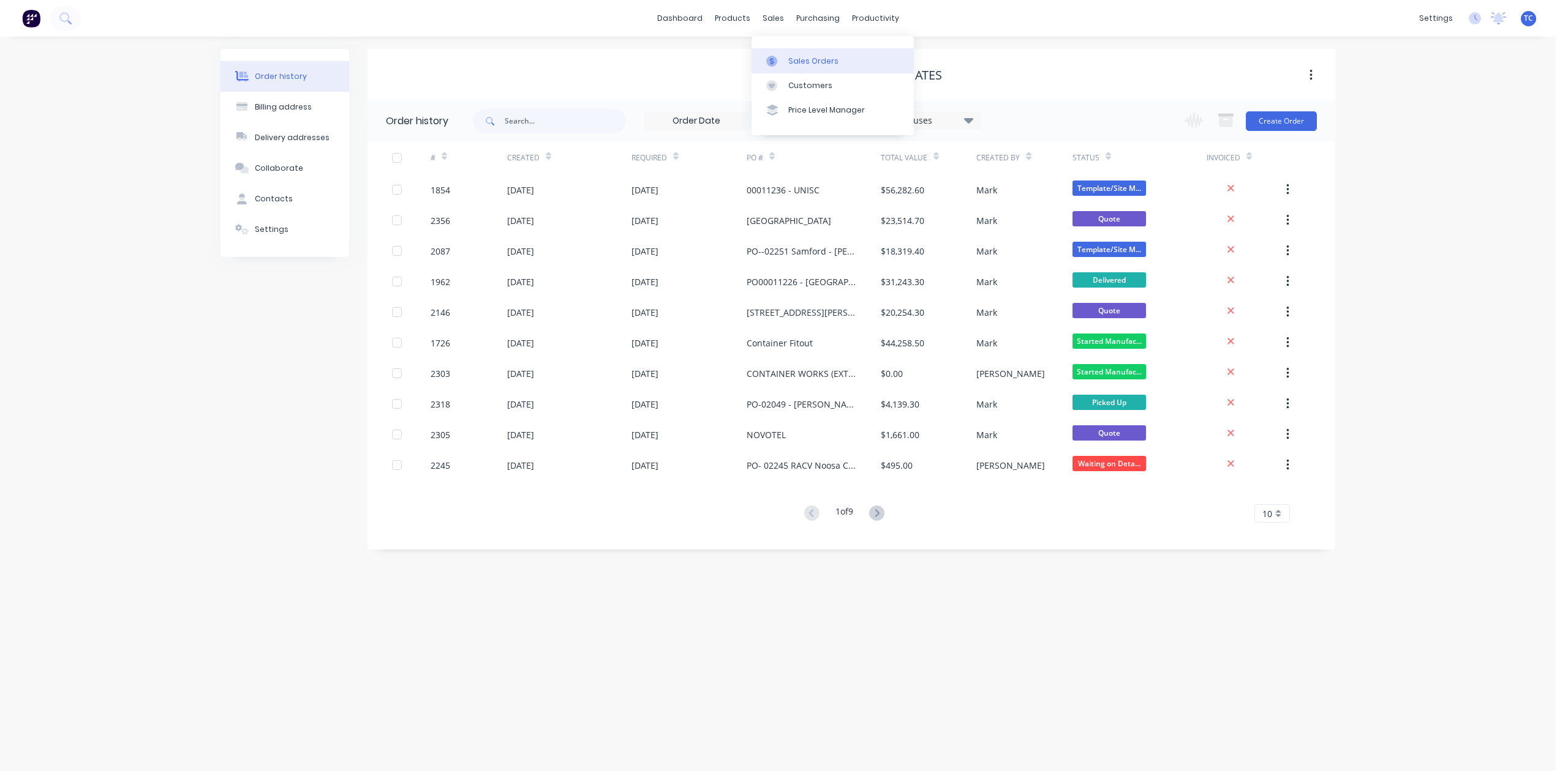
click at [801, 66] on div "Sales Orders" at bounding box center [813, 61] width 50 height 11
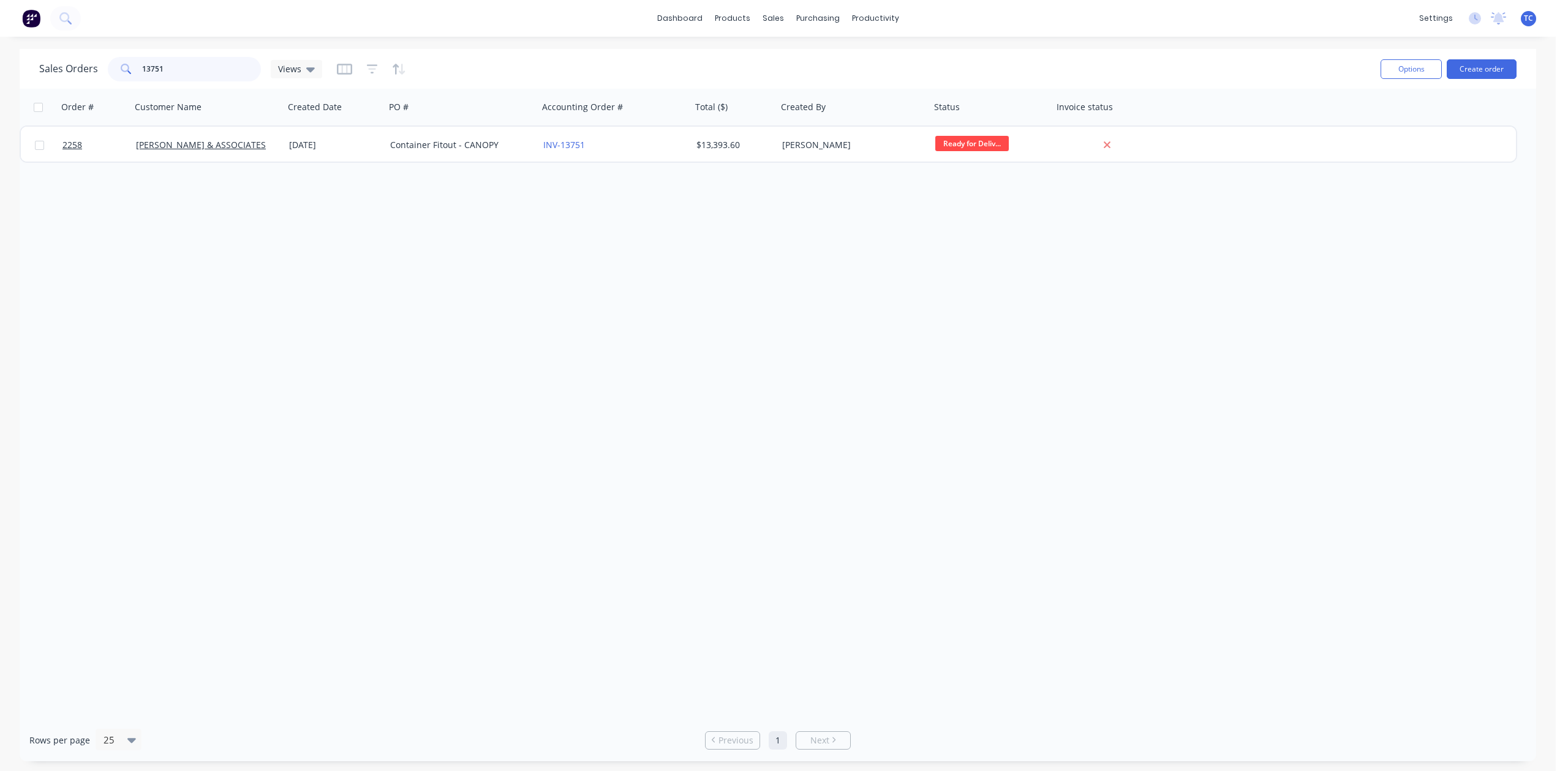
drag, startPoint x: 206, startPoint y: 64, endPoint x: 116, endPoint y: 64, distance: 90.0
click at [116, 64] on div "13751" at bounding box center [184, 69] width 153 height 25
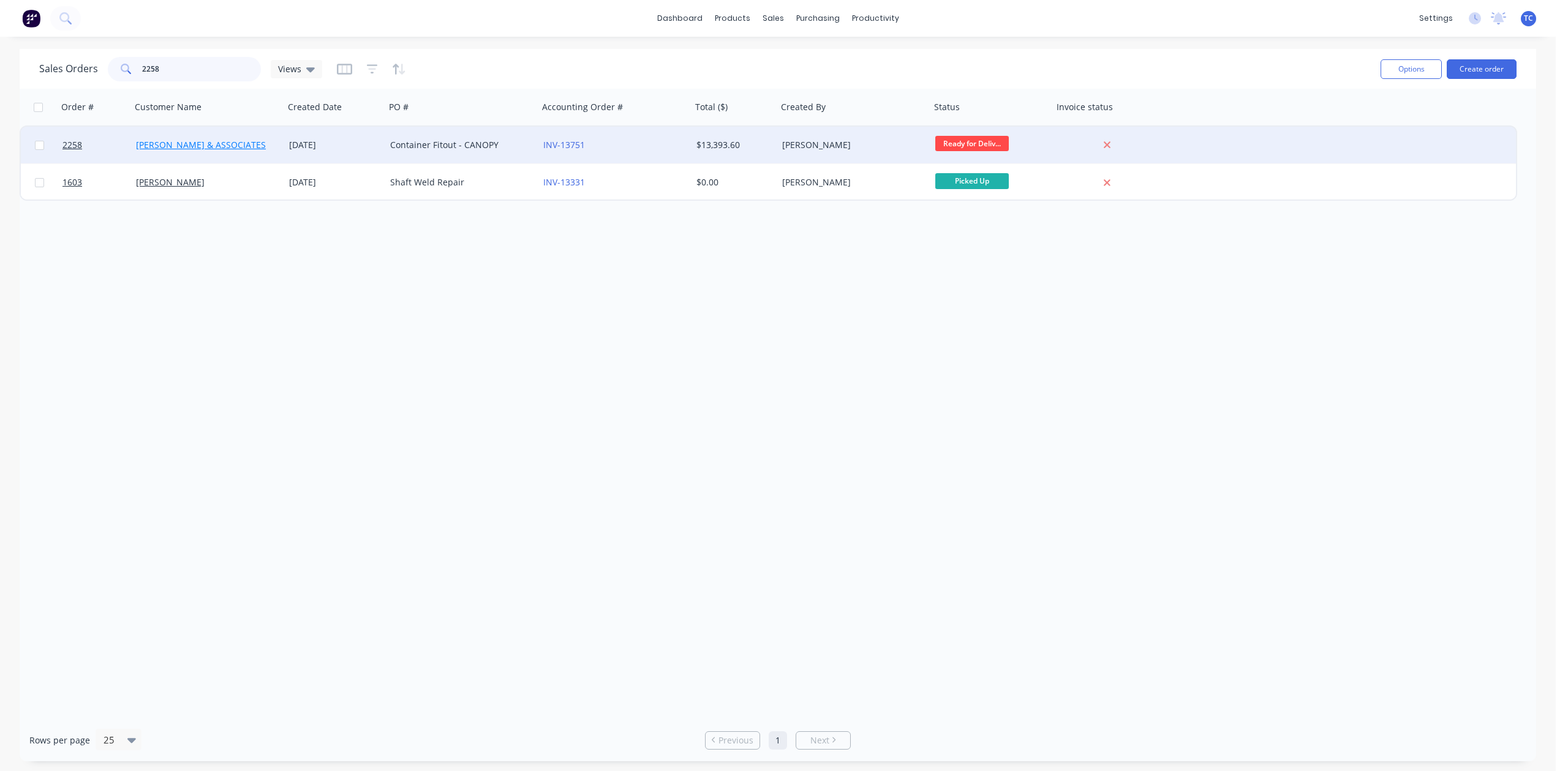
type input "2258"
click at [184, 140] on link "[PERSON_NAME] & ASSOCIATES" at bounding box center [201, 145] width 130 height 12
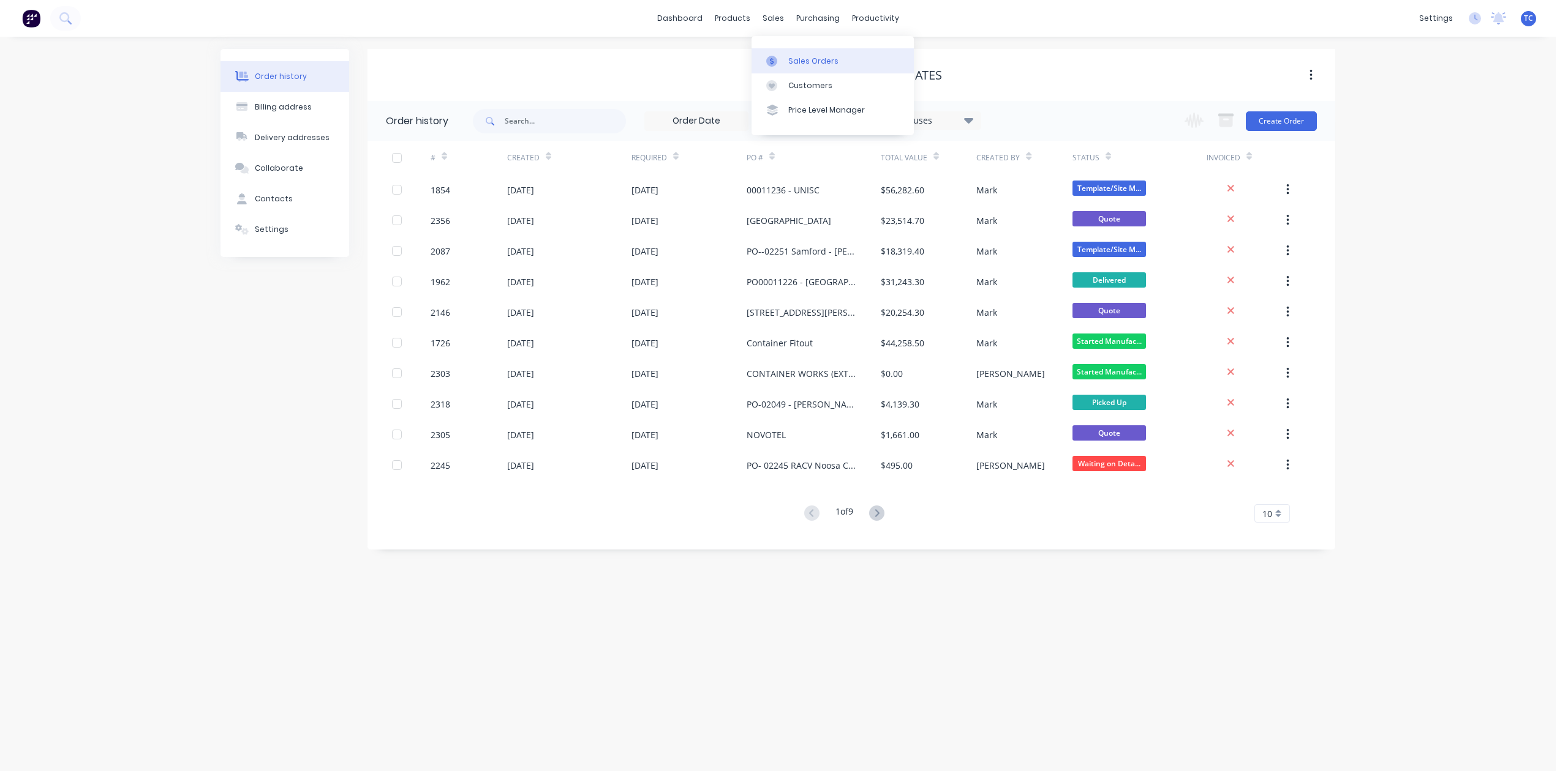
click at [815, 64] on div "Sales Orders" at bounding box center [813, 61] width 50 height 11
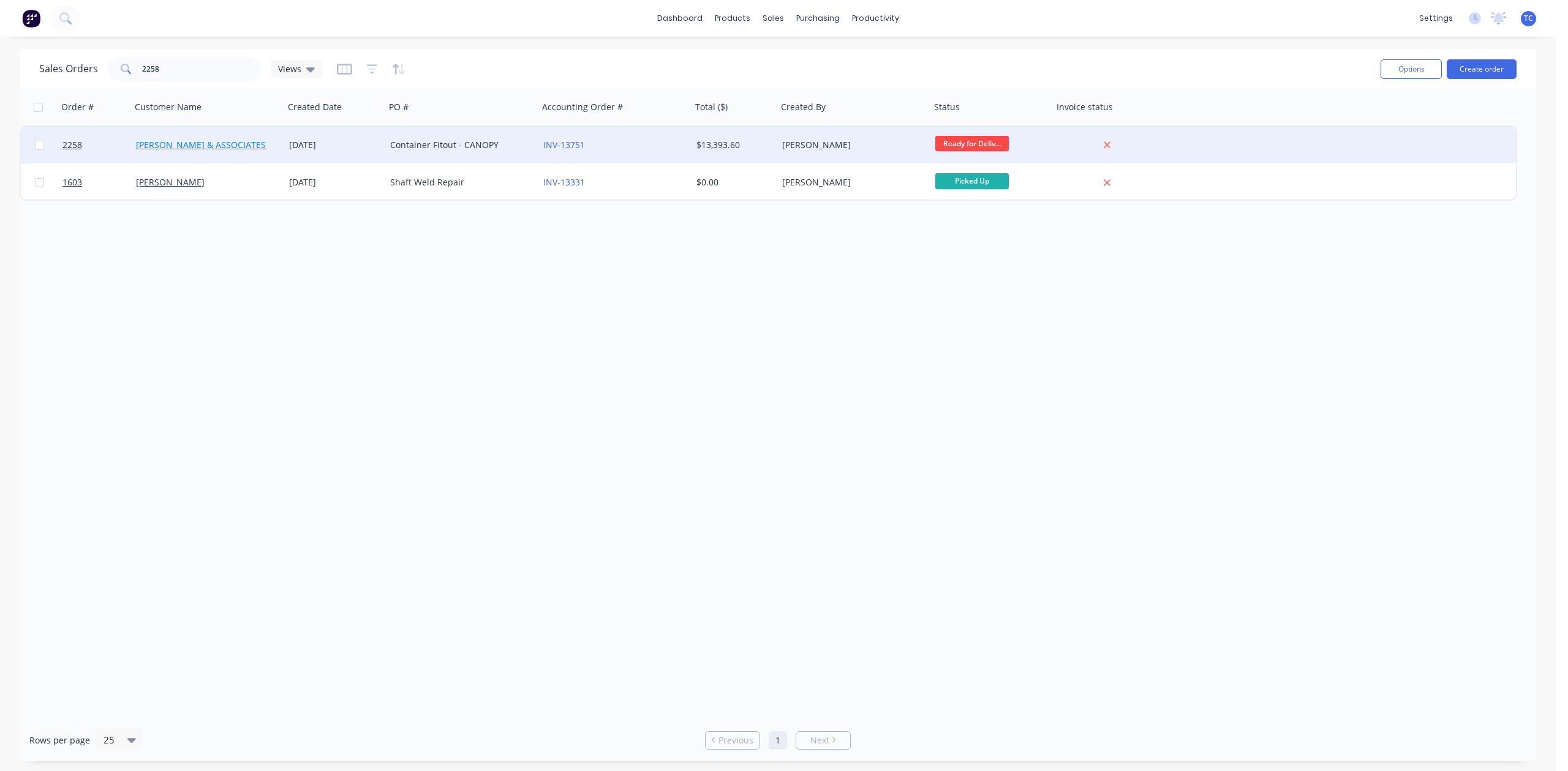
click at [171, 141] on link "[PERSON_NAME] & ASSOCIATES" at bounding box center [201, 145] width 130 height 12
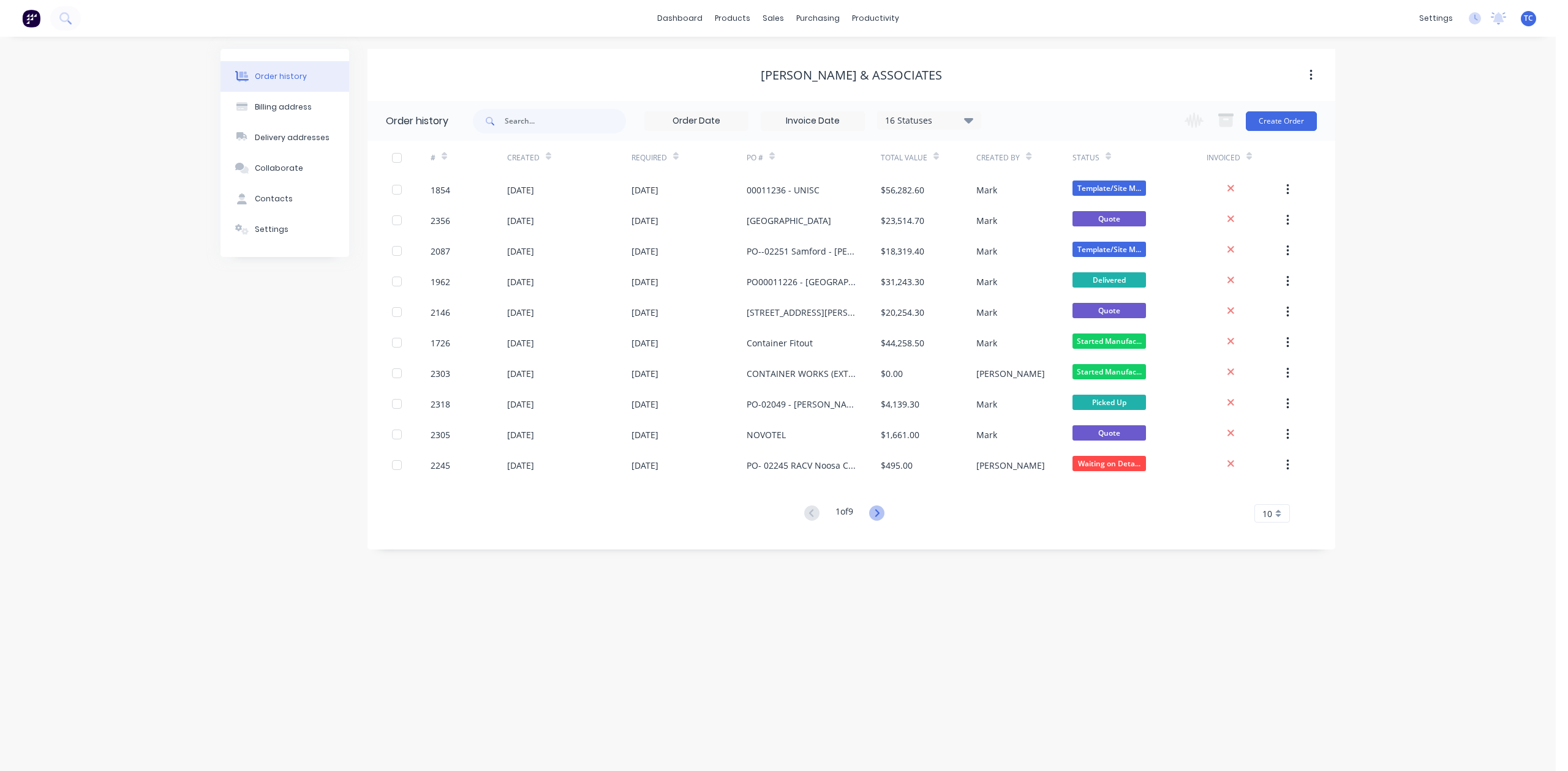
click at [878, 512] on icon at bounding box center [876, 513] width 15 height 15
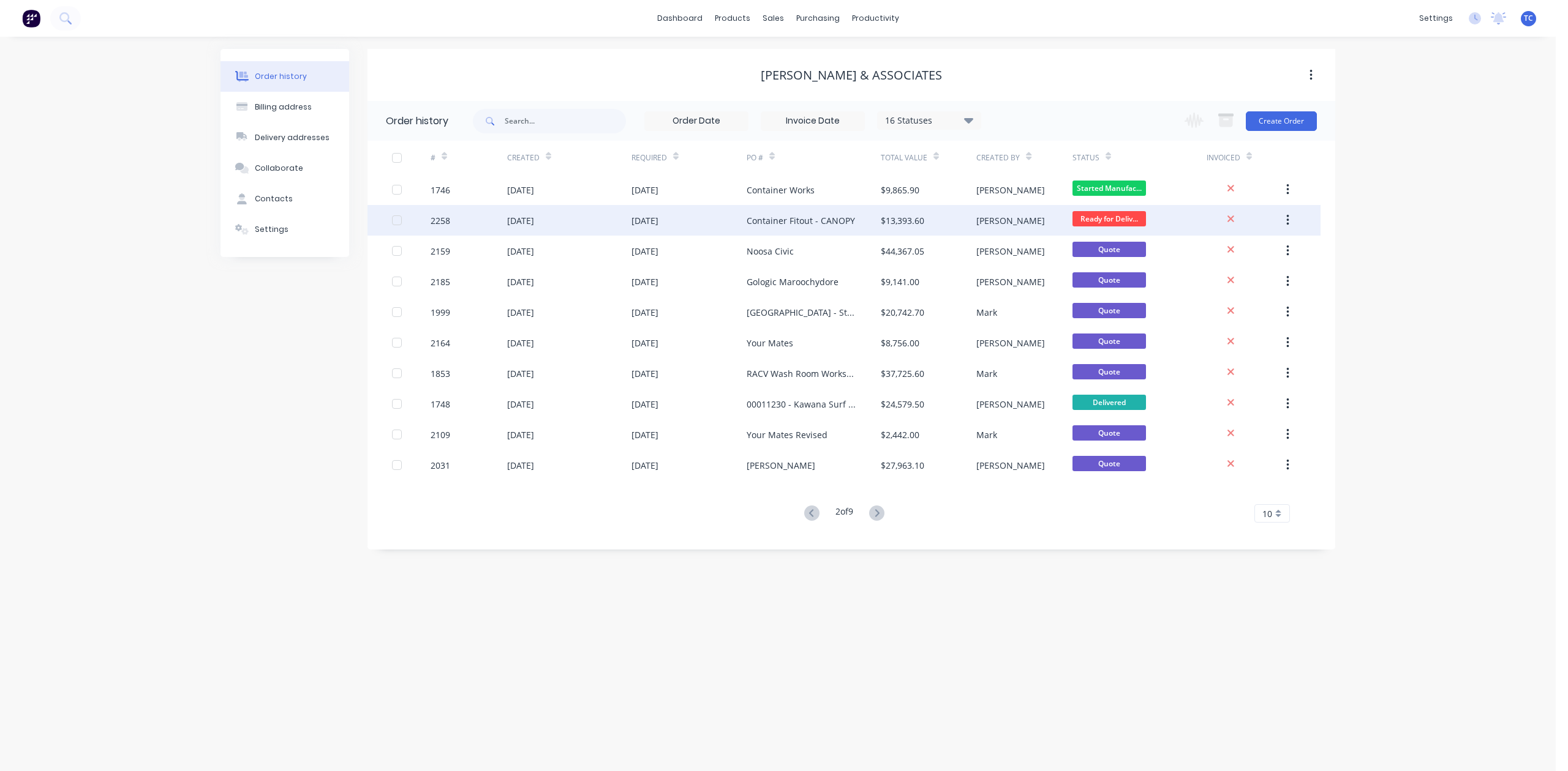
click at [534, 222] on div "[DATE]" at bounding box center [520, 221] width 27 height 13
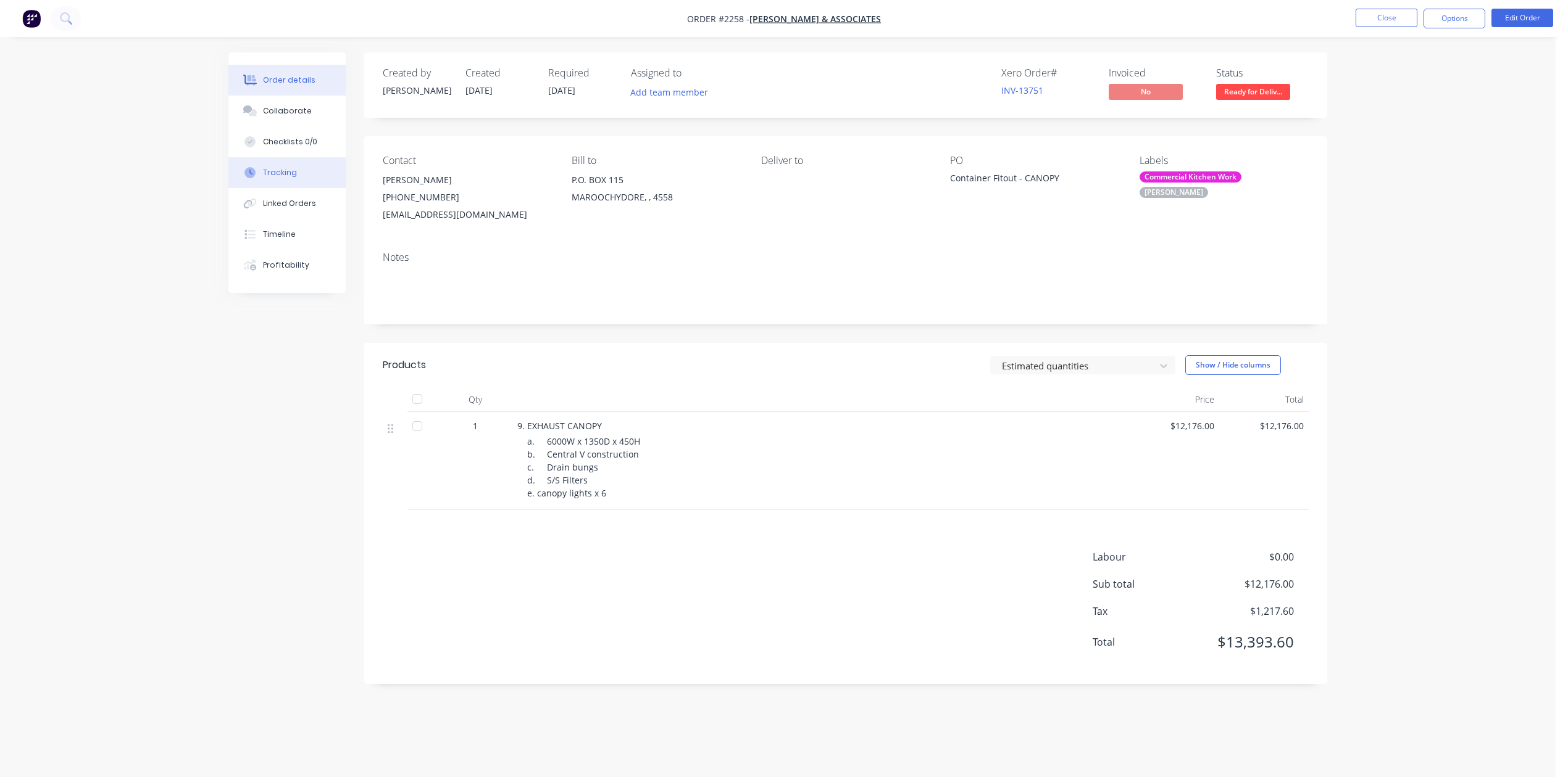
click at [292, 178] on div "Tracking" at bounding box center [280, 173] width 34 height 11
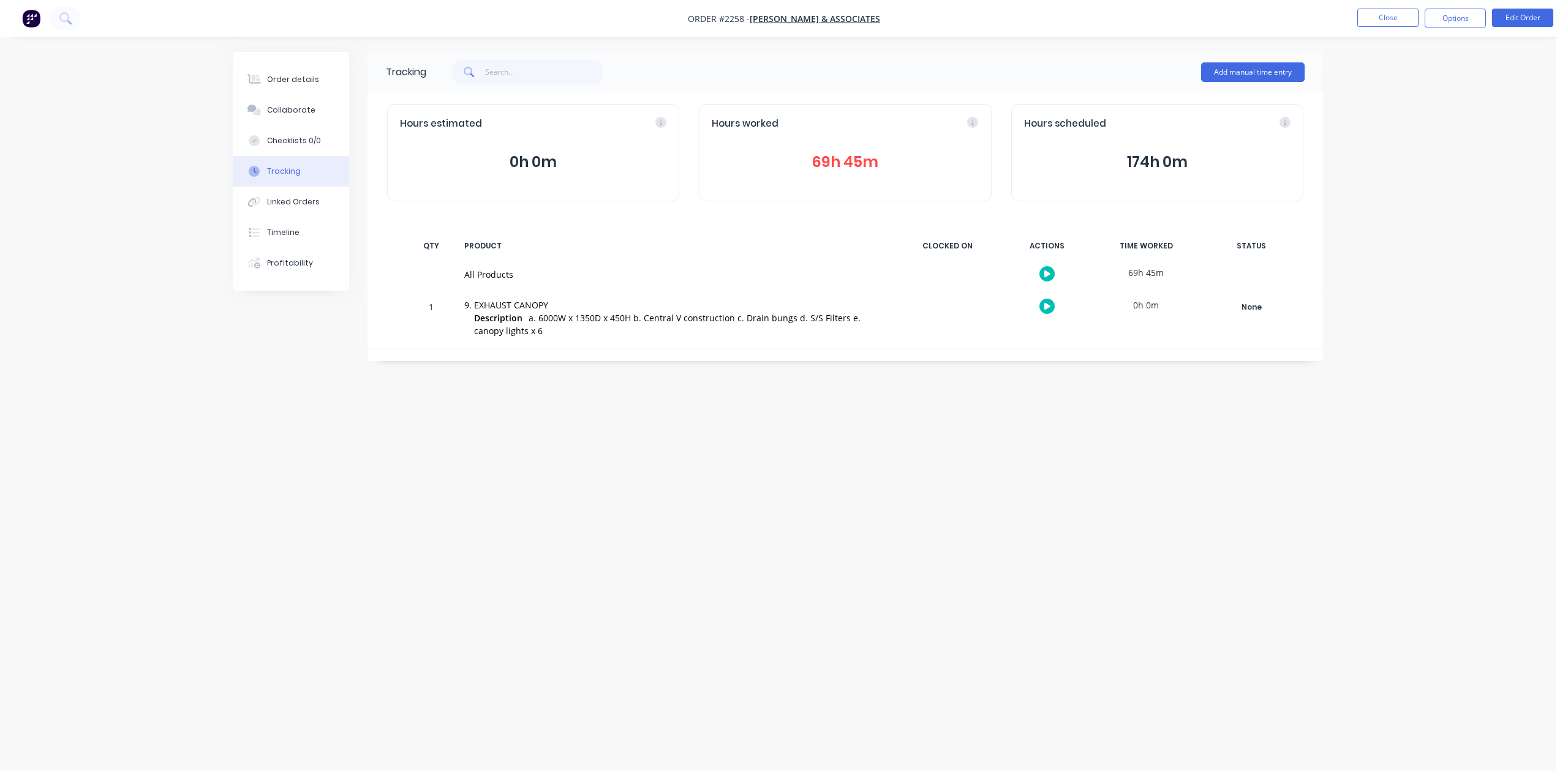
click at [826, 174] on button "69h 45m" at bounding box center [844, 162] width 267 height 23
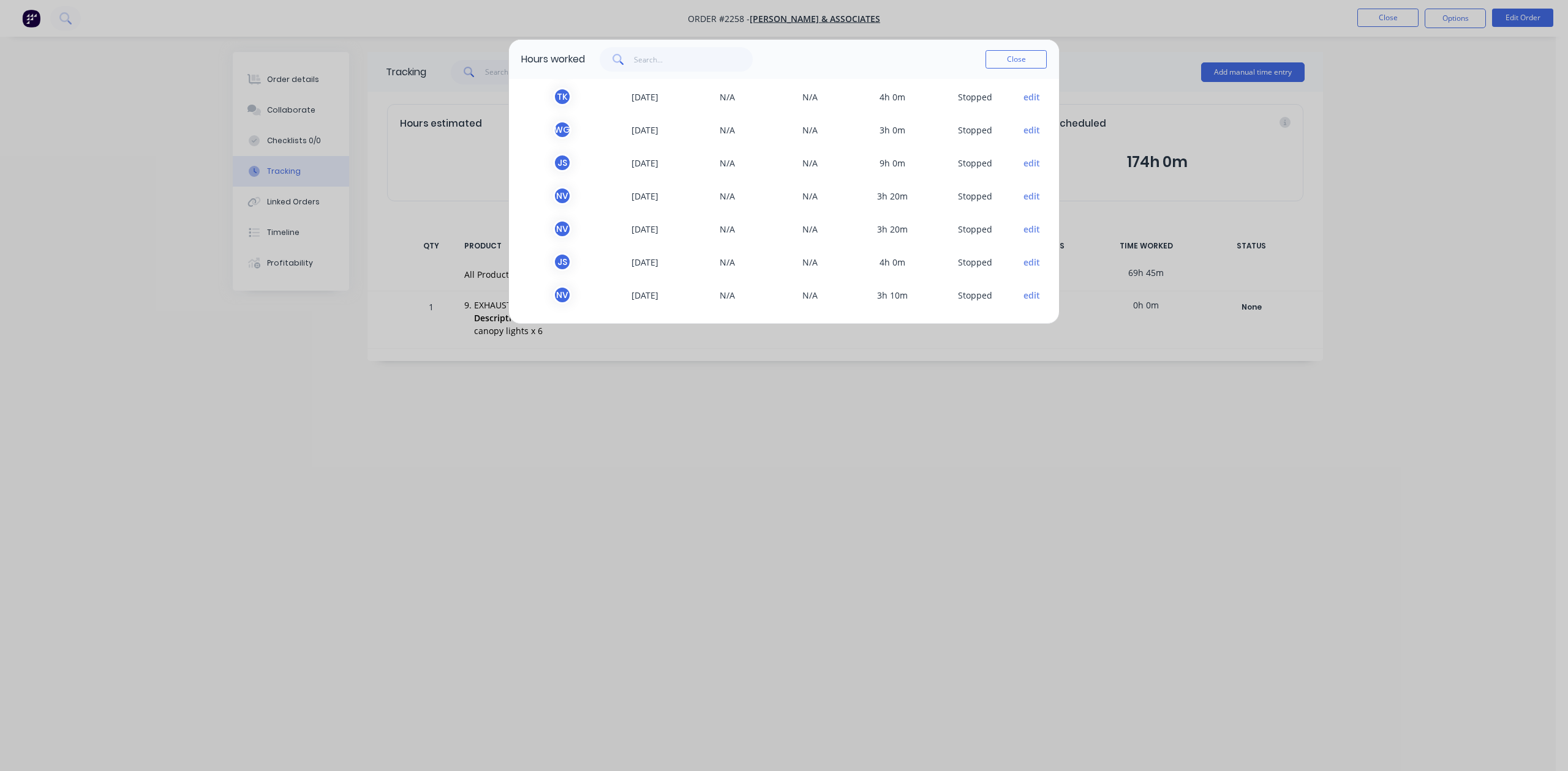
scroll to position [369, 0]
click at [658, 72] on input "text" at bounding box center [693, 59] width 119 height 25
type input "j"
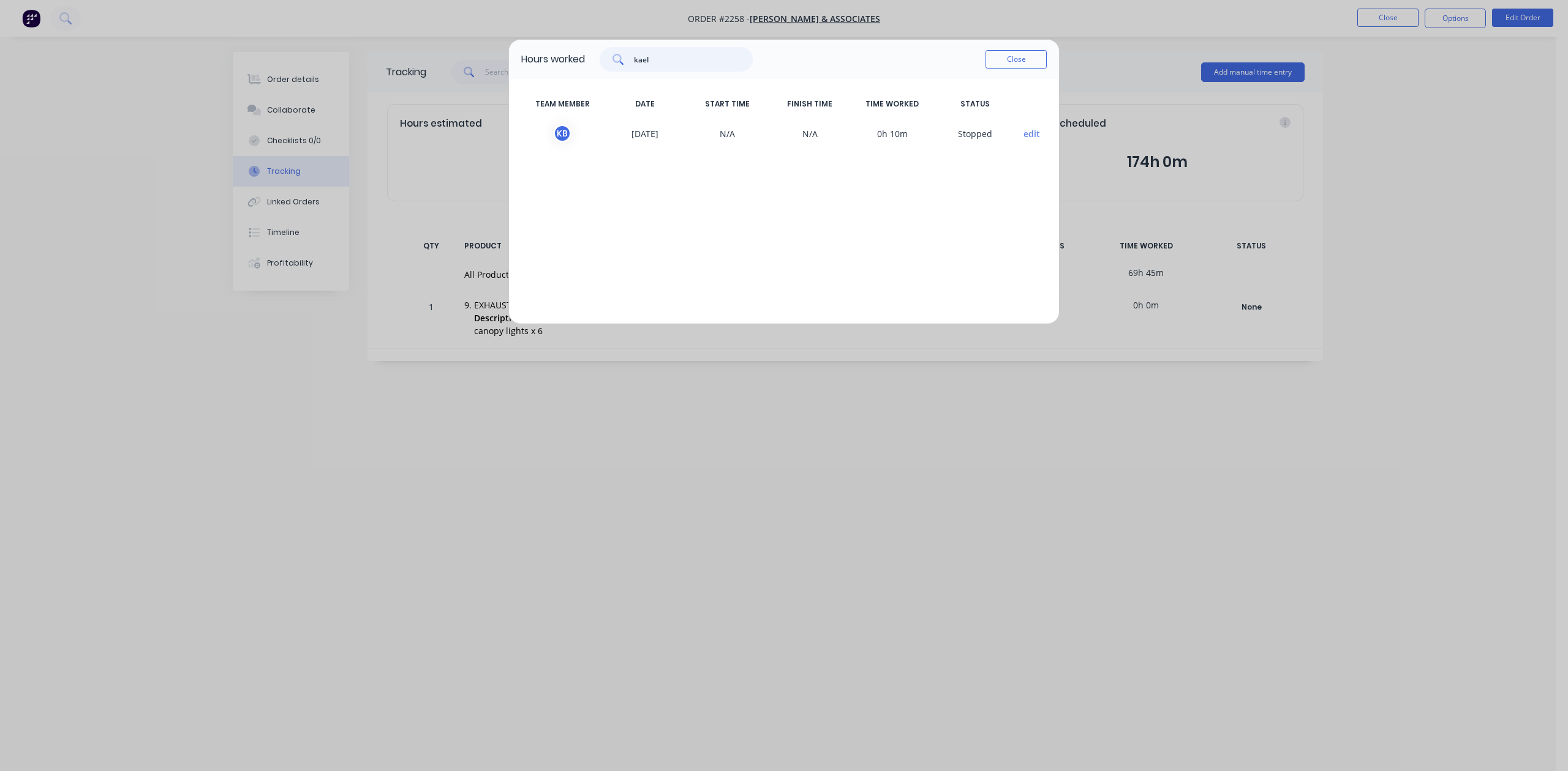
scroll to position [0, 0]
type input "k"
type input "r"
type input "w"
type input "t"
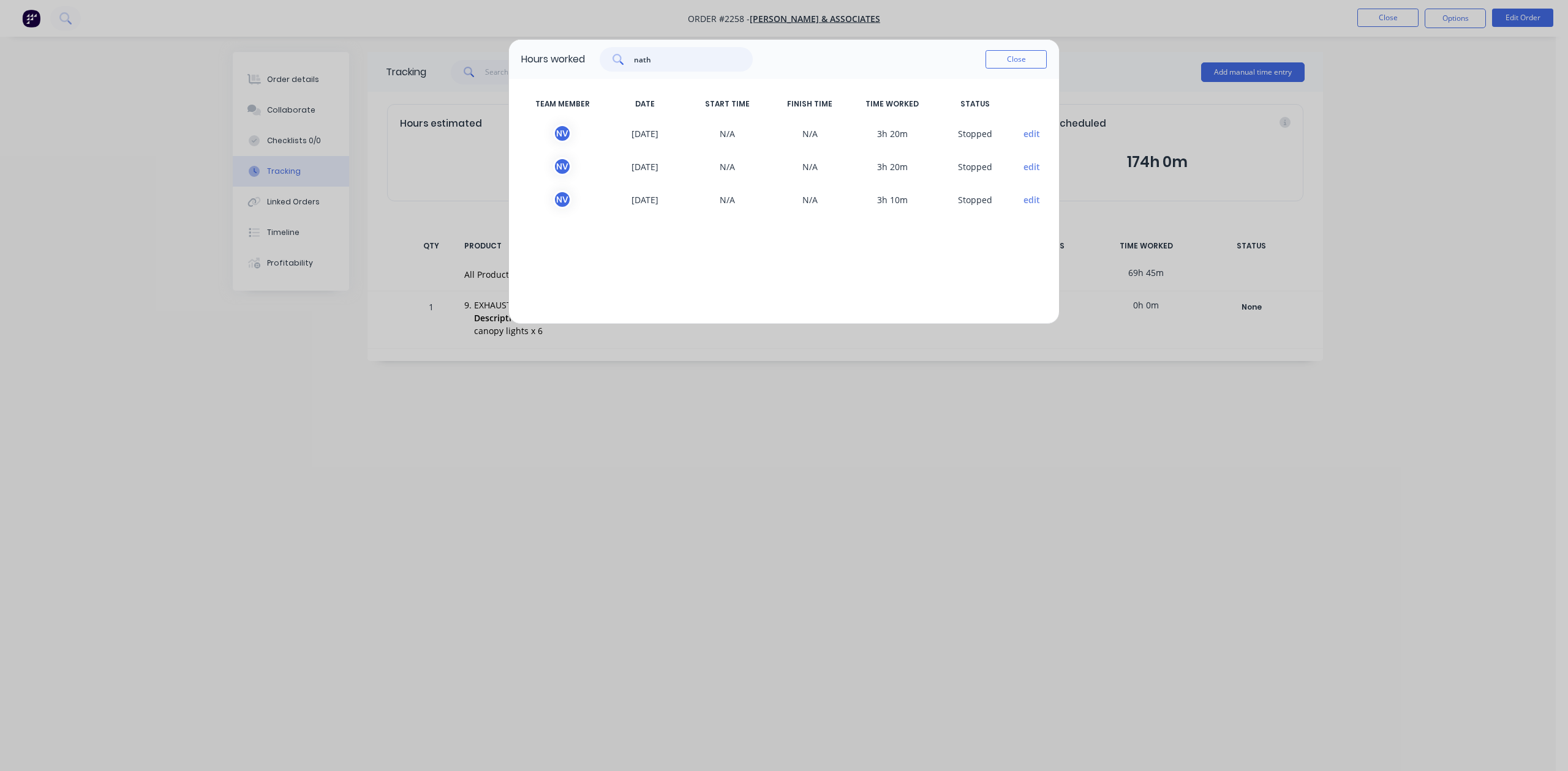
drag, startPoint x: 674, startPoint y: 77, endPoint x: 618, endPoint y: 77, distance: 56.0
click at [618, 72] on div "nath" at bounding box center [676, 59] width 153 height 25
type input "h"
type input "jo"
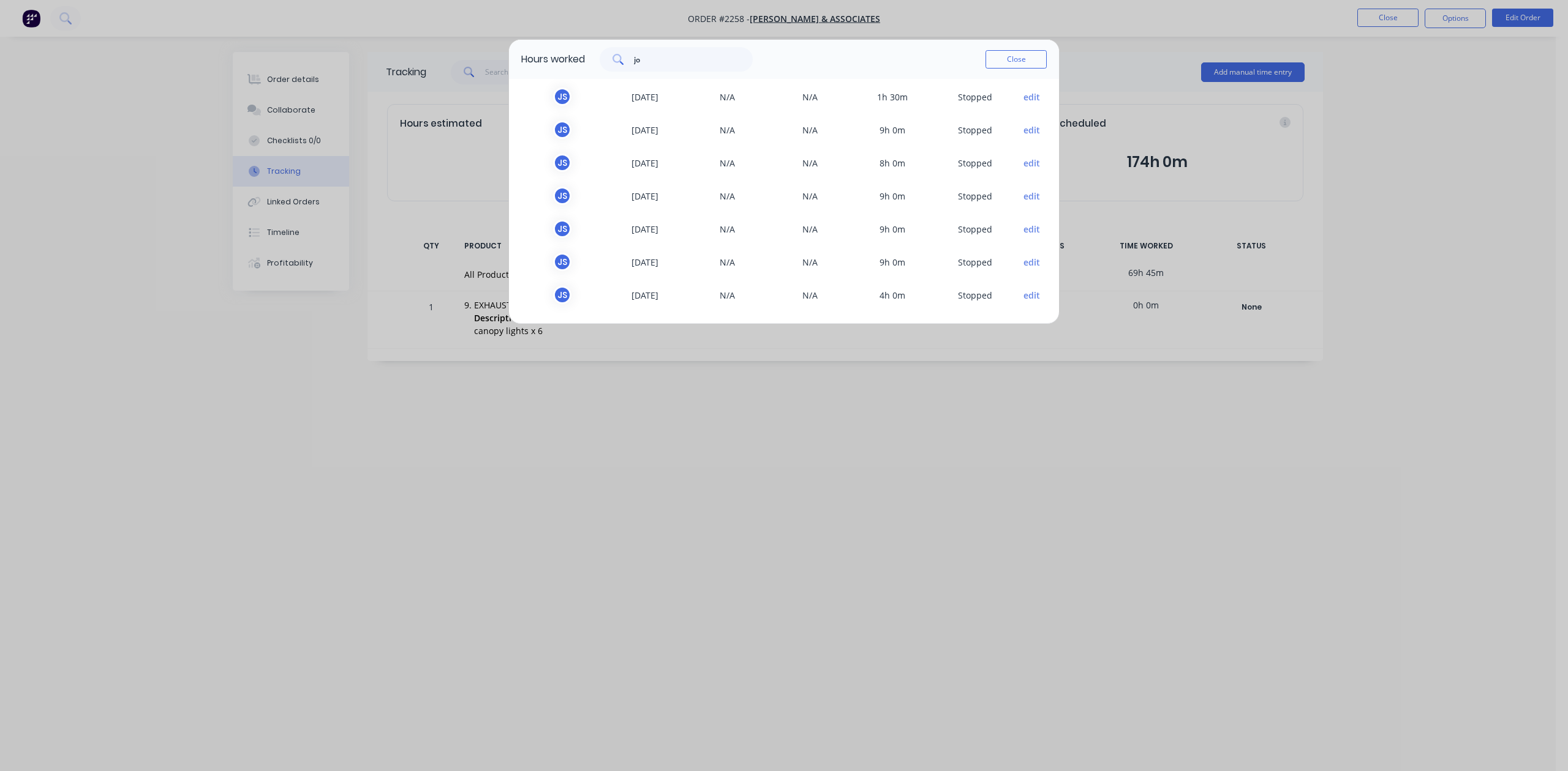
click at [1058, 208] on div "TEAM MEMBER DATE START TIME FINISH TIME TIME WORKED STATUS J S [DATE] N/A N/A 1…" at bounding box center [784, 201] width 550 height 245
click at [1005, 69] on button "Close" at bounding box center [1016, 59] width 61 height 18
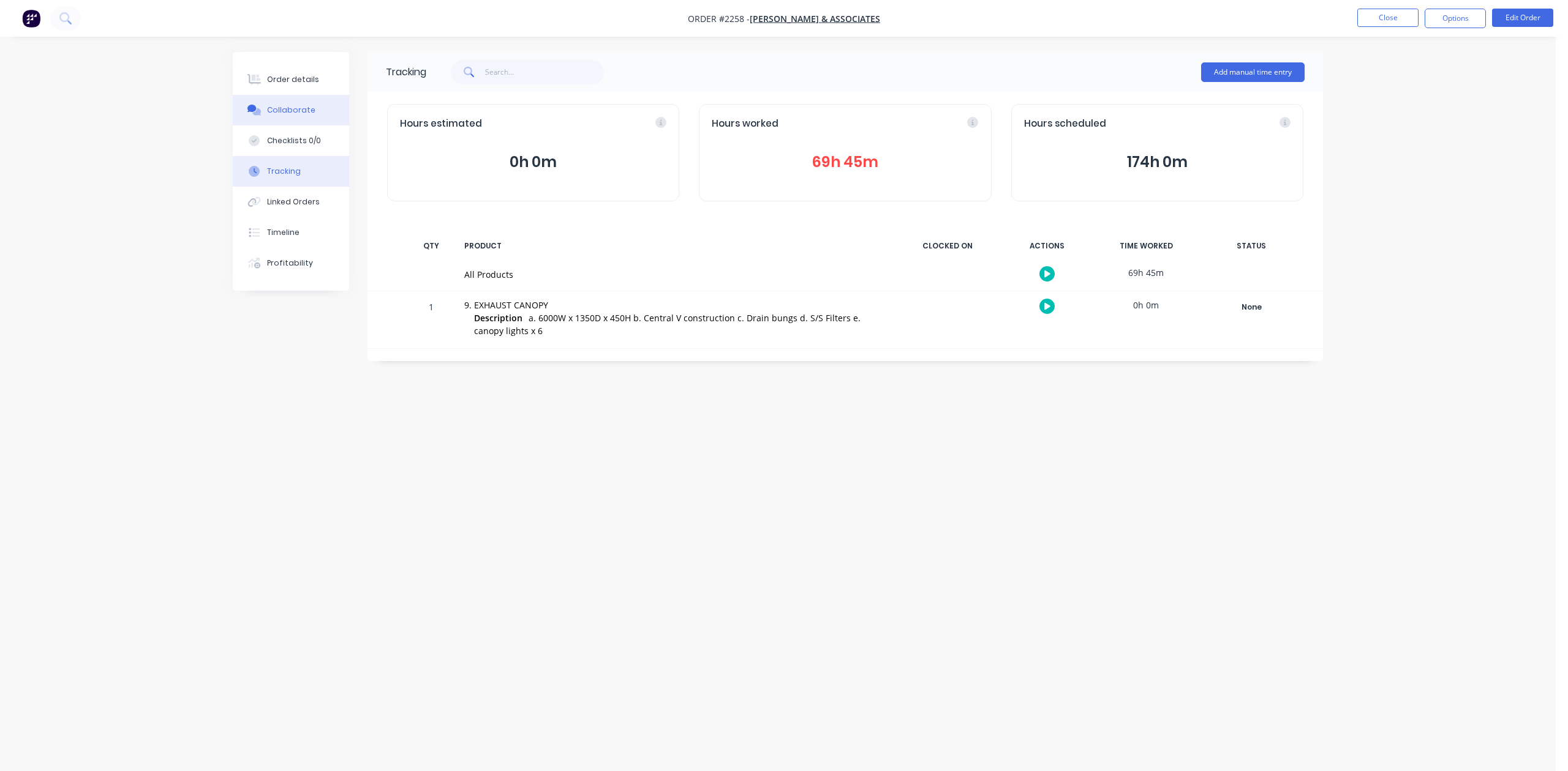
click at [314, 116] on div "Collaborate" at bounding box center [291, 110] width 48 height 11
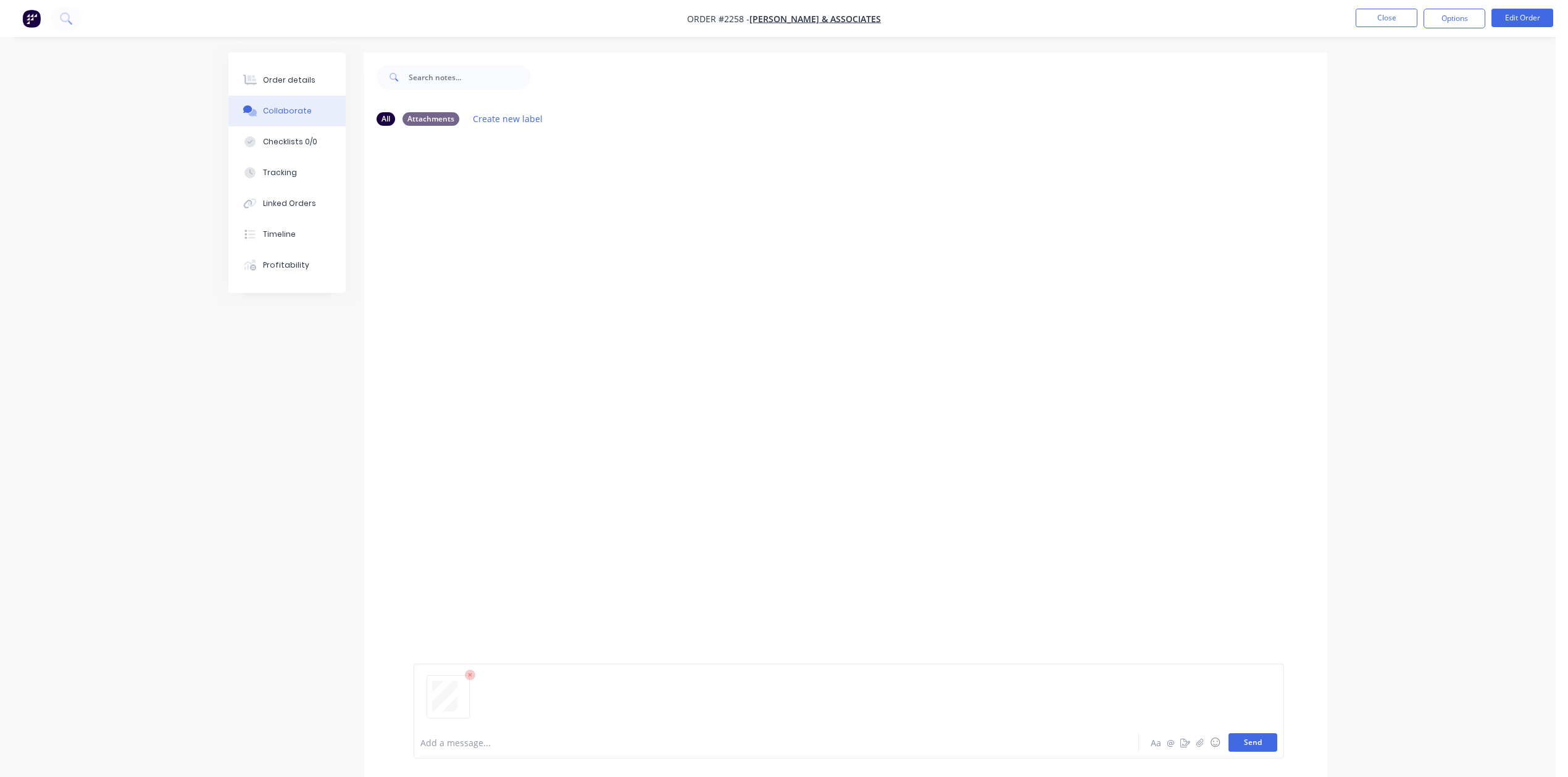
click at [1233, 733] on button "Send" at bounding box center [1253, 742] width 49 height 18
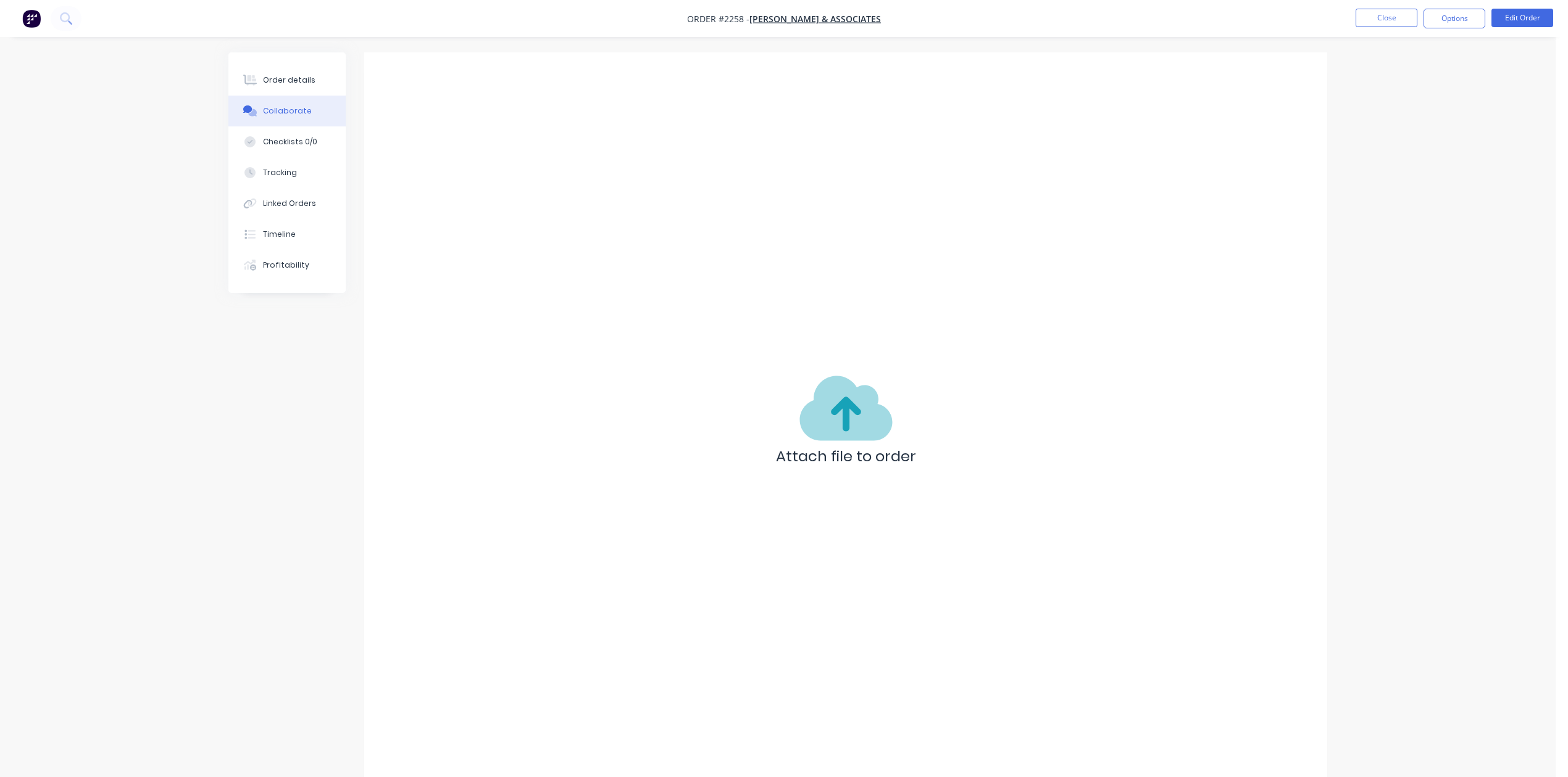
click at [290, 117] on div "Collaborate" at bounding box center [287, 111] width 49 height 11
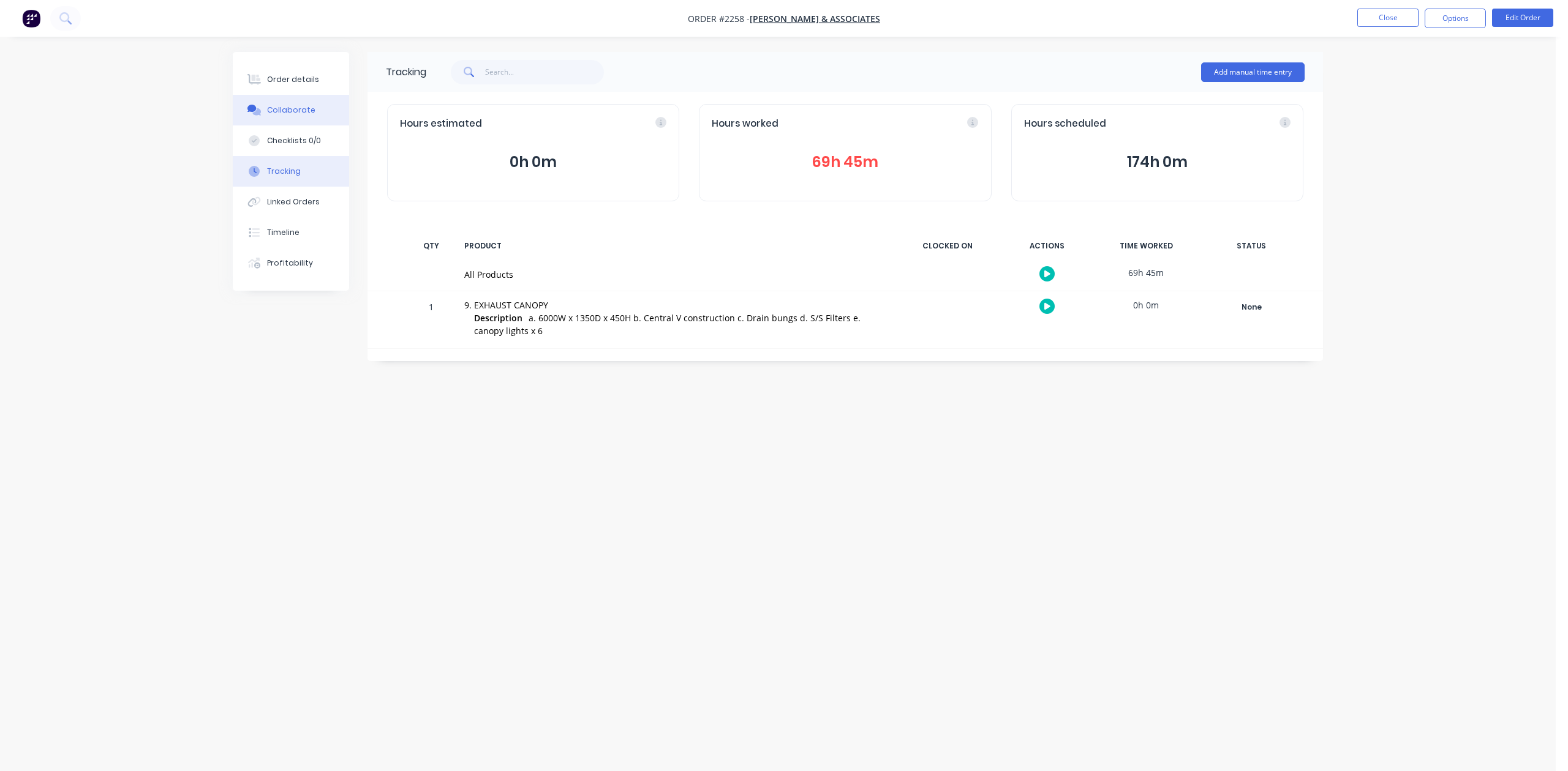
click at [292, 116] on div "Collaborate" at bounding box center [291, 110] width 48 height 11
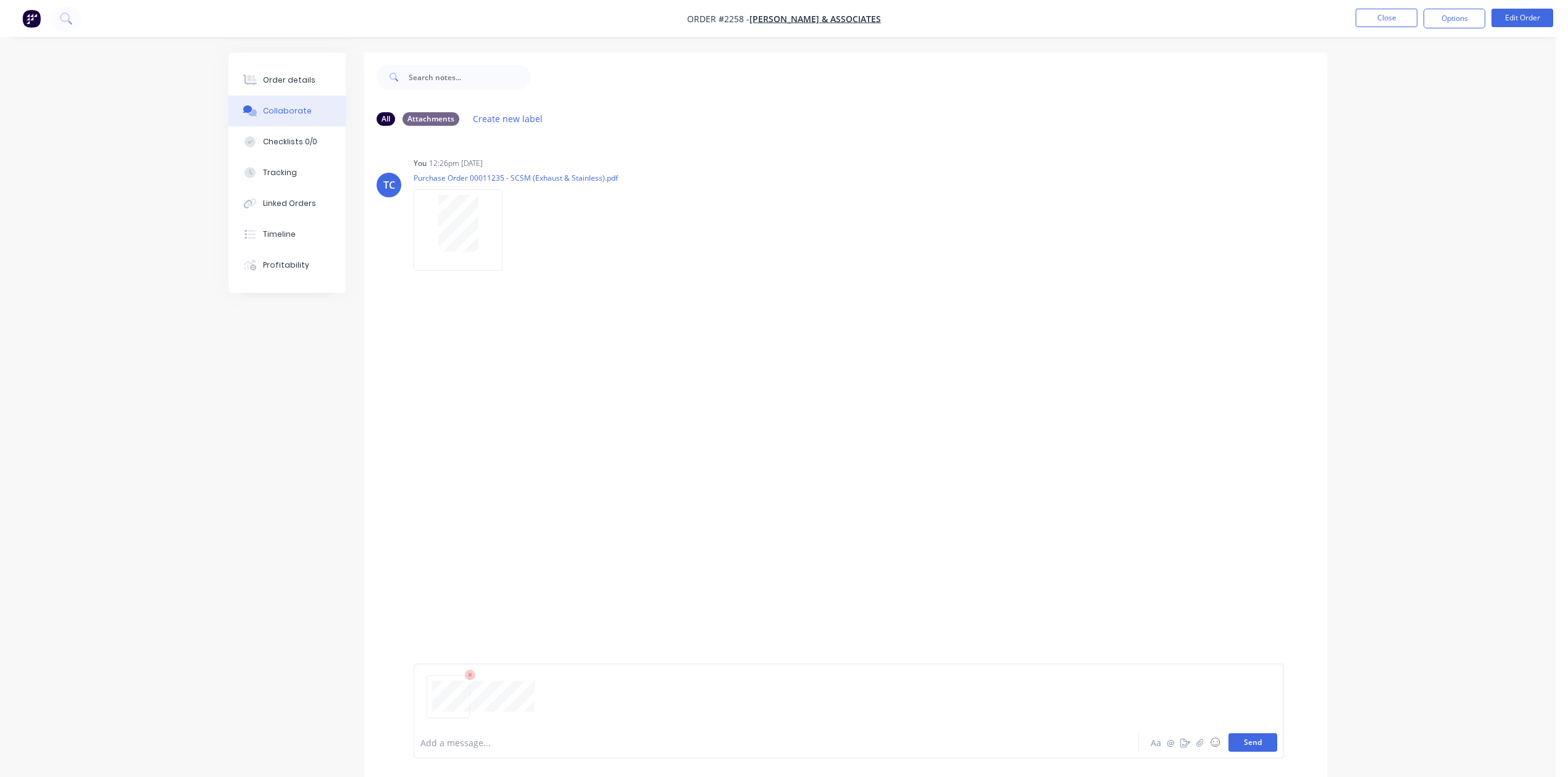
click at [1239, 736] on button "Send" at bounding box center [1253, 742] width 49 height 18
click at [1230, 738] on button "Send" at bounding box center [1253, 742] width 49 height 18
click at [1391, 23] on button "Close" at bounding box center [1386, 17] width 62 height 18
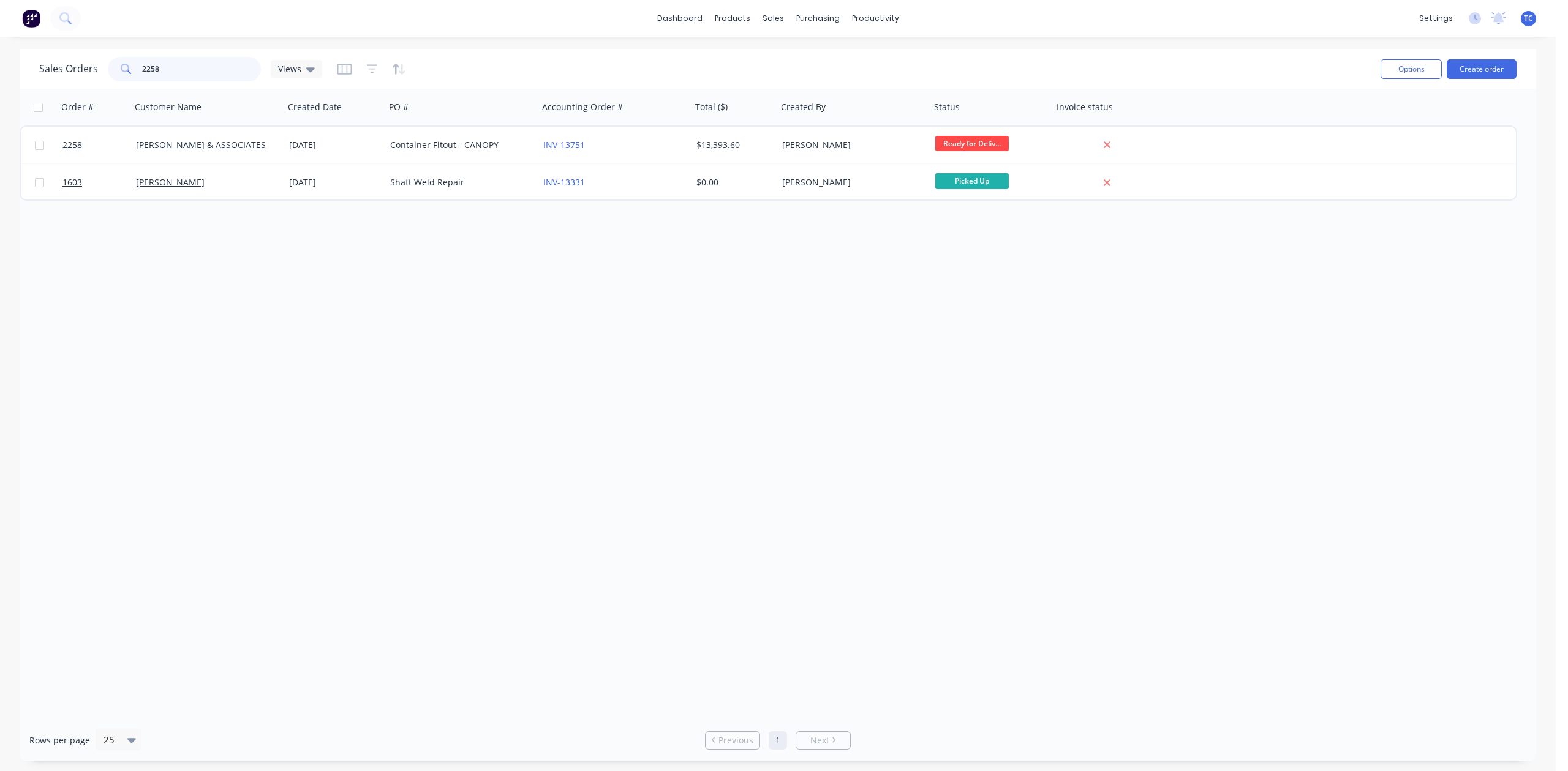
drag, startPoint x: 192, startPoint y: 74, endPoint x: 111, endPoint y: 66, distance: 81.4
click at [111, 66] on div "Sales Orders 2258 Views" at bounding box center [180, 69] width 283 height 25
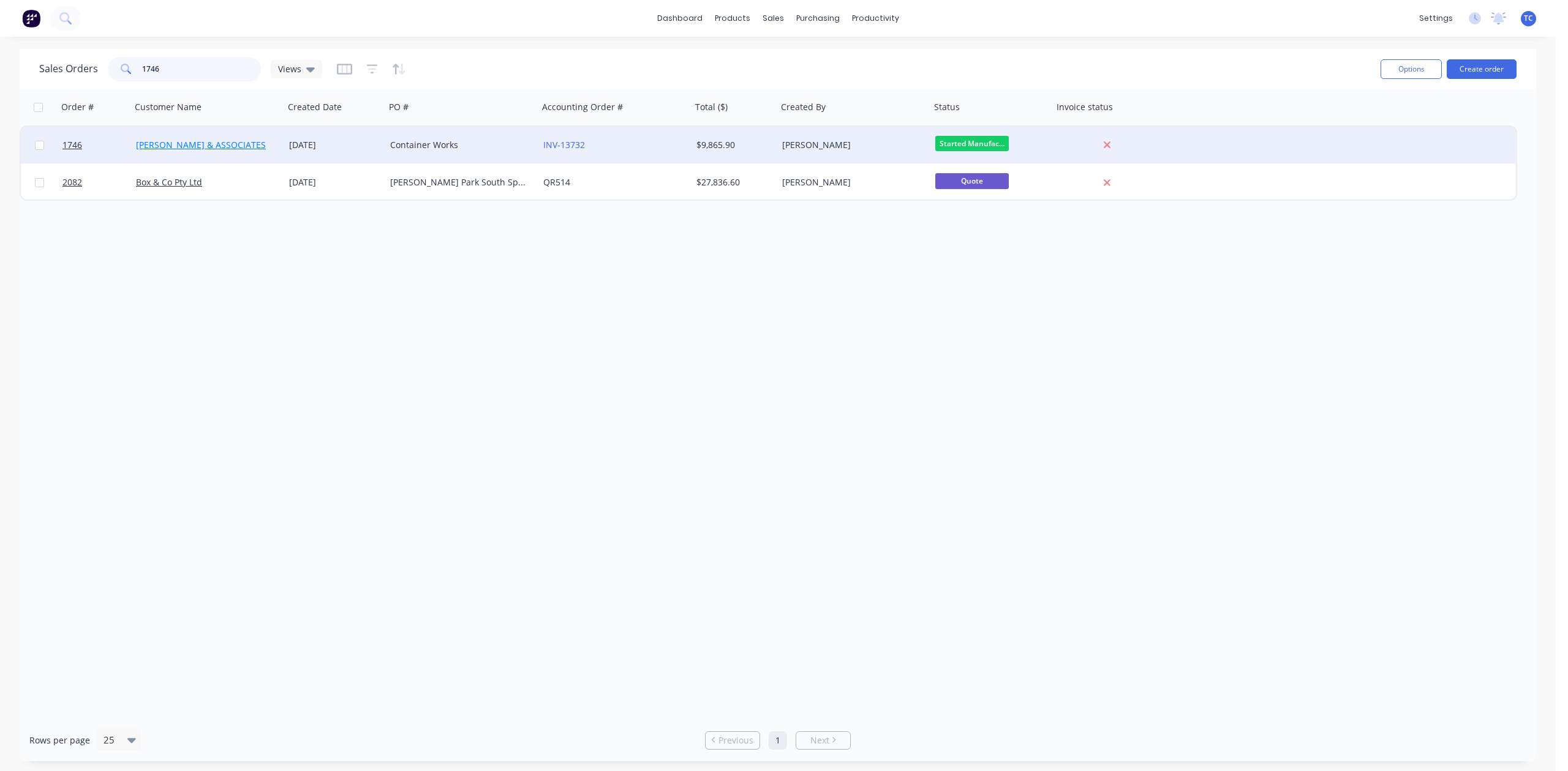
type input "1746"
click at [159, 140] on link "[PERSON_NAME] & ASSOCIATES" at bounding box center [201, 145] width 130 height 12
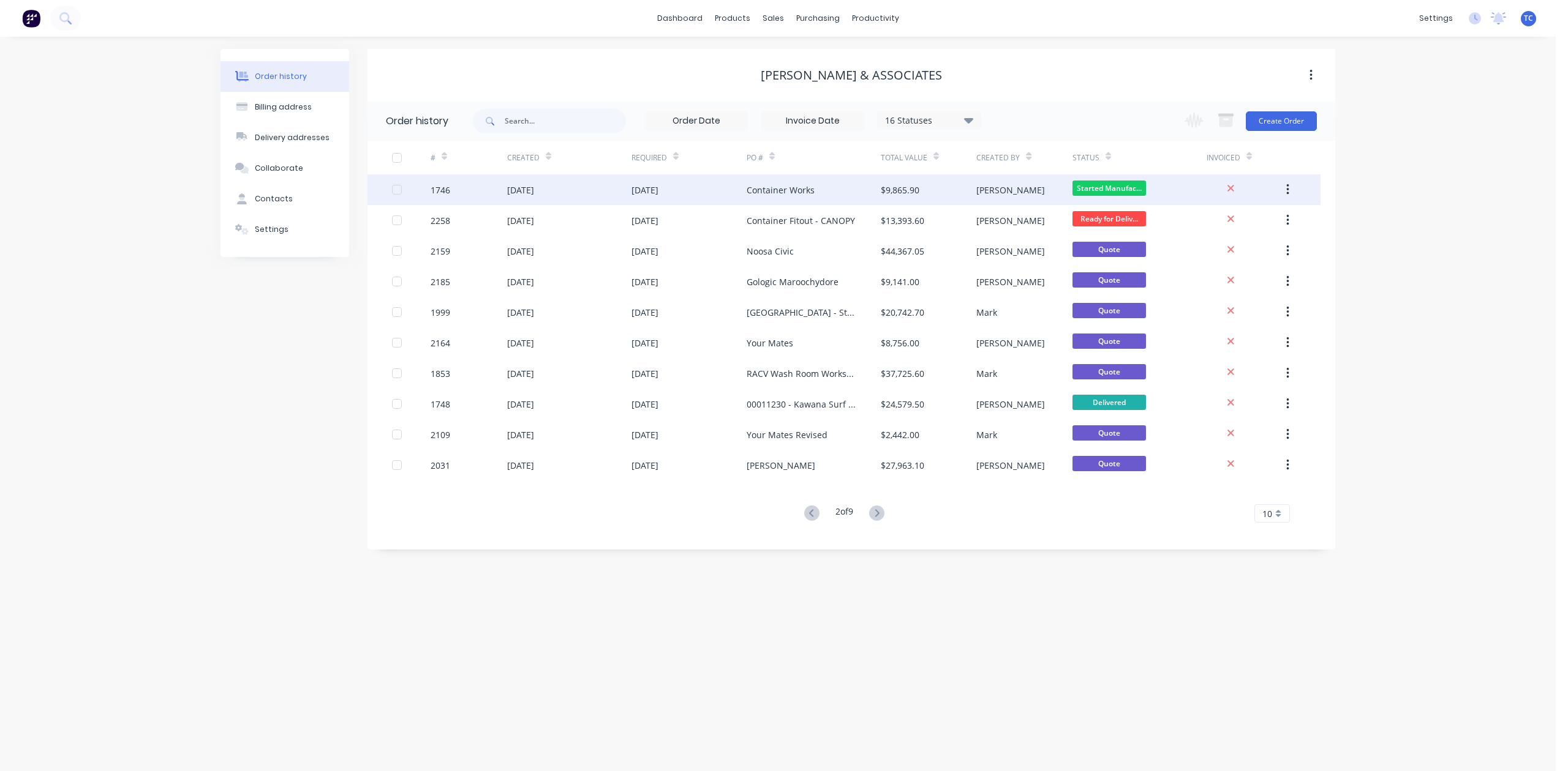
drag, startPoint x: 279, startPoint y: 199, endPoint x: 400, endPoint y: 185, distance: 121.8
click at [398, 185] on div "Order history Billing address Delivery addresses Collaborate Contacts Settings …" at bounding box center [778, 299] width 1115 height 501
click at [526, 186] on div "[DATE]" at bounding box center [520, 190] width 27 height 13
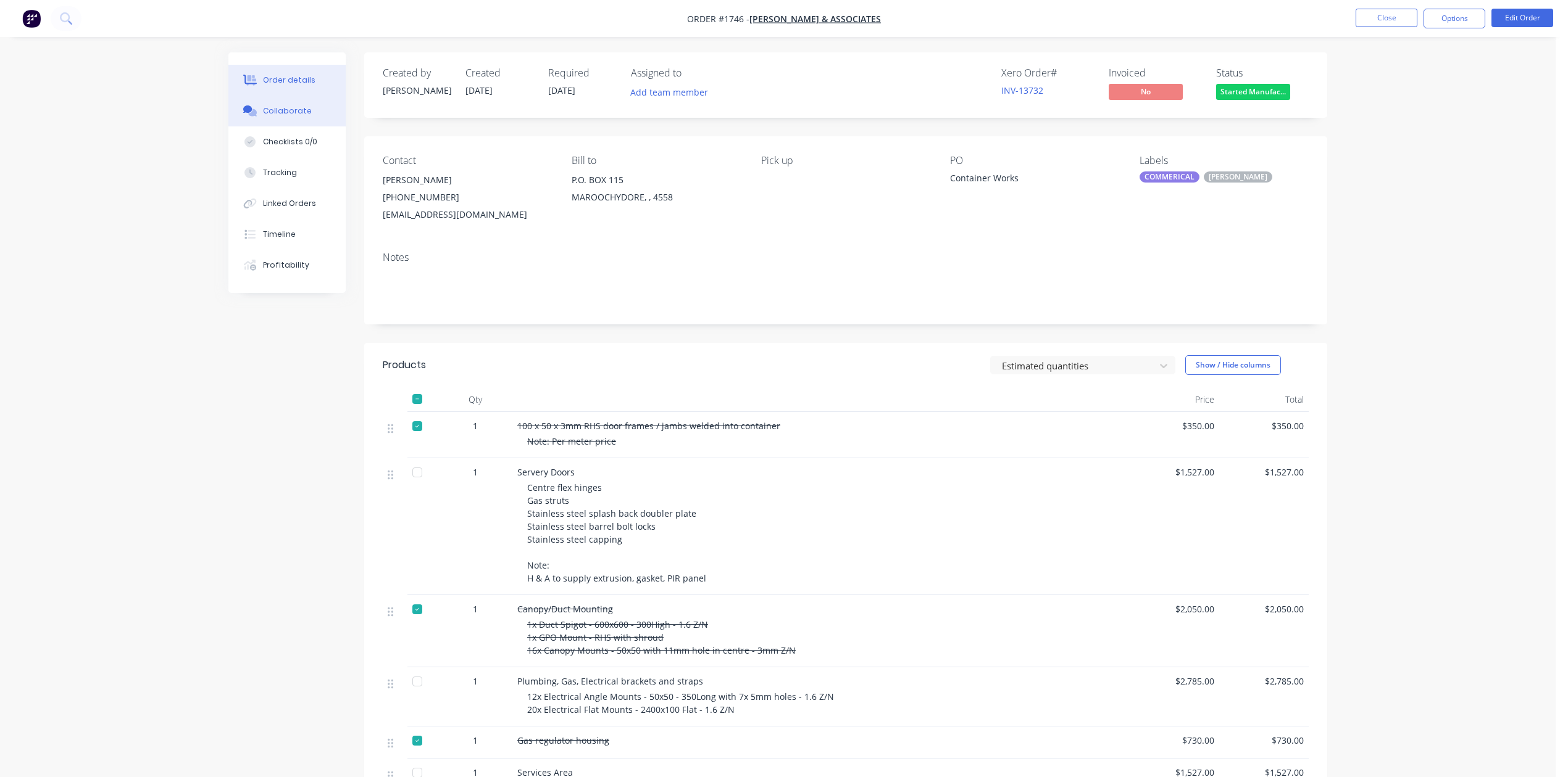
click at [294, 117] on div "Collaborate" at bounding box center [287, 111] width 49 height 11
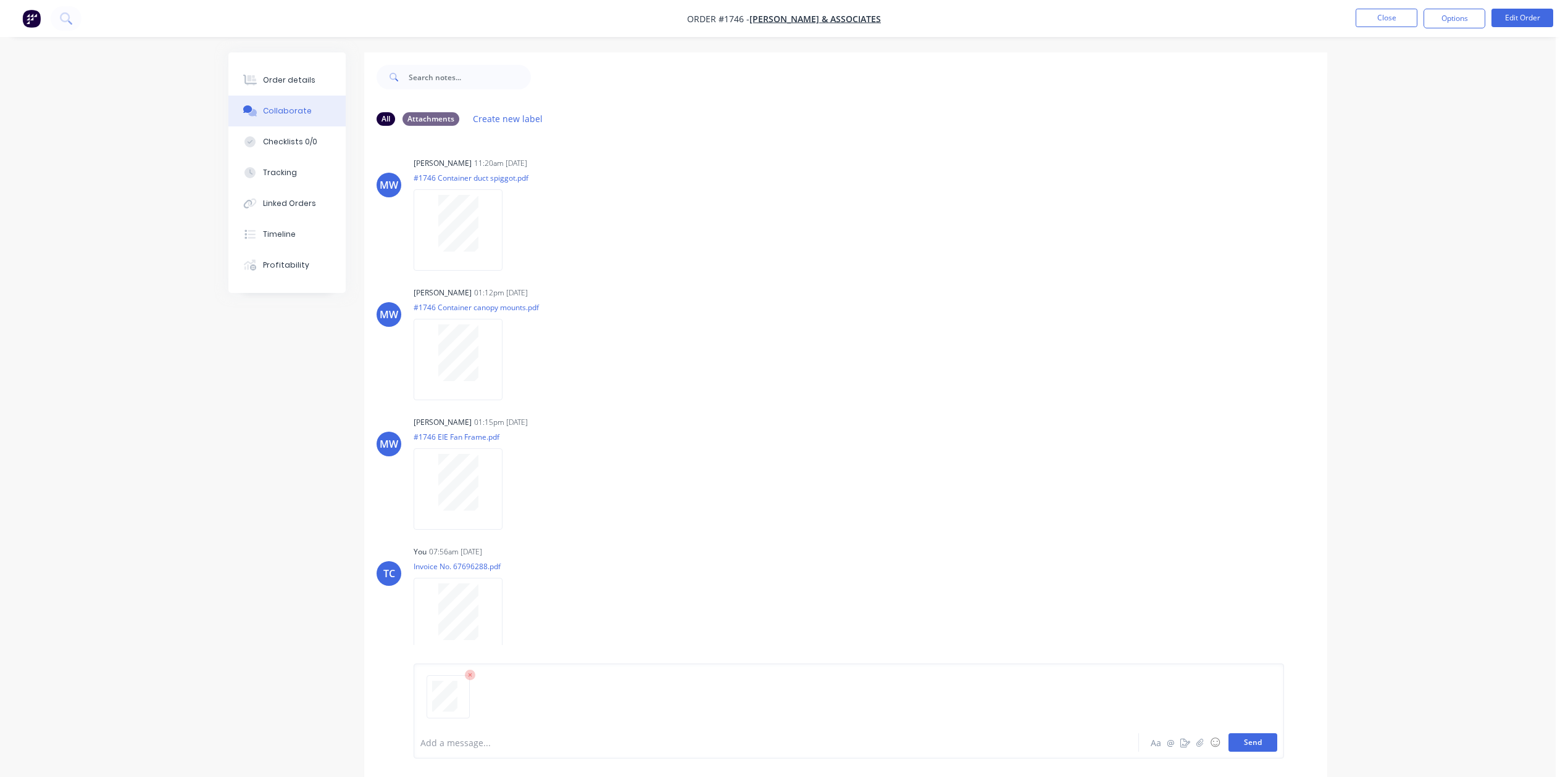
click at [1242, 734] on button "Send" at bounding box center [1253, 742] width 49 height 18
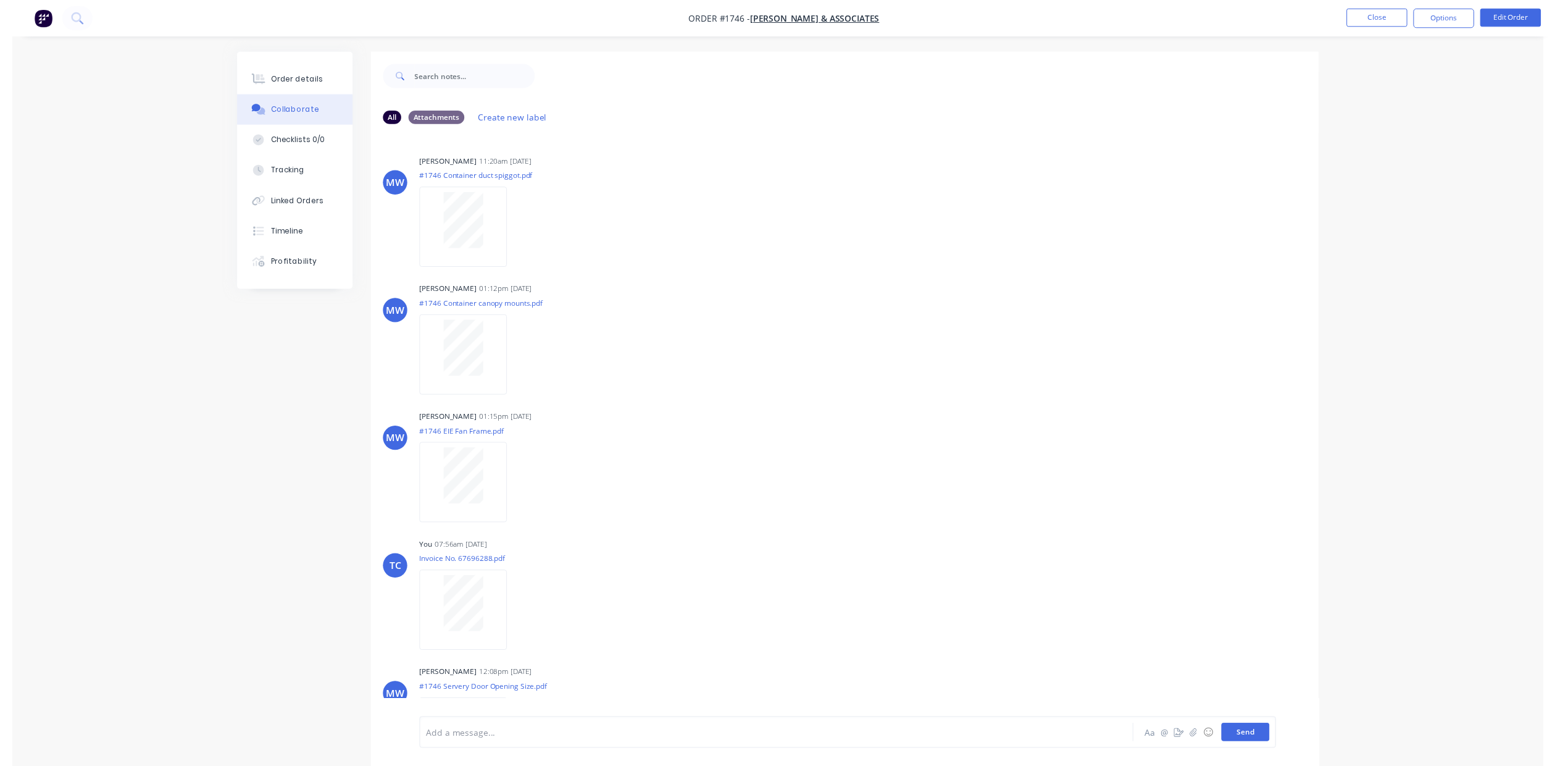
scroll to position [212, 0]
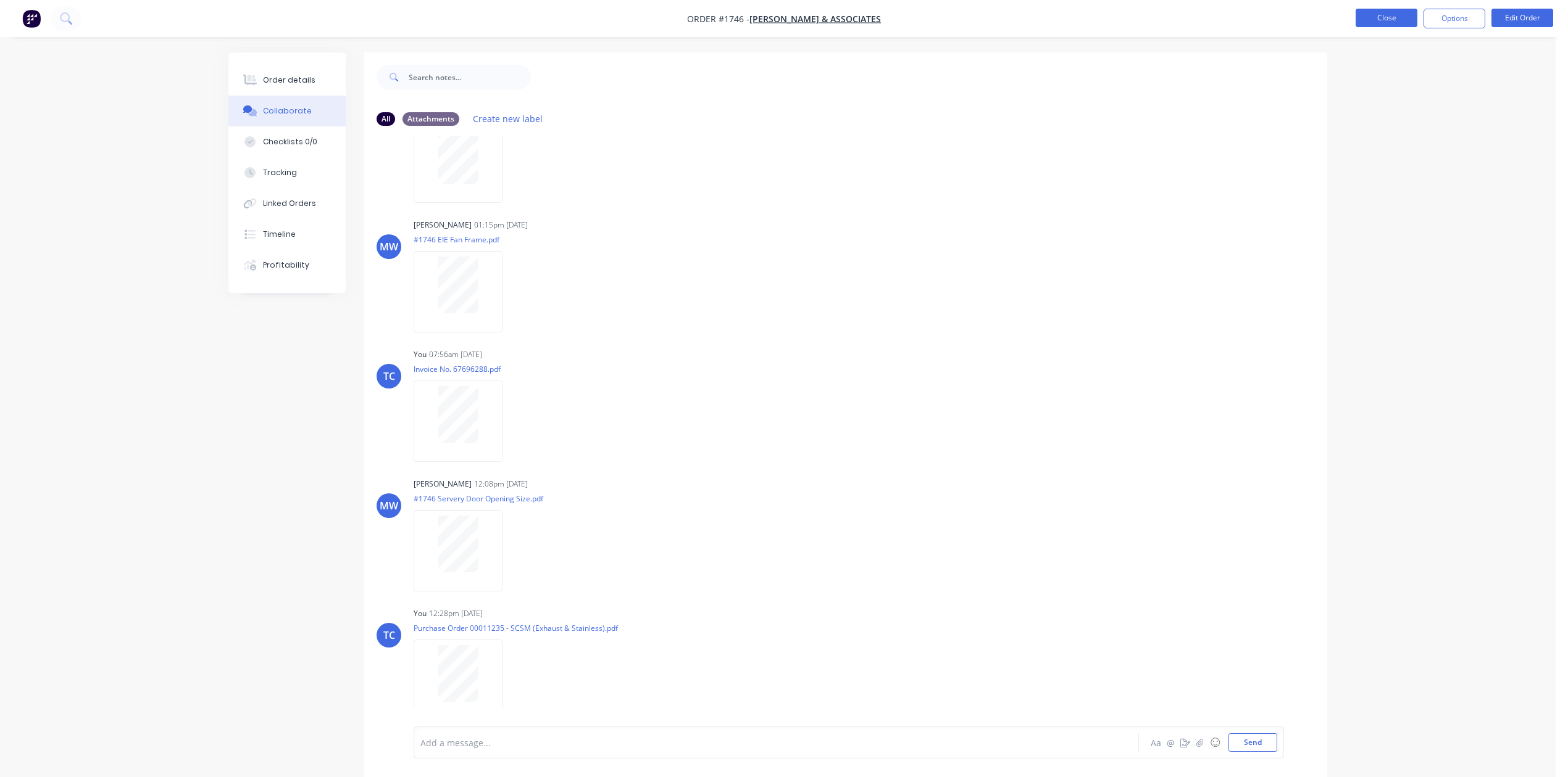
click at [1368, 13] on button "Close" at bounding box center [1386, 17] width 62 height 18
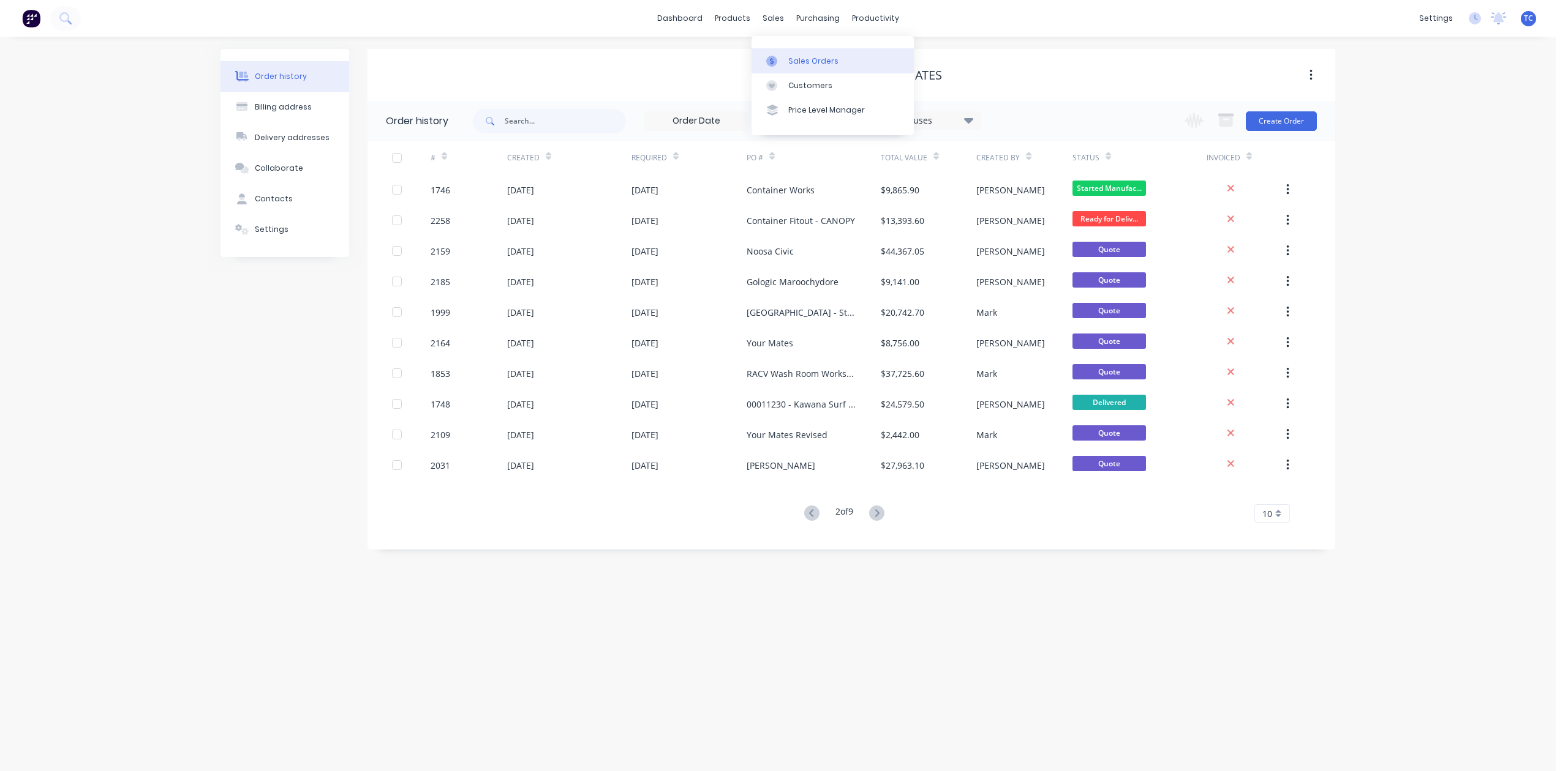
click at [807, 64] on div "Sales Orders" at bounding box center [813, 61] width 50 height 11
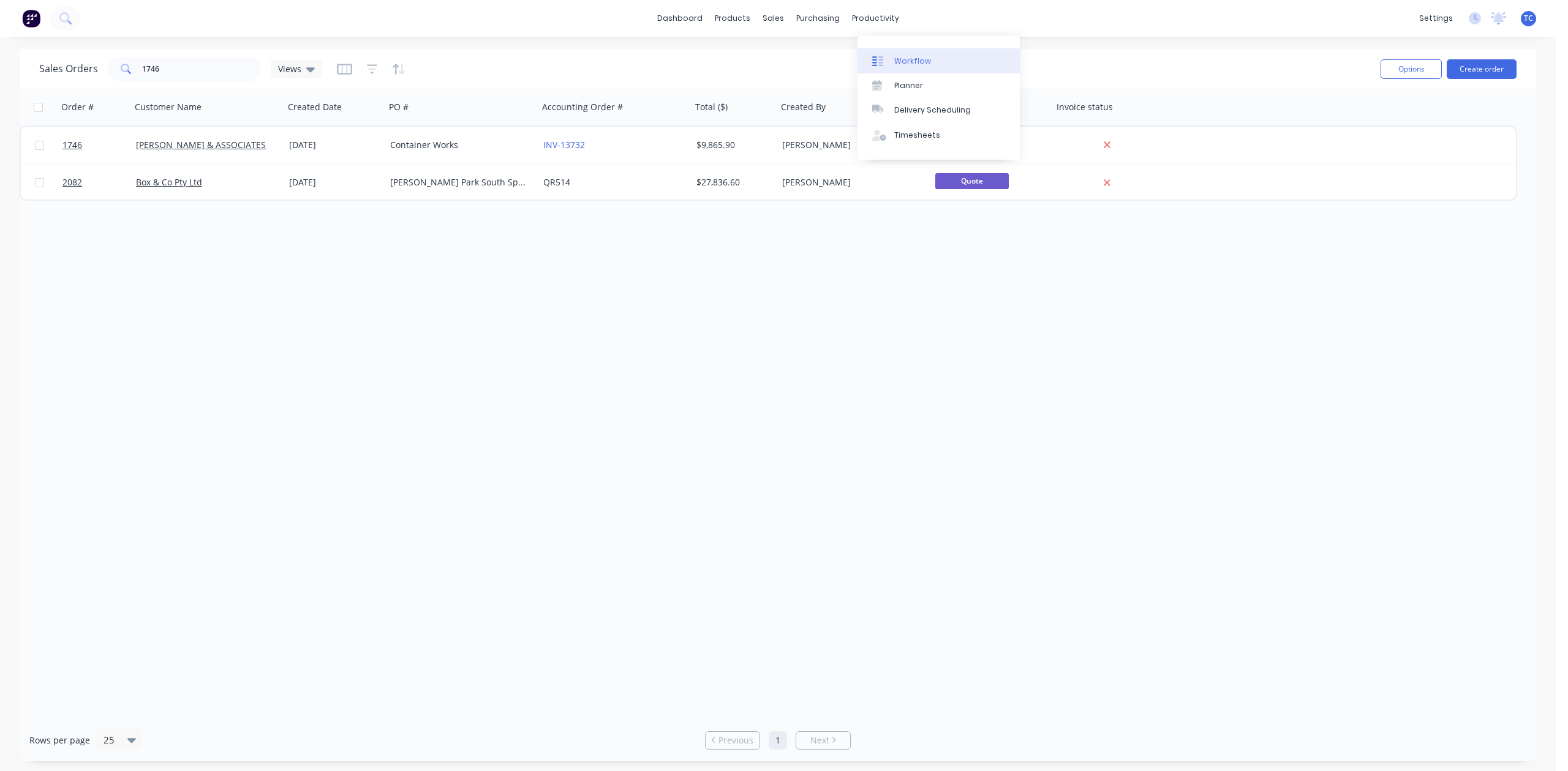
click at [924, 64] on div "Workflow" at bounding box center [912, 61] width 37 height 11
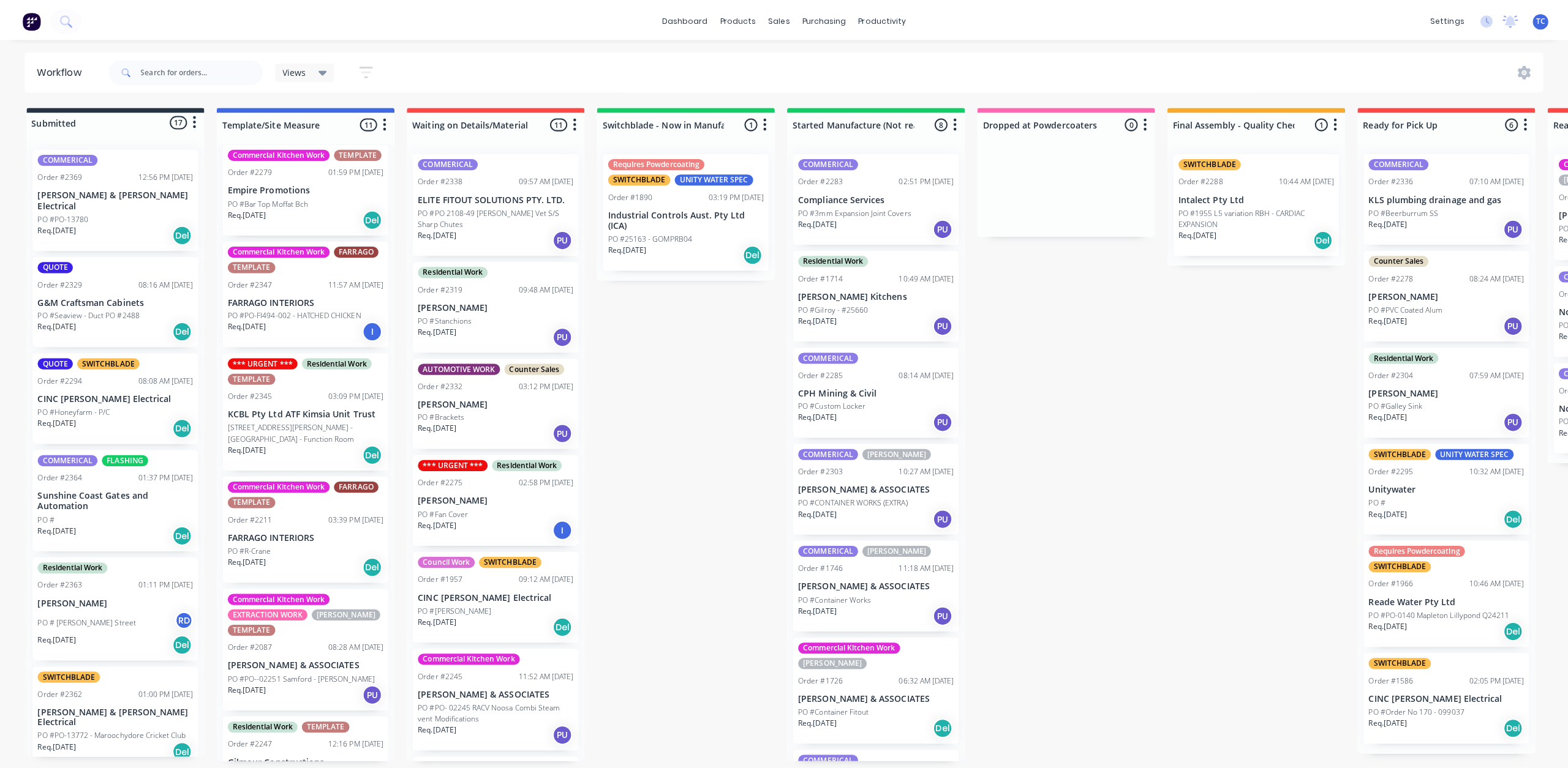
scroll to position [163, 0]
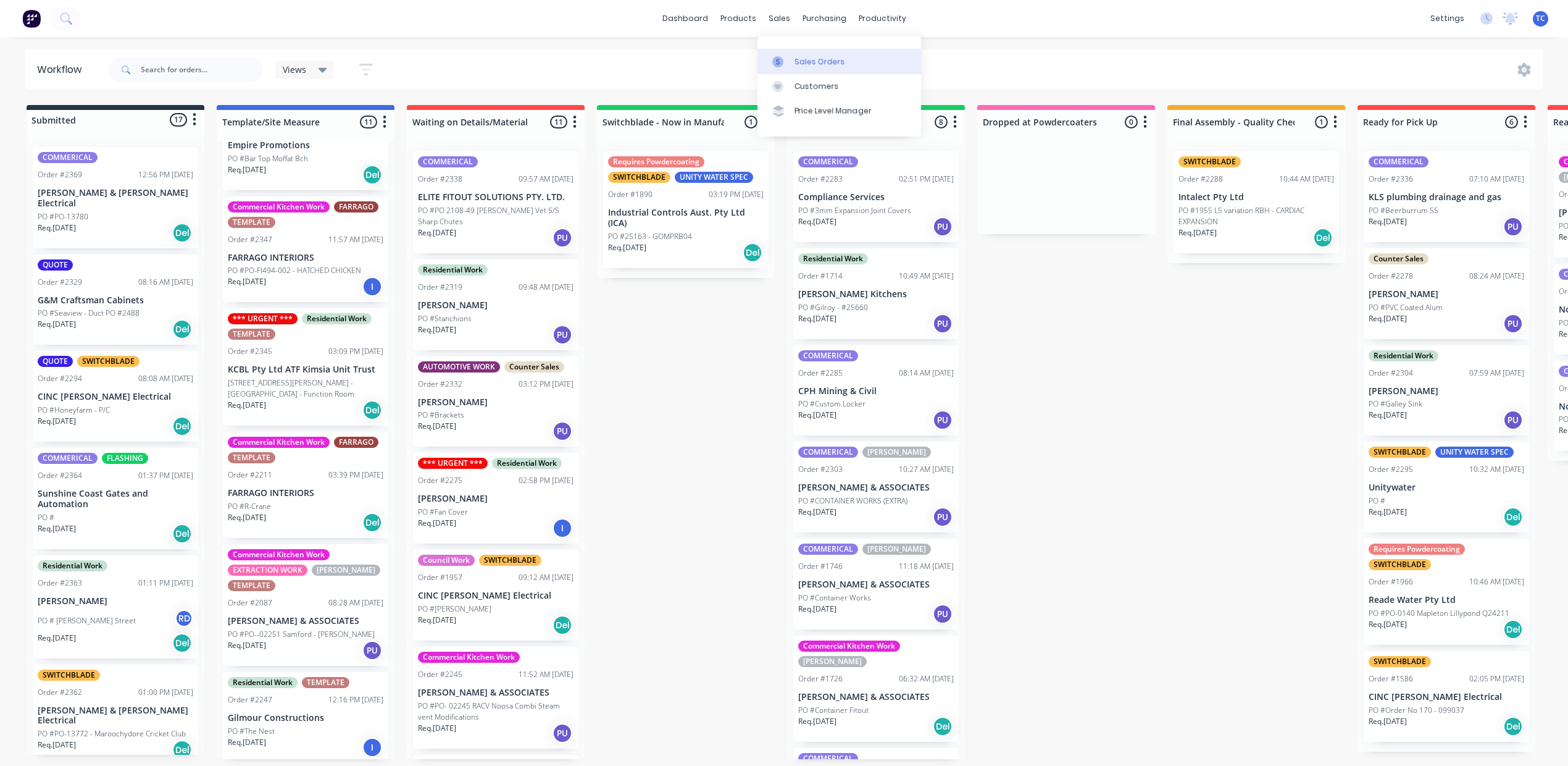
click at [834, 67] on div "Sales Orders" at bounding box center [819, 61] width 50 height 11
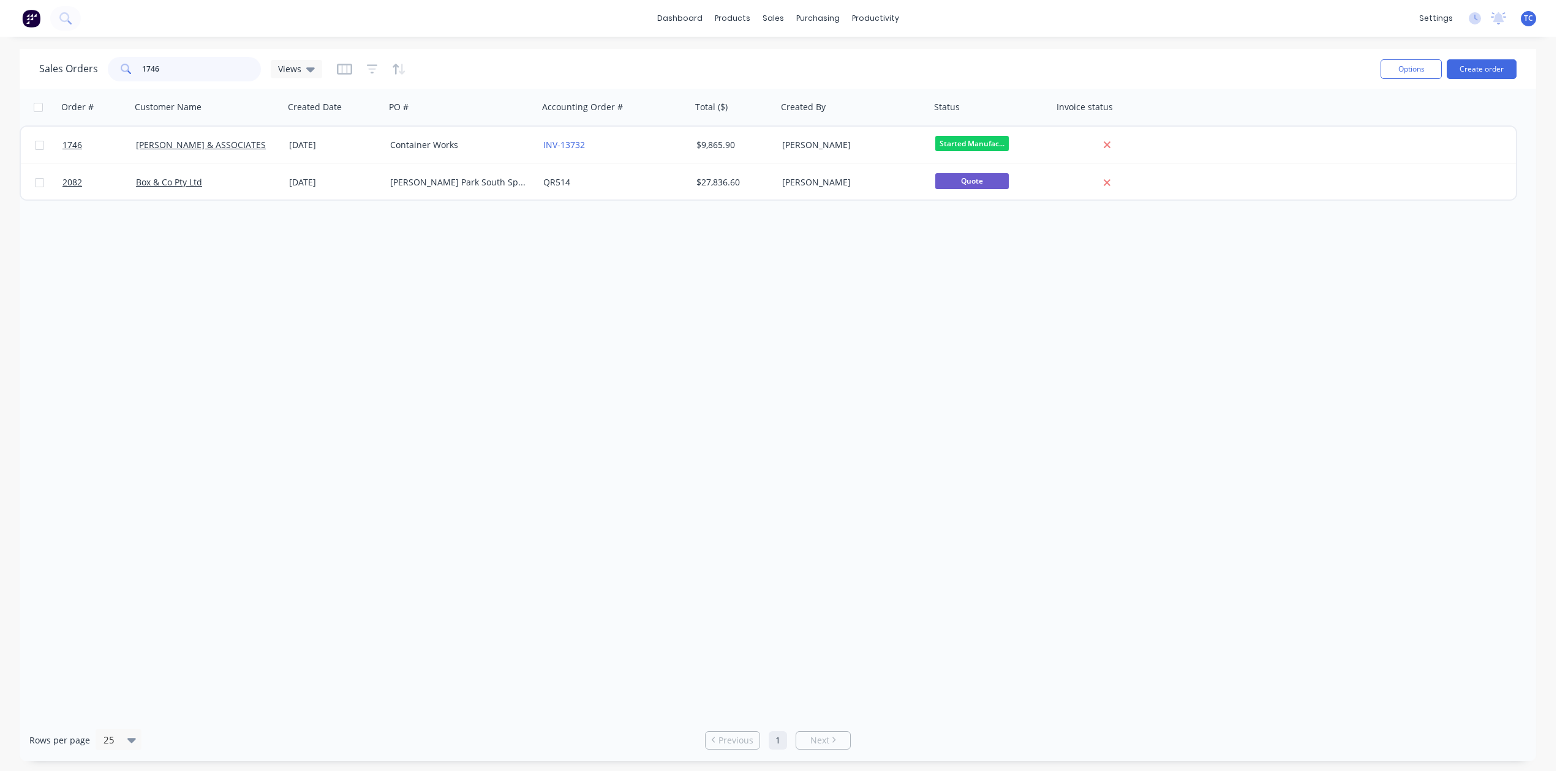
drag, startPoint x: 215, startPoint y: 66, endPoint x: 120, endPoint y: 69, distance: 95.0
click at [120, 69] on div "1746" at bounding box center [184, 69] width 153 height 25
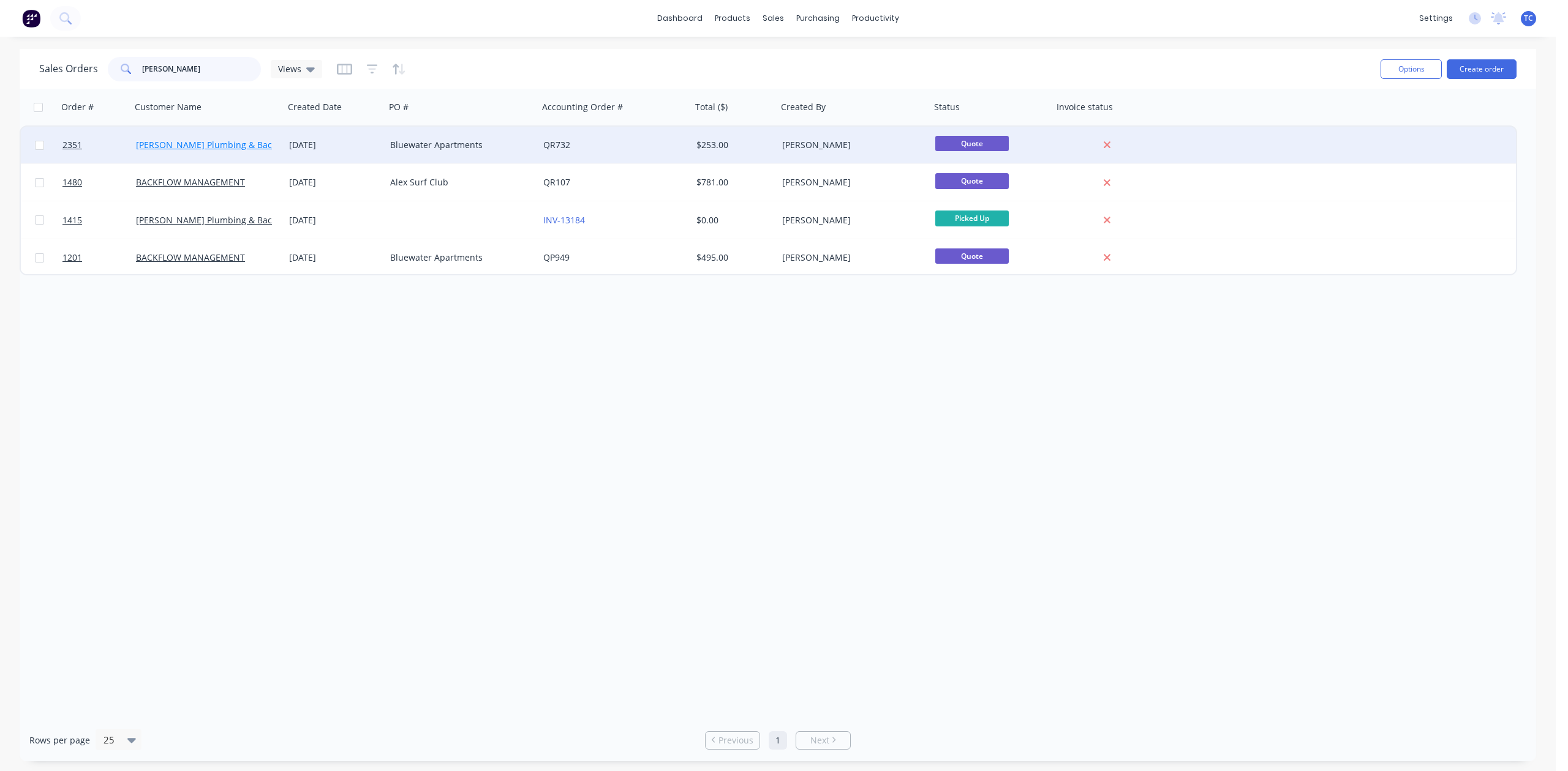
type input "[PERSON_NAME]"
click at [258, 140] on link "[PERSON_NAME] Plumbing & Backflow" at bounding box center [214, 145] width 157 height 12
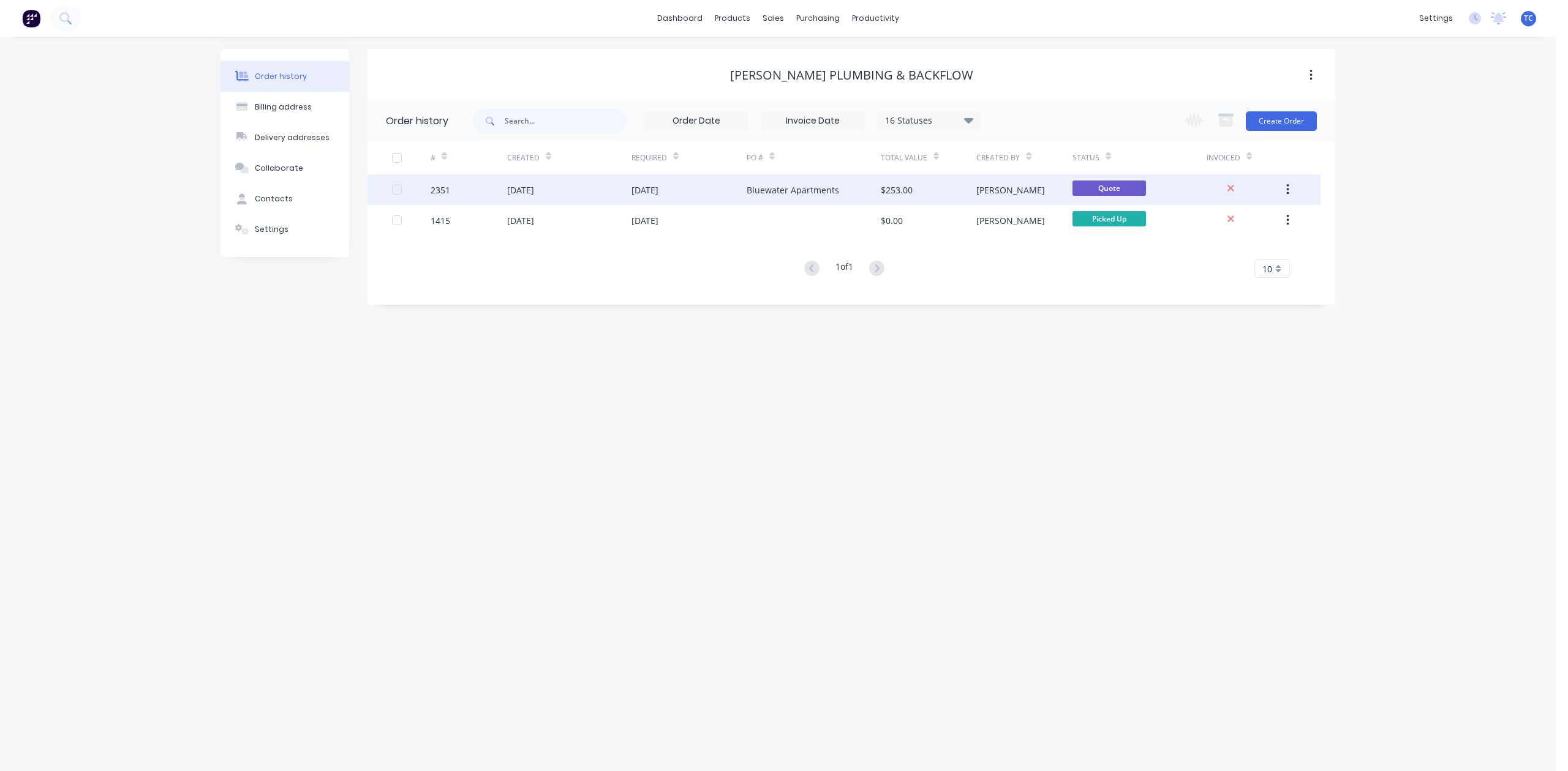
click at [631, 191] on div "[DATE]" at bounding box center [644, 190] width 27 height 13
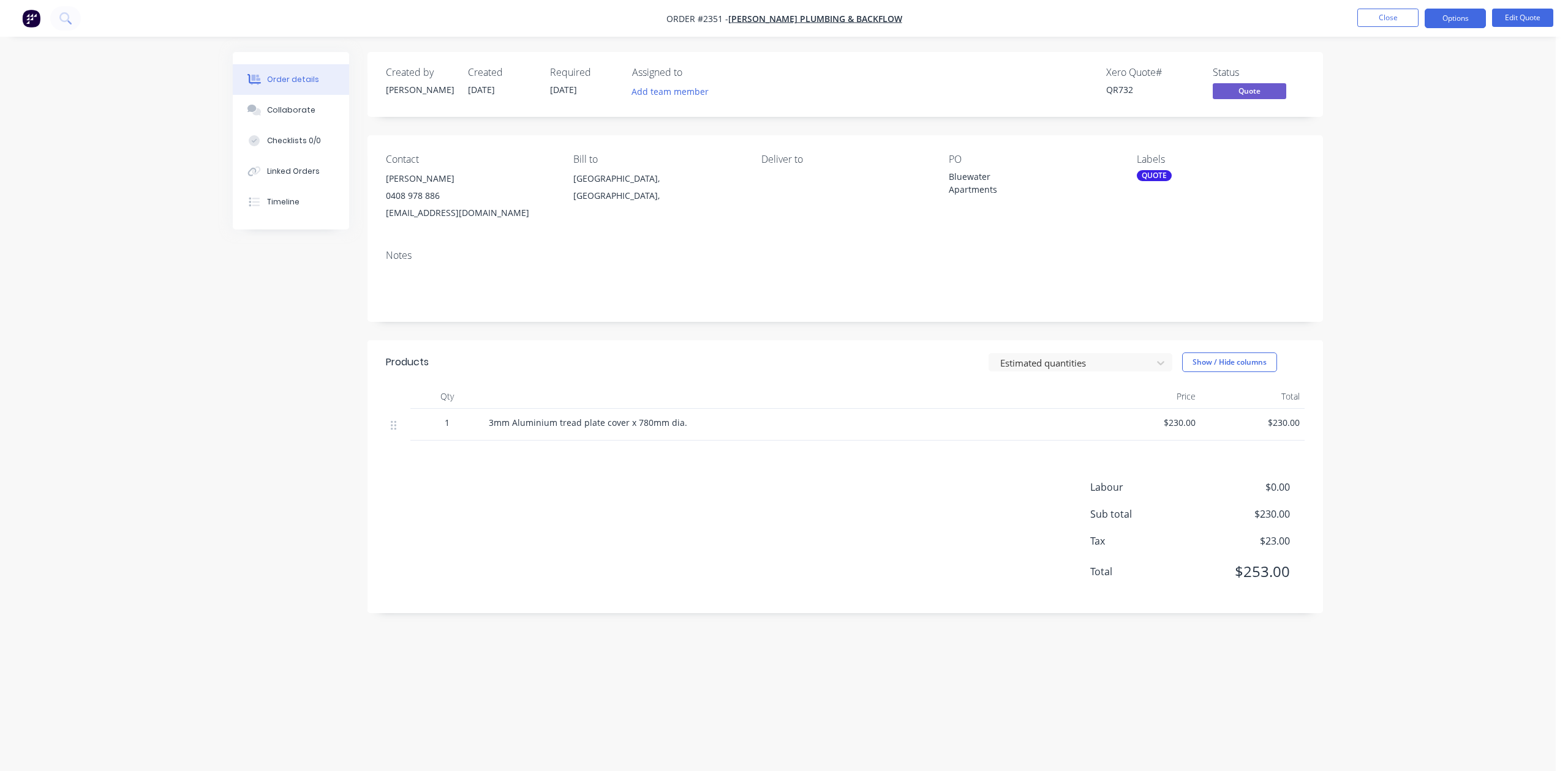
click at [1147, 181] on div "QUOTE" at bounding box center [1154, 176] width 35 height 11
click at [1157, 317] on div at bounding box center [1158, 313] width 25 height 25
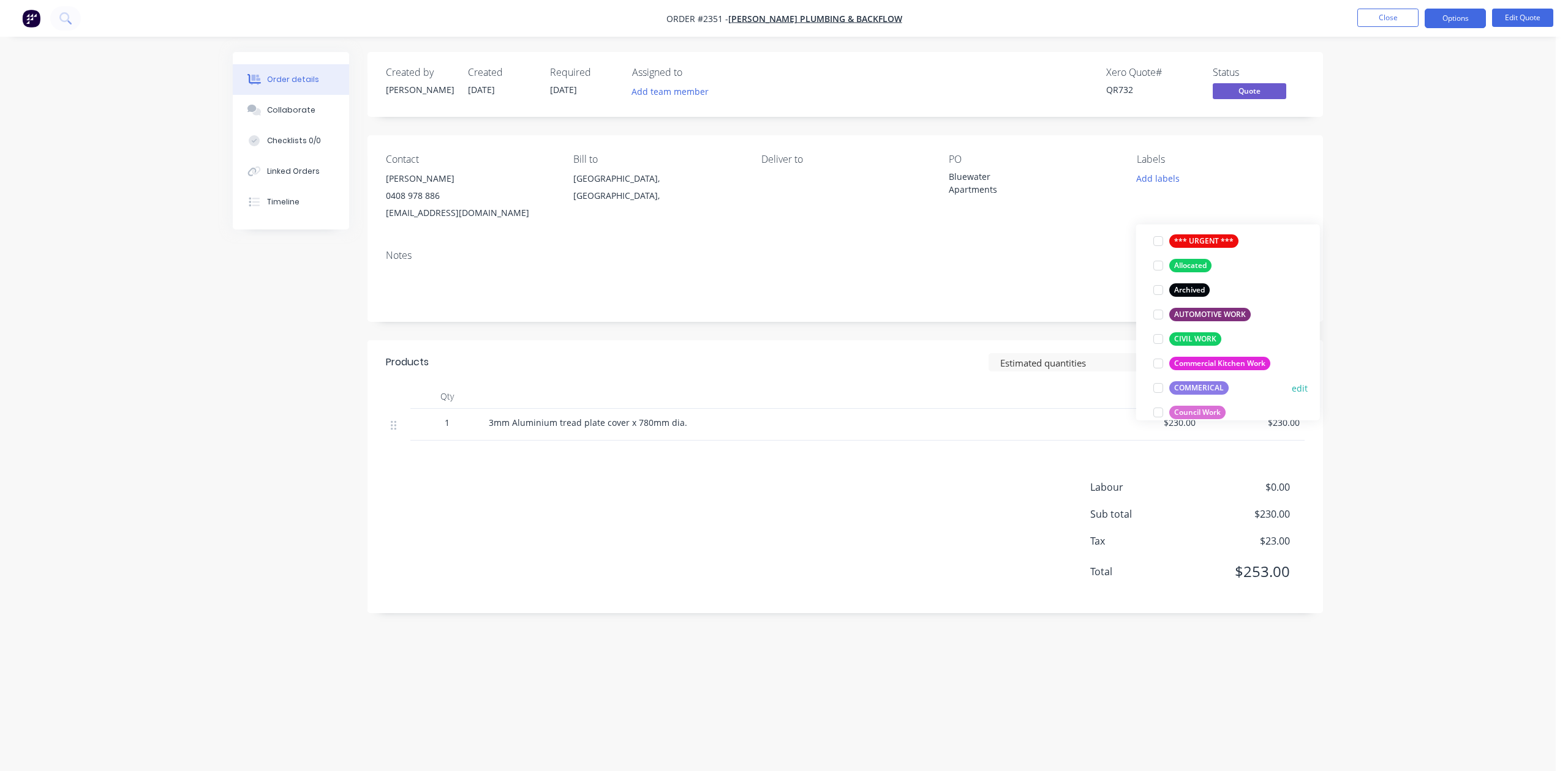
click at [1160, 392] on div at bounding box center [1158, 388] width 25 height 25
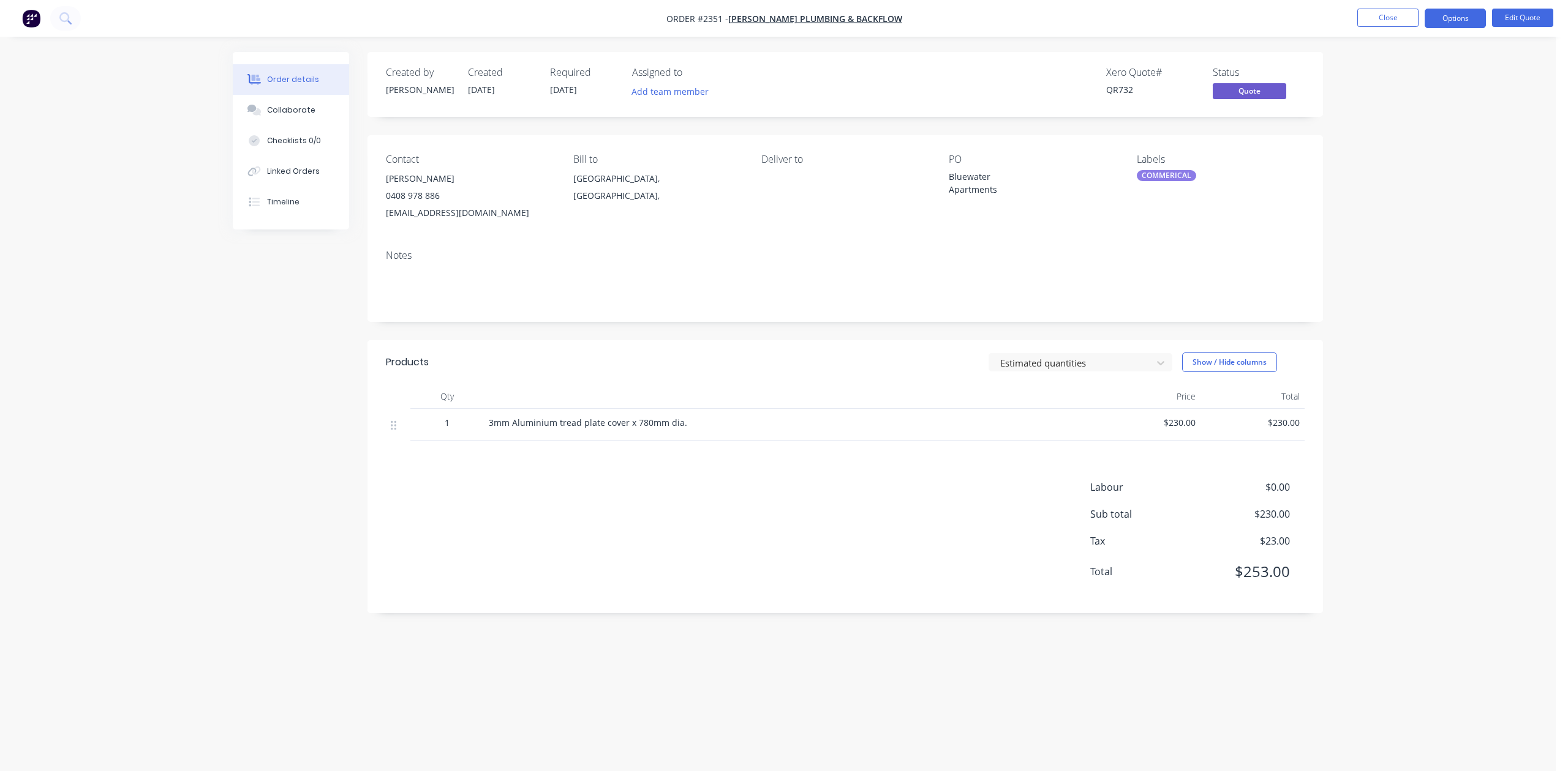
click at [1037, 240] on div "Contact [PERSON_NAME] [PHONE_NUMBER] [EMAIL_ADDRESS][DOMAIN_NAME] Bill to [GEOG…" at bounding box center [845, 187] width 956 height 105
click at [1246, 98] on span "Quote" at bounding box center [1249, 90] width 74 height 15
click at [1451, 16] on button "Options" at bounding box center [1455, 18] width 61 height 20
click at [1422, 150] on div "Convert to Order" at bounding box center [1418, 147] width 113 height 18
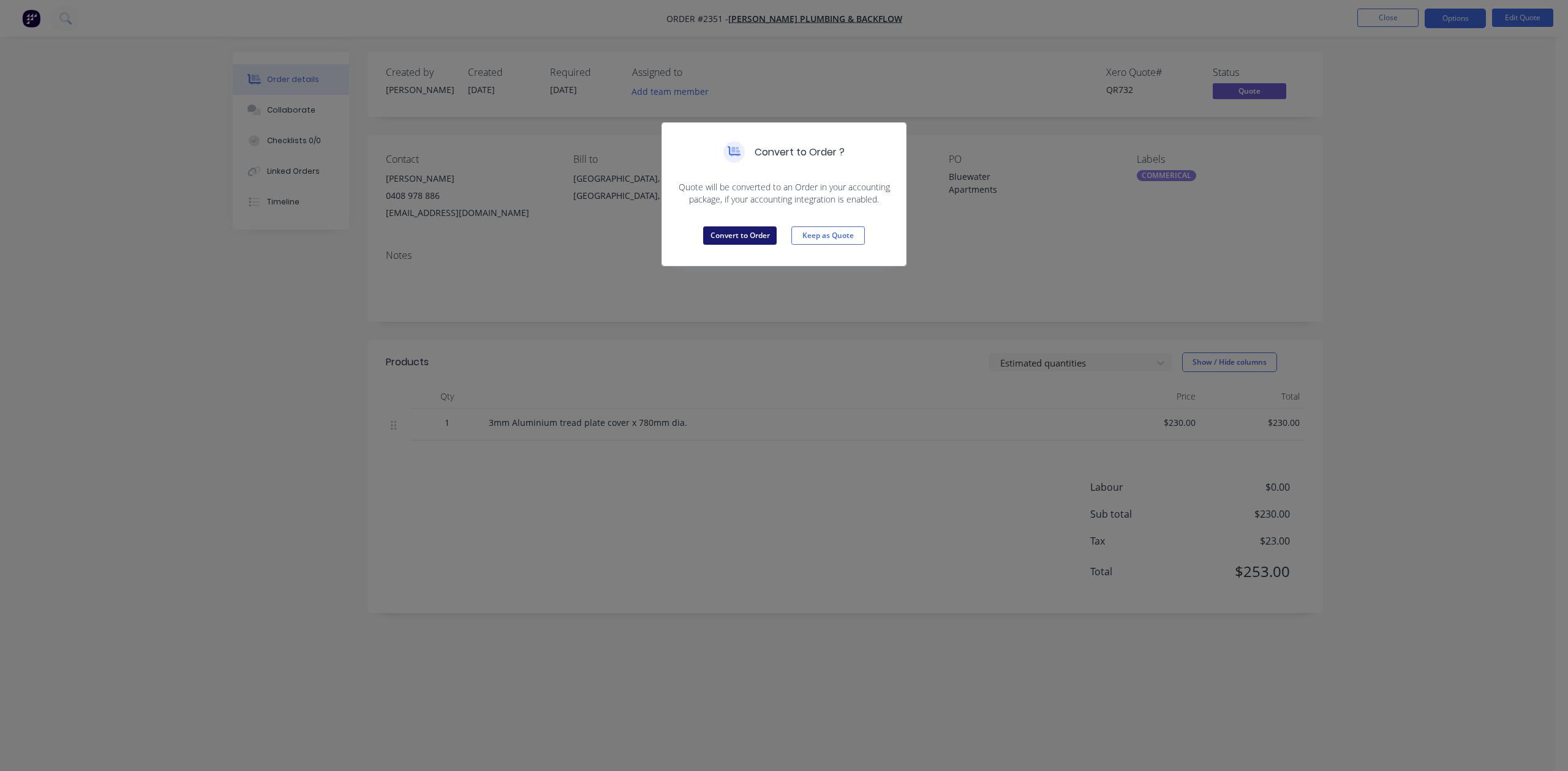
click at [737, 245] on button "Convert to Order" at bounding box center [740, 235] width 74 height 18
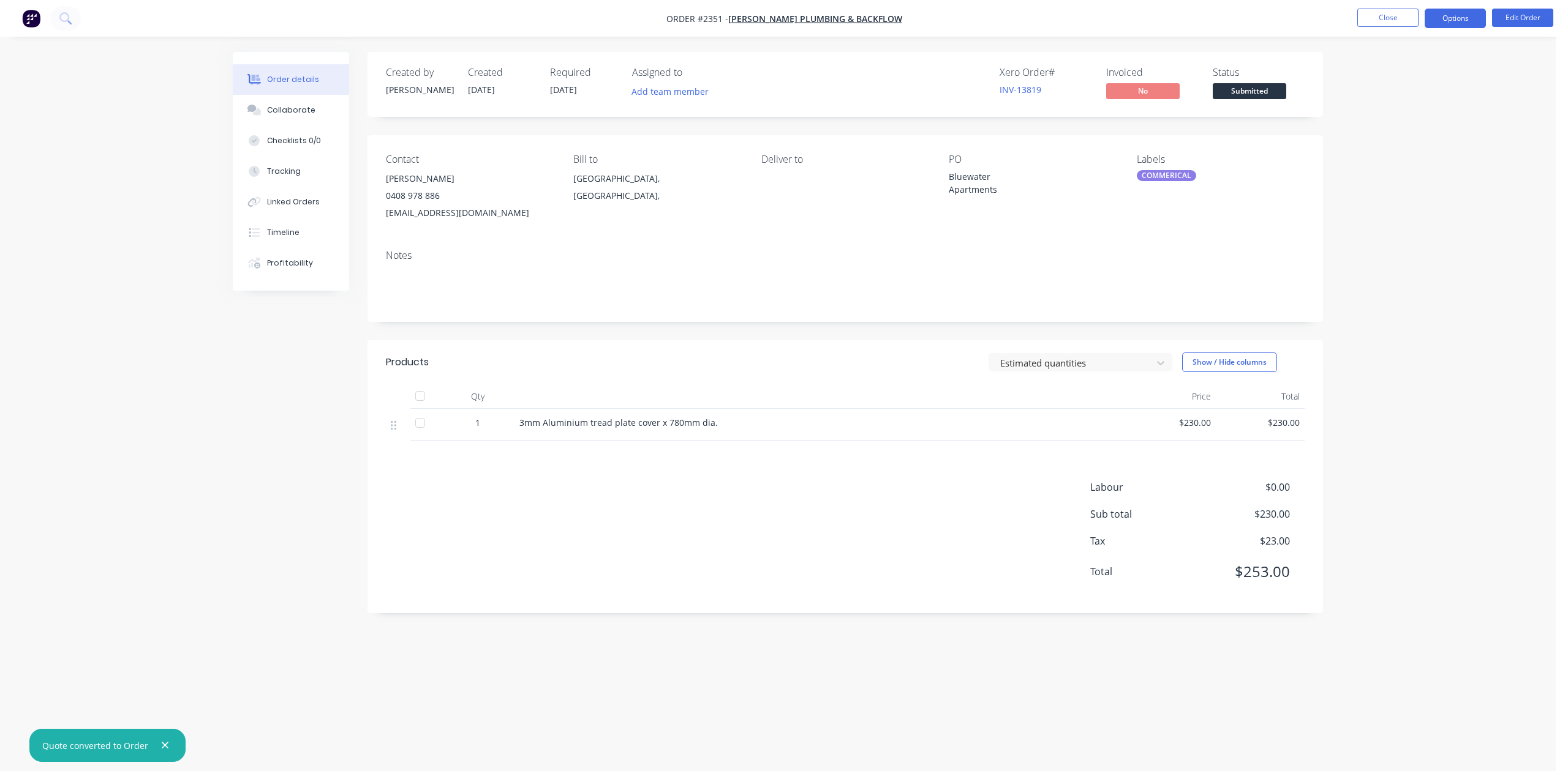
click at [1463, 18] on button "Options" at bounding box center [1455, 18] width 61 height 20
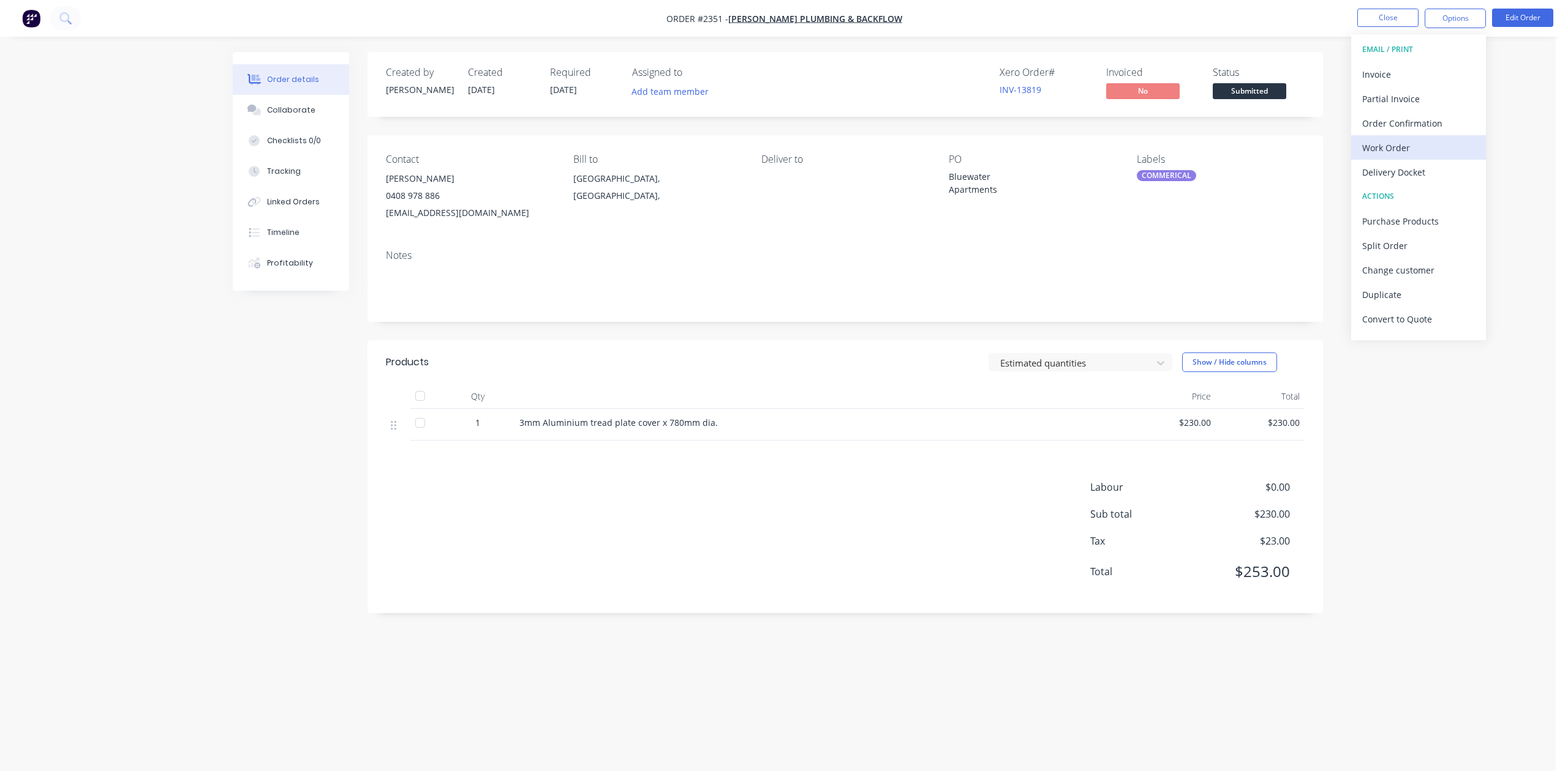
click at [1381, 147] on div "Work Order" at bounding box center [1418, 147] width 113 height 18
click at [1379, 122] on div "Without pricing" at bounding box center [1418, 123] width 113 height 18
click at [1165, 181] on div "COMMERICAL" at bounding box center [1166, 176] width 59 height 11
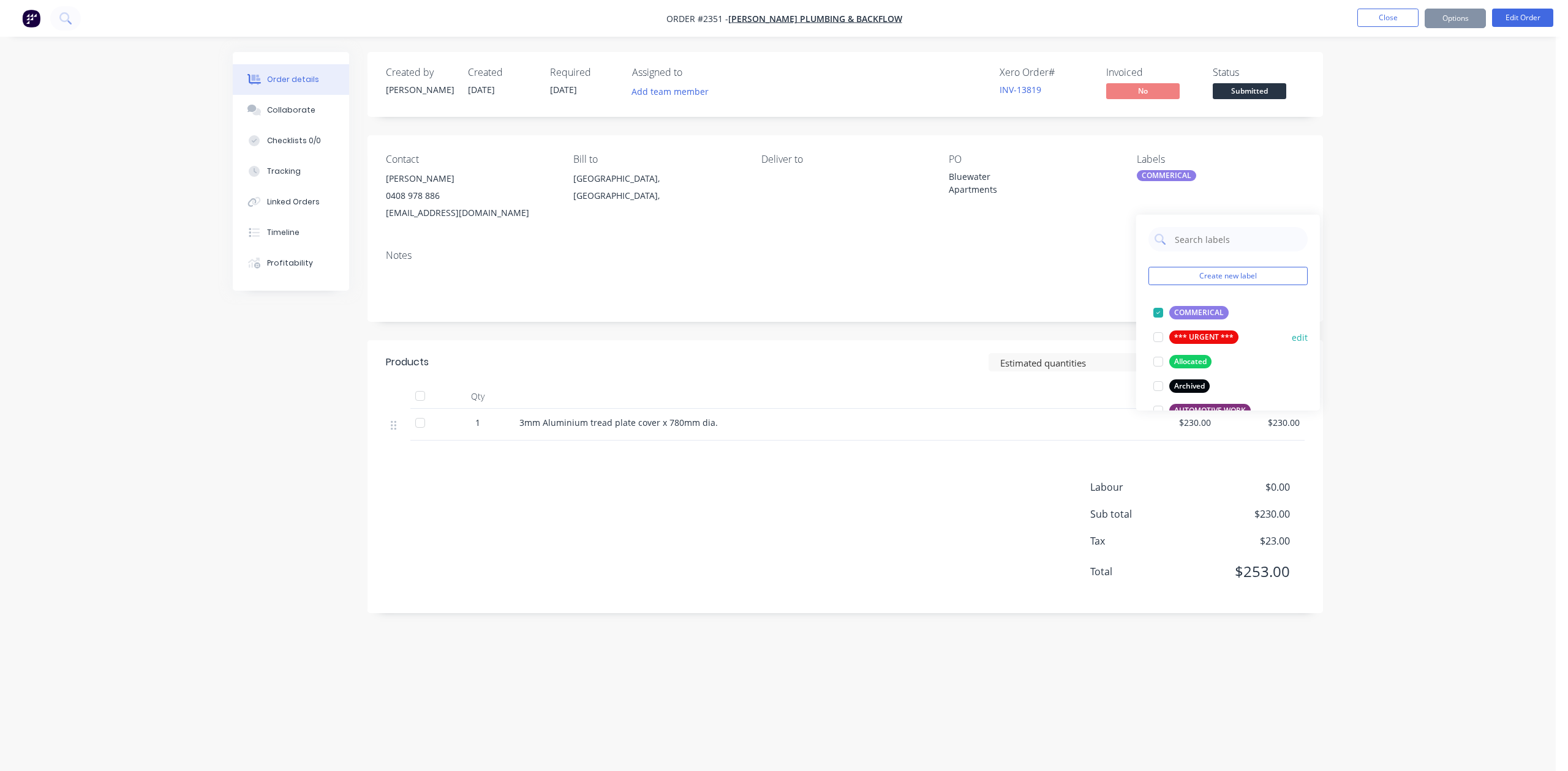
click at [1157, 340] on div at bounding box center [1158, 337] width 25 height 25
click at [1357, 287] on div "Order details Collaborate Checklists 0/0 Tracking Linked Orders Timeline Profit…" at bounding box center [778, 385] width 1556 height 771
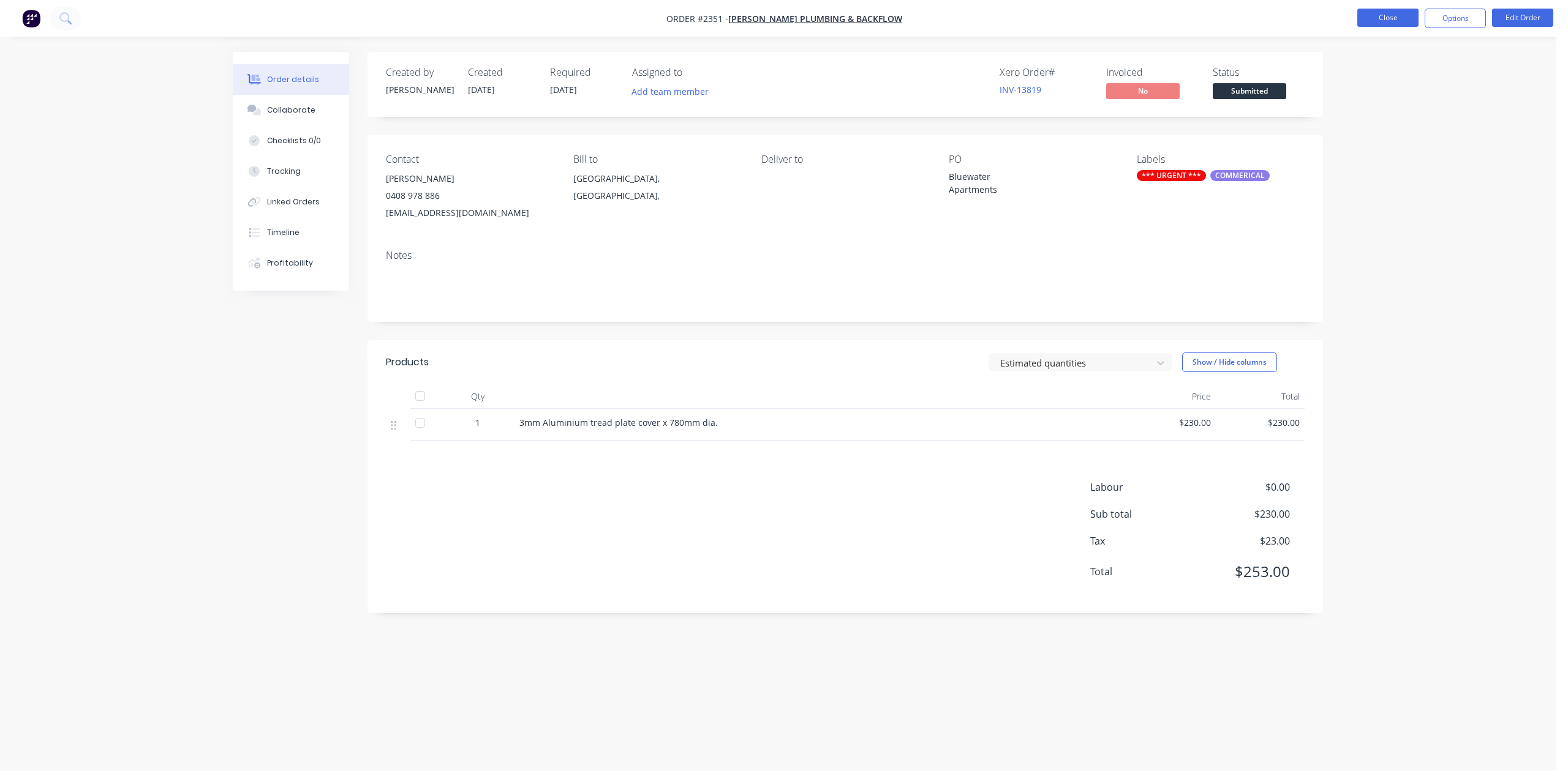
click at [1377, 13] on button "Close" at bounding box center [1387, 17] width 61 height 18
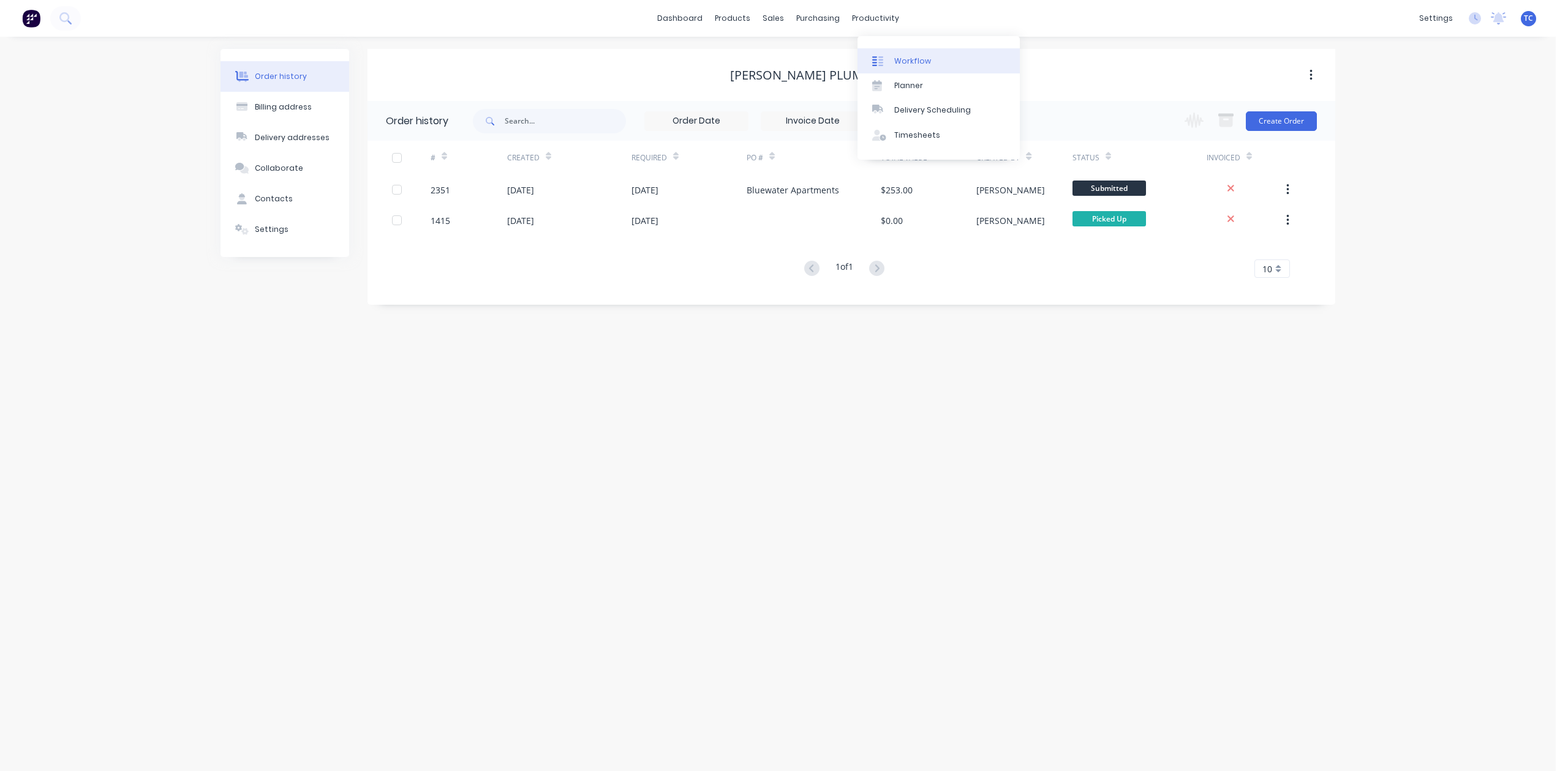
click at [909, 66] on div "Workflow" at bounding box center [912, 61] width 37 height 11
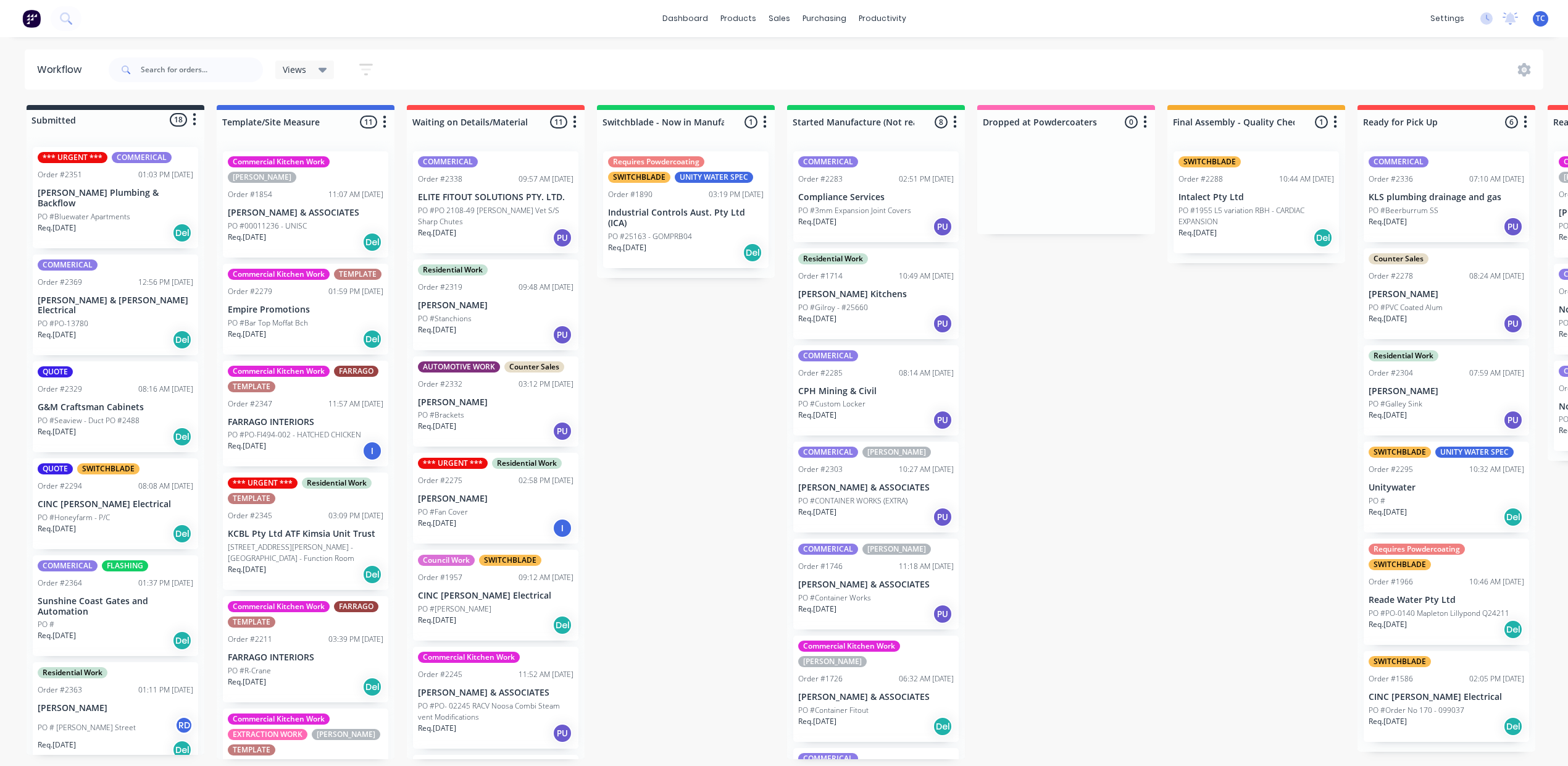
click at [130, 220] on p "PO #Bluewater Apartments" at bounding box center [84, 216] width 93 height 11
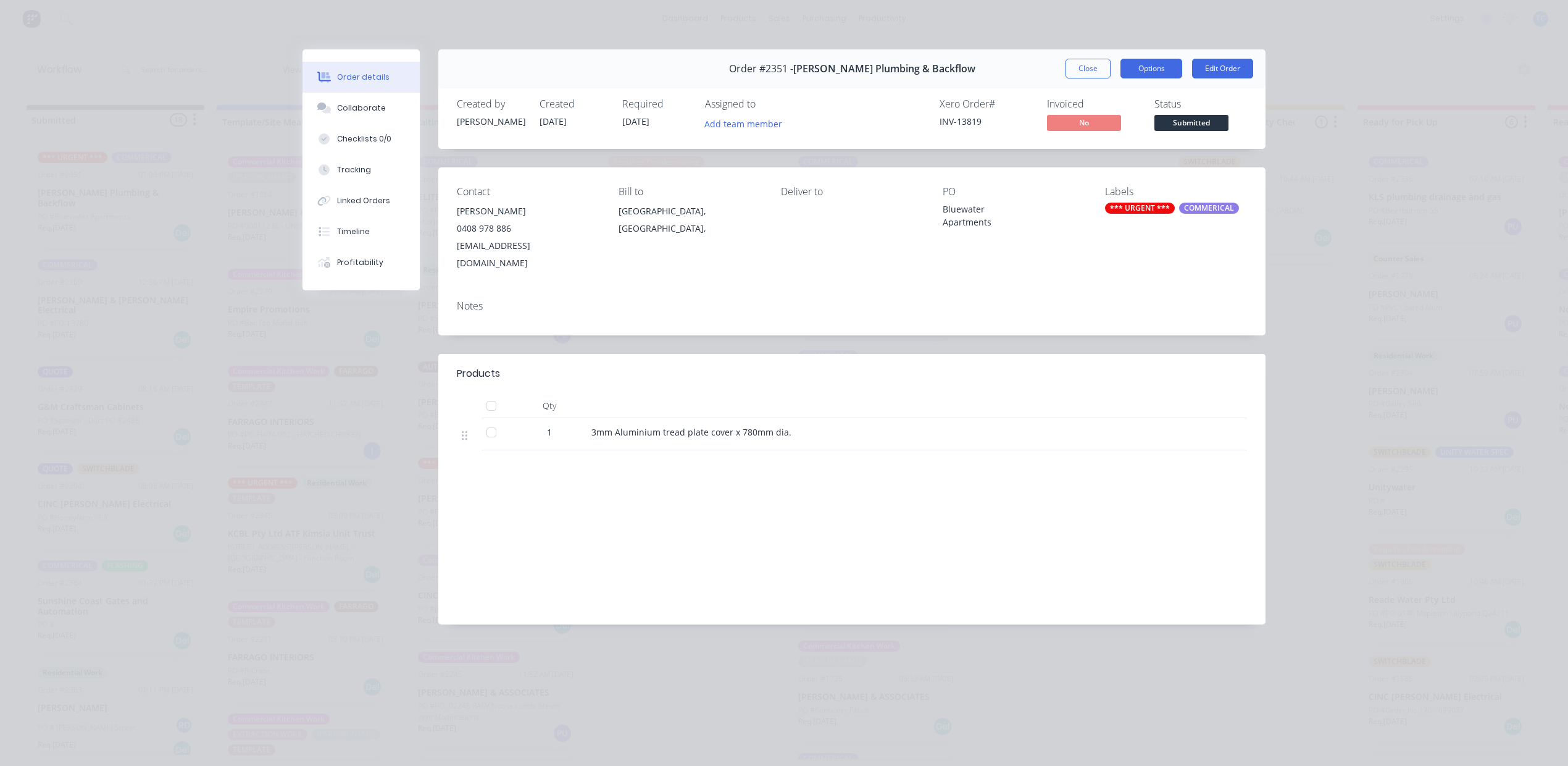
click at [1124, 79] on button "Options" at bounding box center [1151, 68] width 62 height 20
click at [1092, 134] on div "Work Order" at bounding box center [1117, 125] width 107 height 18
click at [1086, 159] on div "Standard" at bounding box center [1117, 149] width 107 height 18
click at [1065, 77] on button "Close" at bounding box center [1088, 68] width 45 height 20
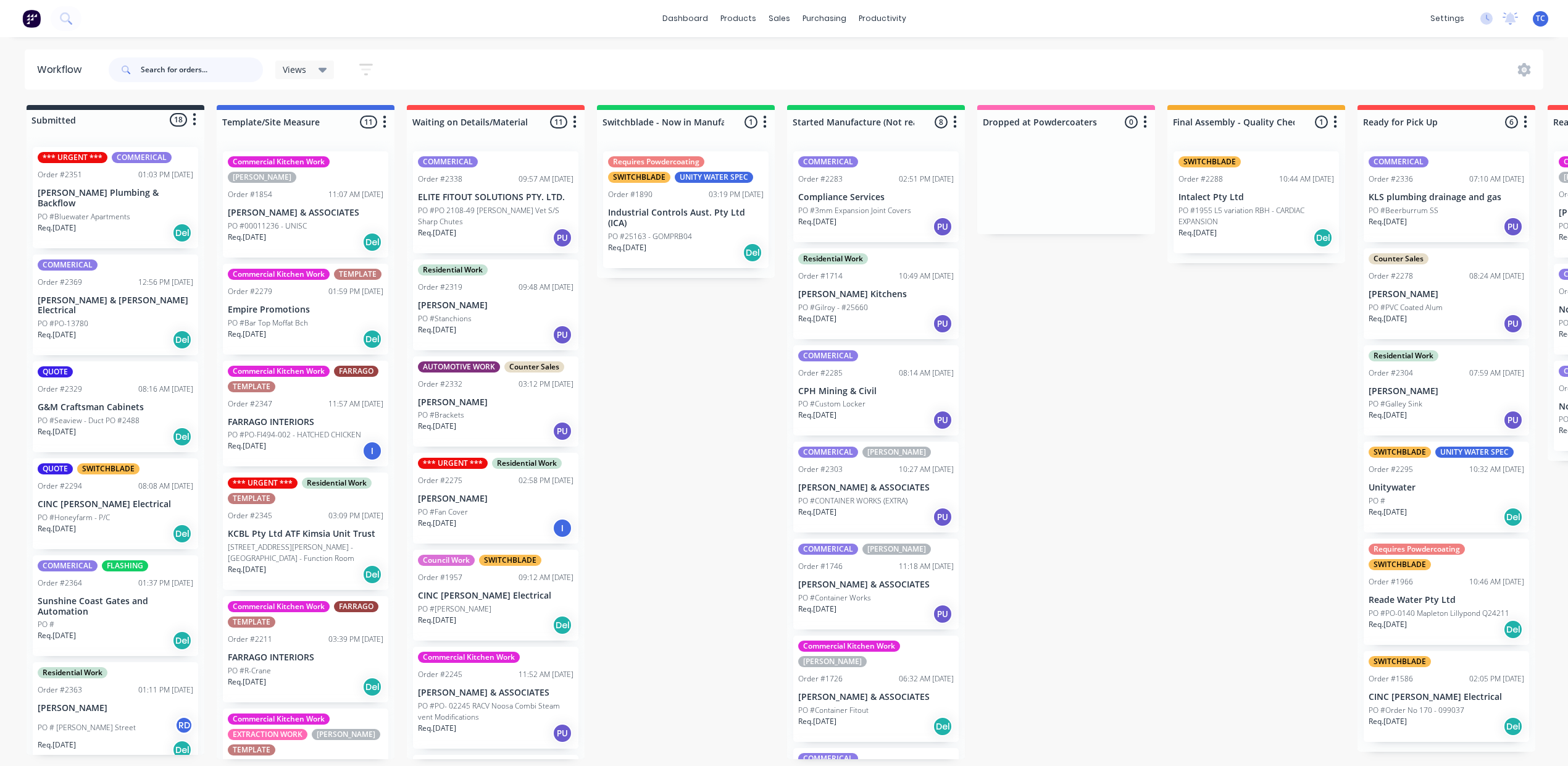
click at [200, 72] on input "text" at bounding box center [202, 70] width 122 height 25
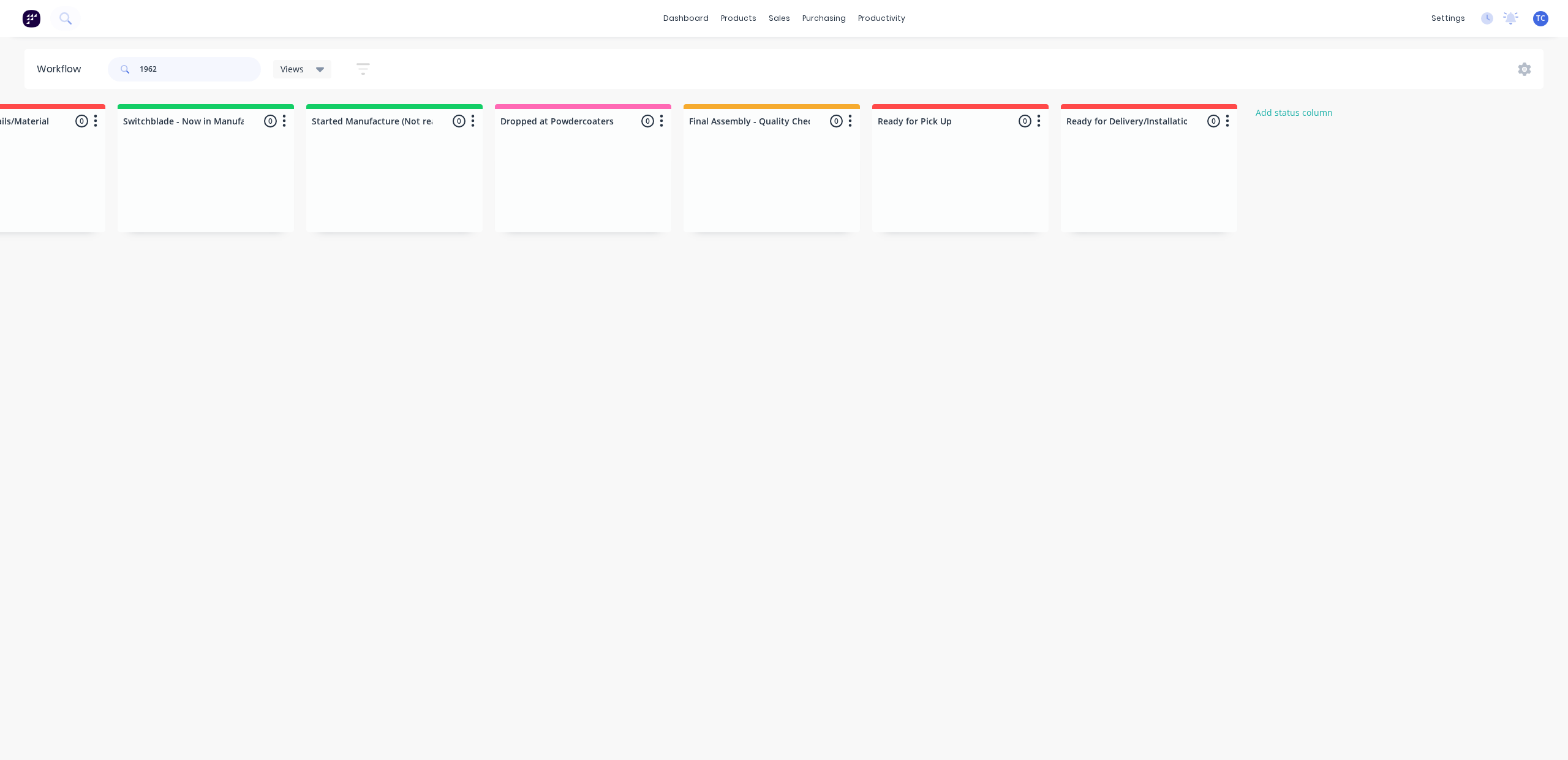
scroll to position [0, 810]
type input "1962"
click at [1130, 65] on div "Sales Orders" at bounding box center [1154, 61] width 50 height 11
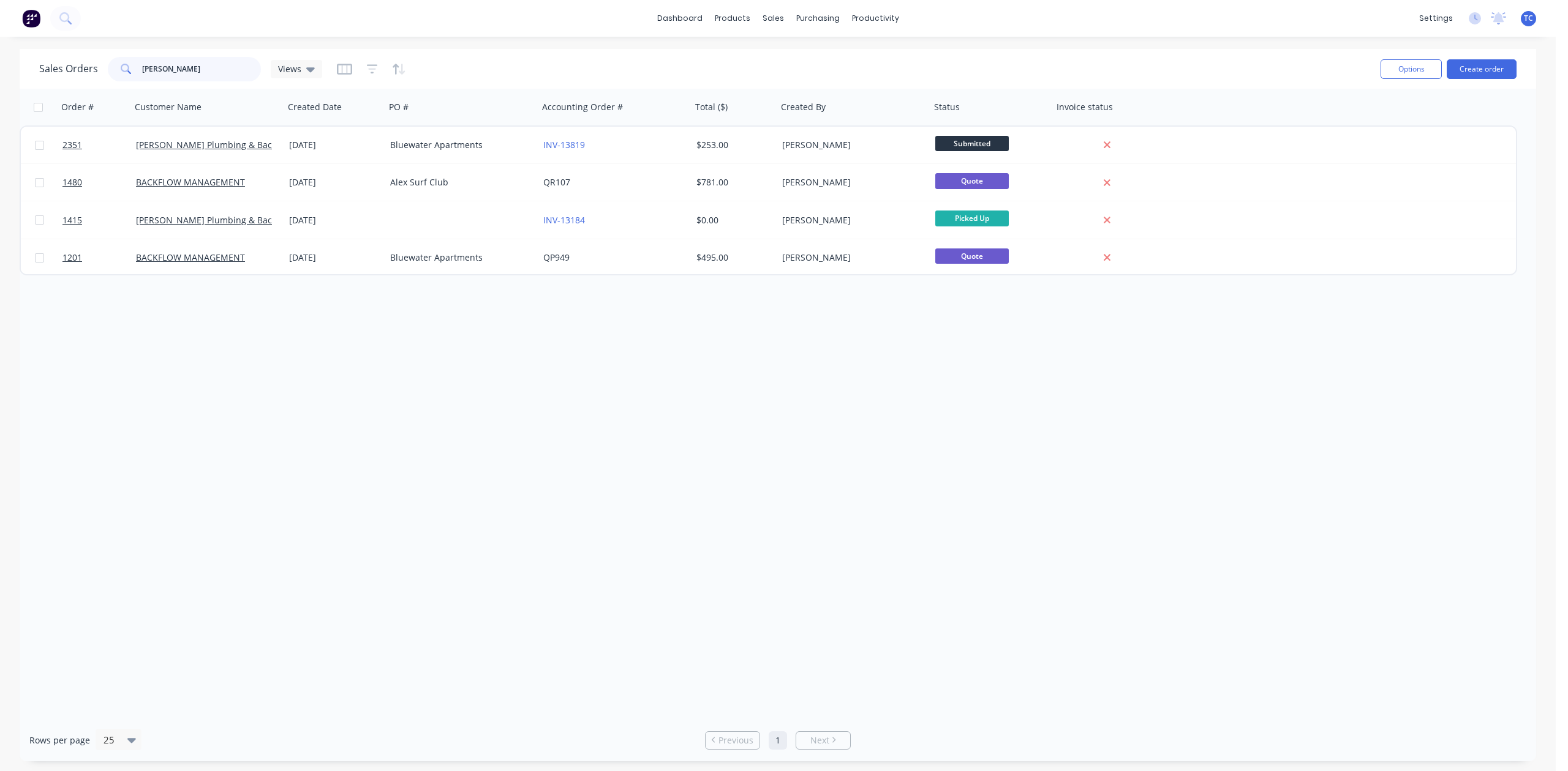
drag, startPoint x: 241, startPoint y: 69, endPoint x: 121, endPoint y: 67, distance: 120.0
click at [121, 67] on div "[PERSON_NAME]" at bounding box center [184, 69] width 153 height 25
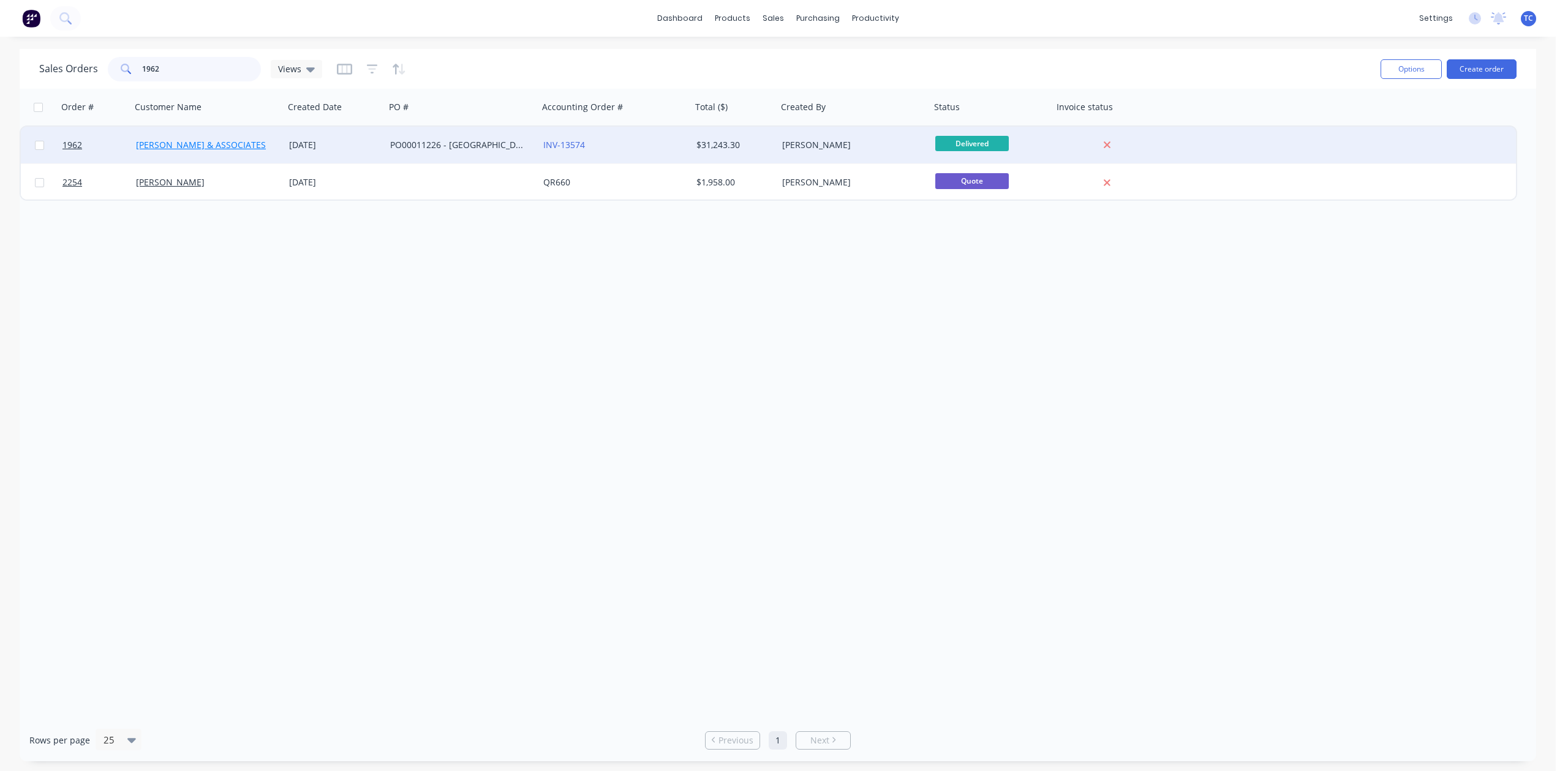
type input "1962"
click at [192, 140] on link "[PERSON_NAME] & ASSOCIATES" at bounding box center [201, 145] width 130 height 12
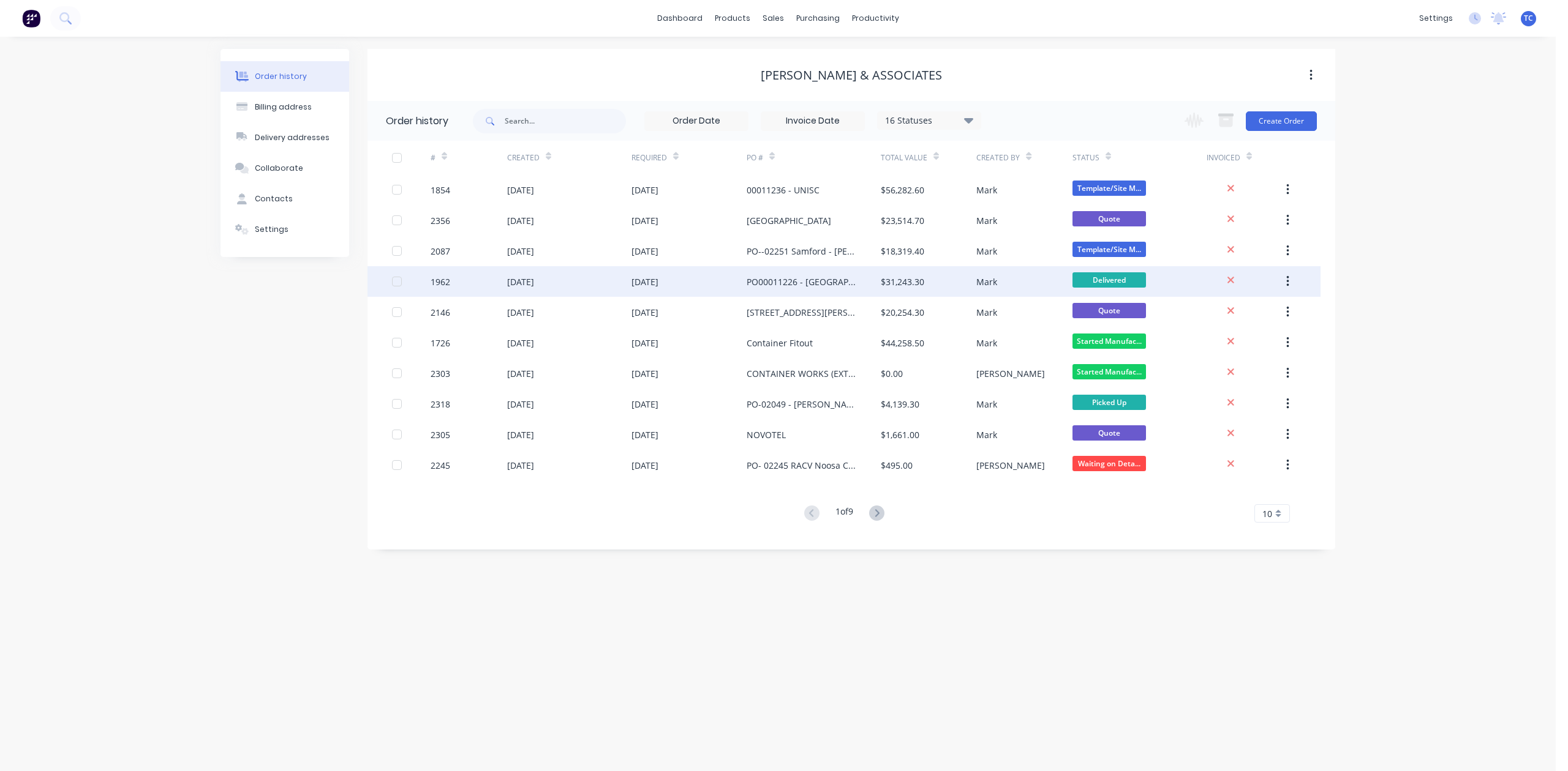
click at [566, 277] on div "[DATE]" at bounding box center [569, 282] width 124 height 30
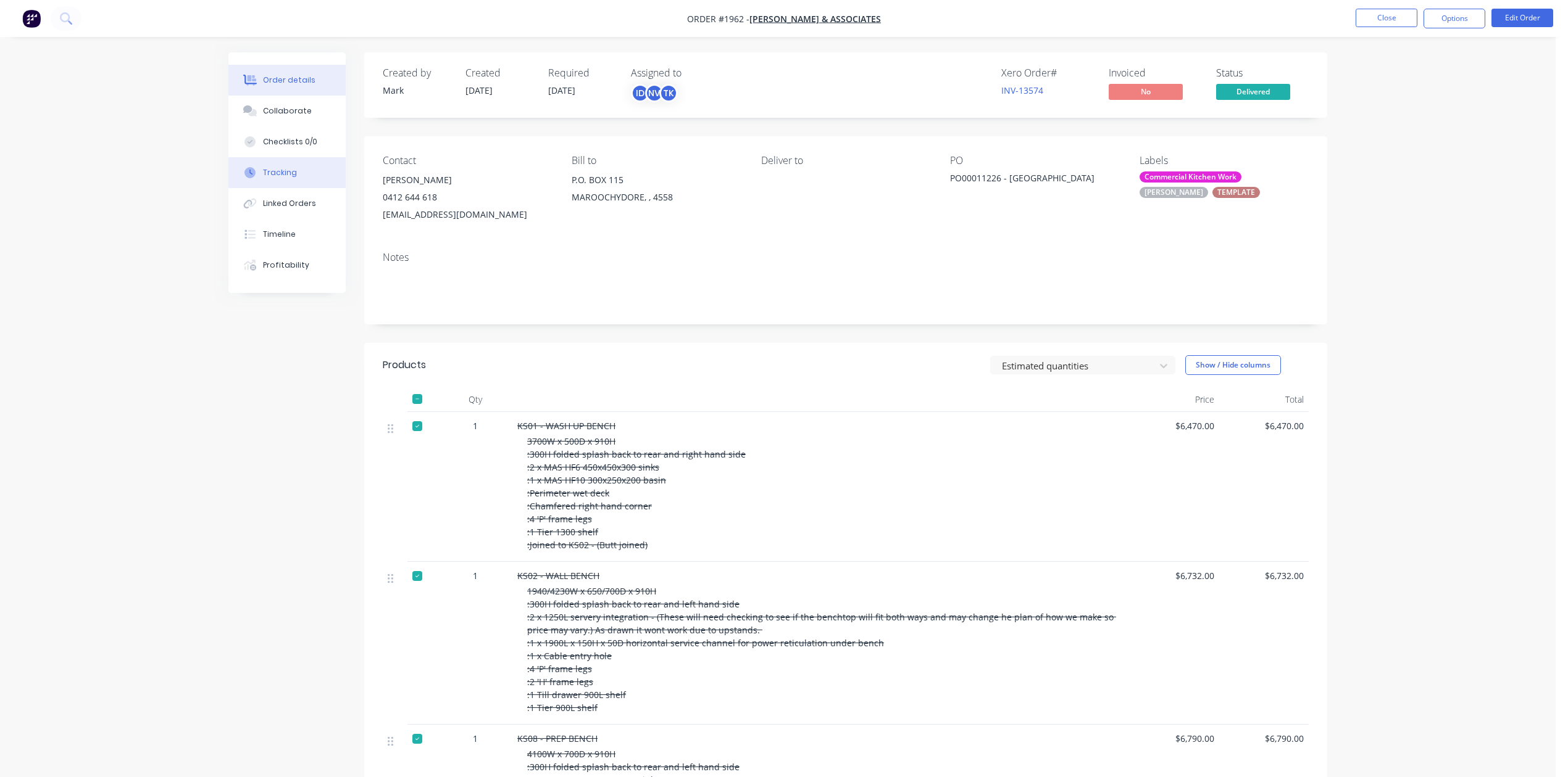
click at [297, 178] on div "Tracking" at bounding box center [280, 173] width 34 height 11
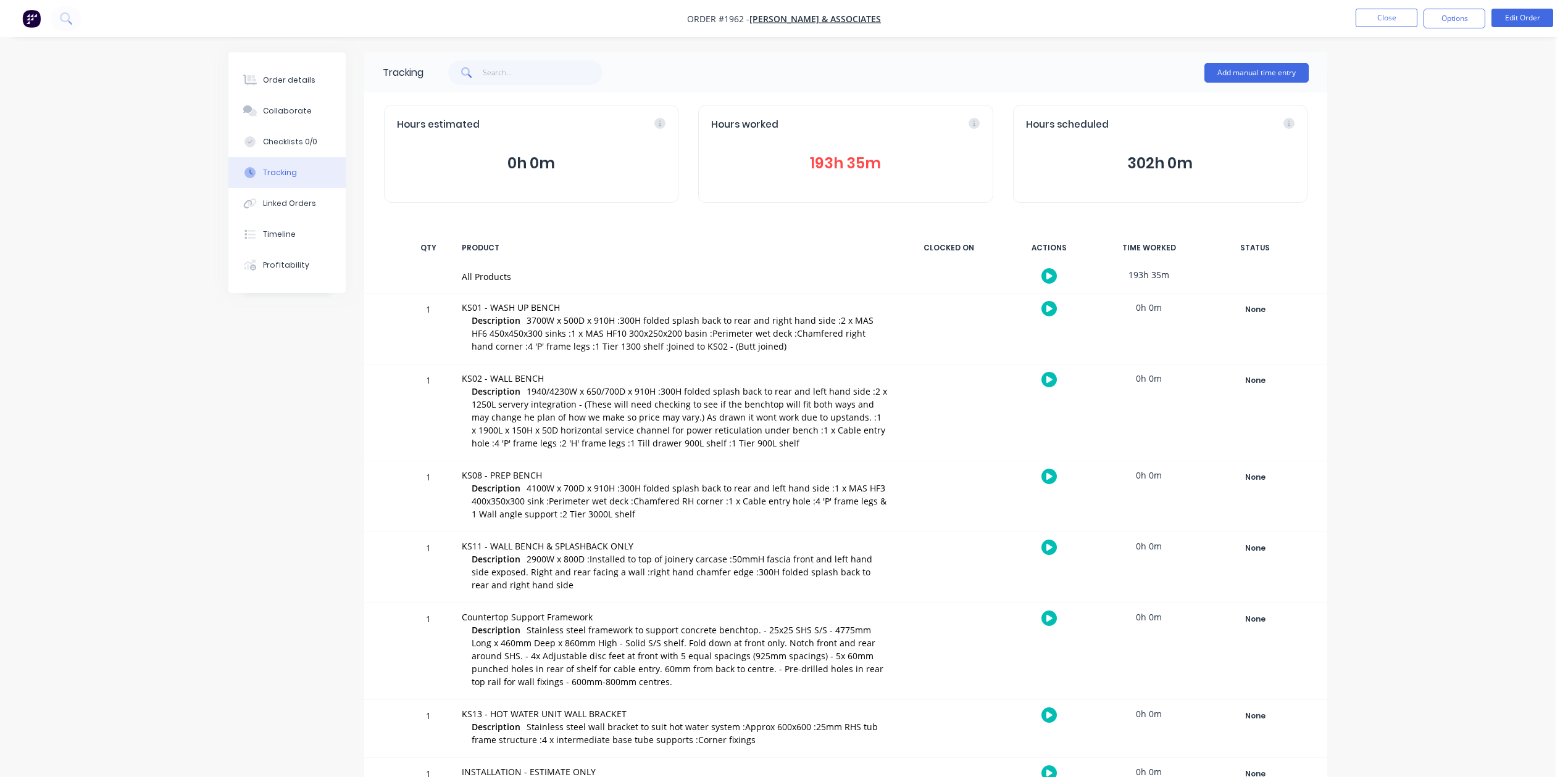
click at [865, 173] on button "193h 35m" at bounding box center [845, 163] width 269 height 23
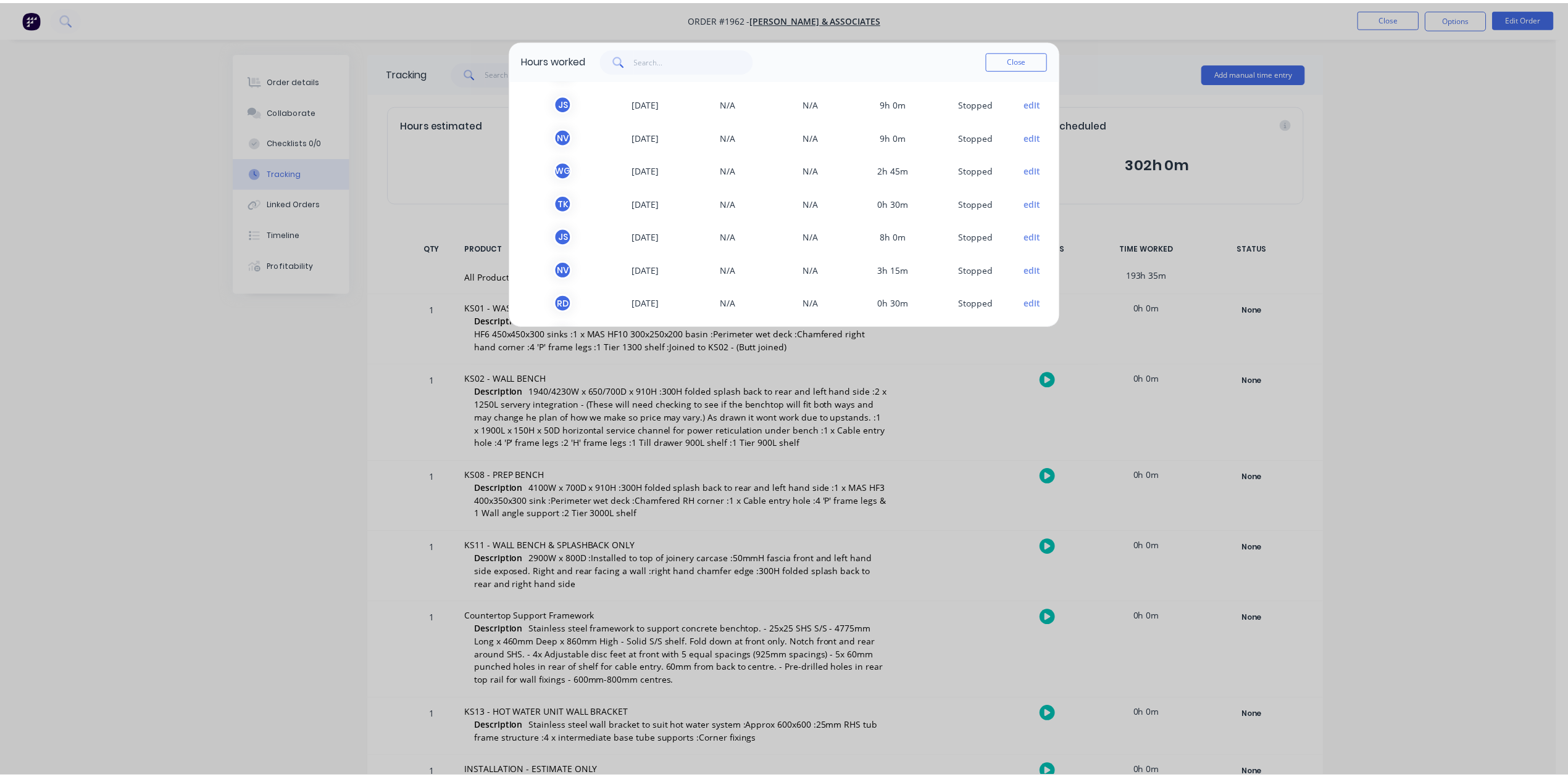
scroll to position [775, 0]
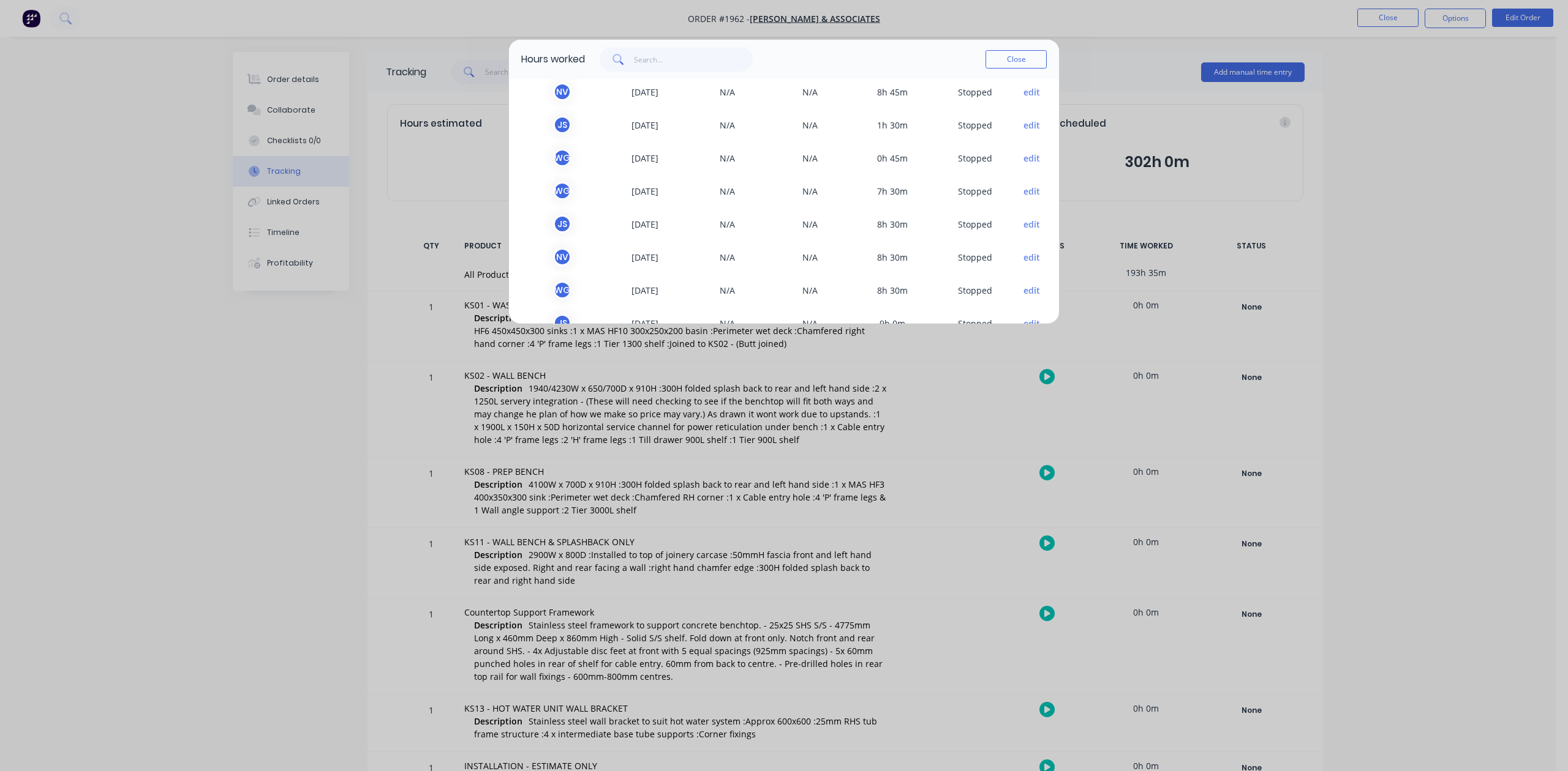
click at [1426, 255] on div "Hours worked Close TEAM MEMBER DATE START TIME FINISH TIME TIME WORKED STATUS K…" at bounding box center [784, 385] width 1568 height 771
click at [1027, 69] on button "Close" at bounding box center [1016, 59] width 61 height 18
